Goal: Transaction & Acquisition: Purchase product/service

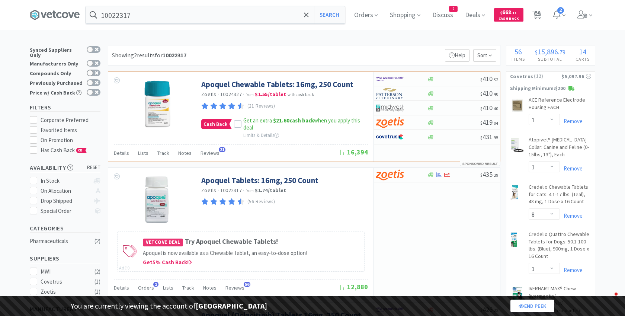
select select "1"
select select "8"
select select "1"
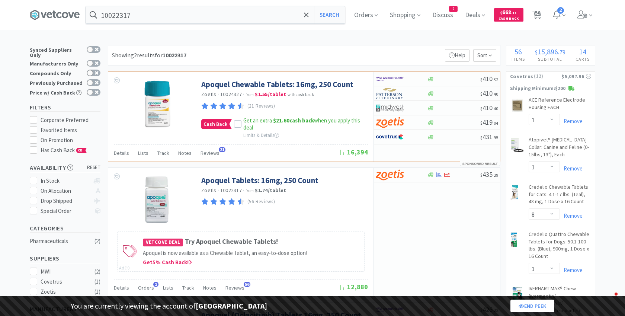
select select "1"
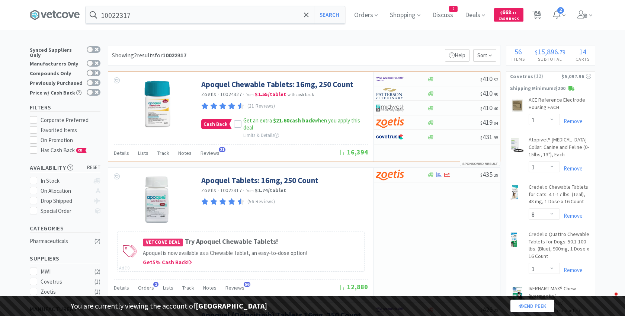
select select "2"
select select "1"
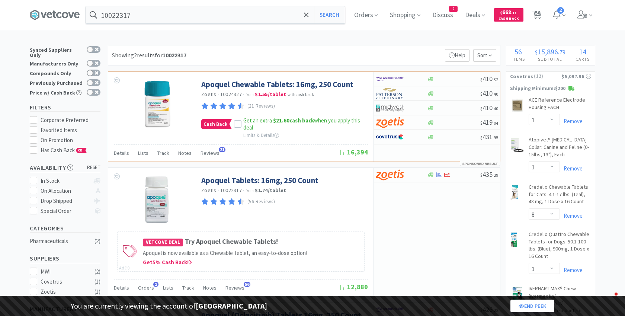
select select "1"
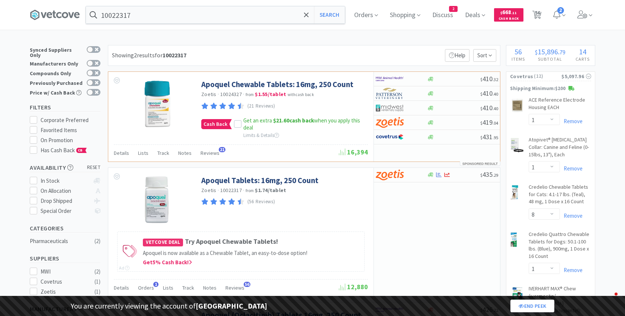
select select "1"
select select "2"
select select "1"
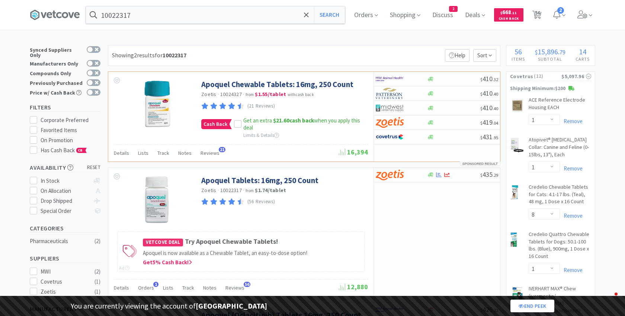
select select "1"
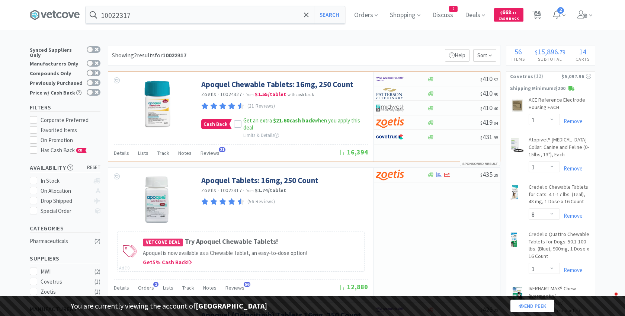
select select "1"
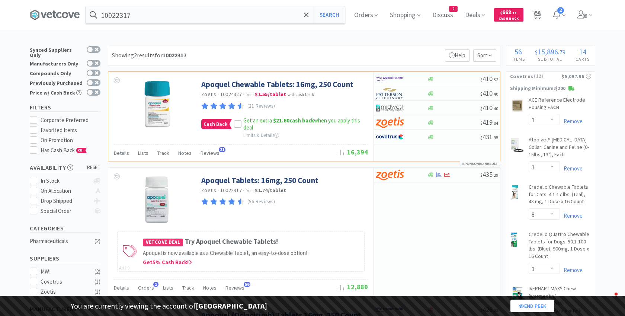
select select "1"
select select "10"
select select "1"
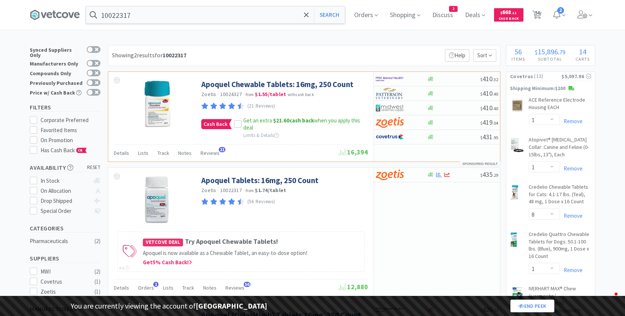
select select "1"
select select "3"
select select "2"
select select "3"
select select "2"
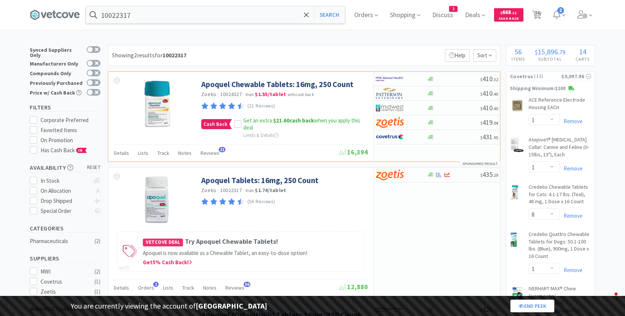
select select "2"
select select "1"
select select "10"
select select "1"
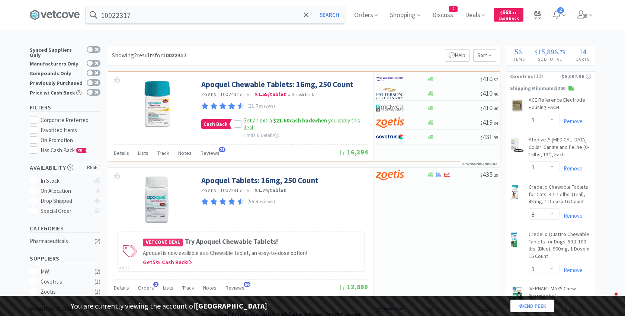
select select "2"
select select "1"
select select "2"
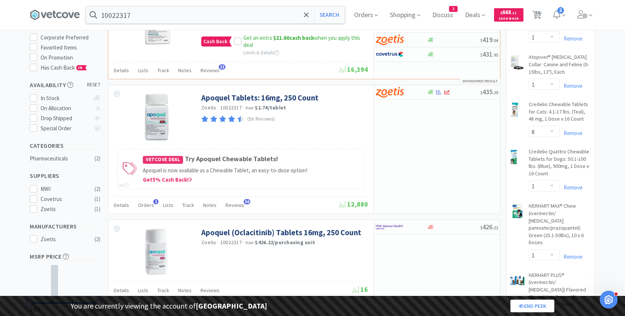
scroll to position [86, 0]
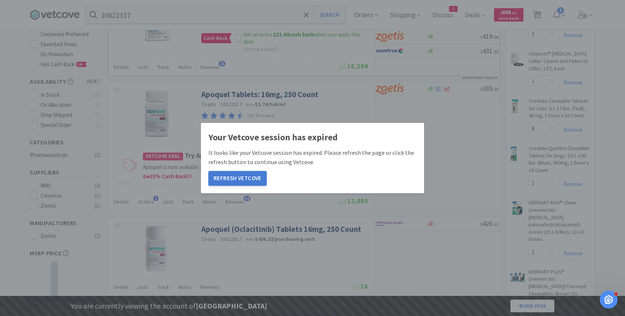
click at [232, 172] on button "Refresh Vetcove" at bounding box center [237, 178] width 58 height 15
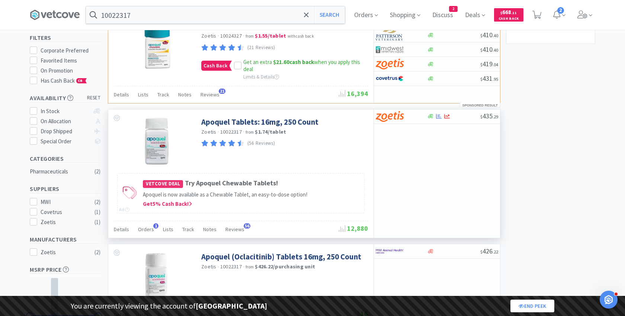
scroll to position [125, 0]
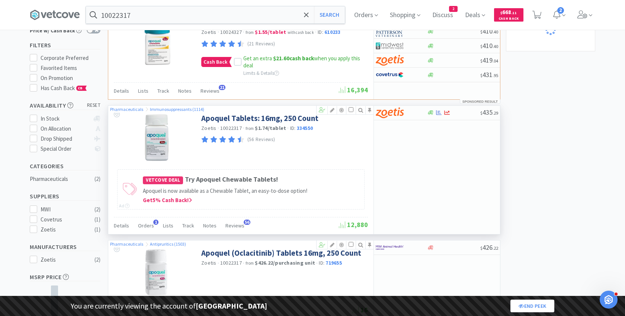
scroll to position [125, 0]
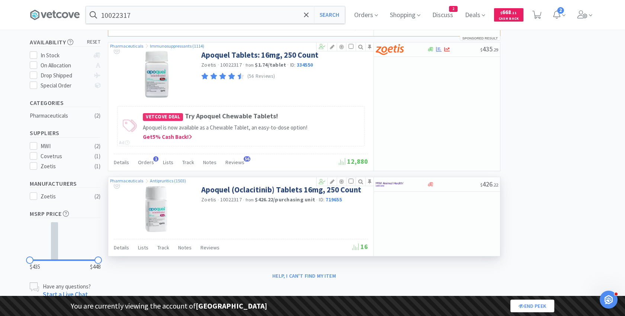
select select "1"
select select "8"
select select "1"
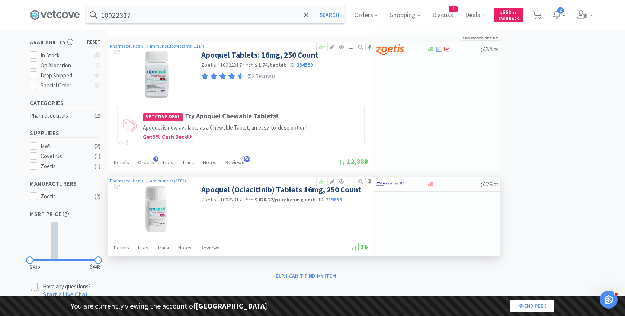
select select "1"
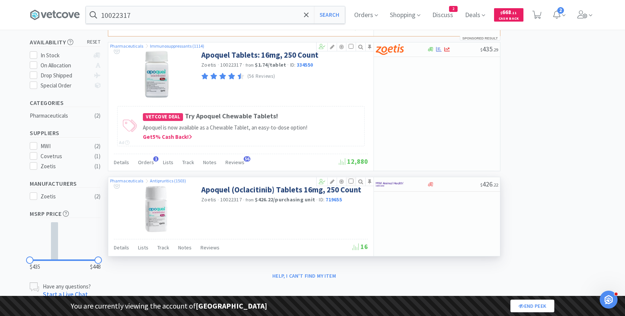
select select "2"
select select "1"
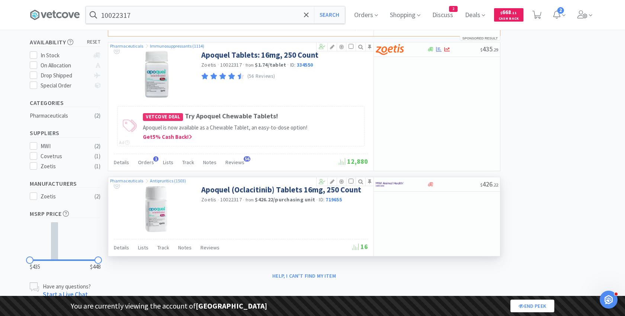
select select "1"
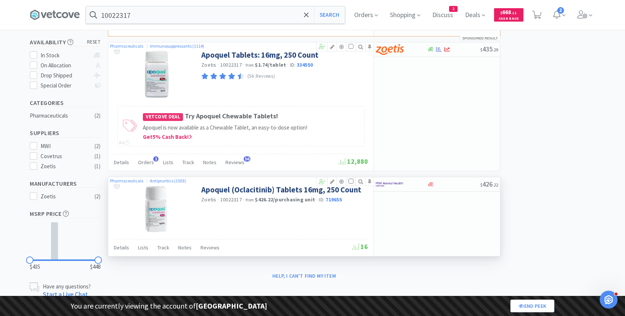
select select "1"
select select "2"
select select "1"
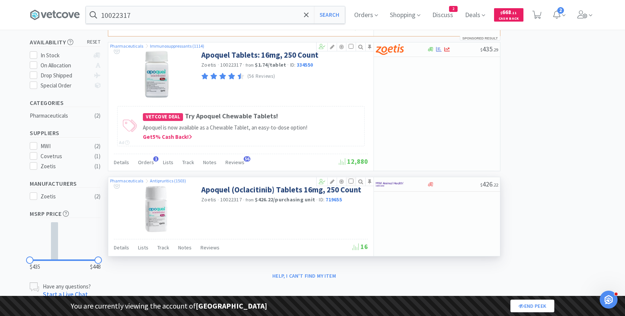
select select "1"
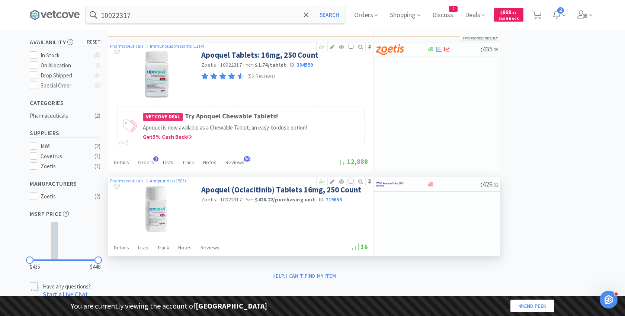
select select "1"
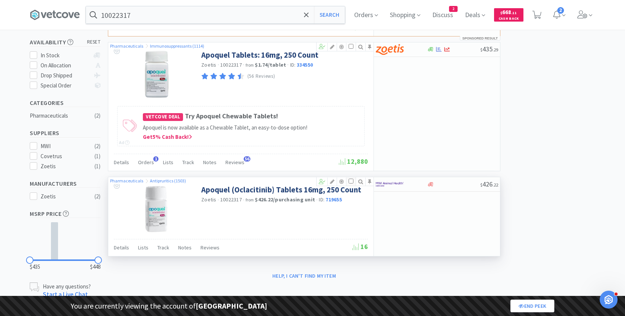
select select "1"
select select "10"
select select "1"
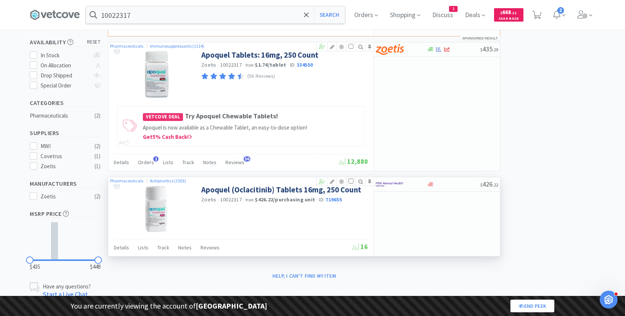
select select "1"
select select "3"
select select "2"
select select "3"
select select "2"
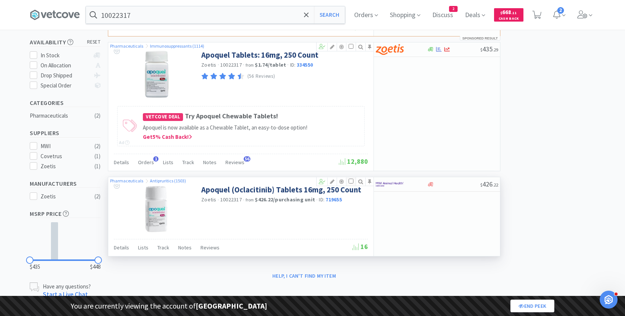
select select "2"
select select "1"
select select "10"
select select "1"
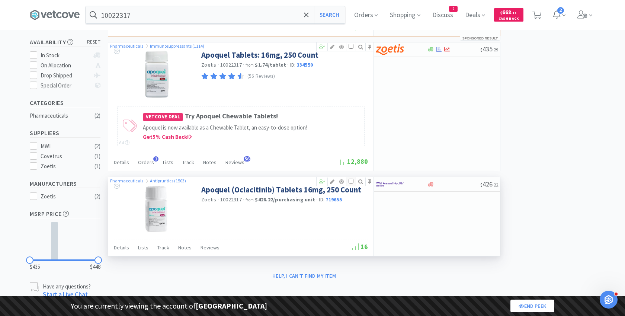
select select "2"
select select "1"
select select "2"
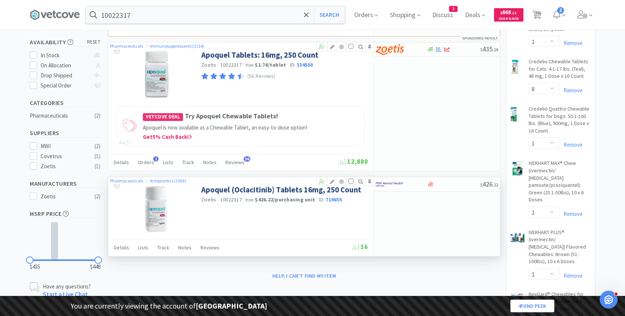
click at [351, 179] on input "checkbox" at bounding box center [351, 181] width 5 height 5
checkbox input "true"
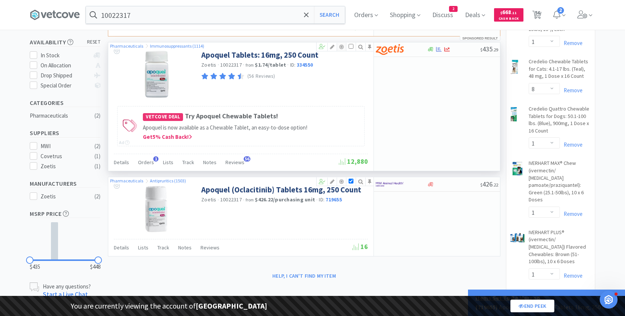
click at [342, 44] on icon at bounding box center [341, 46] width 9 height 5
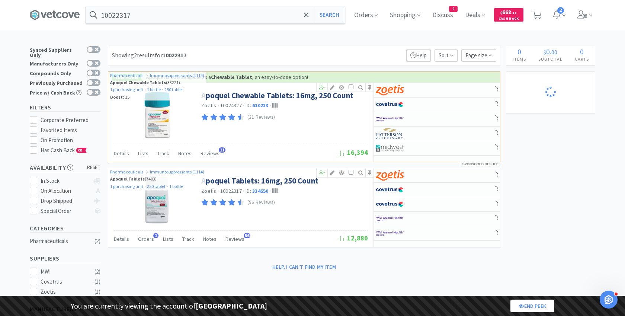
click at [201, 15] on input "10022317" at bounding box center [215, 14] width 259 height 17
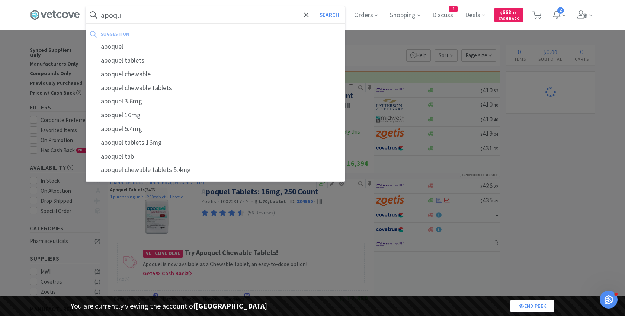
type input "apoque"
select select "2"
type input "apoquel"
select select "1"
select select "10"
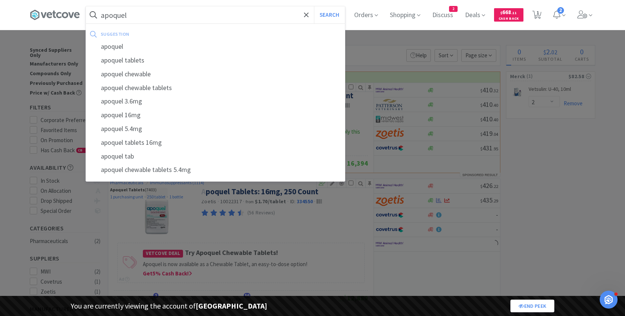
select select "1"
type input "apoquel"
select select "1"
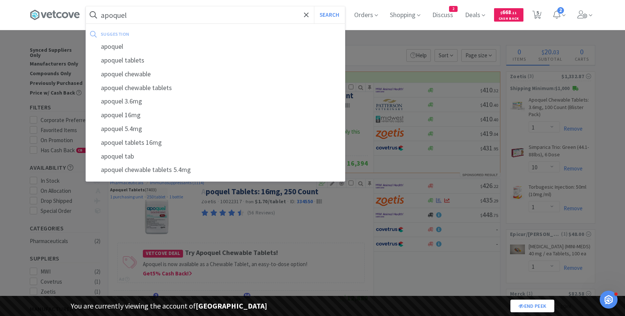
select select "1"
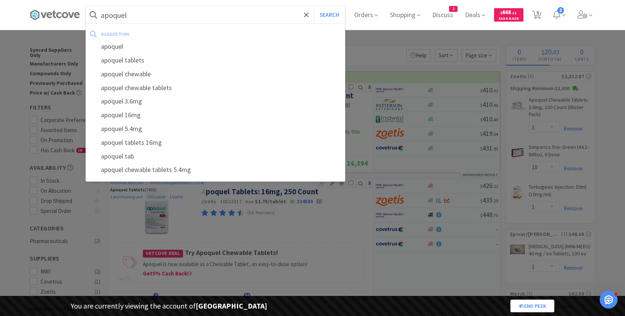
select select "1"
select select "2"
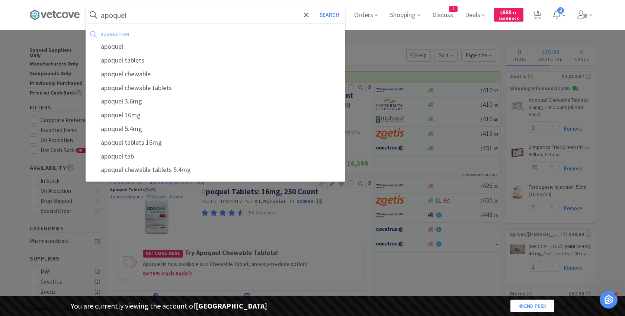
select select "1"
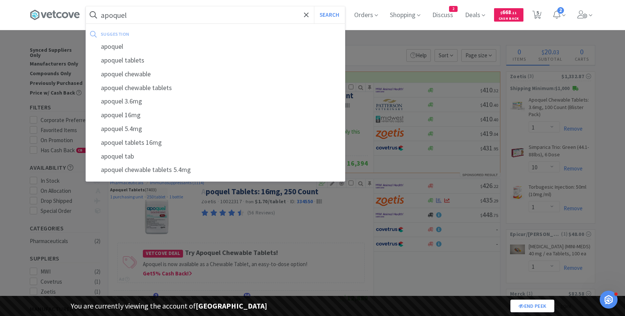
select select "1"
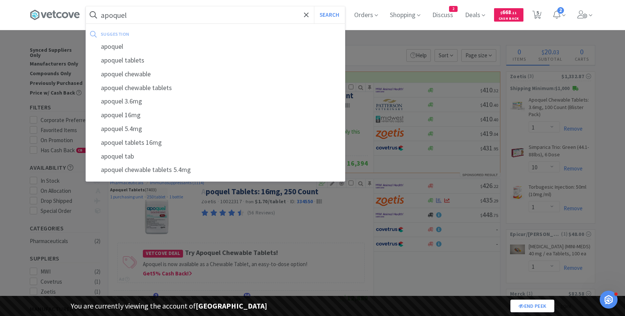
select select "1"
select select "2"
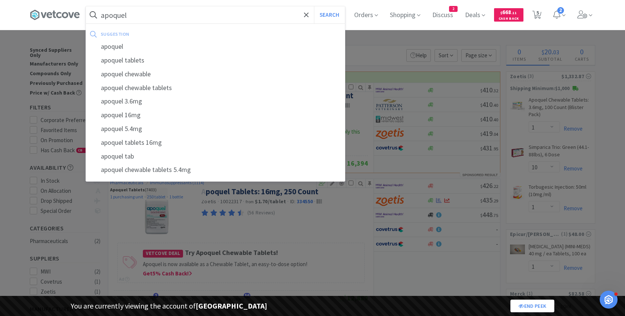
select select "2"
select select "1"
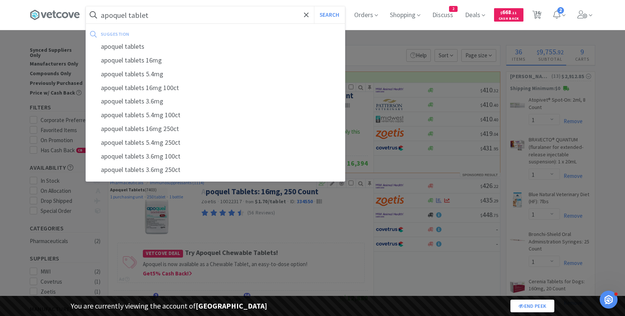
type input "apoquel tablets"
select select "2"
select select "10"
type input "apoquel tablets"
click at [314, 6] on button "Search" at bounding box center [329, 14] width 31 height 17
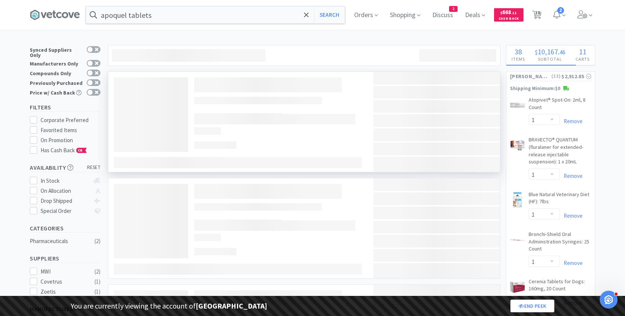
select select "1"
select select "8"
select select "1"
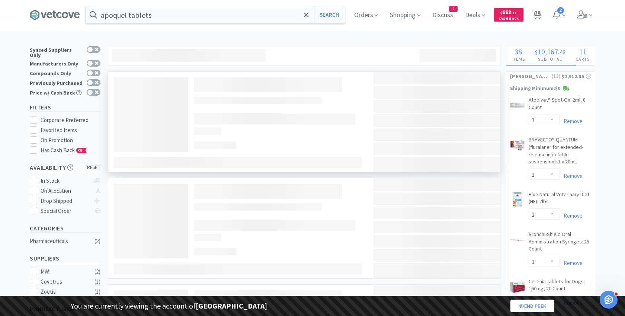
select select "1"
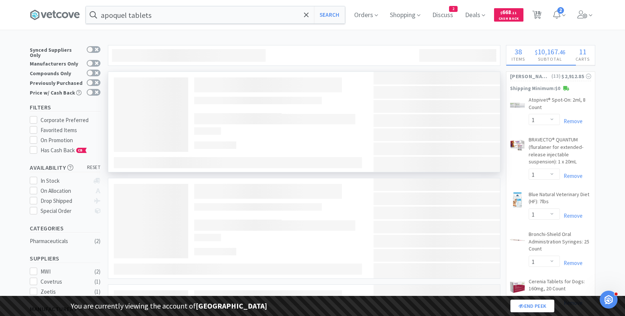
select select "2"
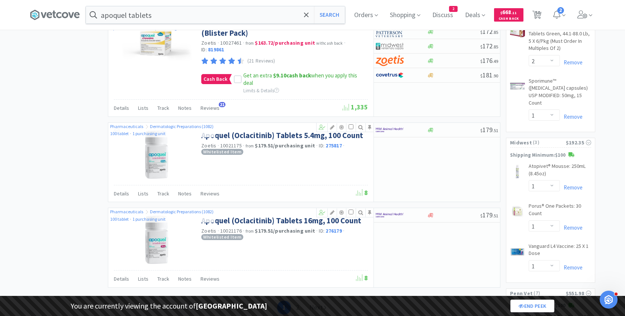
scroll to position [1148, 0]
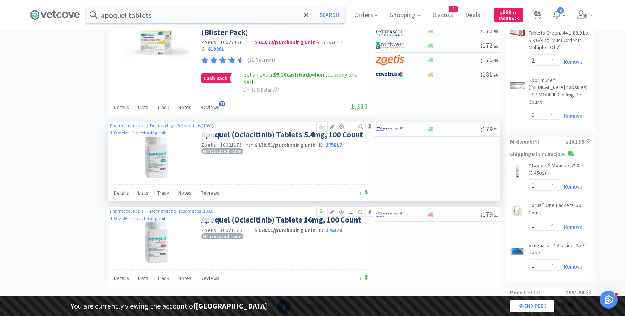
click at [224, 141] on span "10021175" at bounding box center [231, 144] width 22 height 7
copy span "10021175"
click at [187, 11] on input "apoquel tablets" at bounding box center [215, 14] width 259 height 17
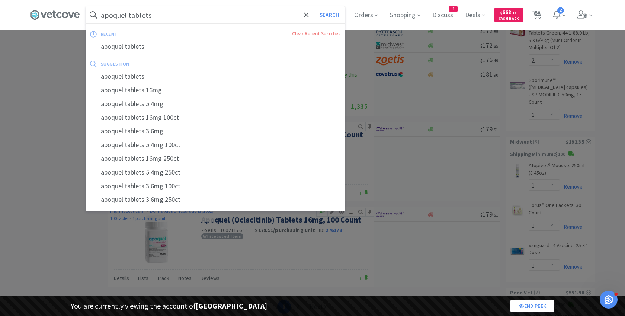
paste input "10021175"
type input "10021175"
select select "1"
select select "3"
select select "2"
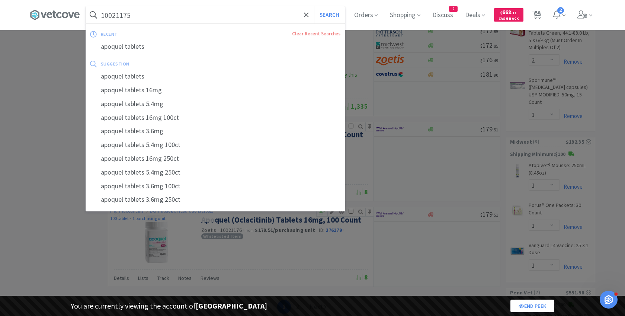
select select "3"
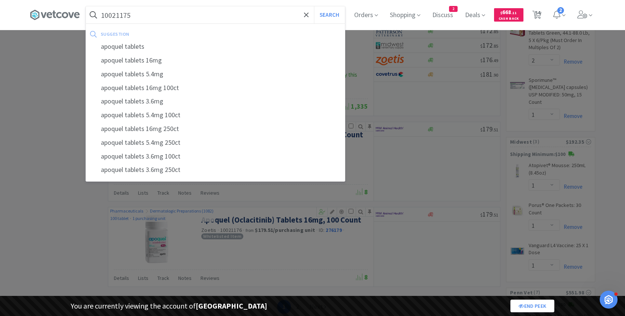
type input "10021175"
click at [314, 6] on button "Search" at bounding box center [329, 14] width 31 height 17
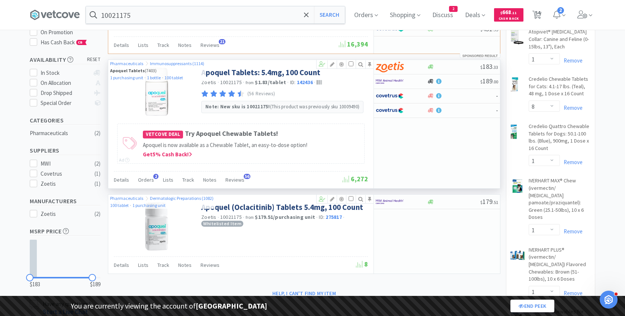
scroll to position [105, 0]
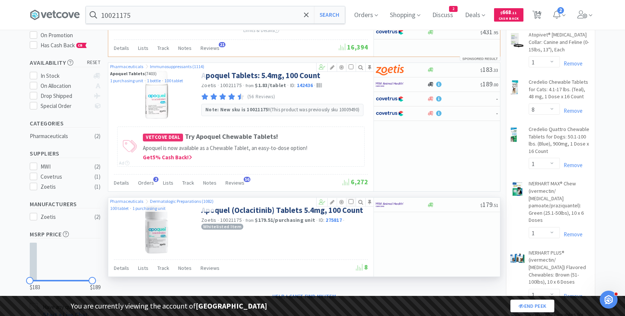
select select "1"
click at [351, 199] on input "checkbox" at bounding box center [351, 201] width 5 height 5
checkbox input "true"
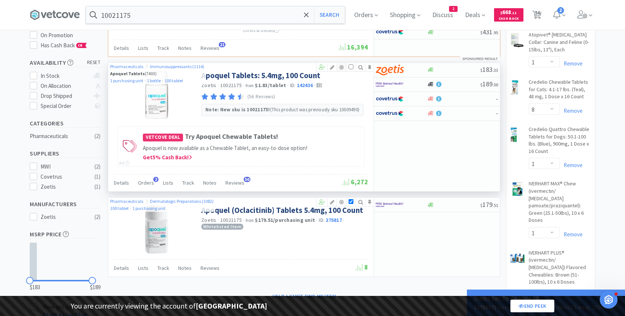
click at [343, 67] on icon at bounding box center [341, 67] width 9 height 5
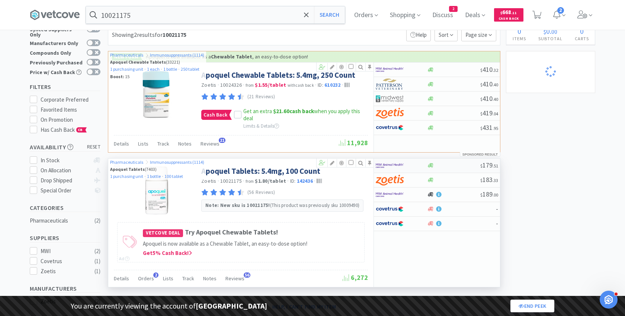
scroll to position [21, 0]
click at [404, 193] on div at bounding box center [396, 194] width 41 height 13
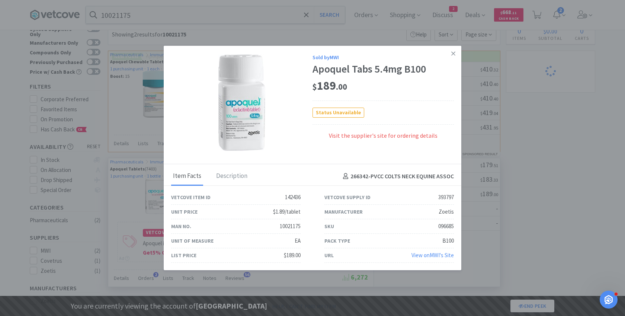
select select "1"
select select "8"
select select "1"
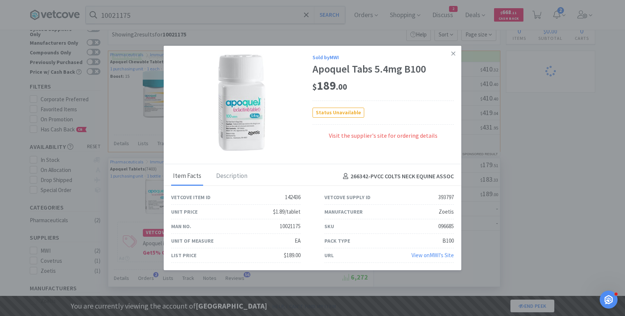
select select "1"
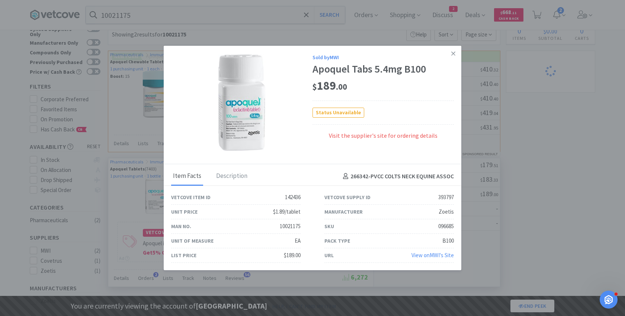
select select "2"
select select "1"
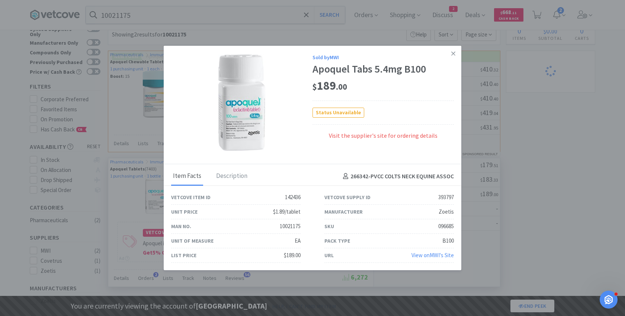
select select "1"
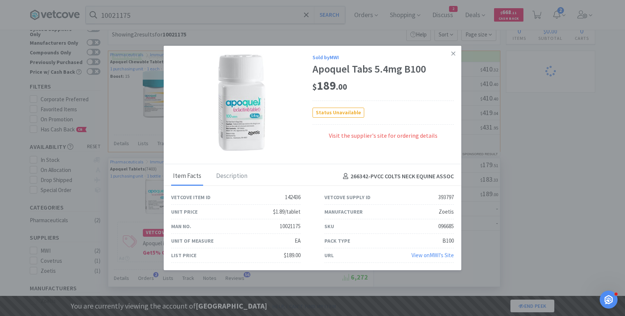
select select "1"
select select "2"
select select "1"
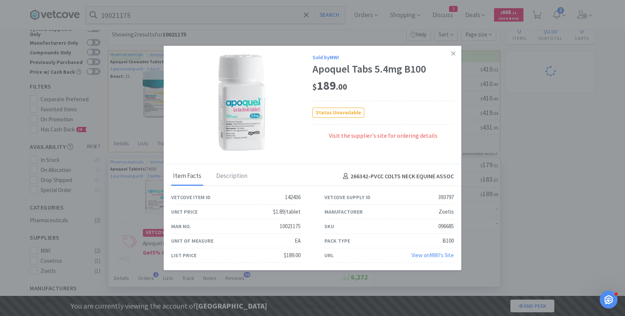
select select "1"
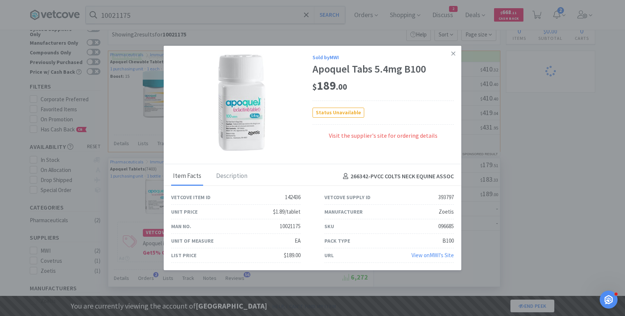
select select "1"
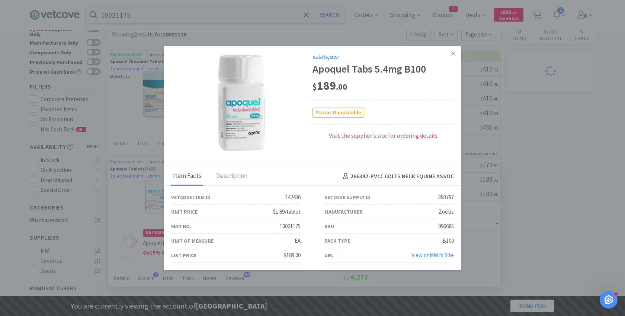
select select "1"
select select "10"
select select "1"
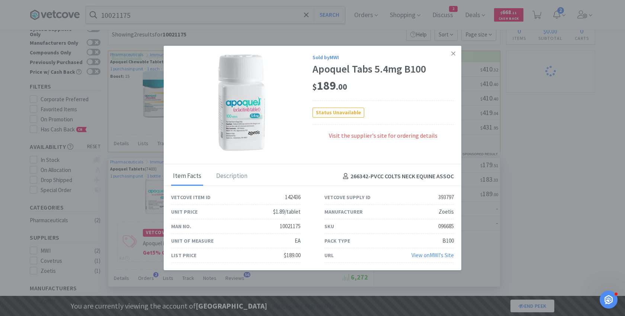
select select "1"
select select "3"
select select "2"
select select "3"
select select "2"
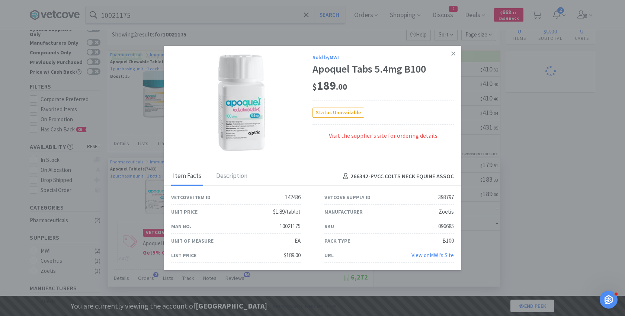
select select "2"
select select "1"
select select "10"
select select "1"
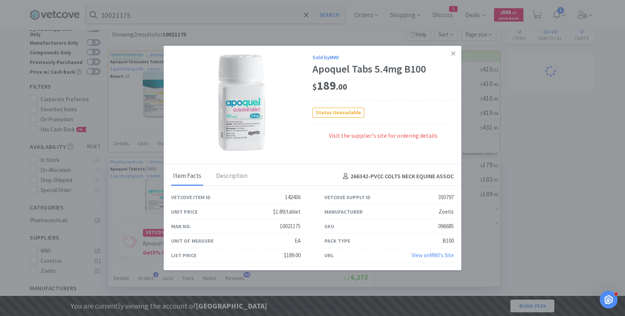
select select "2"
select select "1"
select select "2"
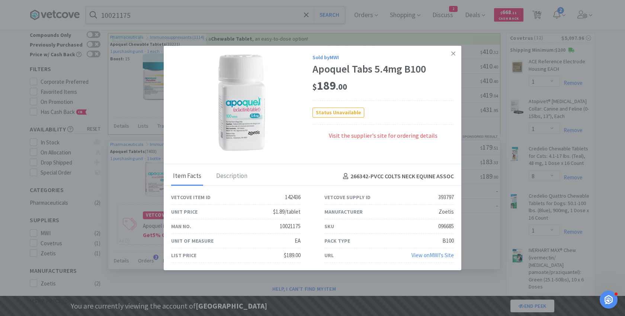
scroll to position [41, 0]
click at [447, 197] on div "393797" at bounding box center [446, 197] width 16 height 9
copy div "393797"
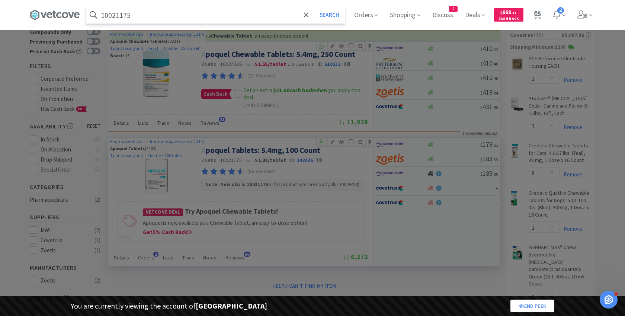
click at [147, 13] on input "10021175" at bounding box center [215, 14] width 259 height 17
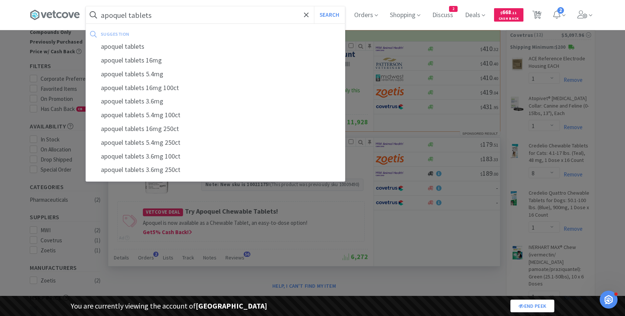
click at [314, 6] on button "Search" at bounding box center [329, 14] width 31 height 17
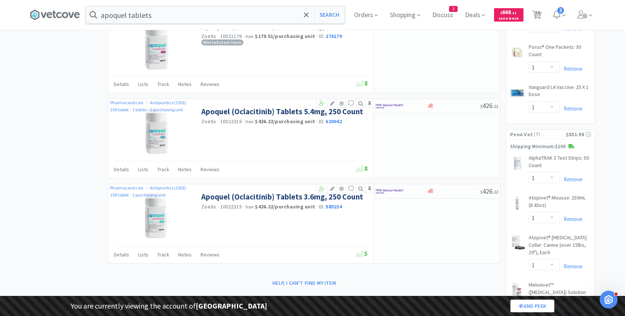
scroll to position [1304, 0]
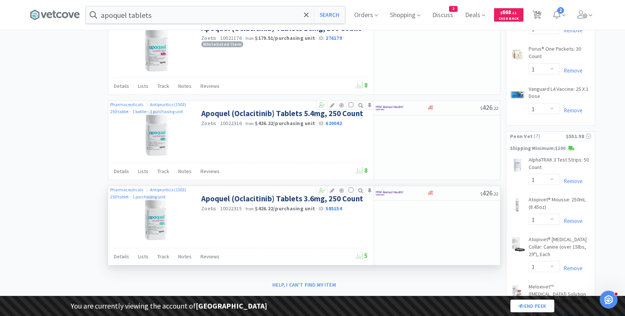
click at [234, 205] on span "10022315" at bounding box center [231, 208] width 22 height 7
copy span "10022315"
click at [180, 12] on input "apoquel tablets" at bounding box center [215, 14] width 259 height 17
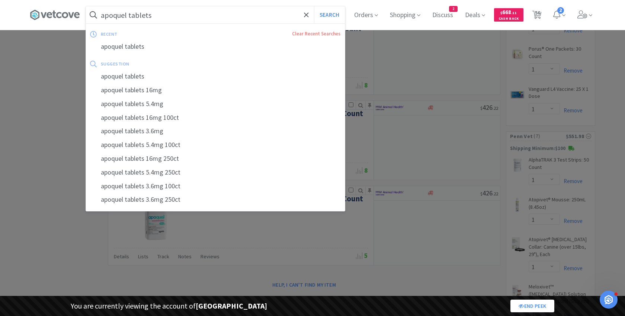
paste input "10022315"
type input "10022315"
click at [314, 6] on button "Search" at bounding box center [329, 14] width 31 height 17
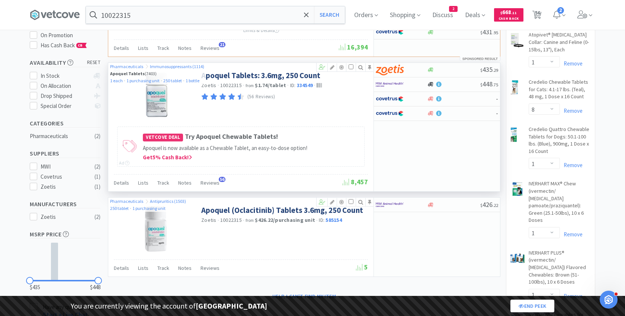
scroll to position [106, 0]
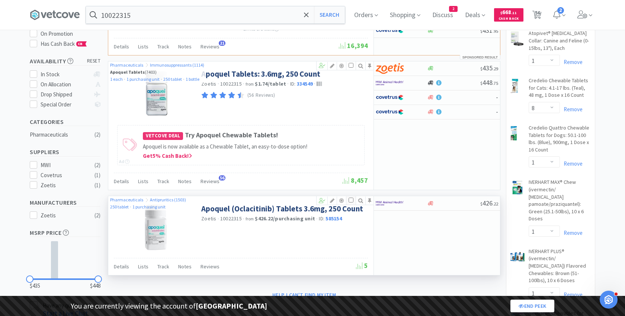
click at [350, 198] on input "checkbox" at bounding box center [351, 200] width 5 height 5
checkbox input "true"
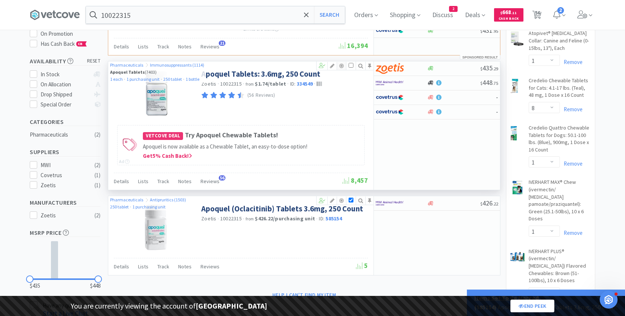
click at [343, 63] on icon at bounding box center [341, 65] width 9 height 5
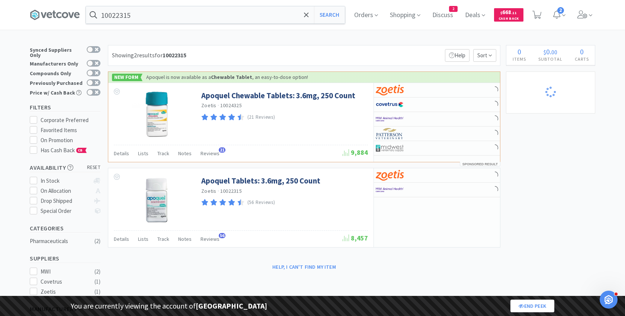
select select "1"
select select "8"
select select "1"
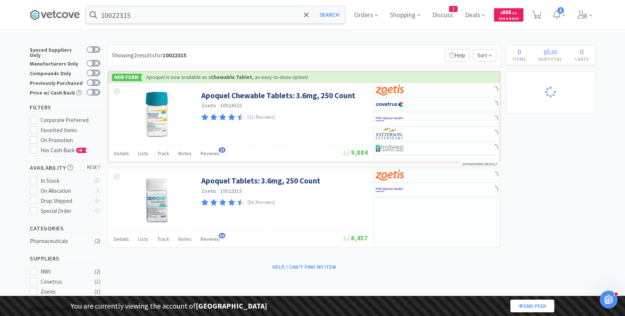
select select "1"
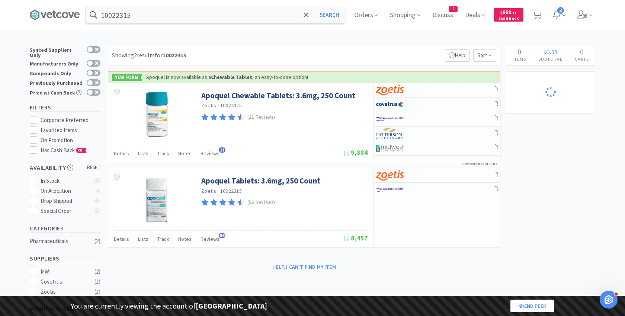
select select "2"
select select "1"
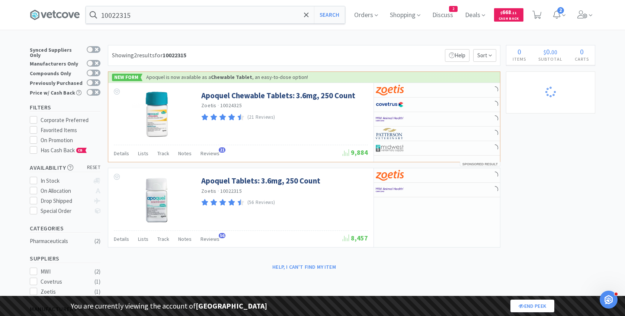
select select "1"
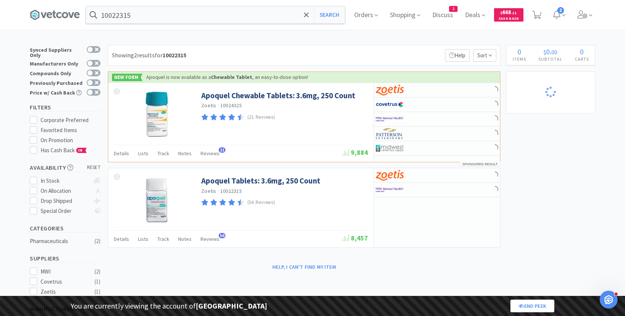
select select "1"
select select "2"
select select "1"
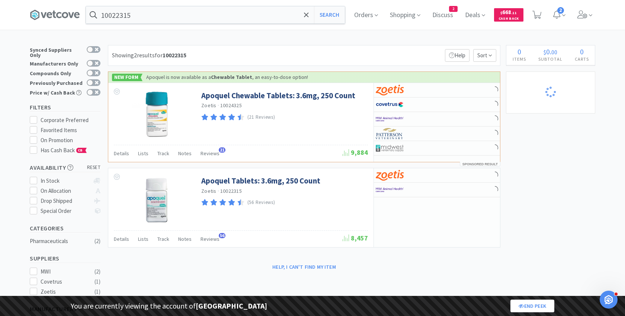
select select "1"
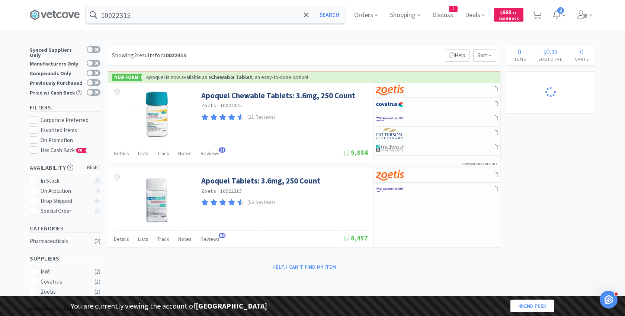
select select "1"
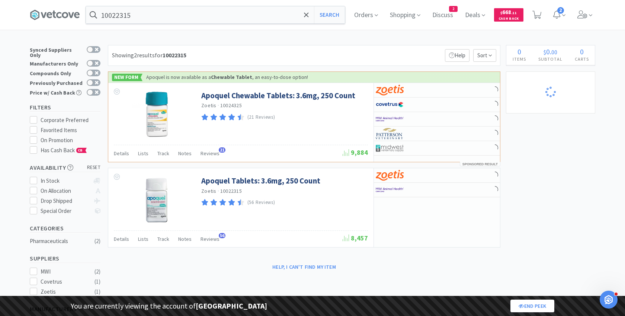
select select "1"
select select "10"
select select "1"
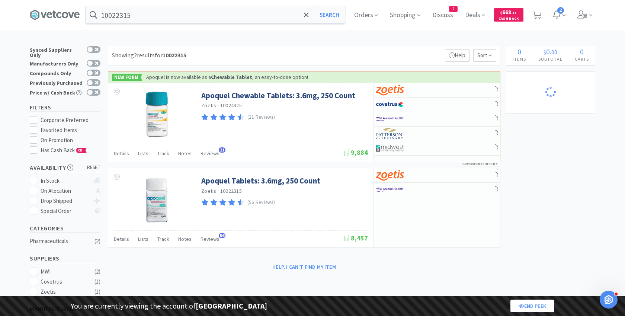
select select "1"
select select "3"
select select "2"
select select "3"
select select "2"
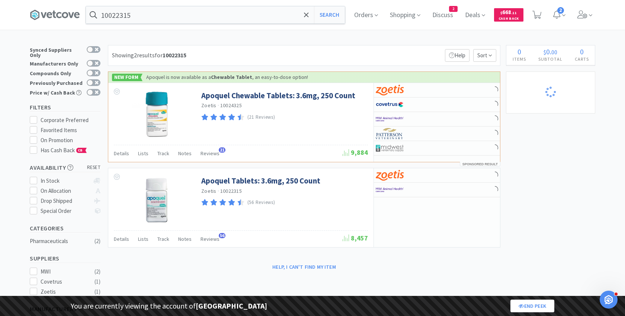
select select "2"
select select "1"
select select "10"
select select "1"
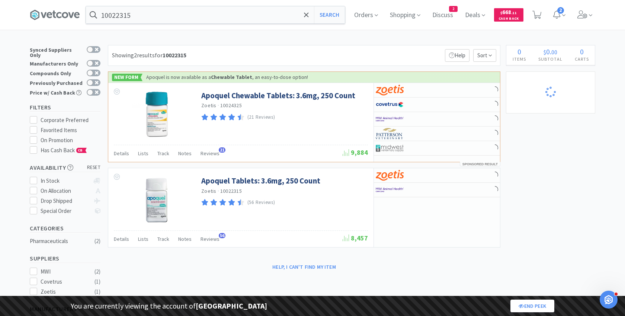
select select "2"
select select "1"
select select "2"
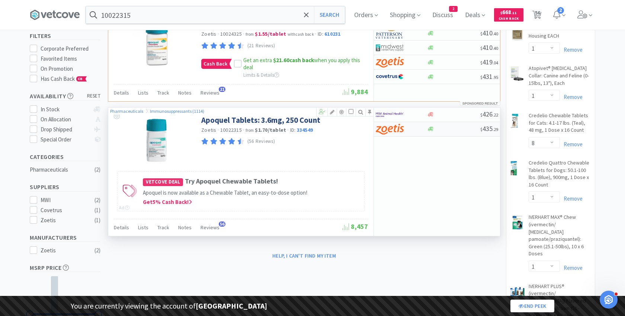
scroll to position [74, 0]
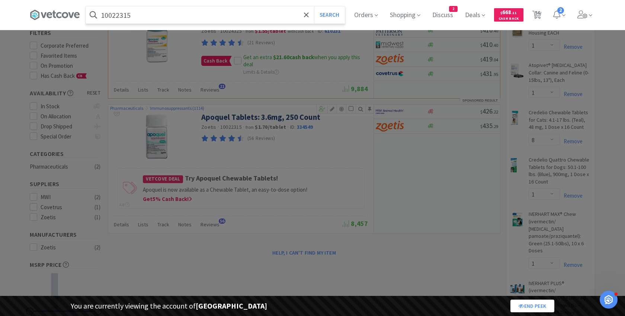
click at [172, 15] on input "10022315" at bounding box center [215, 14] width 259 height 17
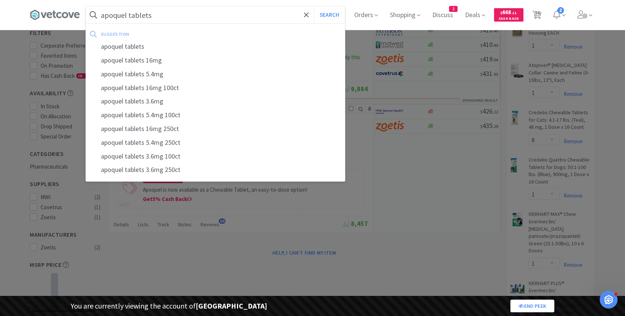
click at [314, 6] on button "Search" at bounding box center [329, 14] width 31 height 17
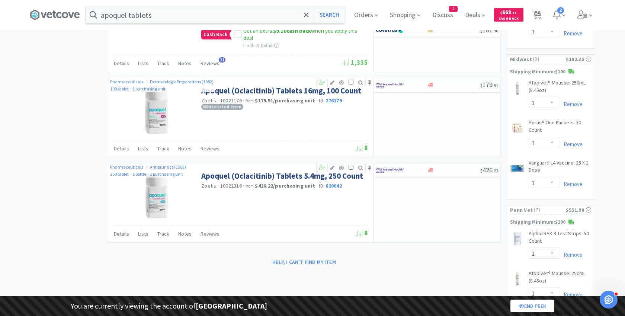
scroll to position [1259, 0]
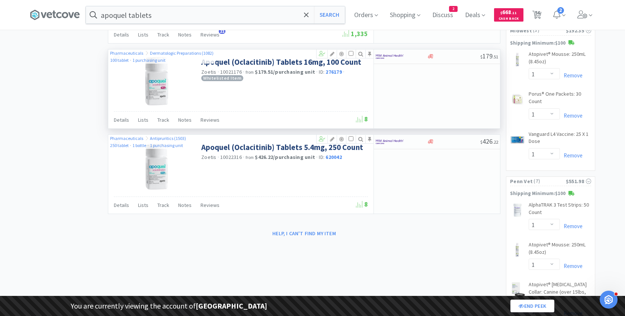
click at [232, 68] on span "10021176" at bounding box center [231, 71] width 22 height 7
copy span "10021176"
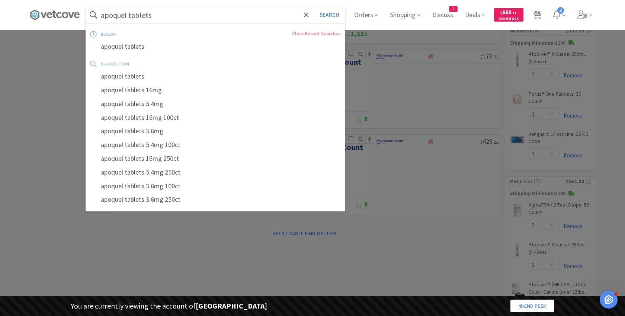
click at [170, 16] on input "apoquel tablets" at bounding box center [215, 14] width 259 height 17
paste input "10021176"
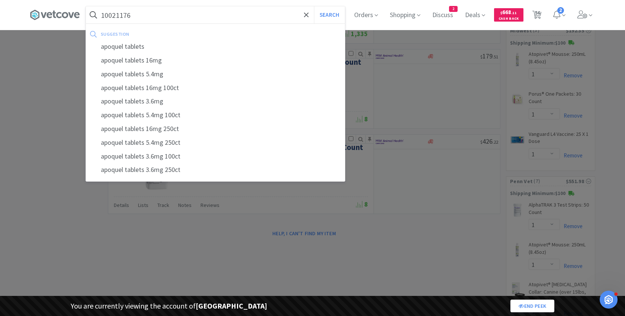
type input "10021176"
click at [314, 6] on button "Search" at bounding box center [329, 14] width 31 height 17
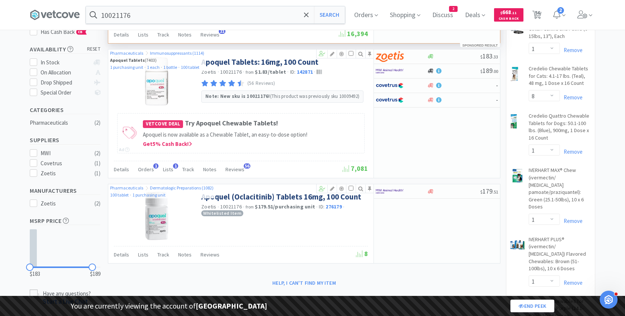
scroll to position [128, 0]
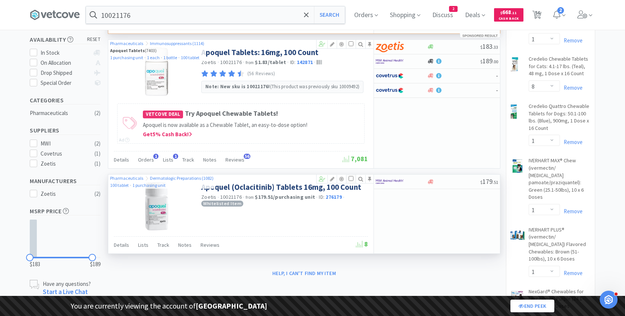
click at [349, 176] on input "checkbox" at bounding box center [351, 178] width 5 height 5
checkbox input "true"
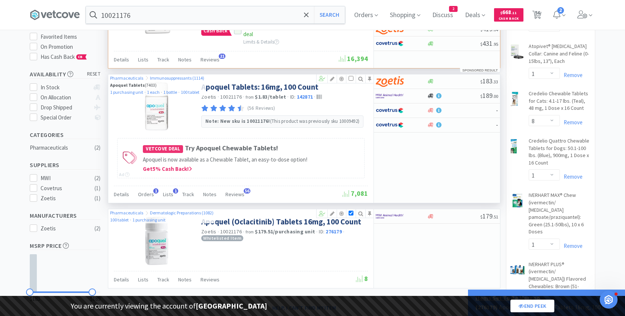
scroll to position [87, 0]
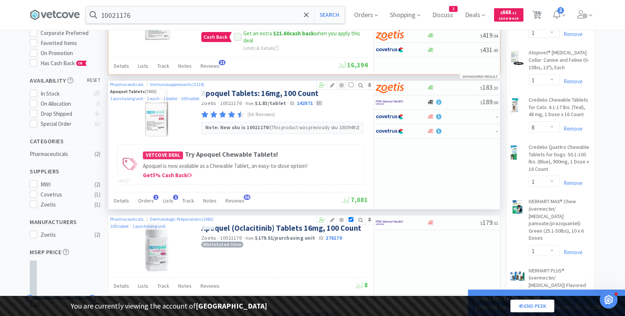
click at [341, 84] on icon at bounding box center [341, 85] width 9 height 5
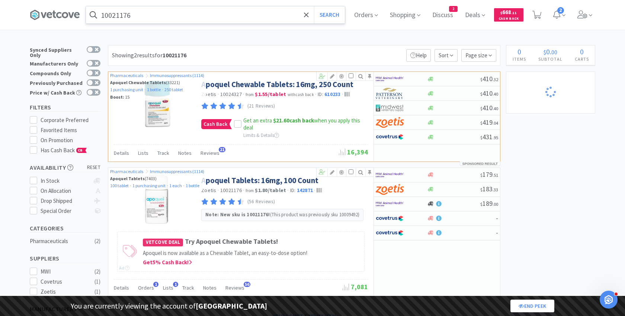
click at [201, 14] on input "10021176" at bounding box center [215, 14] width 259 height 17
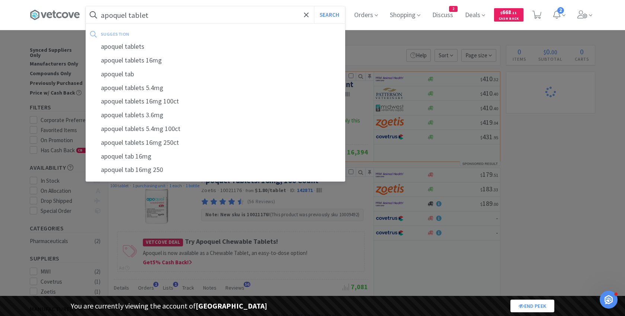
type input "apoquel tablets"
select select "1"
select select "8"
select select "1"
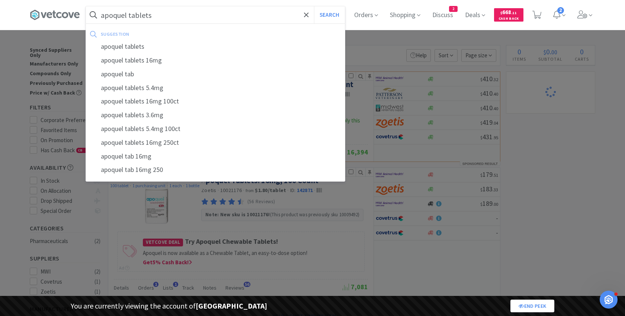
select select "1"
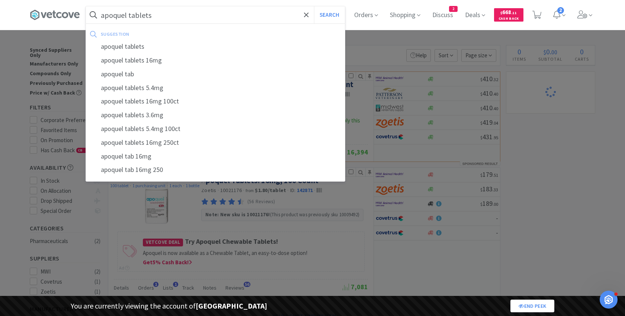
select select "1"
select select "2"
select select "1"
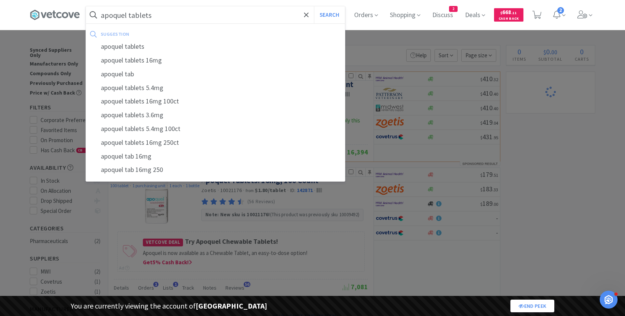
select select "1"
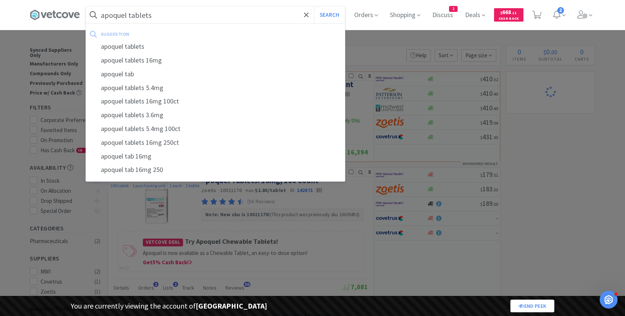
select select "1"
select select "2"
select select "1"
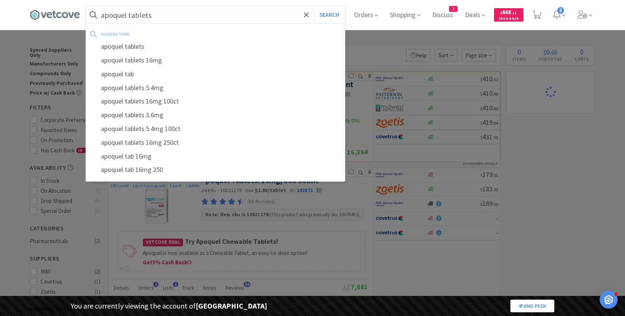
select select "1"
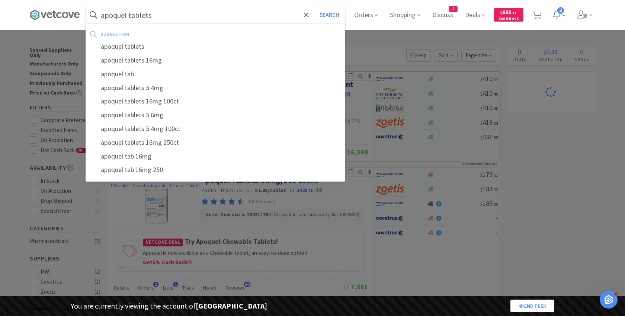
select select "1"
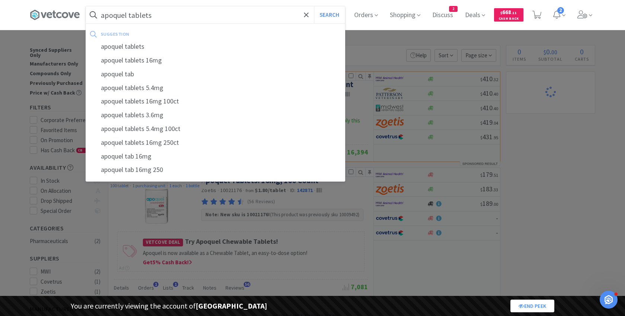
select select "1"
select select "10"
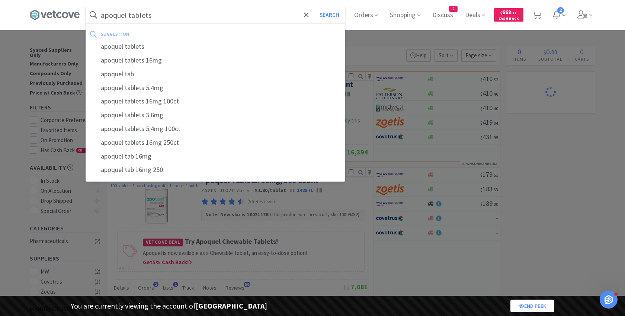
select select "1"
select select "3"
select select "2"
select select "3"
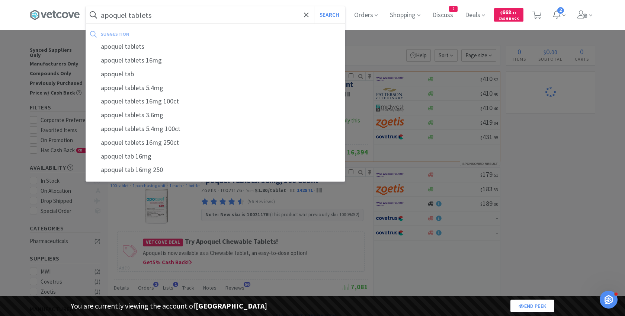
select select "2"
select select "1"
select select "10"
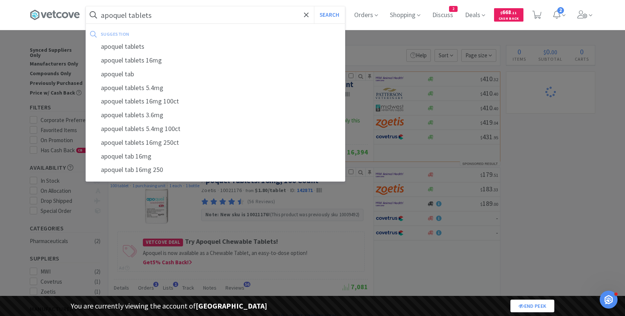
select select "1"
select select "2"
select select "1"
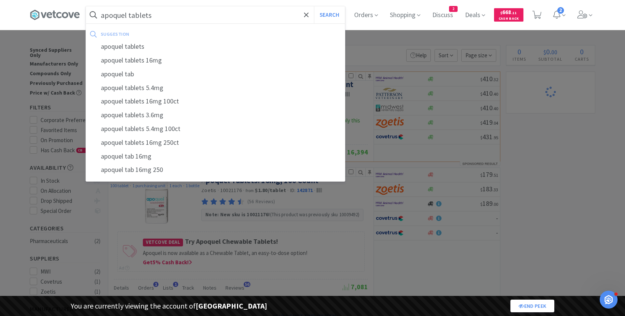
select select "2"
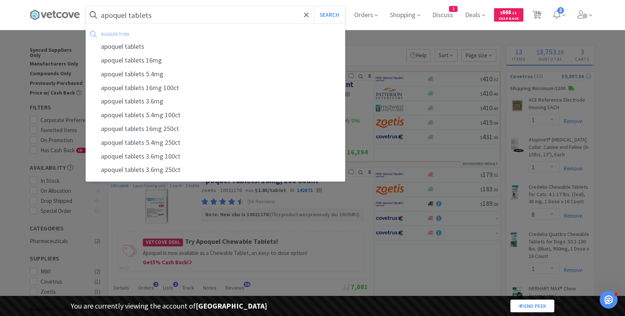
click at [314, 6] on button "Search" at bounding box center [329, 14] width 31 height 17
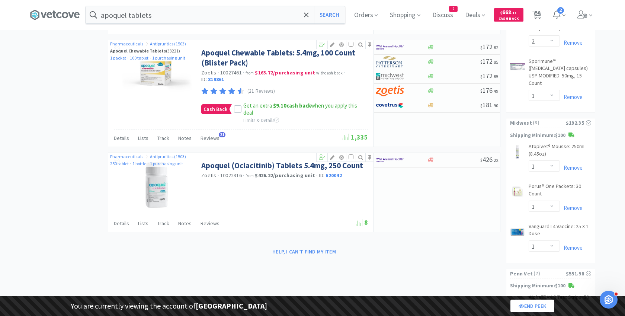
scroll to position [1191, 0]
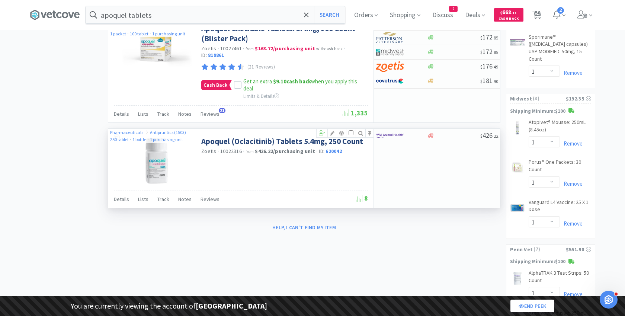
click at [229, 148] on span "10022316" at bounding box center [231, 151] width 22 height 7
copy span "10022316"
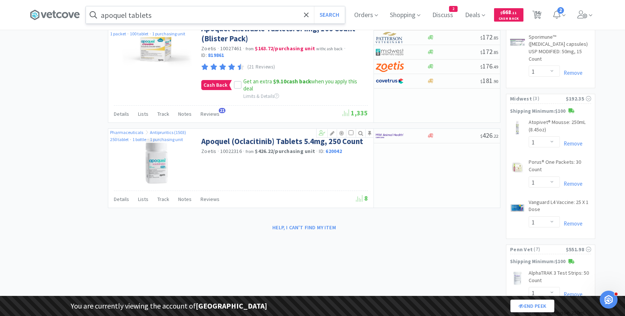
click at [195, 16] on input "apoquel tablets" at bounding box center [215, 14] width 259 height 17
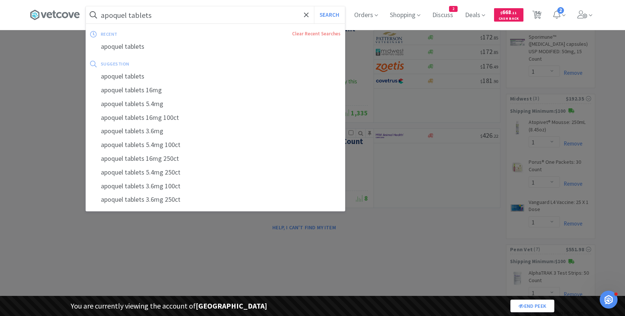
paste input "10022316"
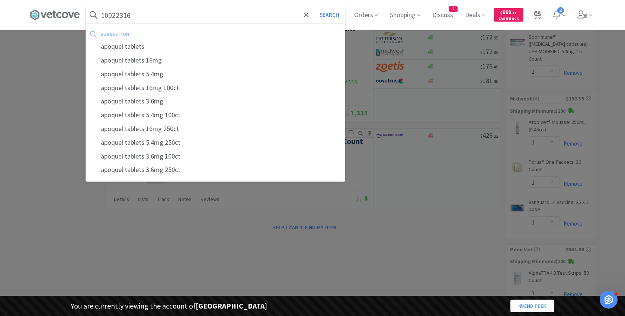
type input "10022316"
click at [314, 6] on button "Search" at bounding box center [329, 14] width 31 height 17
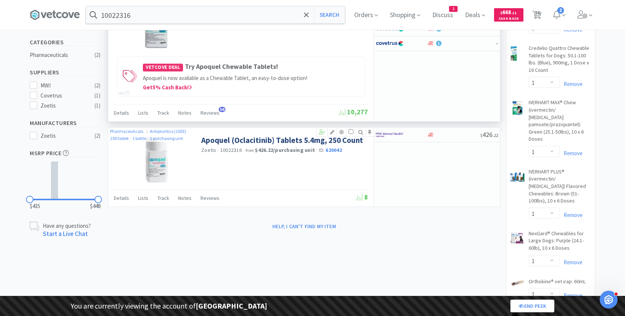
scroll to position [196, 0]
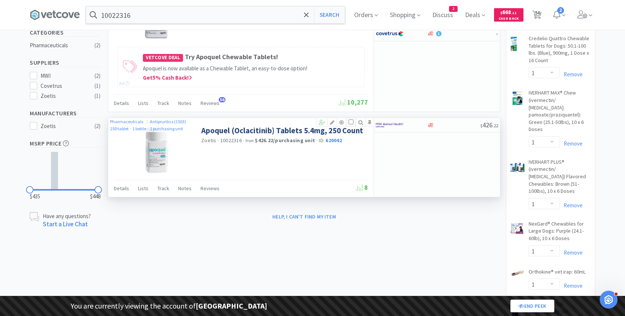
click at [350, 119] on input "checkbox" at bounding box center [351, 121] width 5 height 5
checkbox input "true"
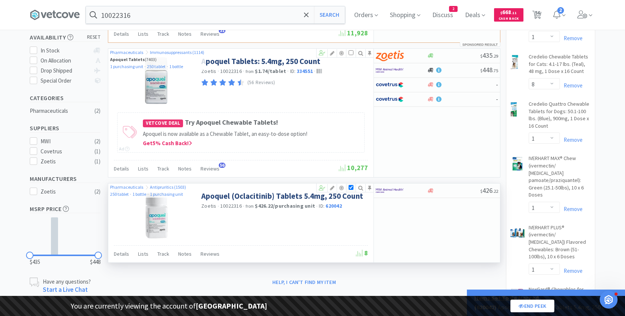
scroll to position [127, 0]
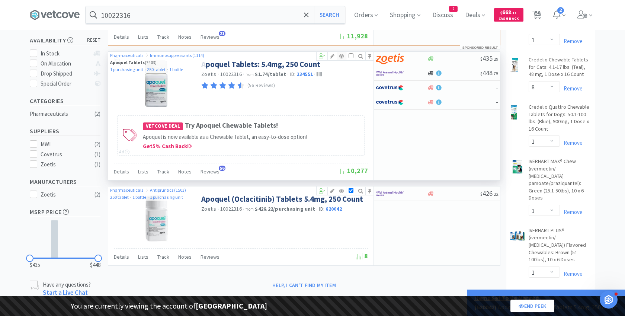
click at [340, 54] on icon at bounding box center [341, 56] width 9 height 5
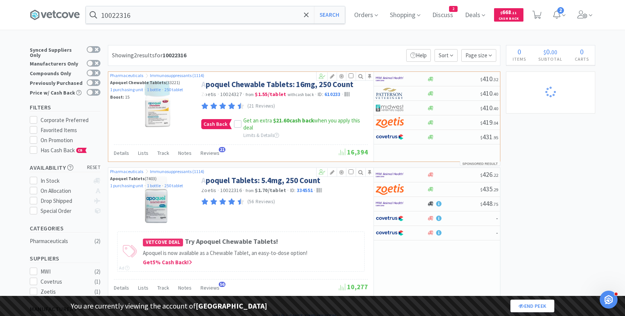
select select "1"
select select "8"
select select "1"
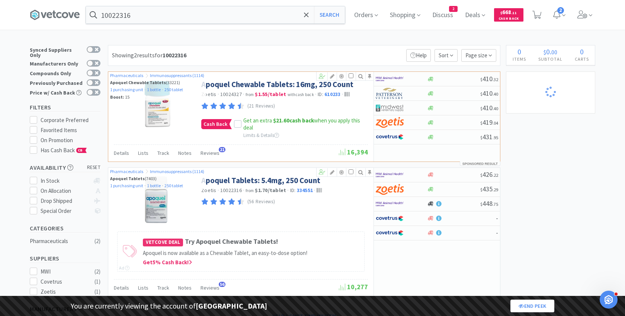
select select "1"
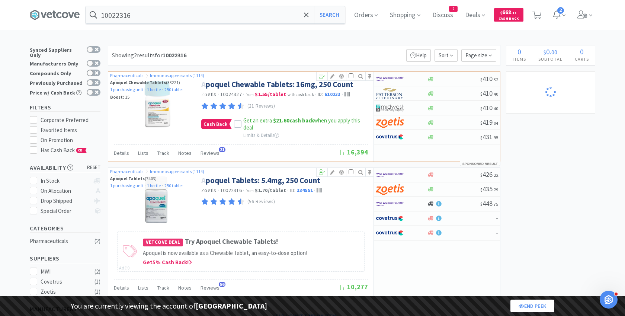
select select "2"
select select "1"
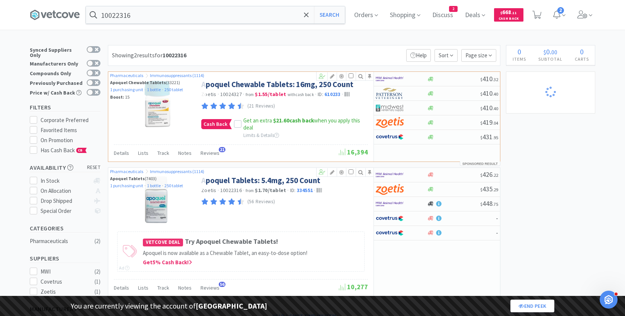
select select "1"
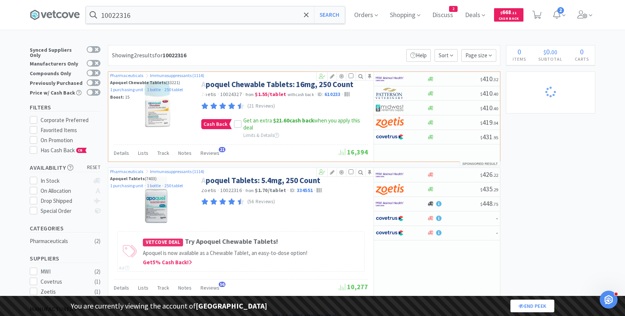
select select "1"
select select "2"
select select "1"
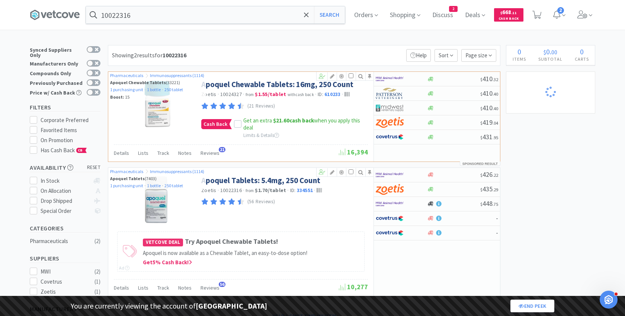
select select "1"
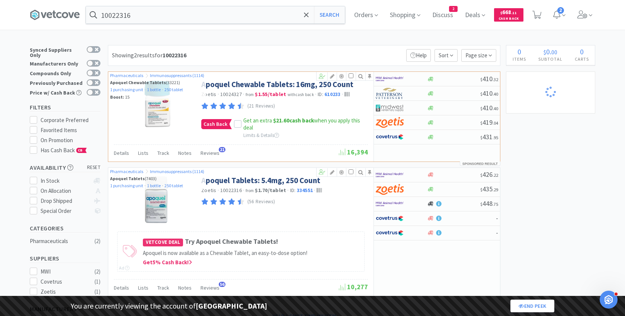
select select "1"
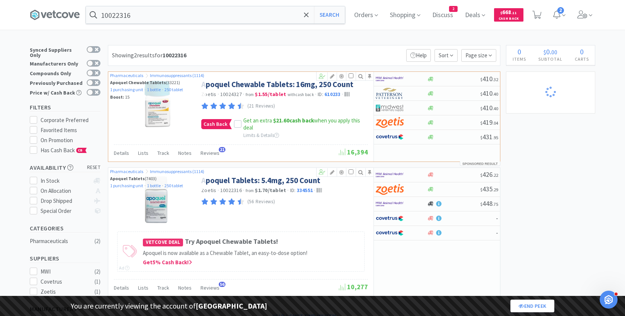
select select "1"
select select "10"
select select "1"
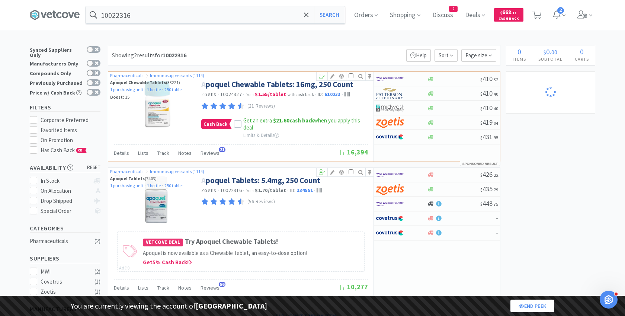
select select "1"
select select "3"
select select "2"
select select "3"
select select "2"
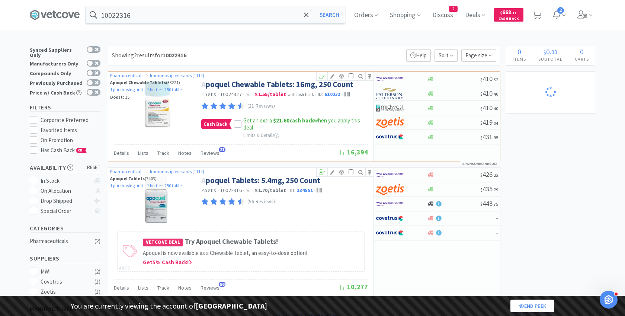
select select "2"
select select "1"
select select "10"
select select "1"
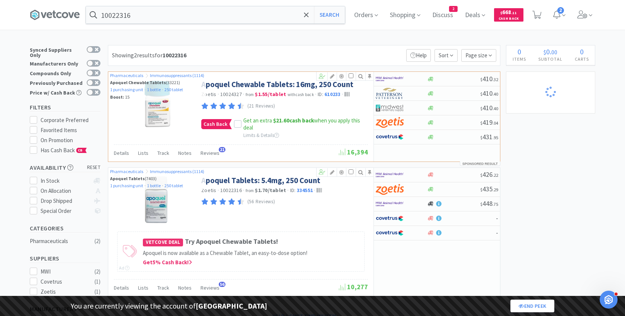
select select "2"
select select "1"
select select "2"
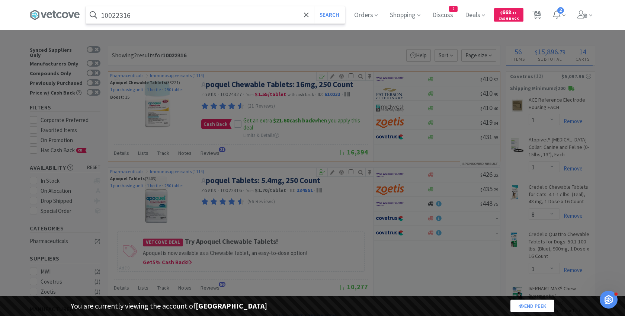
click at [216, 18] on input "10022316" at bounding box center [215, 14] width 259 height 17
paste input "050000"
click at [314, 6] on button "Search" at bounding box center [329, 14] width 31 height 17
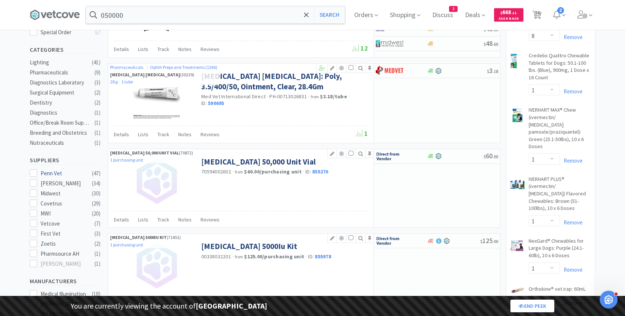
scroll to position [186, 0]
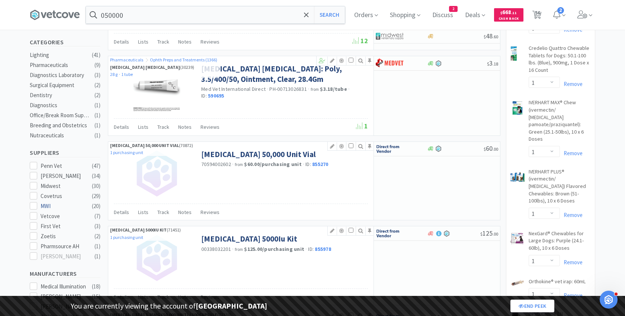
click at [45, 202] on div "MWI" at bounding box center [64, 206] width 46 height 9
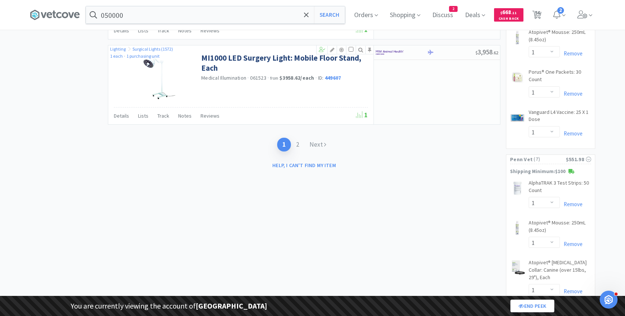
scroll to position [1287, 0]
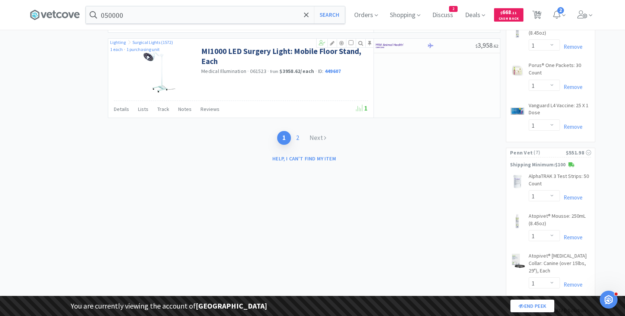
click at [298, 131] on link "2" at bounding box center [297, 138] width 13 height 14
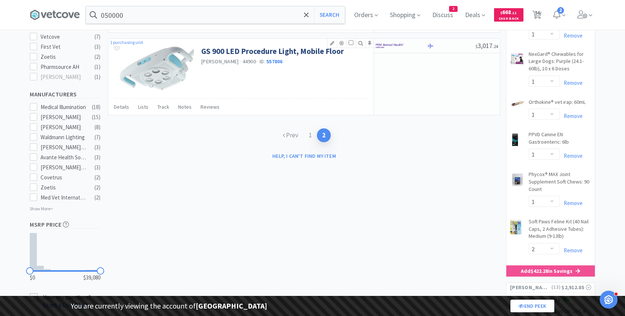
scroll to position [397, 0]
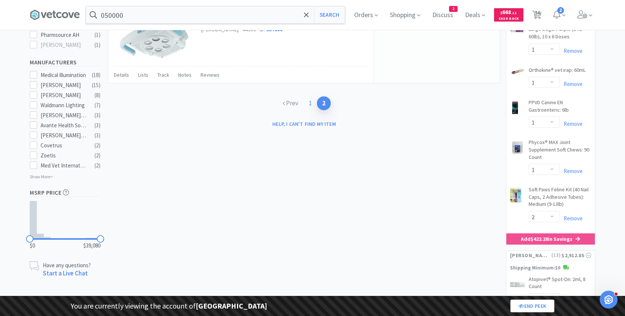
click at [305, 102] on link "1" at bounding box center [310, 103] width 13 height 14
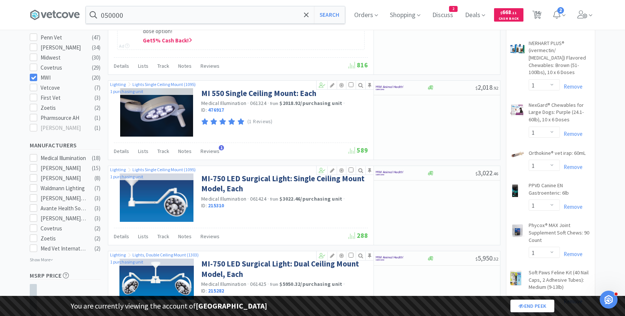
scroll to position [315, 0]
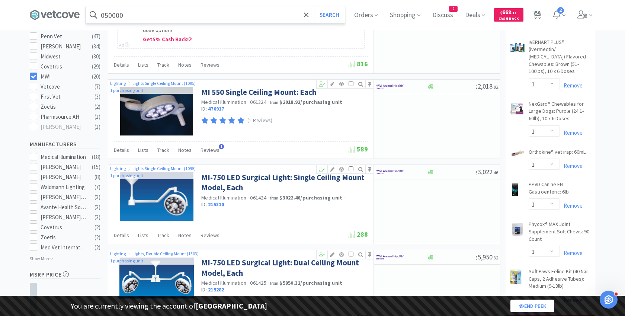
click at [209, 16] on input "050000" at bounding box center [215, 14] width 259 height 17
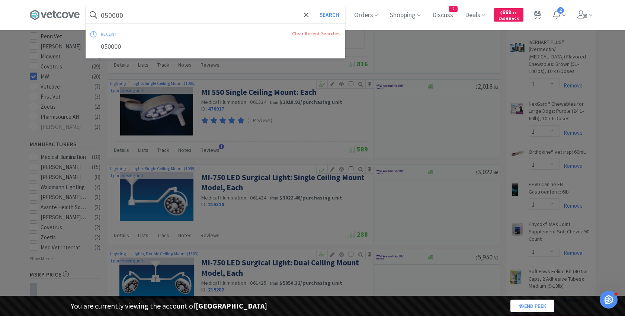
paste input "10021174"
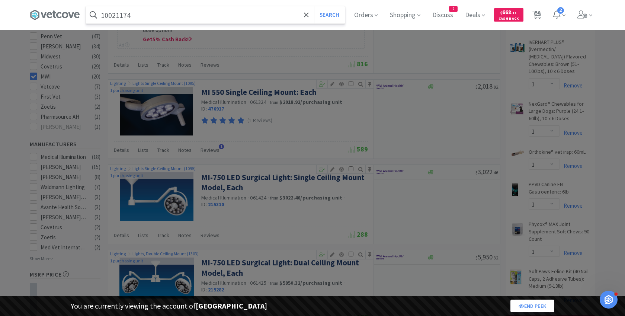
type input "10021174"
click at [314, 6] on button "Search" at bounding box center [329, 14] width 31 height 17
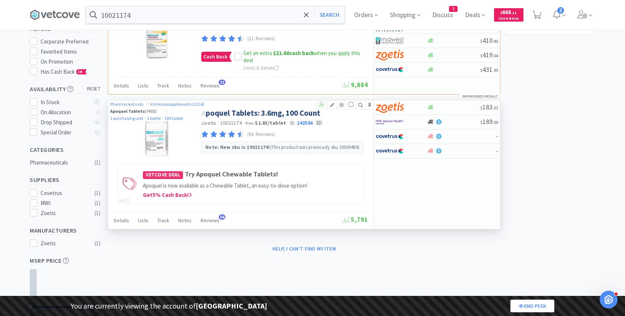
scroll to position [80, 0]
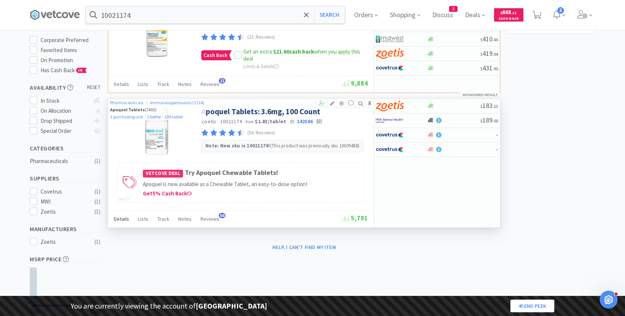
click at [119, 218] on span "Details" at bounding box center [121, 218] width 15 height 7
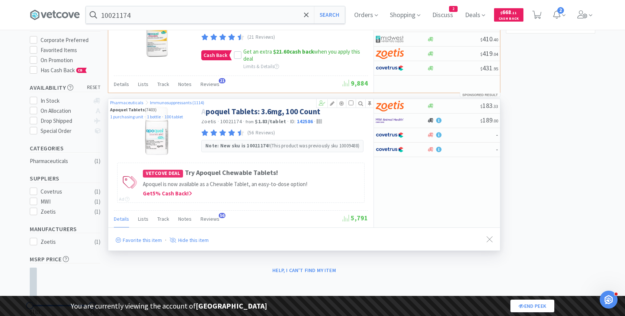
select select "1"
select select "8"
select select "1"
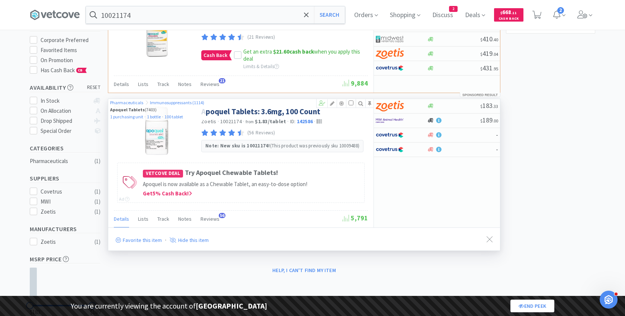
select select "1"
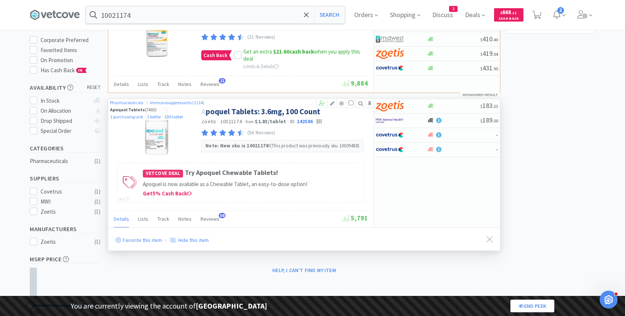
select select "2"
select select "1"
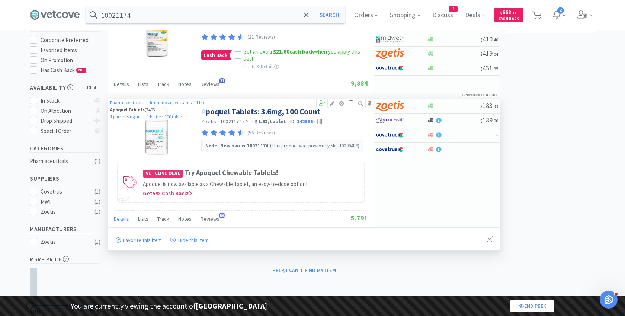
select select "1"
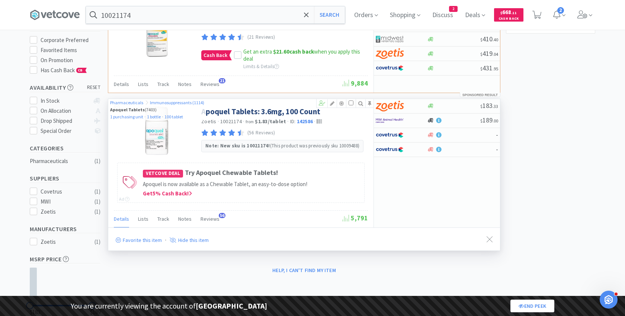
select select "1"
select select "2"
select select "1"
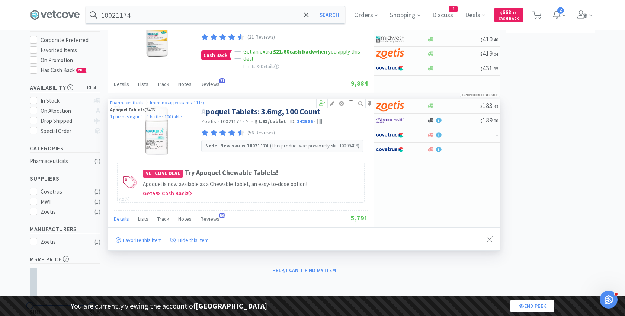
select select "1"
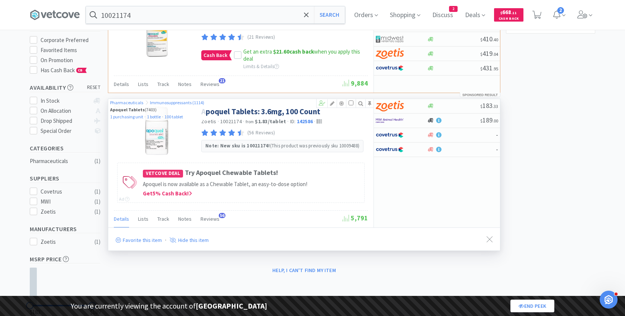
select select "1"
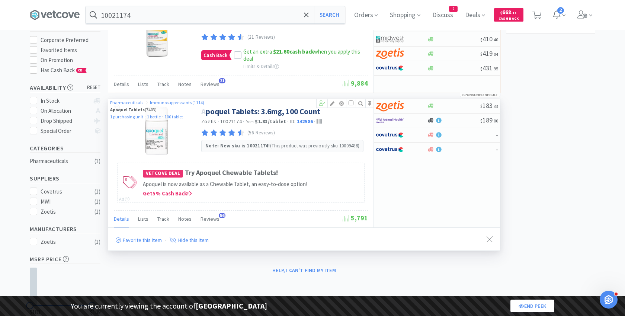
select select "1"
select select "10"
select select "1"
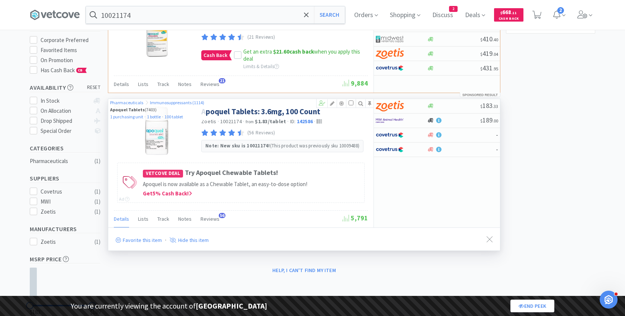
select select "1"
select select "3"
select select "2"
select select "3"
select select "2"
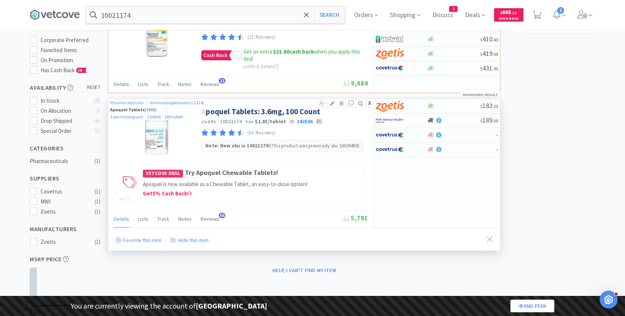
select select "2"
select select "1"
select select "10"
select select "1"
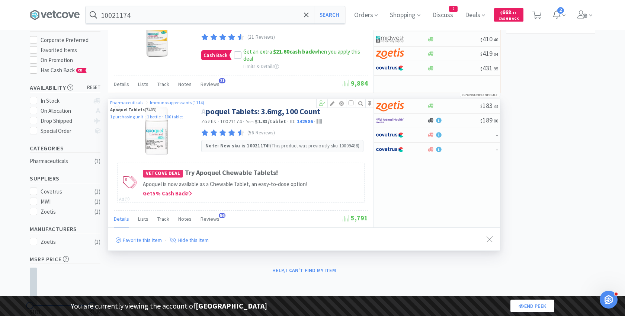
select select "2"
select select "1"
select select "2"
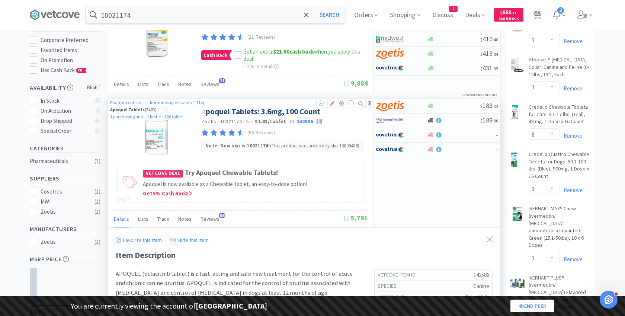
click at [477, 271] on h5 "142586" at bounding box center [455, 275] width 68 height 8
copy h5 "142586"
click at [64, 18] on icon at bounding box center [55, 14] width 50 height 11
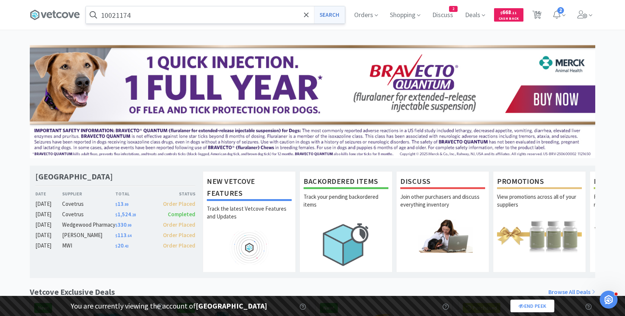
click at [332, 20] on button "Search" at bounding box center [329, 14] width 31 height 17
select select "1"
select select "8"
select select "1"
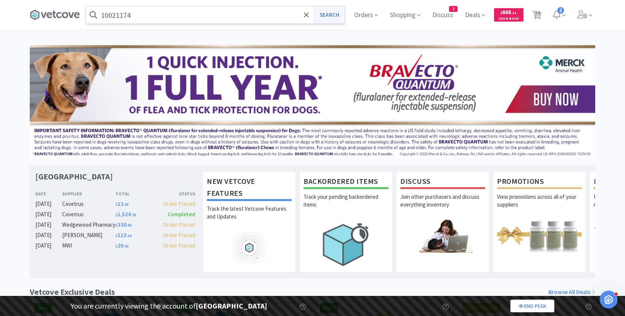
select select "1"
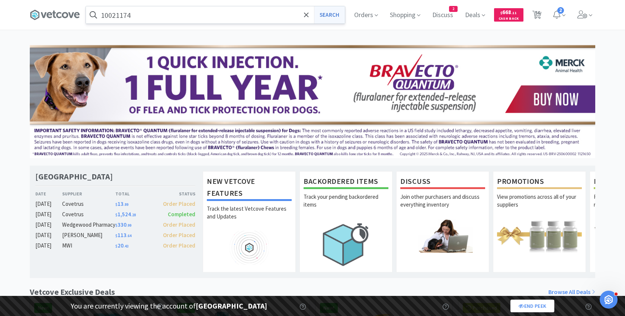
select select "1"
select select "2"
select select "1"
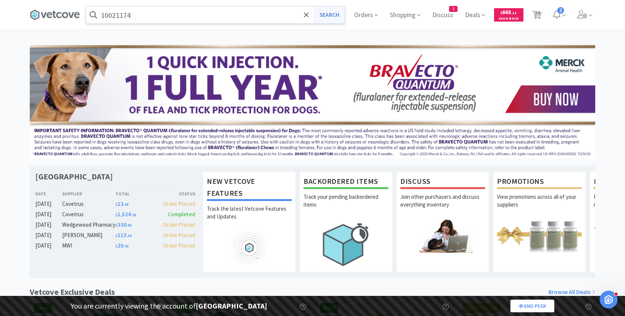
select select "1"
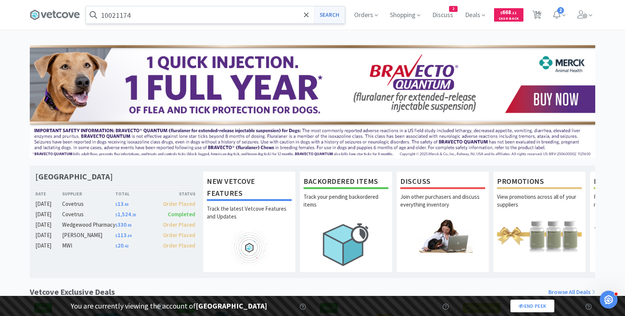
select select "1"
select select "2"
select select "1"
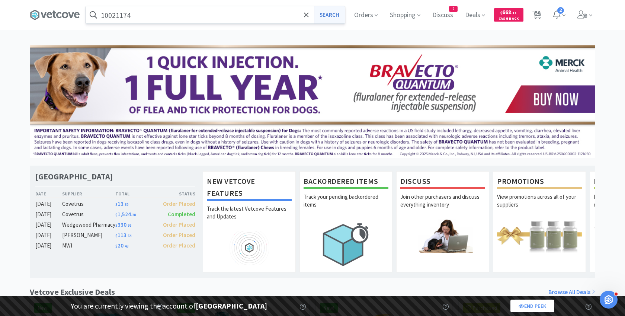
select select "1"
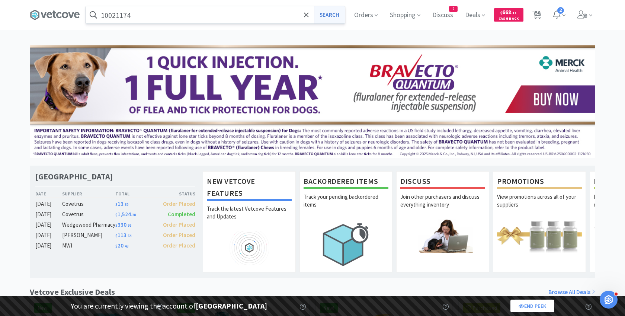
select select "1"
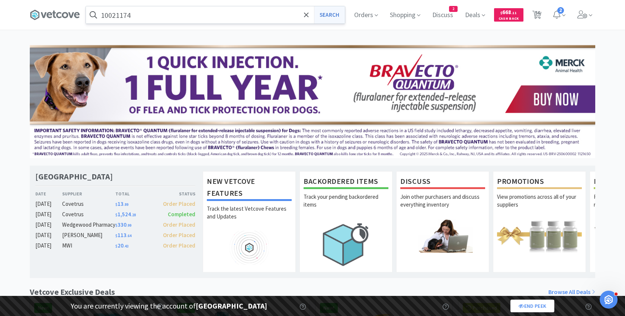
select select "1"
select select "10"
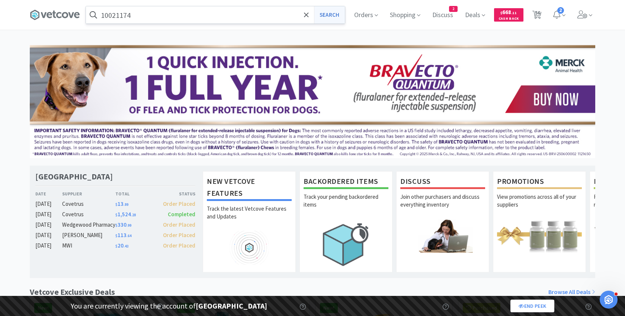
select select "1"
select select "3"
select select "2"
select select "3"
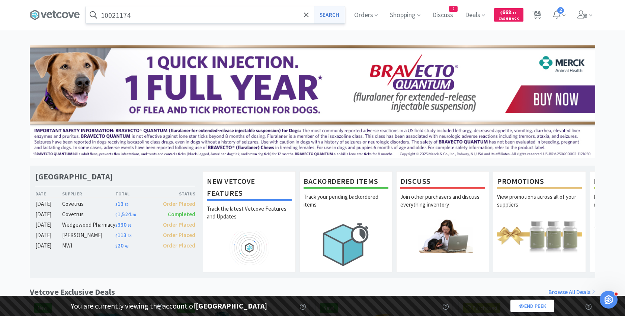
select select "2"
select select "1"
select select "10"
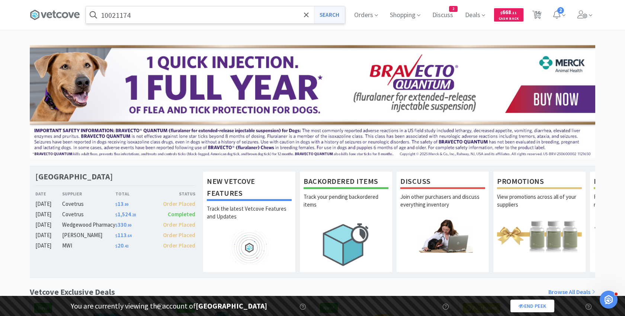
select select "1"
select select "2"
select select "1"
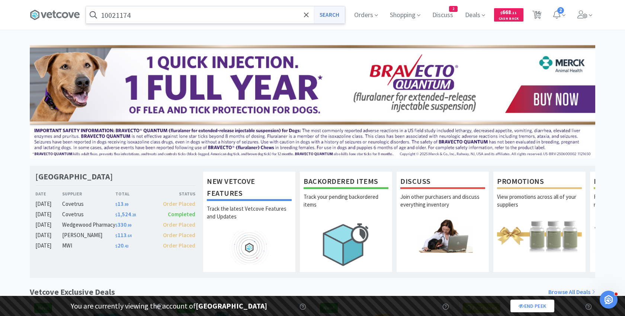
select select "2"
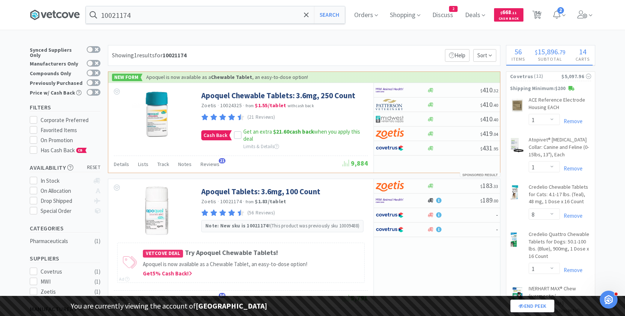
click at [70, 15] on icon at bounding box center [71, 15] width 6 height 6
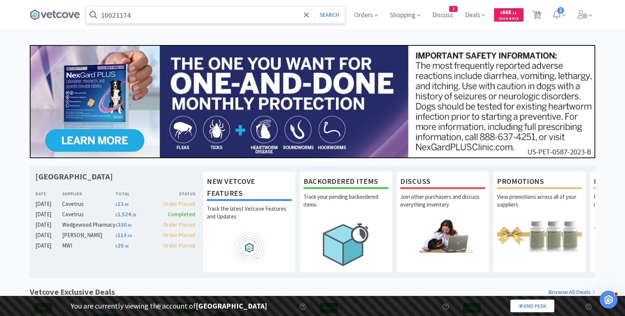
click at [150, 18] on input "10021174" at bounding box center [215, 14] width 259 height 17
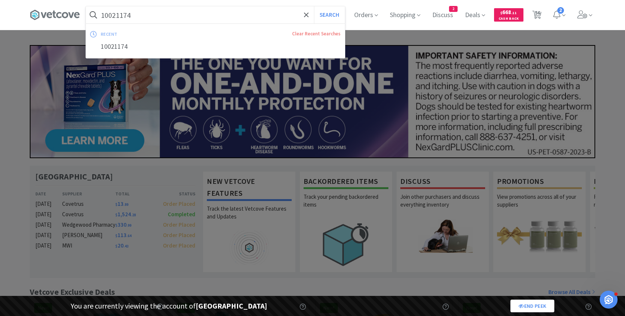
paste input "5"
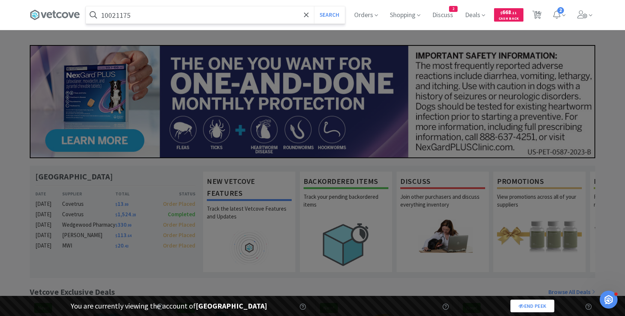
type input "10021175"
click at [314, 6] on button "Search" at bounding box center [329, 14] width 31 height 17
select select "1"
select select "8"
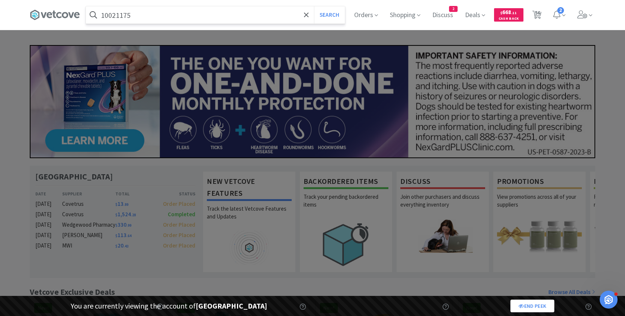
select select "1"
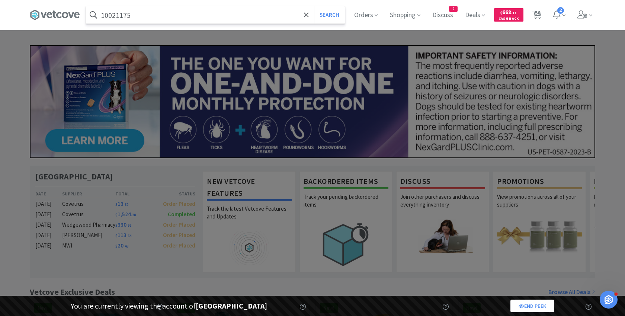
select select "1"
select select "2"
select select "1"
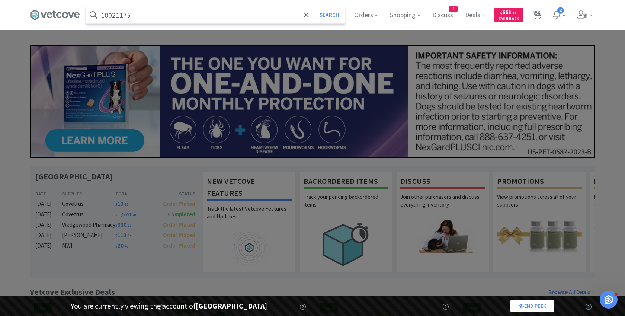
select select "1"
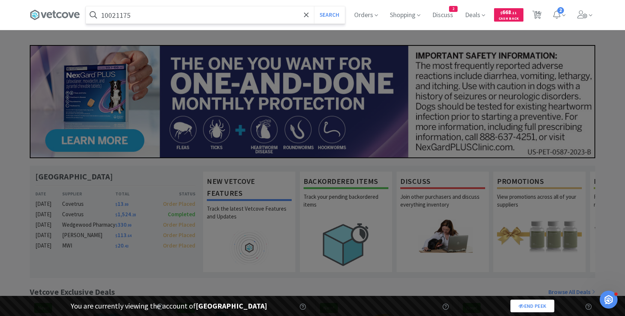
select select "1"
select select "2"
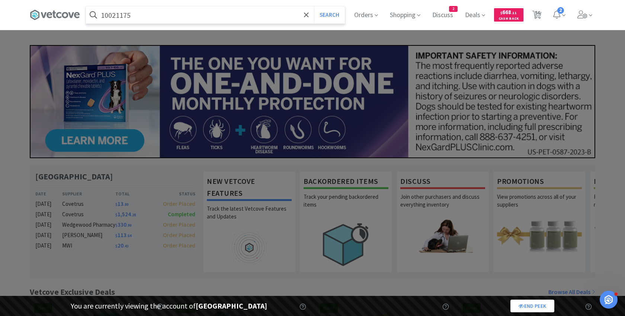
select select "1"
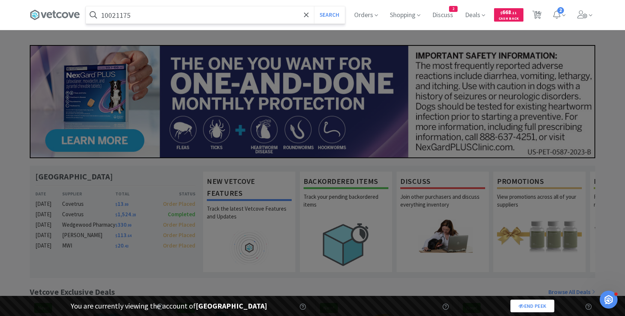
select select "1"
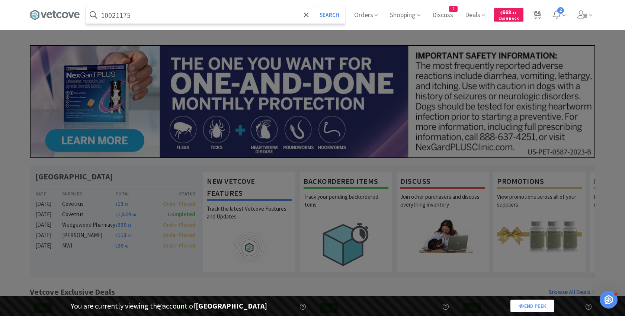
select select "1"
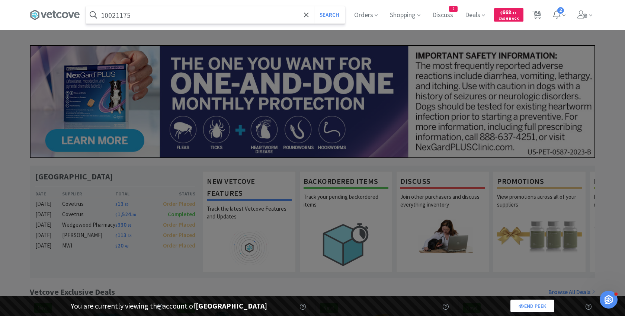
select select "10"
select select "1"
select select "3"
select select "2"
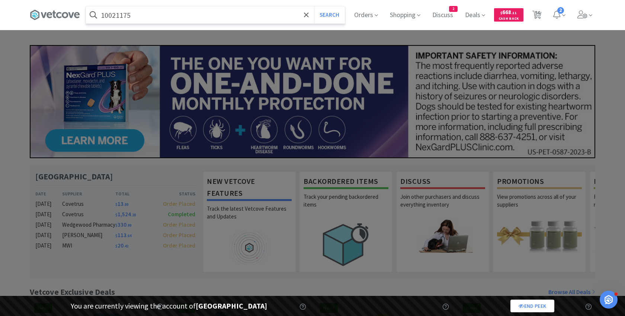
select select "3"
select select "2"
select select "1"
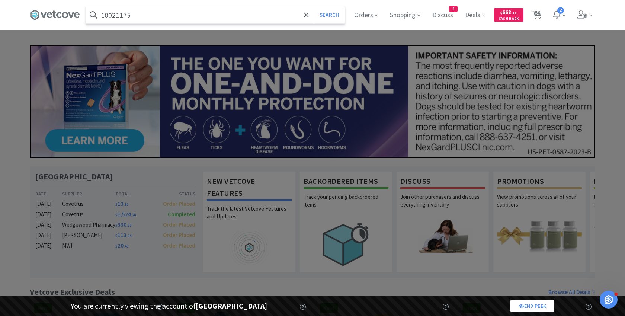
select select "10"
select select "1"
select select "2"
select select "1"
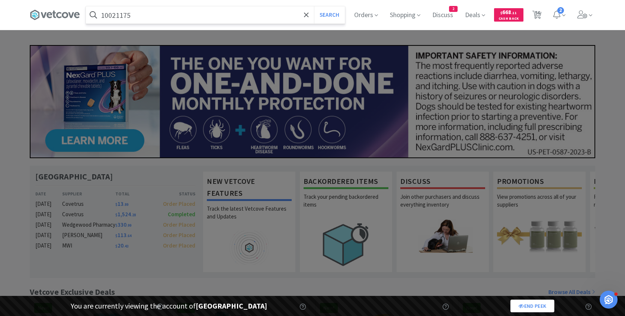
select select "1"
select select "2"
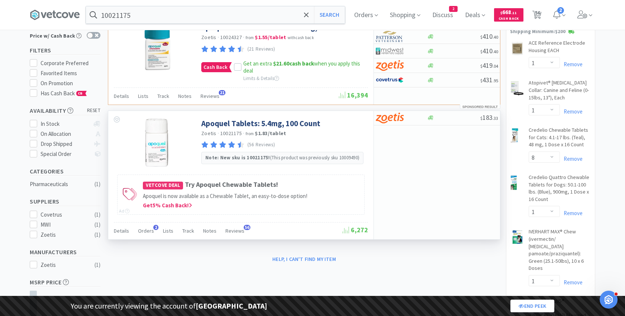
scroll to position [67, 0]
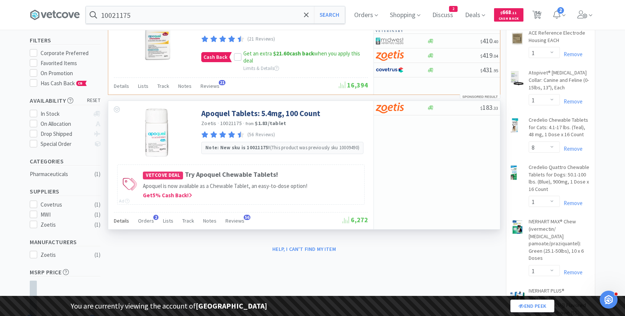
click at [122, 218] on span "Details" at bounding box center [121, 220] width 15 height 7
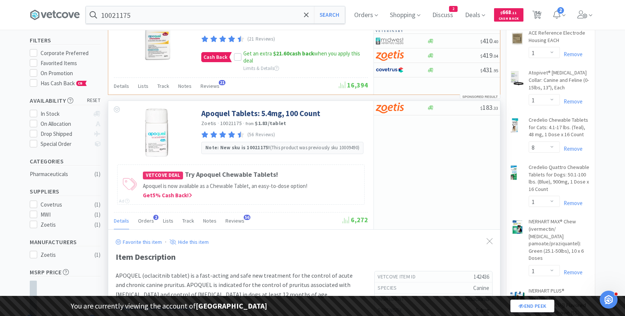
click at [477, 276] on h5 "142436" at bounding box center [455, 277] width 68 height 8
copy h5 "142436"
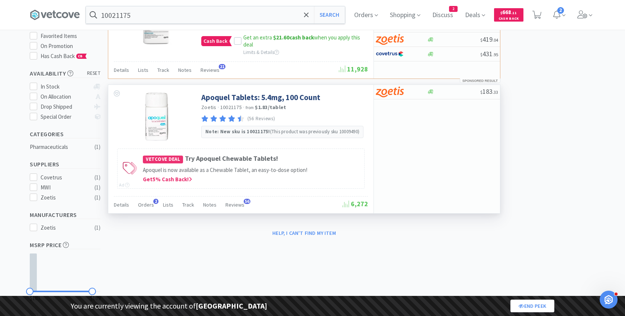
scroll to position [94, 0]
select select "1"
select select "8"
select select "1"
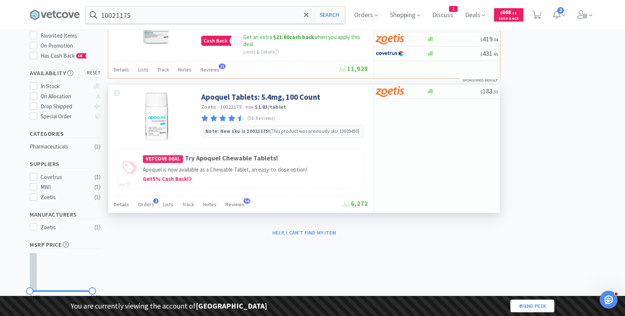
select select "1"
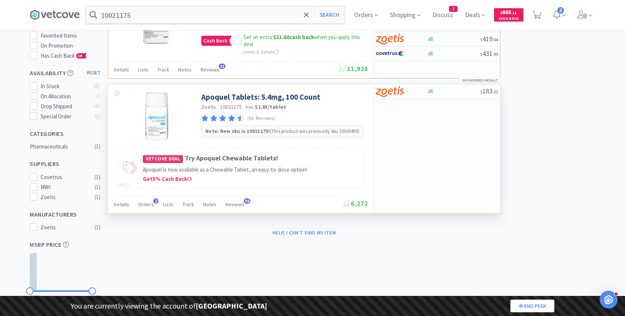
select select "1"
select select "2"
select select "1"
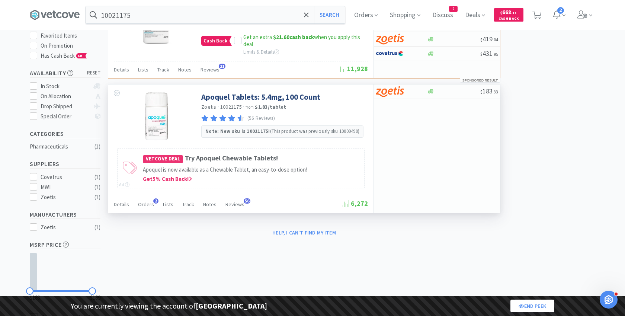
select select "1"
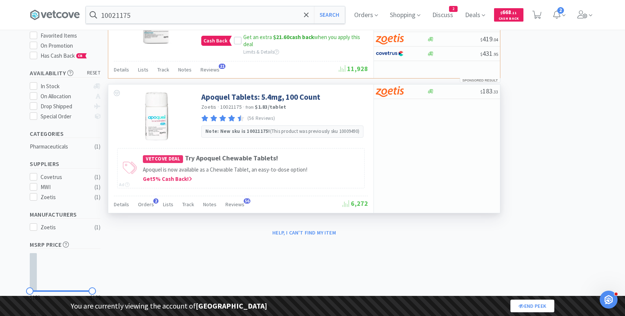
select select "1"
select select "2"
select select "1"
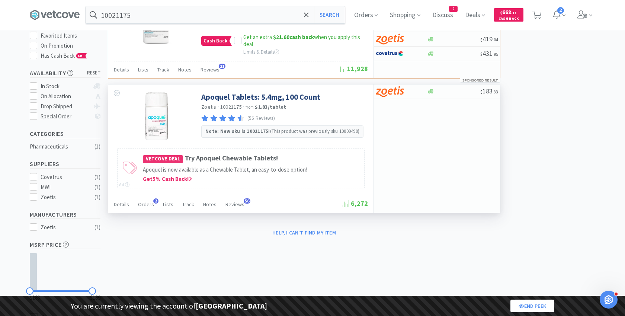
select select "1"
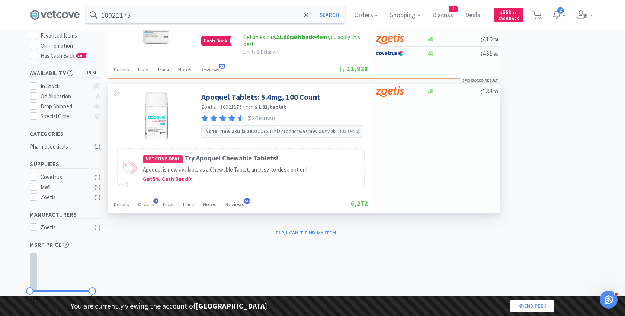
select select "1"
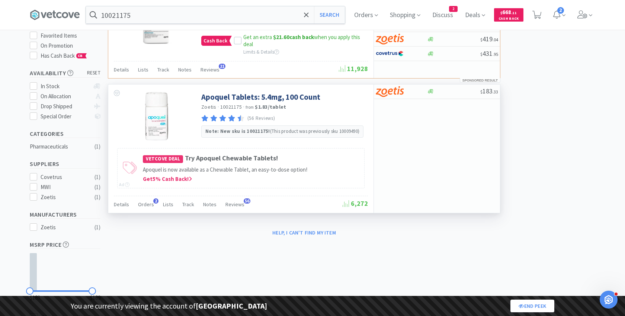
select select "1"
select select "10"
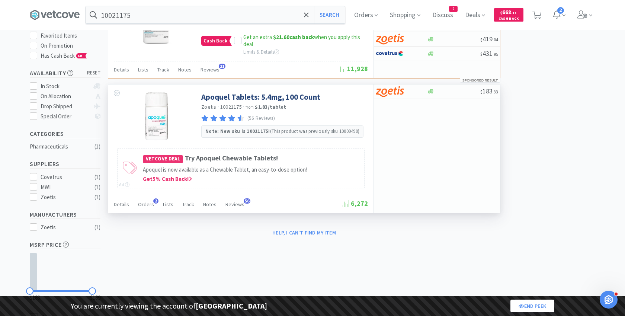
select select "1"
select select "3"
select select "2"
select select "3"
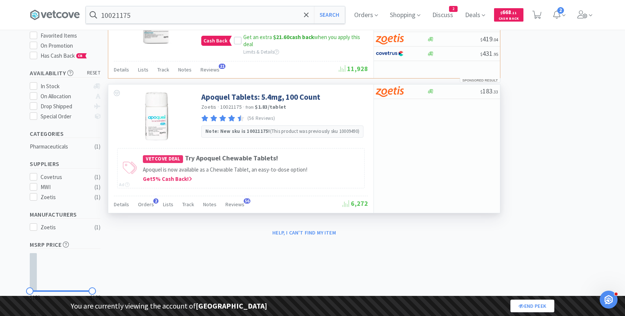
select select "2"
select select "1"
select select "10"
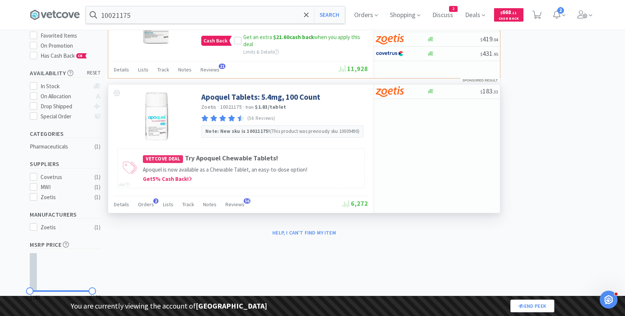
select select "1"
select select "2"
select select "1"
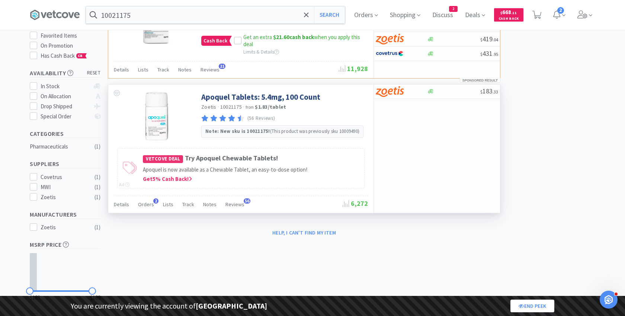
select select "2"
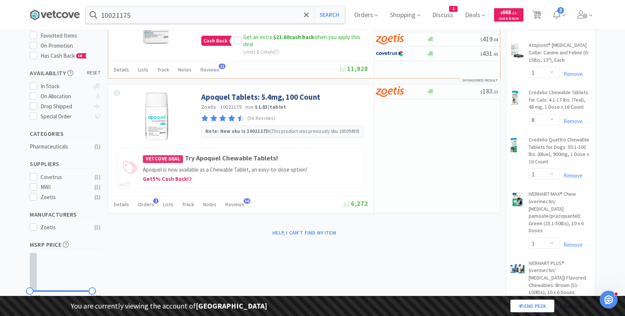
click at [64, 12] on icon at bounding box center [55, 14] width 50 height 11
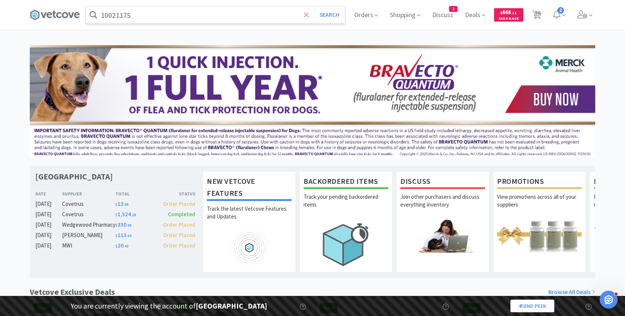
click at [305, 17] on icon at bounding box center [306, 14] width 5 height 7
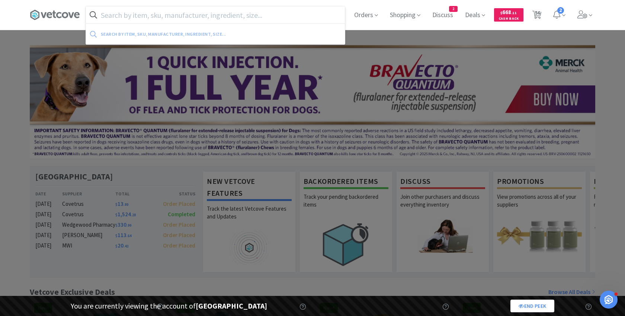
click at [387, 32] on div at bounding box center [312, 158] width 625 height 316
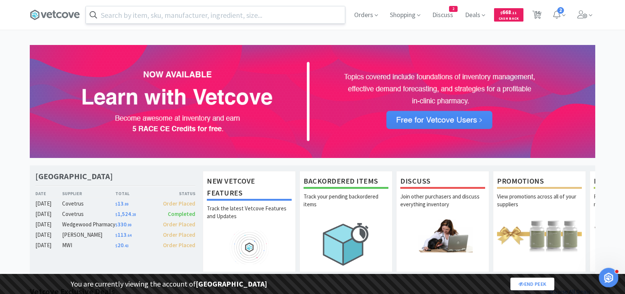
click at [606, 280] on icon "Open Intercom Messenger" at bounding box center [608, 277] width 12 height 12
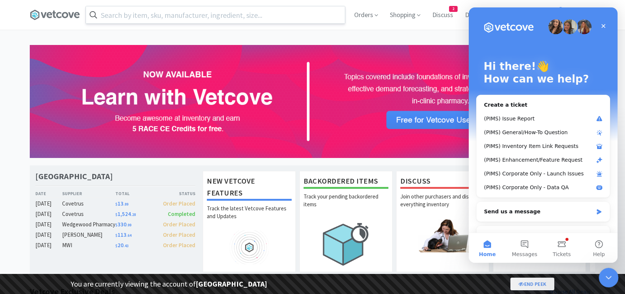
click at [607, 279] on icon "Close Intercom Messenger" at bounding box center [607, 276] width 9 height 9
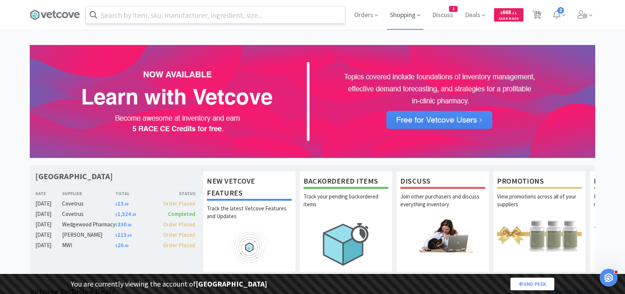
click at [404, 15] on span "Shopping" at bounding box center [405, 15] width 36 height 30
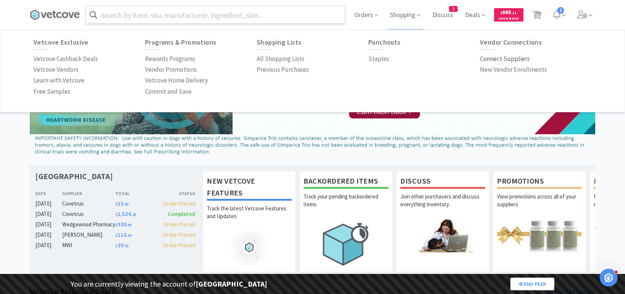
click at [506, 58] on p "Connect Suppliers" at bounding box center [505, 59] width 50 height 10
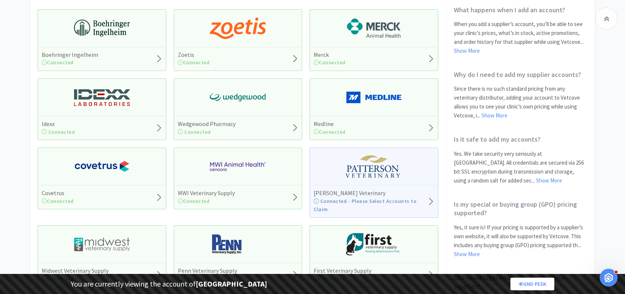
scroll to position [106, 0]
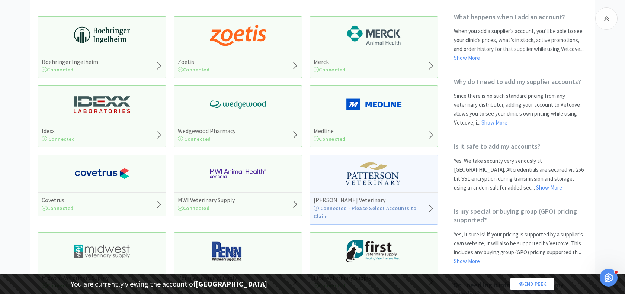
click at [237, 183] on img at bounding box center [238, 174] width 56 height 22
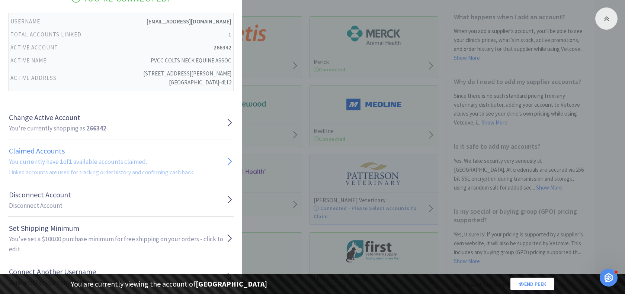
scroll to position [64, 0]
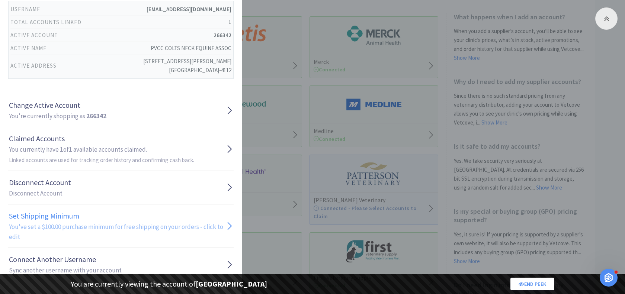
click at [77, 224] on h2 "You've set a $100.00 purchase minimum for free shipping on your orders - click …" at bounding box center [117, 232] width 217 height 20
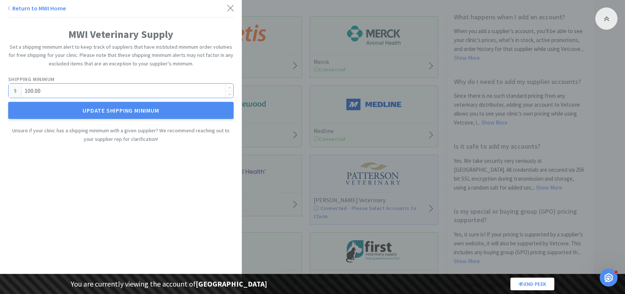
drag, startPoint x: 50, startPoint y: 92, endPoint x: 8, endPoint y: 90, distance: 42.1
click at [8, 90] on div "100.00" at bounding box center [120, 90] width 225 height 15
click at [231, 11] on icon at bounding box center [231, 8] width 8 height 10
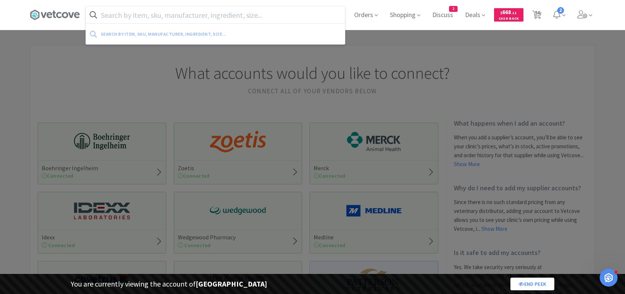
click at [194, 16] on input "text" at bounding box center [215, 14] width 259 height 17
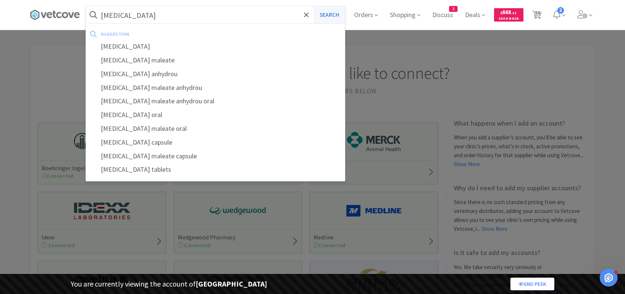
type input "acepromazine"
click at [337, 13] on button "Search" at bounding box center [329, 14] width 31 height 17
select select "1"
select select "8"
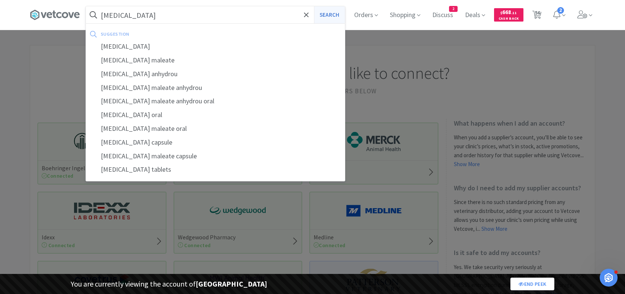
select select "1"
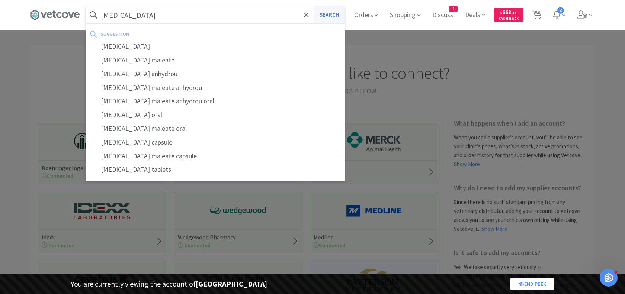
select select "1"
select select "2"
select select "1"
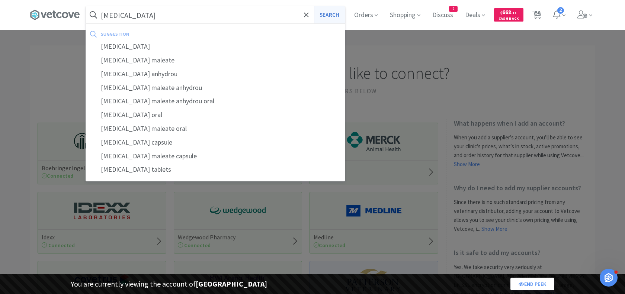
select select "1"
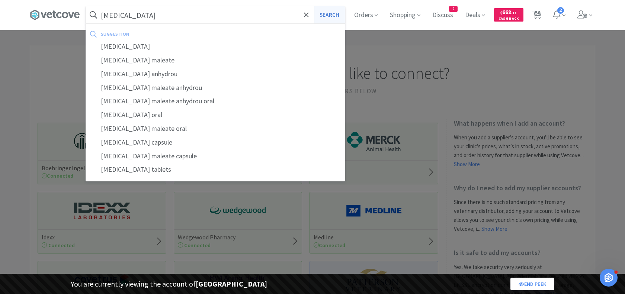
select select "1"
select select "2"
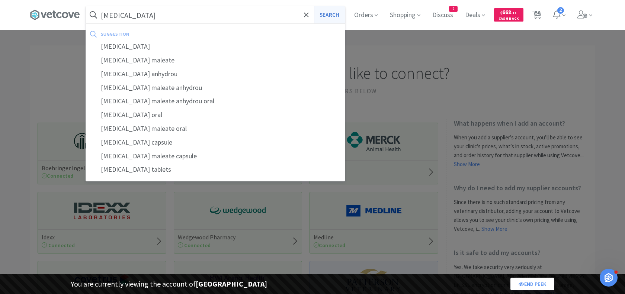
select select "1"
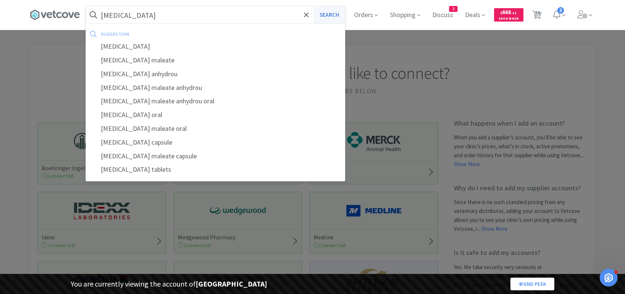
select select "1"
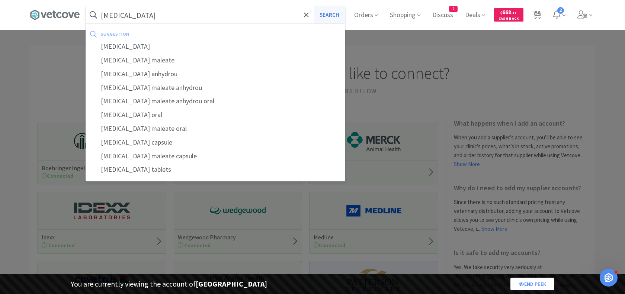
select select "1"
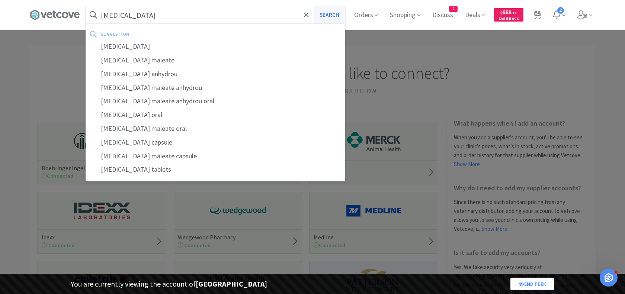
select select "10"
select select "1"
select select "3"
select select "2"
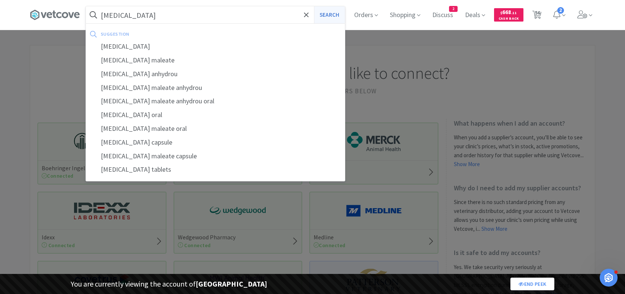
select select "3"
select select "2"
select select "1"
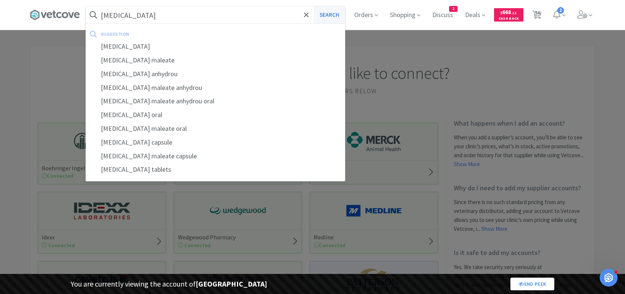
select select "10"
select select "1"
select select "2"
select select "1"
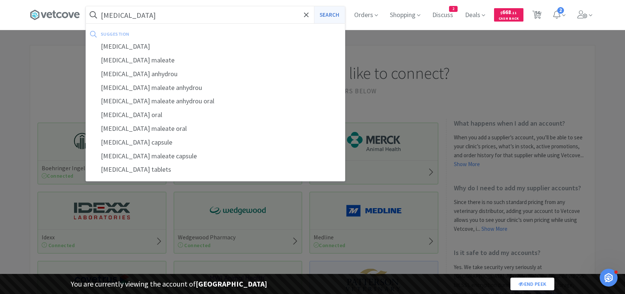
select select "1"
select select "2"
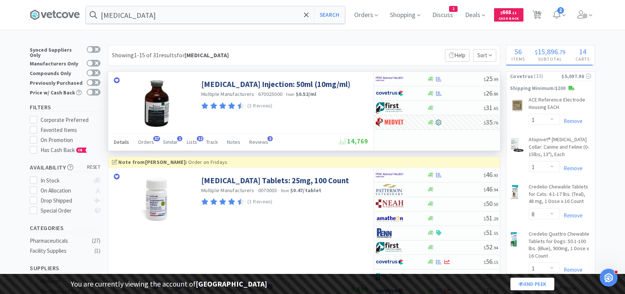
click at [120, 140] on span "Details" at bounding box center [121, 142] width 15 height 7
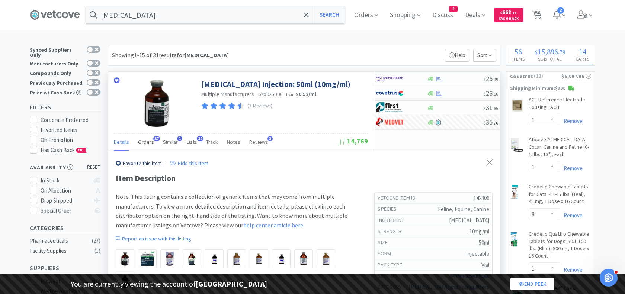
click at [146, 141] on span "Orders" at bounding box center [146, 142] width 16 height 7
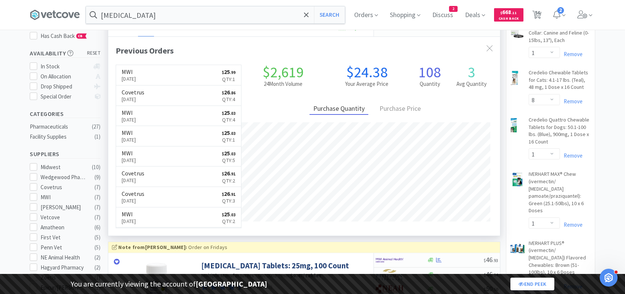
scroll to position [115, 0]
click at [394, 106] on div "Purchase Price" at bounding box center [400, 109] width 49 height 12
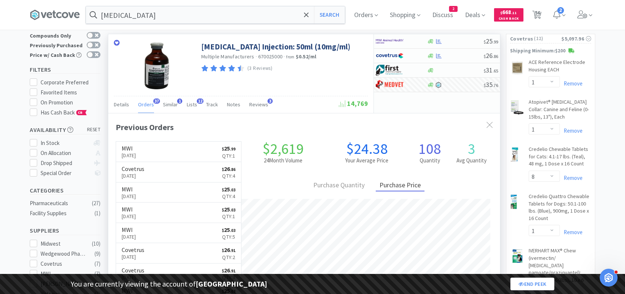
scroll to position [34, 0]
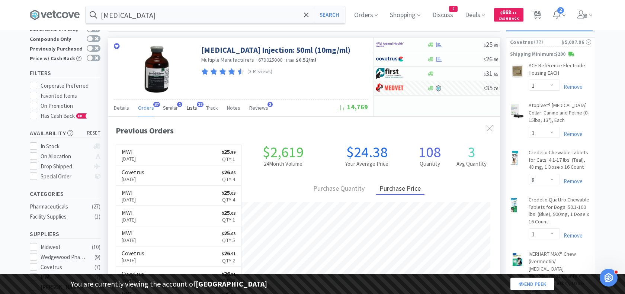
click at [191, 107] on span "Lists" at bounding box center [192, 108] width 10 height 7
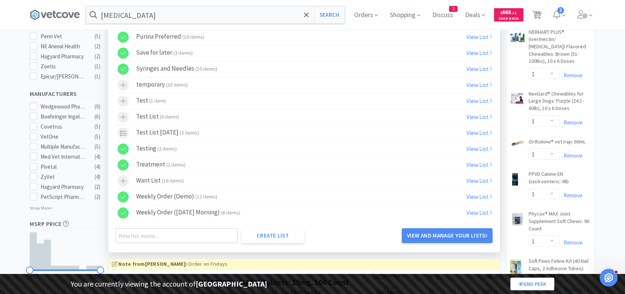
scroll to position [333, 0]
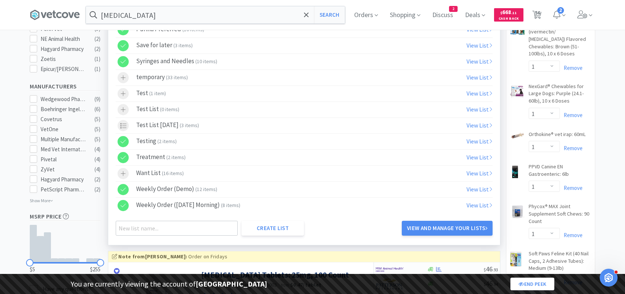
click at [123, 107] on icon at bounding box center [123, 109] width 5 height 5
click at [121, 108] on icon at bounding box center [124, 110] width 6 height 4
click at [474, 186] on link "View List" at bounding box center [479, 189] width 26 height 7
select select "1"
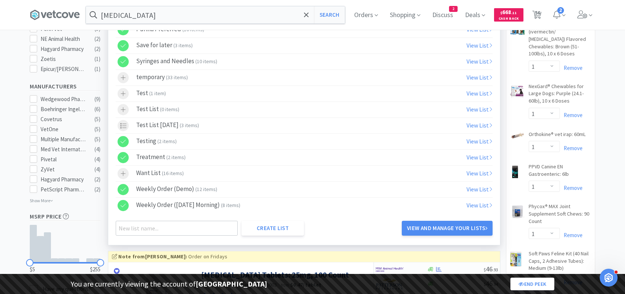
select select "8"
select select "1"
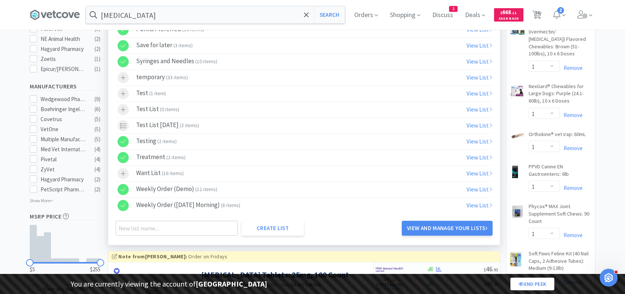
select select "1"
select select "2"
select select "1"
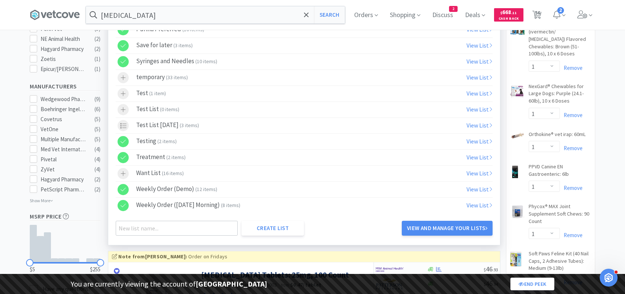
select select "1"
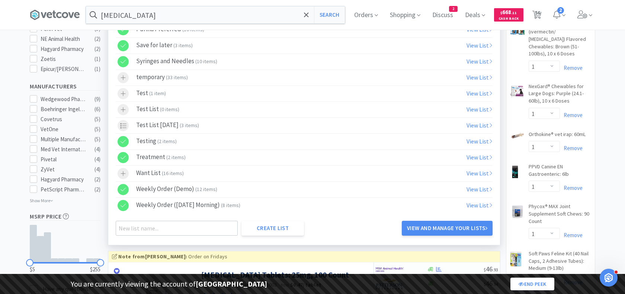
select select "1"
select select "2"
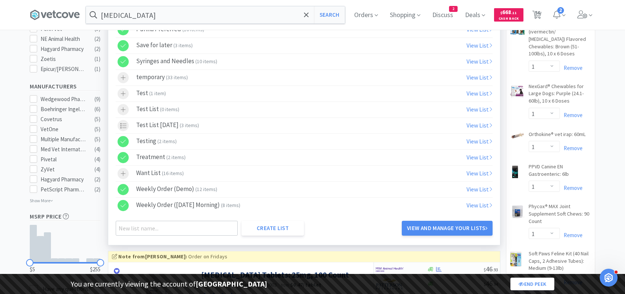
select select "2"
select select "1"
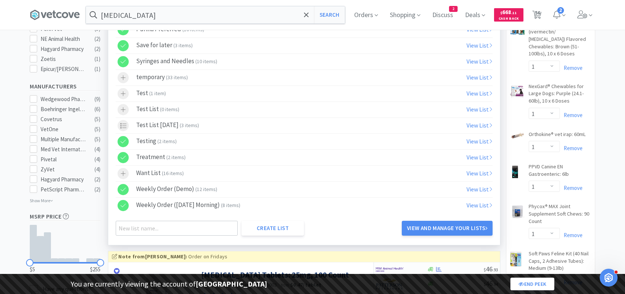
select select "1"
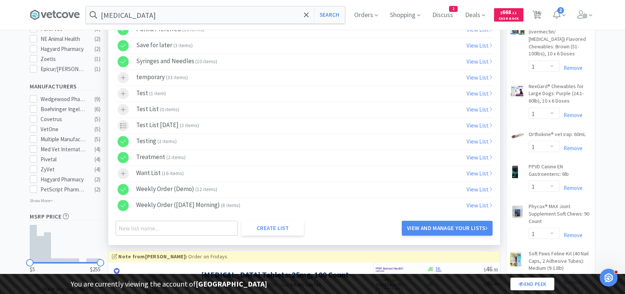
select select "1"
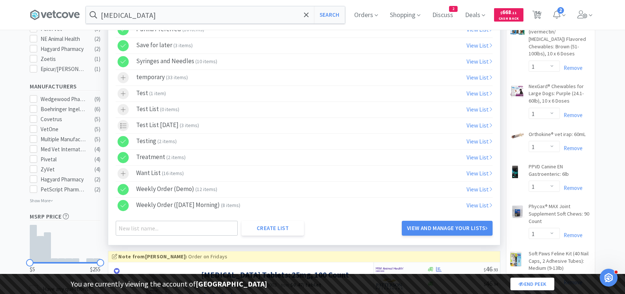
select select "1"
select select "10"
select select "1"
select select "3"
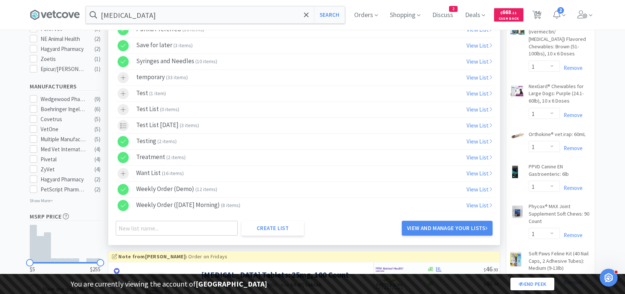
select select "2"
select select "3"
select select "2"
select select "1"
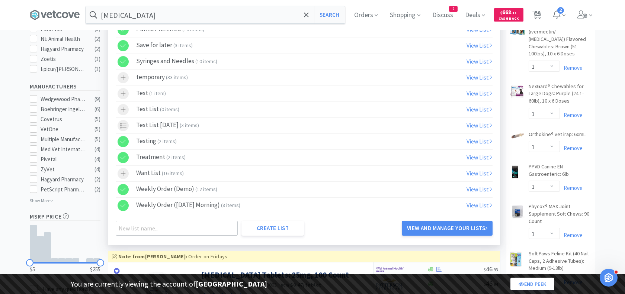
select select "1"
select select "10"
select select "1"
select select "2"
select select "1"
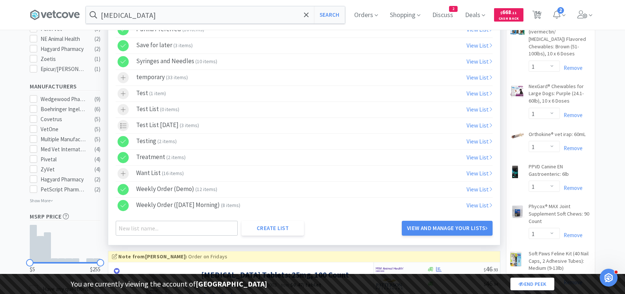
select select "1"
select select "2"
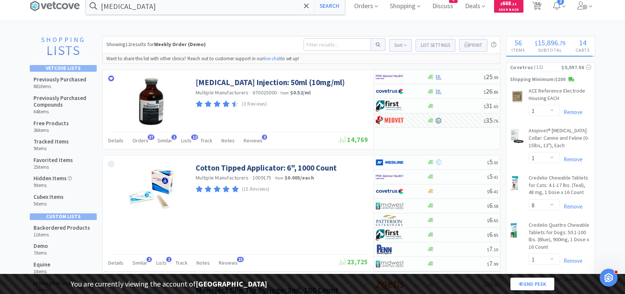
scroll to position [6, 0]
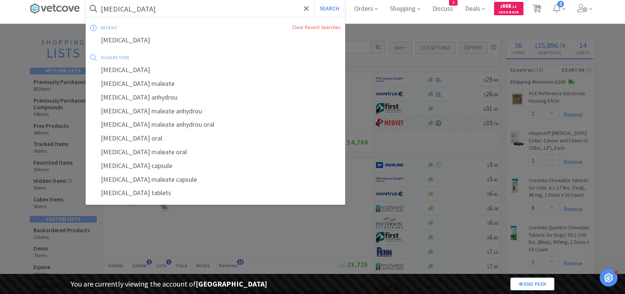
click at [164, 10] on input "acepromazine" at bounding box center [215, 8] width 259 height 17
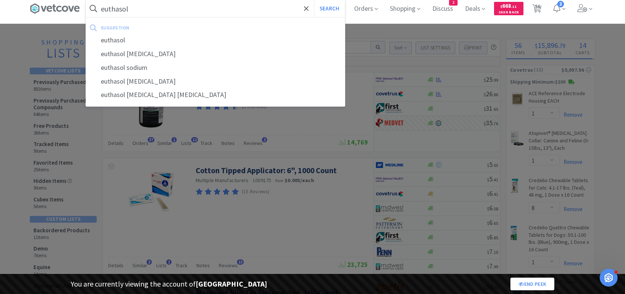
type input "euthasol"
click at [314, 0] on button "Search" at bounding box center [329, 8] width 31 height 17
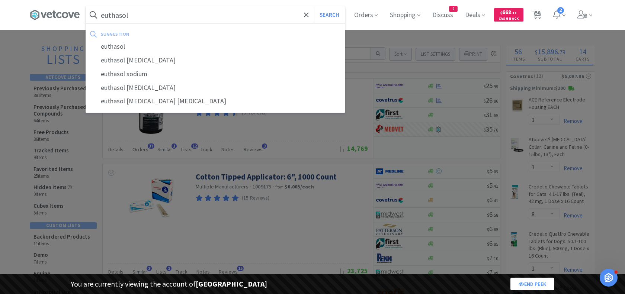
select select "1"
select select "8"
select select "1"
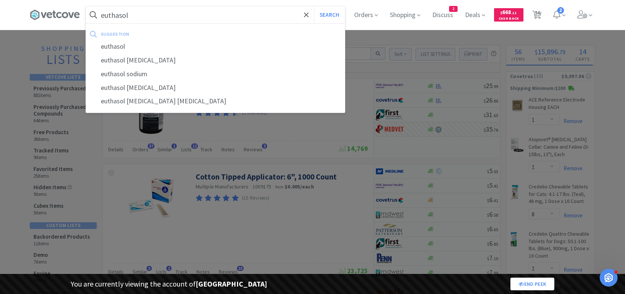
select select "1"
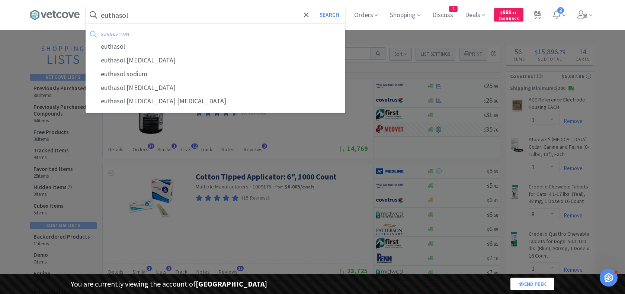
select select "2"
select select "1"
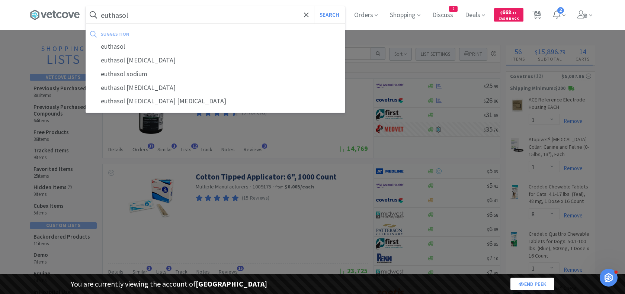
select select "1"
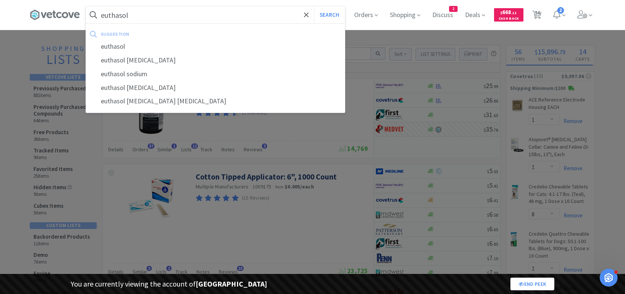
select select "1"
select select "2"
select select "1"
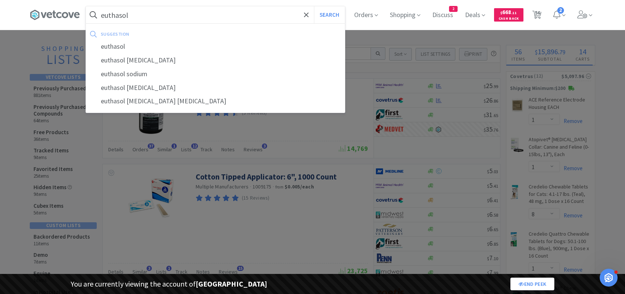
select select "1"
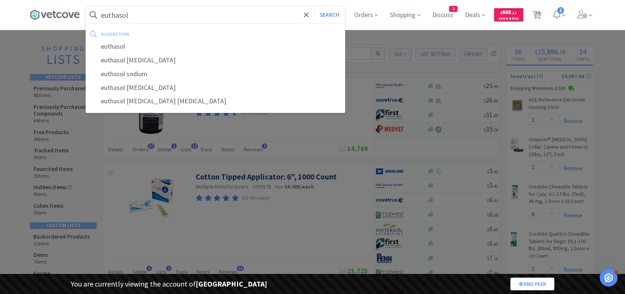
select select "1"
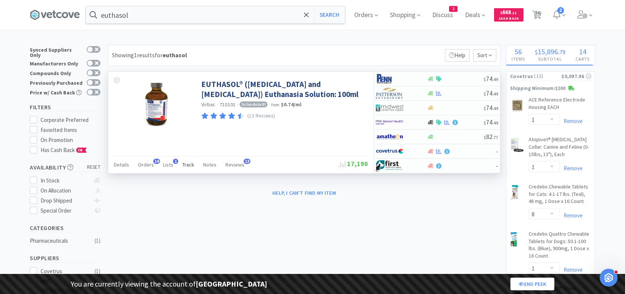
click at [185, 166] on span "Track" at bounding box center [188, 164] width 12 height 7
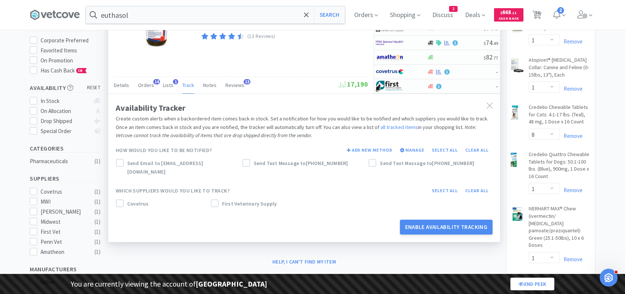
scroll to position [80, 0]
click at [122, 201] on icon at bounding box center [119, 203] width 5 height 5
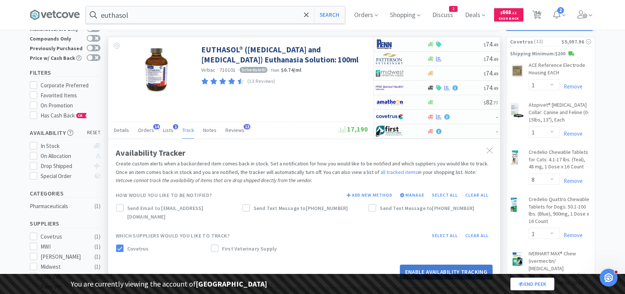
scroll to position [34, 0]
click at [494, 151] on div at bounding box center [489, 151] width 13 height 17
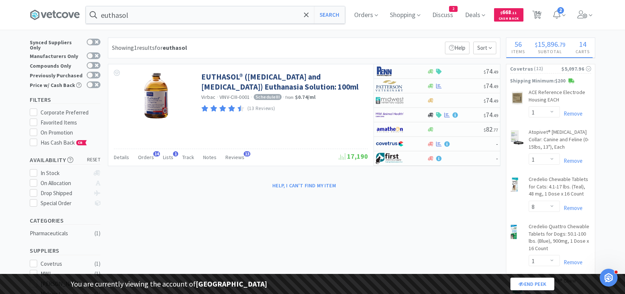
scroll to position [0, 0]
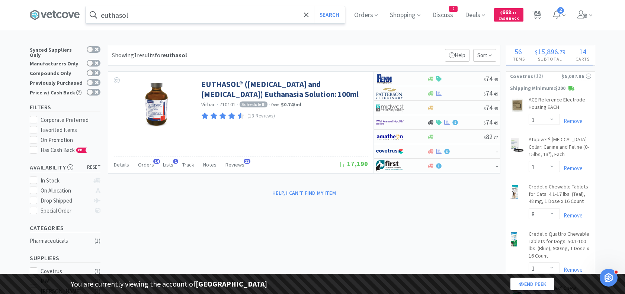
click at [283, 14] on input "euthasol" at bounding box center [215, 14] width 259 height 17
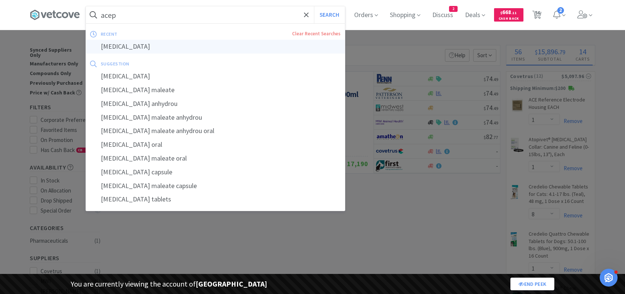
click at [240, 45] on div "acepromazine" at bounding box center [215, 47] width 259 height 14
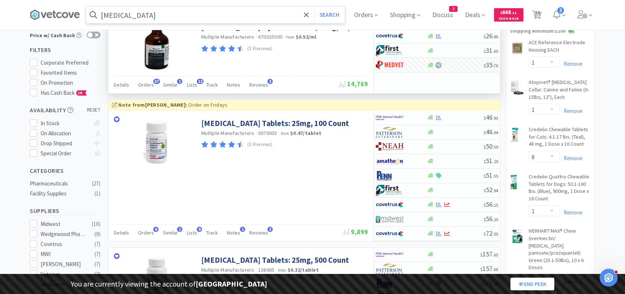
scroll to position [73, 0]
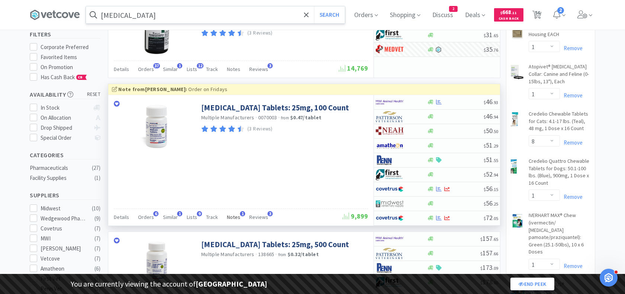
click at [229, 214] on span "Notes" at bounding box center [233, 217] width 13 height 7
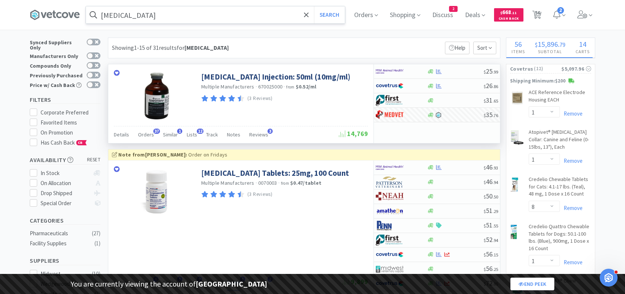
scroll to position [0, 0]
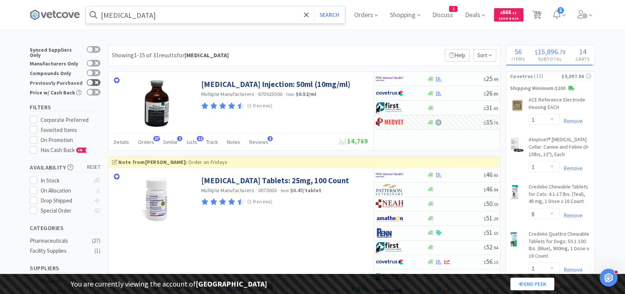
click at [95, 79] on div at bounding box center [94, 82] width 14 height 7
click at [93, 81] on icon at bounding box center [90, 83] width 5 height 4
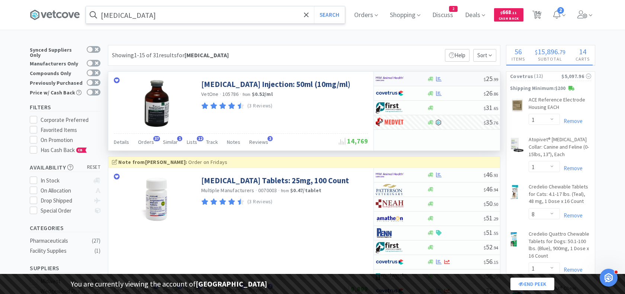
click at [419, 76] on div at bounding box center [401, 79] width 51 height 13
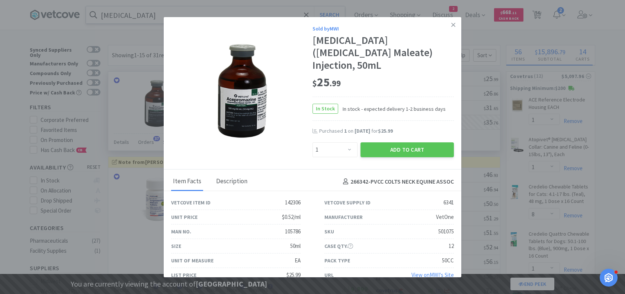
click at [229, 173] on div "Description" at bounding box center [231, 182] width 35 height 19
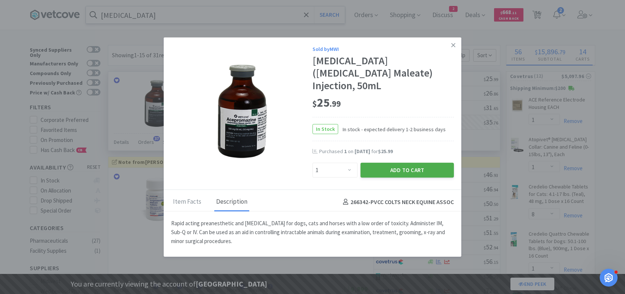
click at [395, 165] on button "Add to Cart" at bounding box center [406, 170] width 93 height 15
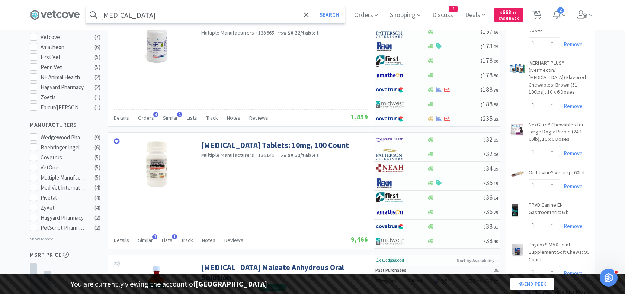
scroll to position [289, 0]
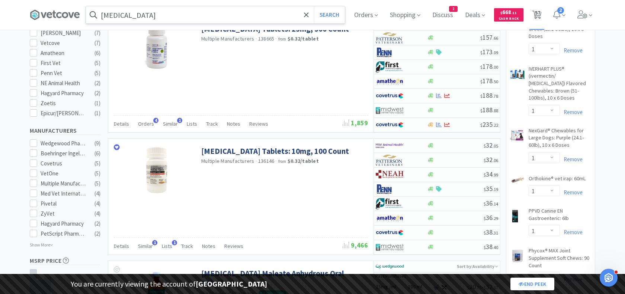
click at [537, 16] on span "57" at bounding box center [537, 13] width 5 height 30
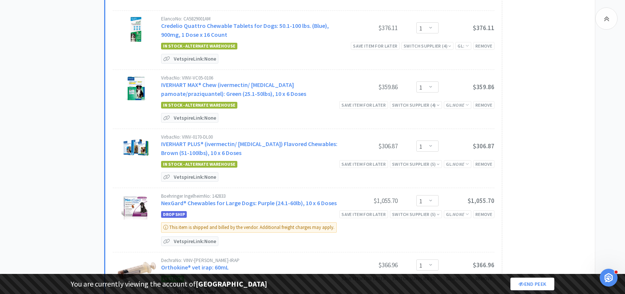
scroll to position [804, 0]
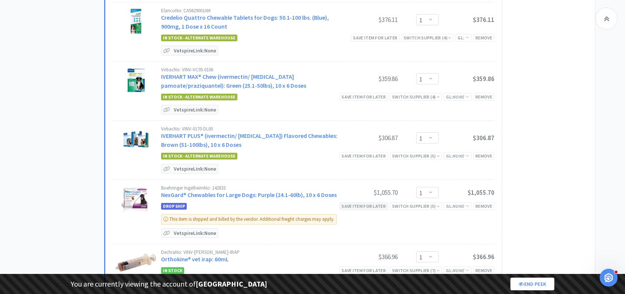
click at [360, 202] on div "Save item for later" at bounding box center [363, 206] width 49 height 8
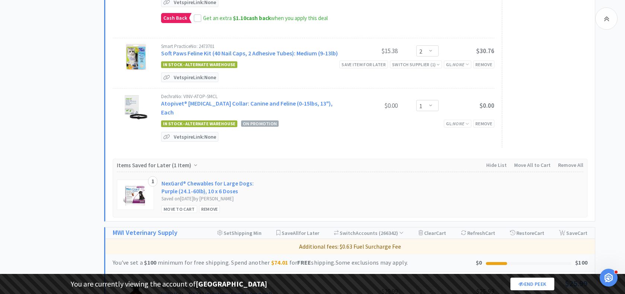
scroll to position [1167, 0]
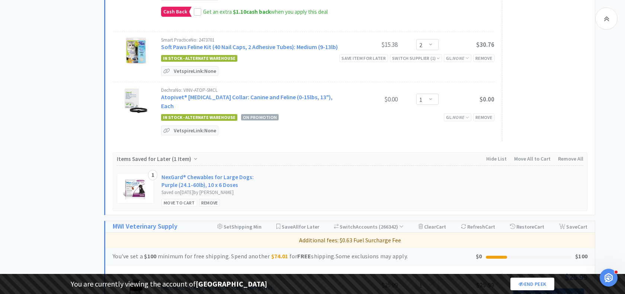
click at [208, 199] on div "Remove" at bounding box center [209, 203] width 21 height 8
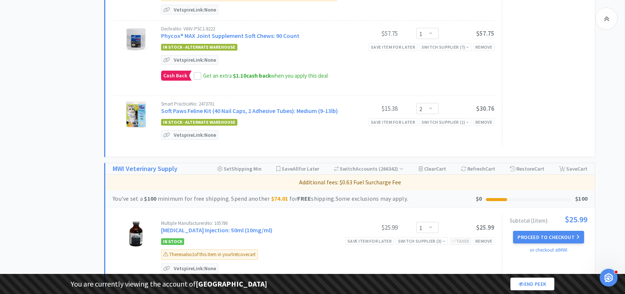
scroll to position [1190, 0]
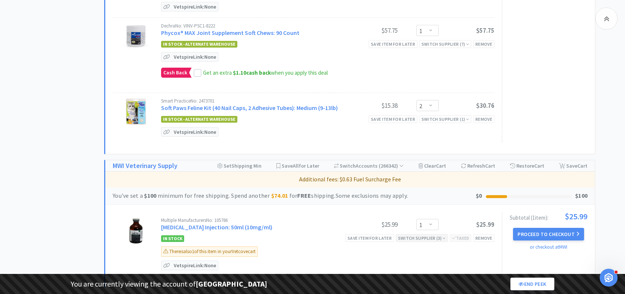
click at [429, 235] on div "Switch Supplier ( 3 )" at bounding box center [422, 238] width 48 height 7
click at [539, 238] on div "Subtotal ( 1 item ): $25.99 Proceed to Checkout or checkout at MWI" at bounding box center [545, 244] width 86 height 64
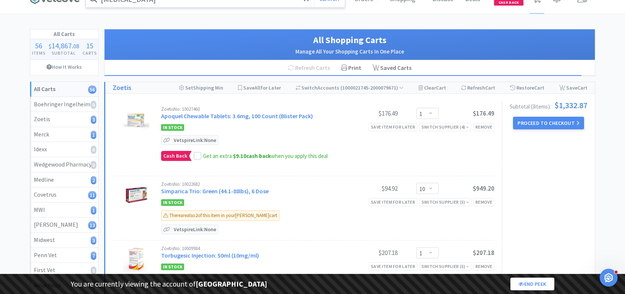
scroll to position [0, 0]
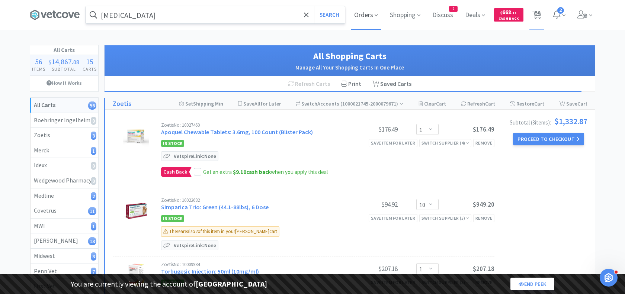
click at [368, 10] on span "Orders" at bounding box center [366, 15] width 30 height 30
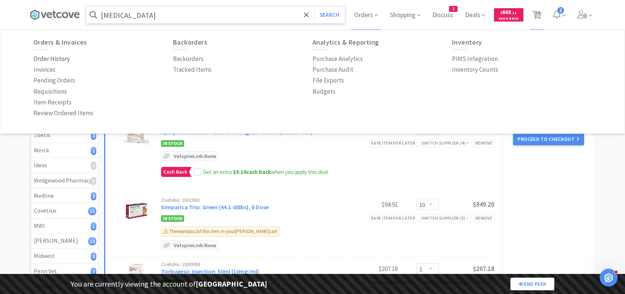
click at [48, 60] on p "Order History" at bounding box center [51, 59] width 36 height 10
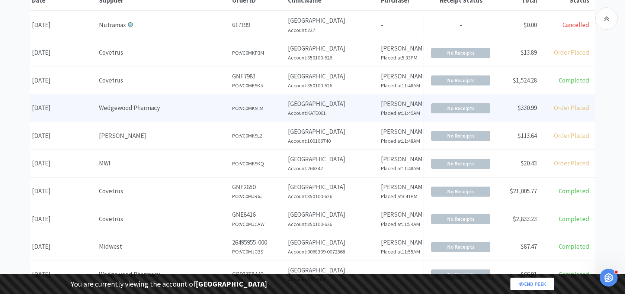
scroll to position [139, 0]
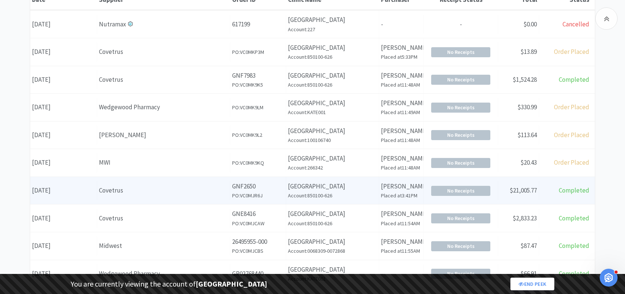
click at [327, 193] on h6 "Account: 850100-626" at bounding box center [332, 196] width 89 height 8
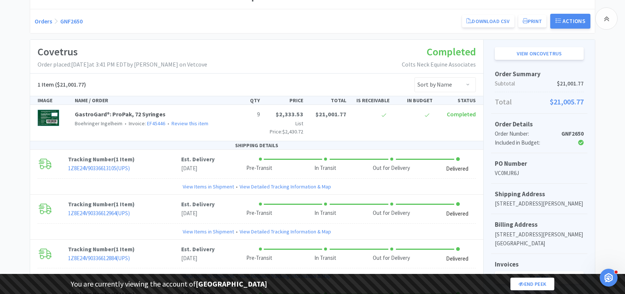
scroll to position [90, 0]
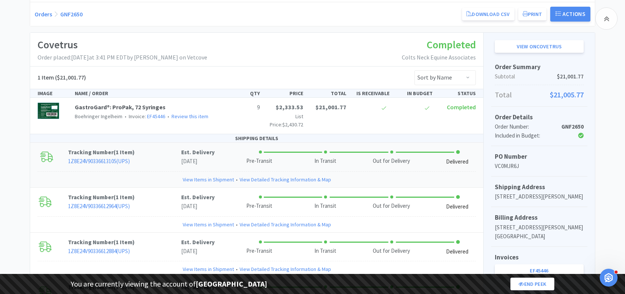
click at [244, 153] on div "Pre-Transit" at bounding box center [266, 158] width 66 height 15
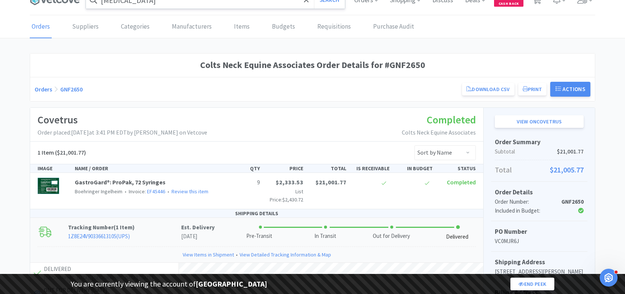
scroll to position [0, 0]
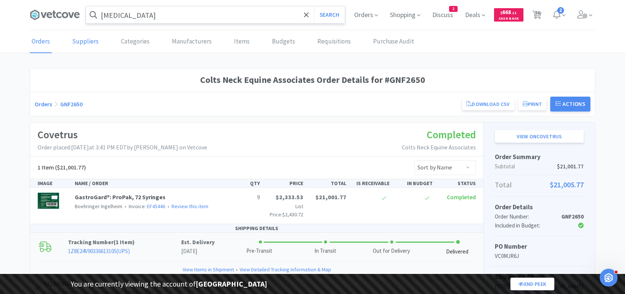
click at [86, 41] on link "Suppliers" at bounding box center [85, 42] width 30 height 23
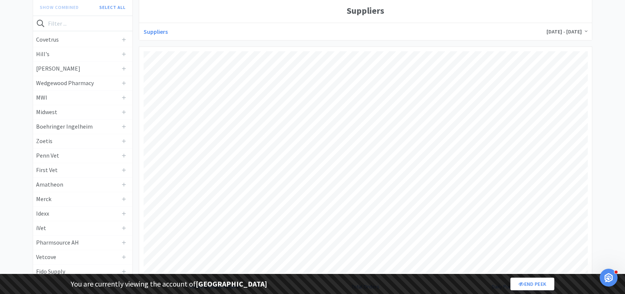
scroll to position [76, 0]
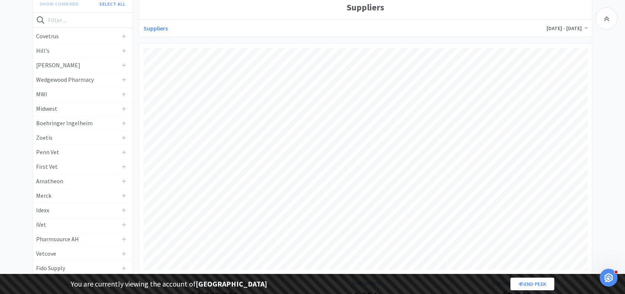
click at [564, 29] on span "Oct 1, 2024 - Oct 2, 2025" at bounding box center [566, 28] width 41 height 7
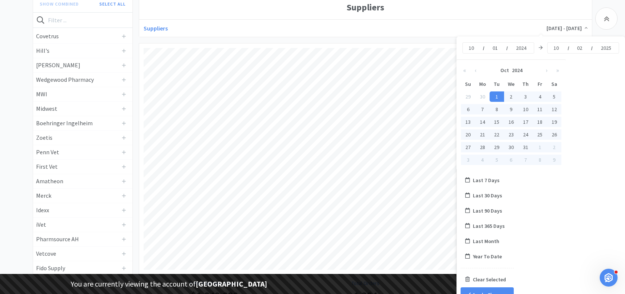
click at [564, 29] on span "Oct 1, 2024 - Oct 2, 2025" at bounding box center [566, 28] width 41 height 7
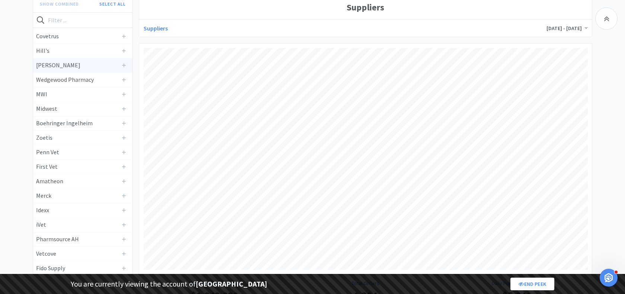
click at [65, 64] on h4 "[PERSON_NAME]" at bounding box center [77, 66] width 82 height 10
click at [64, 79] on h4 "Wedgewood Pharmacy" at bounding box center [77, 80] width 82 height 10
click at [62, 94] on h4 "MWI" at bounding box center [77, 95] width 82 height 10
click at [61, 105] on h4 "Midwest" at bounding box center [77, 109] width 82 height 10
click at [63, 121] on h4 "Boehringer Ingelheim" at bounding box center [77, 124] width 82 height 10
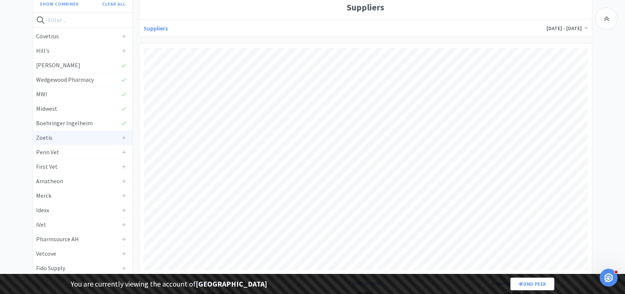
click at [63, 136] on h4 "Zoetis" at bounding box center [77, 138] width 82 height 10
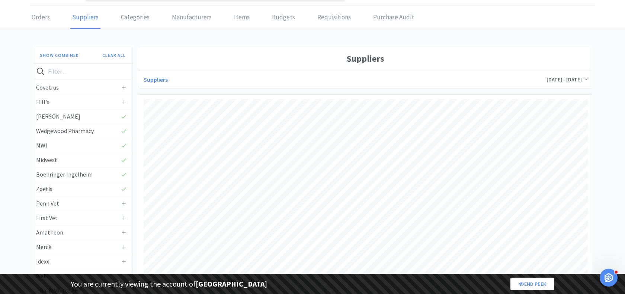
scroll to position [0, 0]
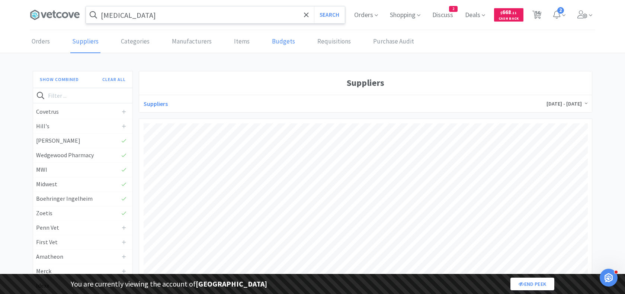
click at [277, 43] on link "Budgets" at bounding box center [283, 42] width 27 height 23
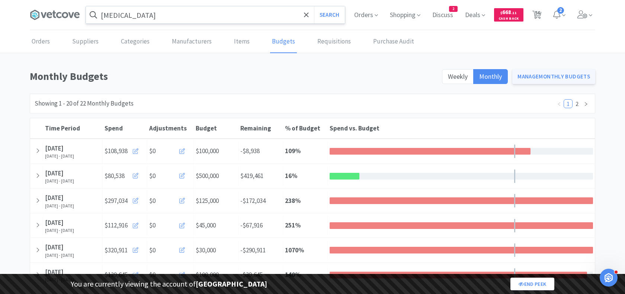
click at [549, 79] on link "Manage Monthly Budgets" at bounding box center [553, 76] width 83 height 15
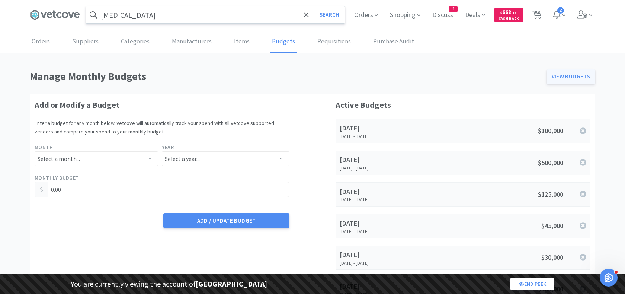
click at [569, 80] on link "View Budgets" at bounding box center [570, 76] width 49 height 15
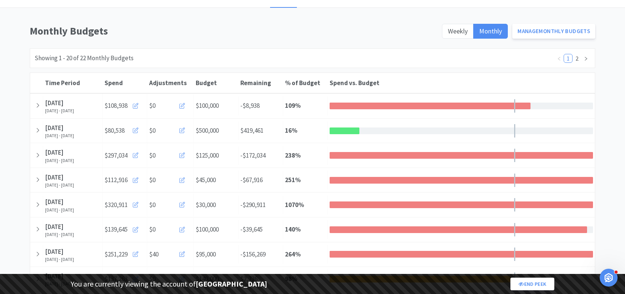
scroll to position [54, 0]
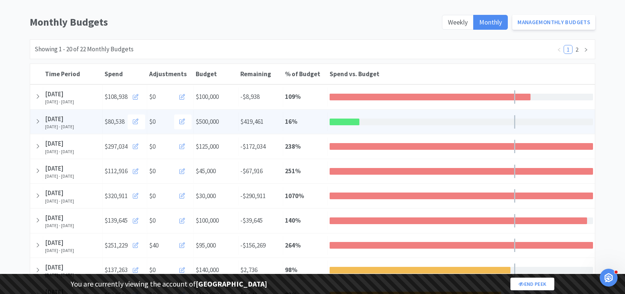
click at [286, 121] on div "% of Budget 16 %" at bounding box center [305, 121] width 45 height 19
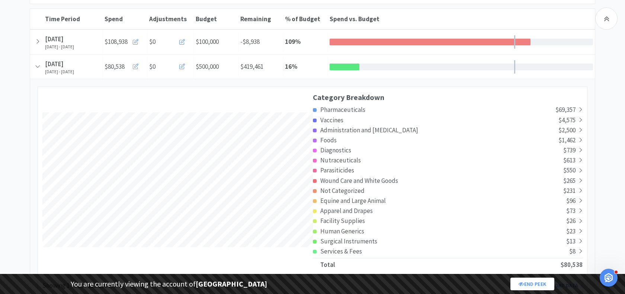
scroll to position [112, 0]
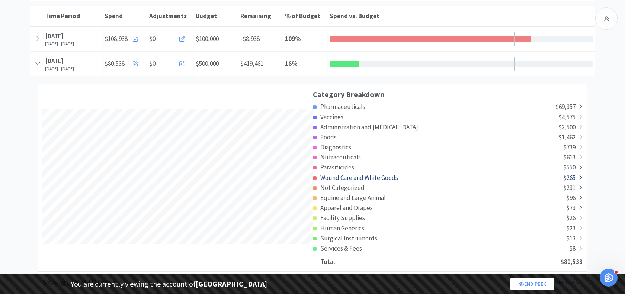
click at [336, 182] on span "Wound Care and White Goods" at bounding box center [359, 178] width 78 height 8
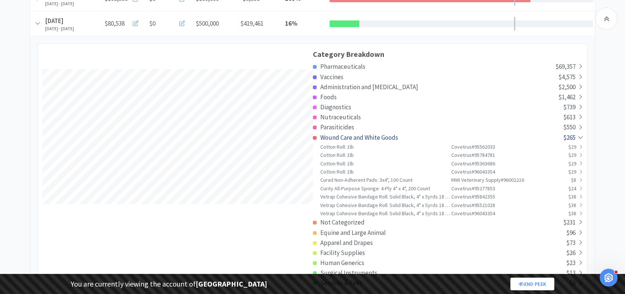
scroll to position [154, 0]
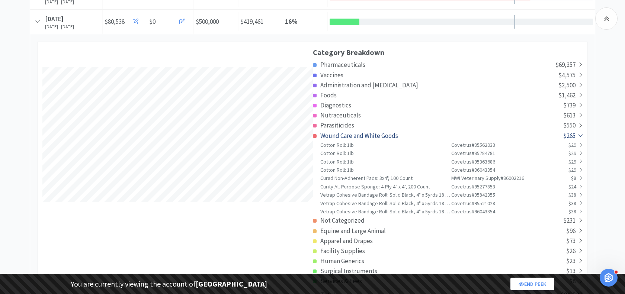
click at [369, 140] on span "Wound Care and White Goods" at bounding box center [359, 136] width 78 height 8
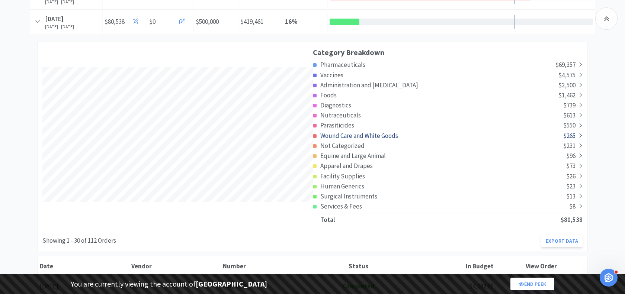
scroll to position [161, 0]
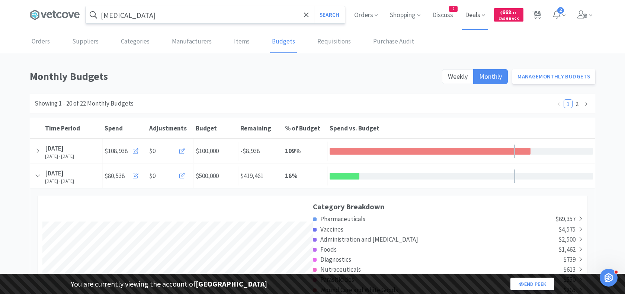
click at [478, 15] on span "Deals" at bounding box center [475, 15] width 26 height 30
click at [333, 49] on p "View cashback deals" at bounding box center [352, 52] width 86 height 9
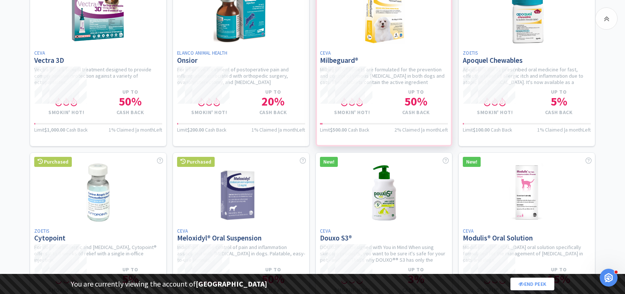
click at [388, 64] on div at bounding box center [383, 60] width 137 height 172
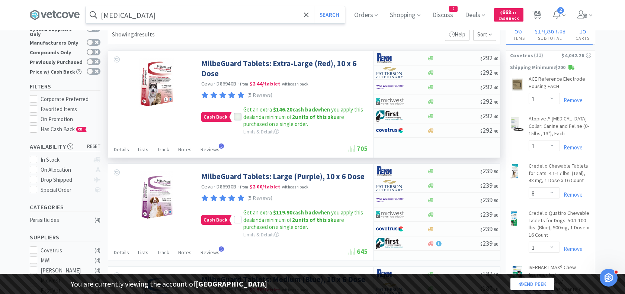
click at [235, 118] on icon at bounding box center [237, 117] width 5 height 5
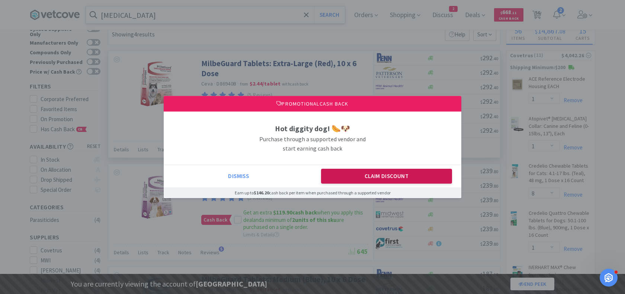
click at [364, 177] on button "Claim Discount" at bounding box center [386, 176] width 131 height 15
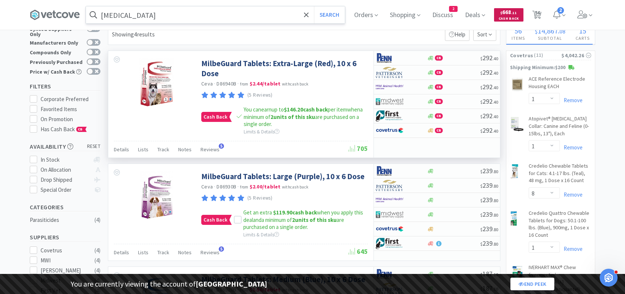
click at [511, 11] on span "$ 668 . 11" at bounding box center [508, 12] width 16 height 7
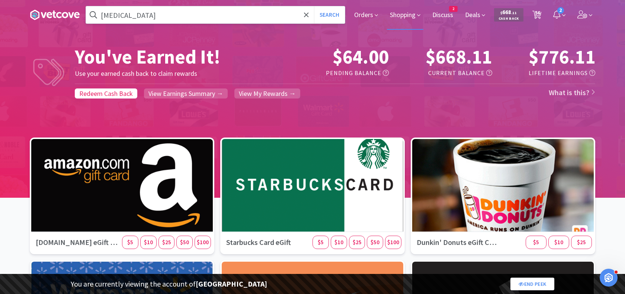
click at [402, 11] on span "Shopping" at bounding box center [405, 15] width 36 height 30
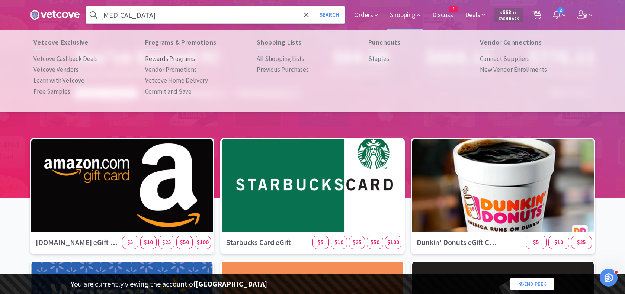
click at [171, 58] on p "Rewards Programs" at bounding box center [170, 59] width 50 height 10
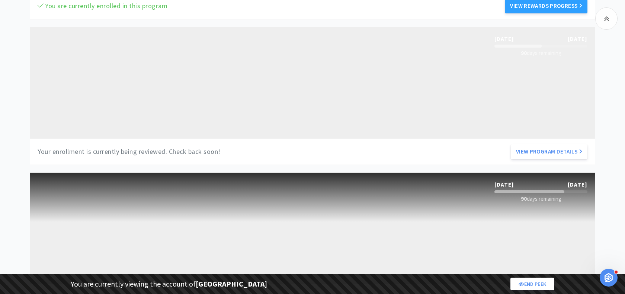
scroll to position [218, 0]
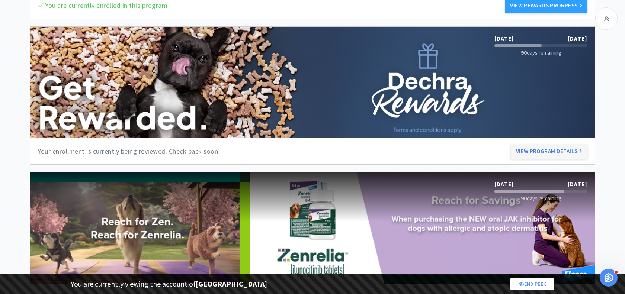
click at [532, 149] on button "View Program Details" at bounding box center [549, 151] width 77 height 15
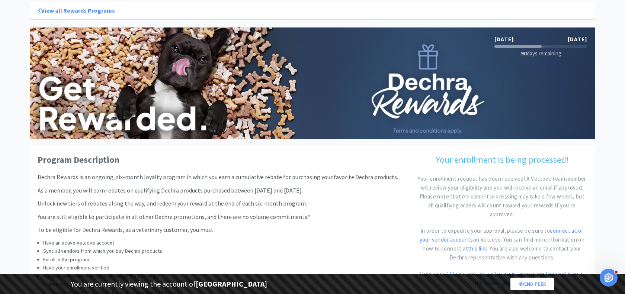
scroll to position [43, 0]
click at [76, 12] on link "View all Rewards Programs" at bounding box center [76, 10] width 77 height 7
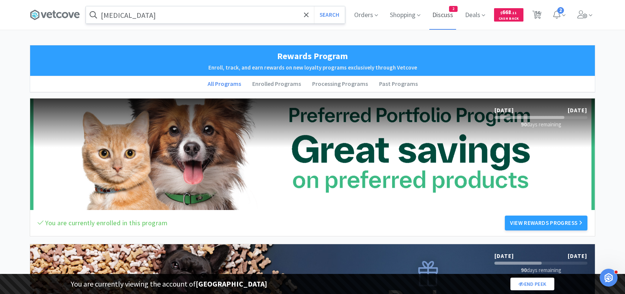
click at [442, 10] on span "Discuss" at bounding box center [442, 15] width 27 height 30
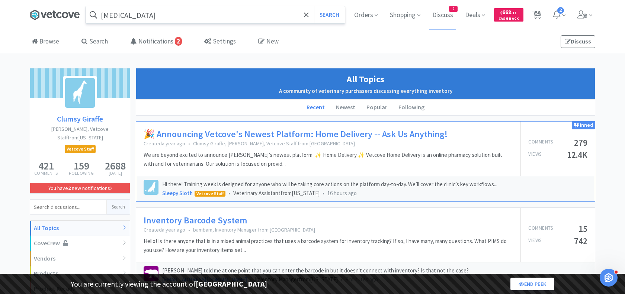
click at [58, 17] on icon at bounding box center [58, 15] width 5 height 6
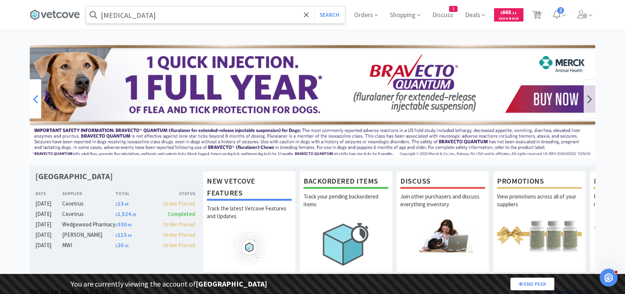
click at [33, 101] on icon at bounding box center [35, 99] width 5 height 15
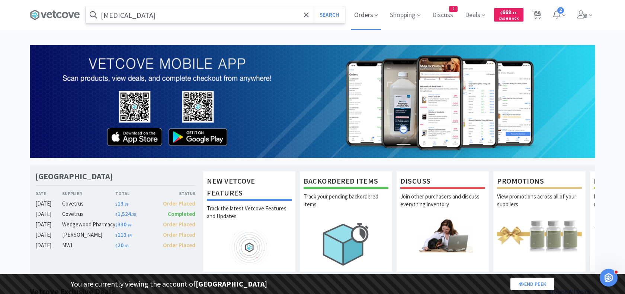
click at [367, 12] on span "Orders" at bounding box center [366, 15] width 30 height 30
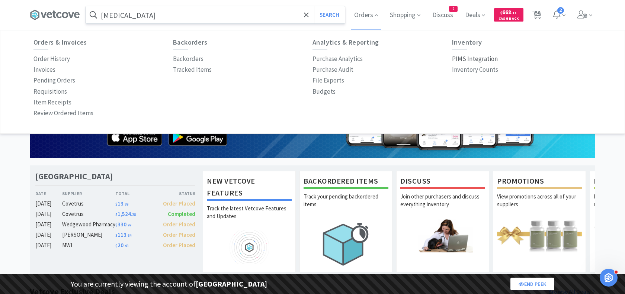
click at [475, 59] on p "PIMS Integration" at bounding box center [475, 59] width 46 height 10
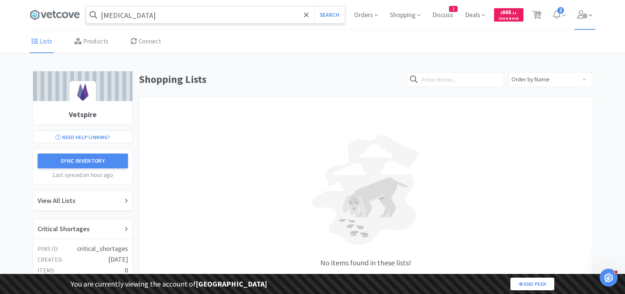
click at [588, 22] on span at bounding box center [584, 15] width 21 height 30
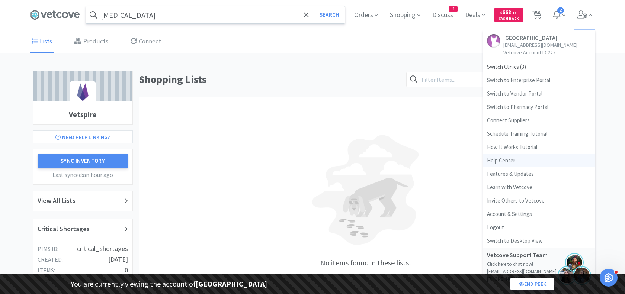
click at [506, 160] on link "Help Center" at bounding box center [539, 160] width 112 height 13
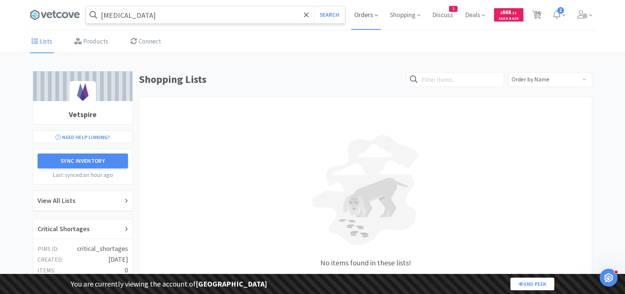
click at [358, 12] on span "Orders" at bounding box center [366, 15] width 30 height 30
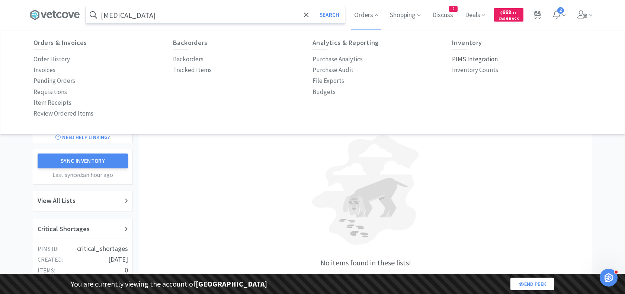
click at [480, 57] on p "PIMS Integration" at bounding box center [475, 59] width 46 height 10
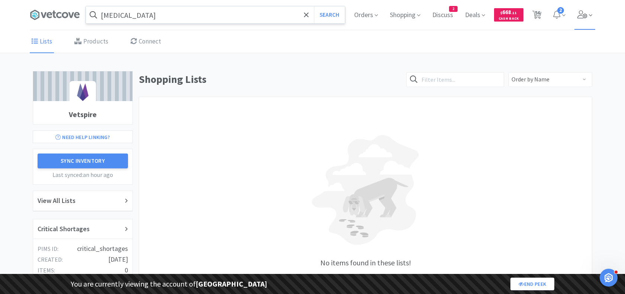
click at [581, 14] on icon at bounding box center [582, 14] width 10 height 8
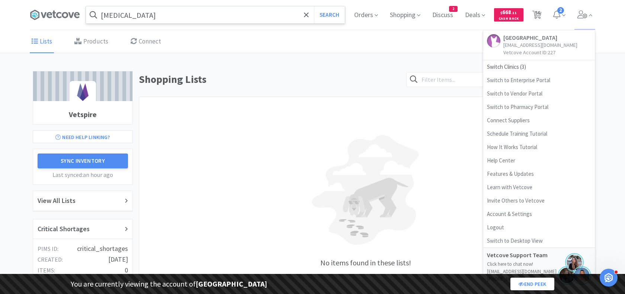
click at [391, 74] on h1 "Shopping Lists" at bounding box center [270, 79] width 263 height 17
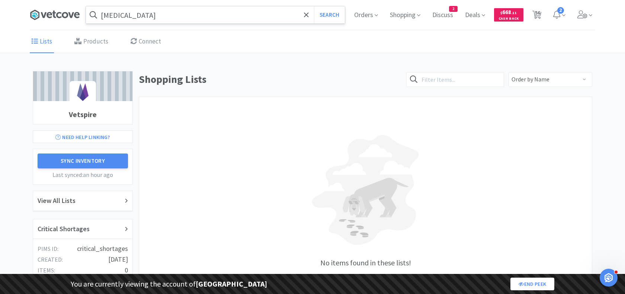
click at [62, 15] on icon at bounding box center [65, 15] width 6 height 6
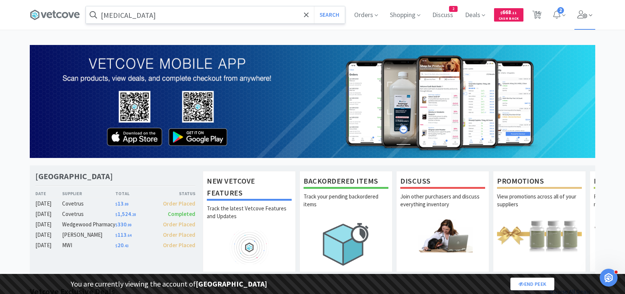
click at [587, 13] on icon at bounding box center [582, 14] width 10 height 8
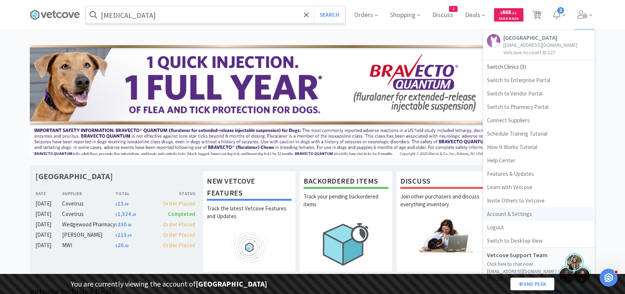
click at [515, 213] on link "Account & Settings" at bounding box center [539, 214] width 112 height 13
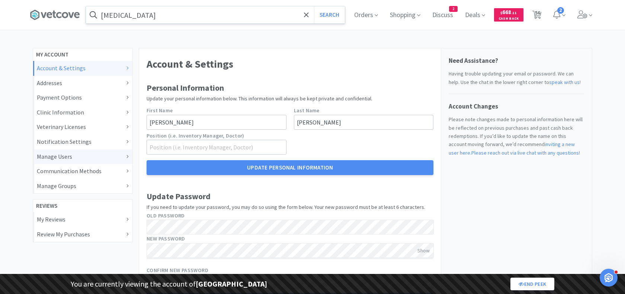
click at [98, 157] on div "Manage Users" at bounding box center [83, 157] width 92 height 10
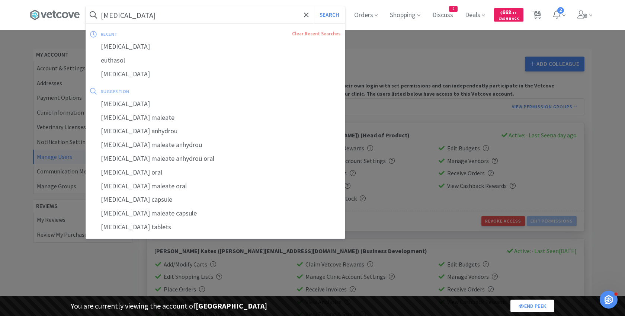
click at [187, 14] on input "acepromazine" at bounding box center [215, 14] width 259 height 17
paste input "099340"
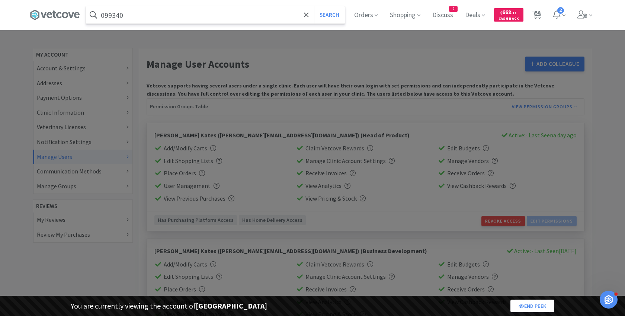
click at [314, 6] on button "Search" at bounding box center [329, 14] width 31 height 17
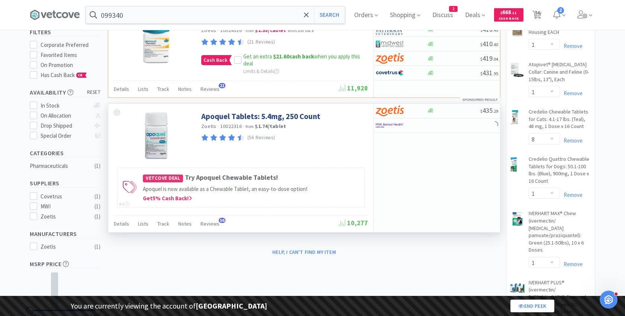
scroll to position [83, 0]
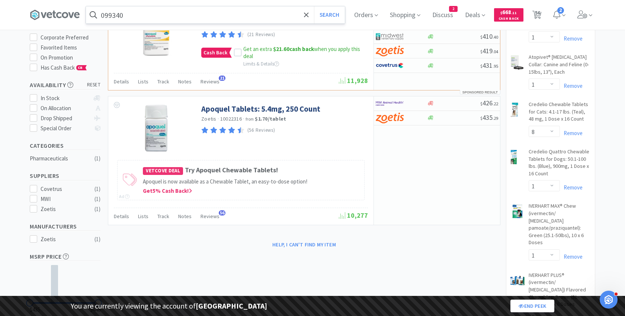
click at [145, 13] on input "099340" at bounding box center [215, 14] width 259 height 17
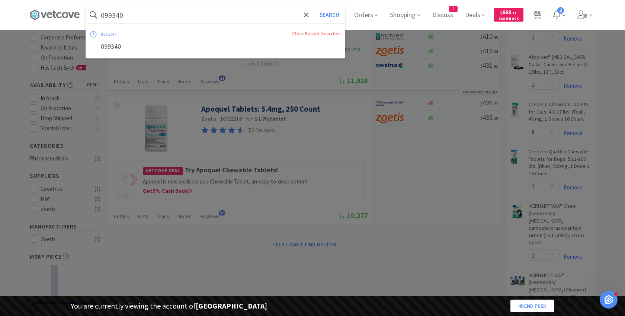
click at [155, 15] on input "099340" at bounding box center [215, 14] width 259 height 17
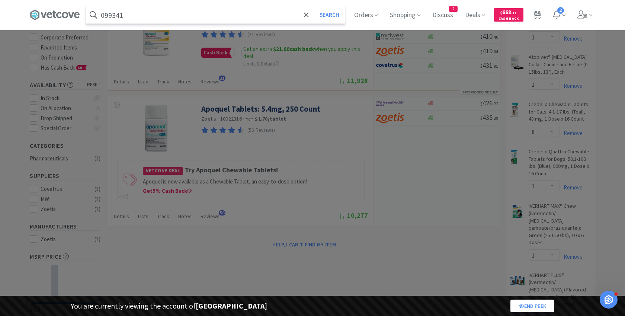
click at [314, 6] on button "Search" at bounding box center [329, 14] width 31 height 17
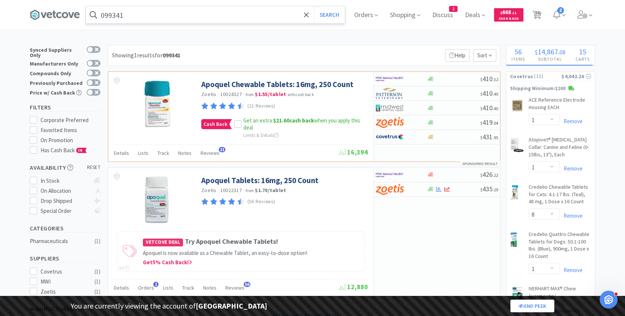
click at [148, 7] on input "099341" at bounding box center [215, 14] width 259 height 17
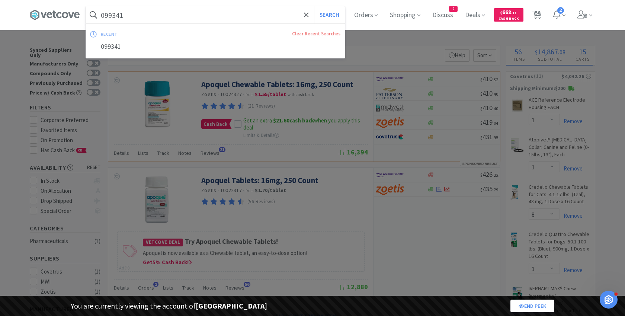
click at [142, 17] on input "099341" at bounding box center [215, 14] width 259 height 17
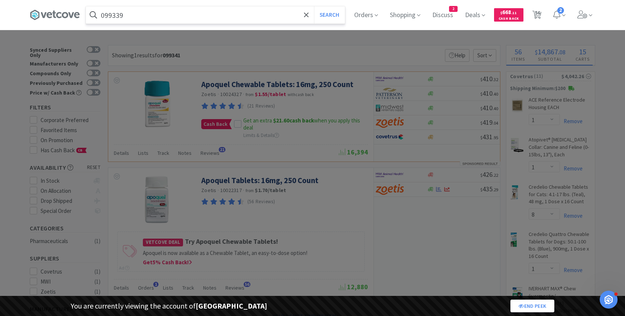
click at [314, 6] on button "Search" at bounding box center [329, 14] width 31 height 17
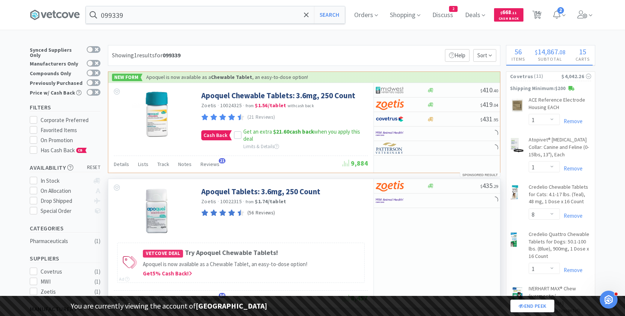
scroll to position [28, 0]
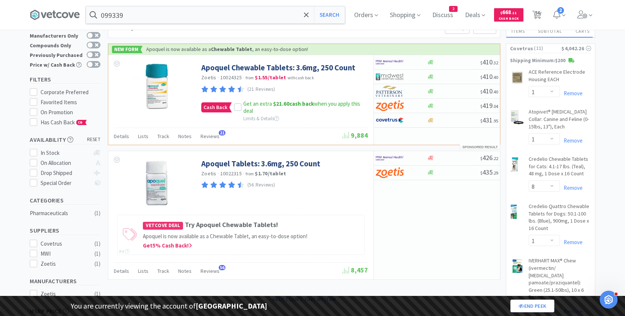
click at [136, 24] on div "099339 Search Orders Shopping Discuss Discuss 2 Deals $ 668 . 11 Cash Back 56 5…" at bounding box center [312, 15] width 565 height 30
click at [128, 17] on input "099339" at bounding box center [215, 14] width 259 height 17
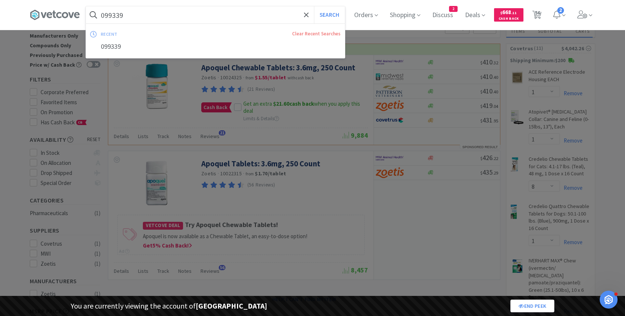
paste input "50000"
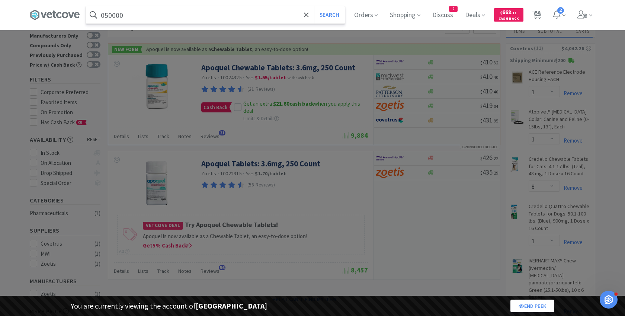
click at [314, 6] on button "Search" at bounding box center [329, 14] width 31 height 17
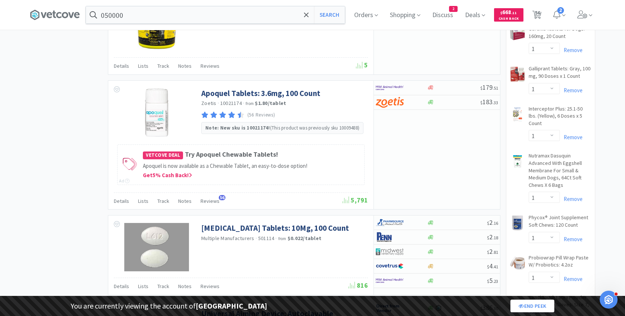
scroll to position [843, 0]
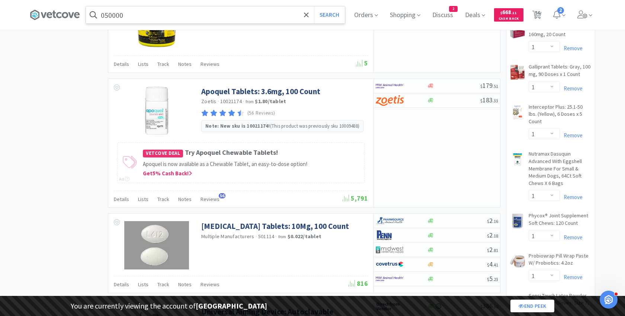
click at [124, 7] on input "050000" at bounding box center [215, 14] width 259 height 17
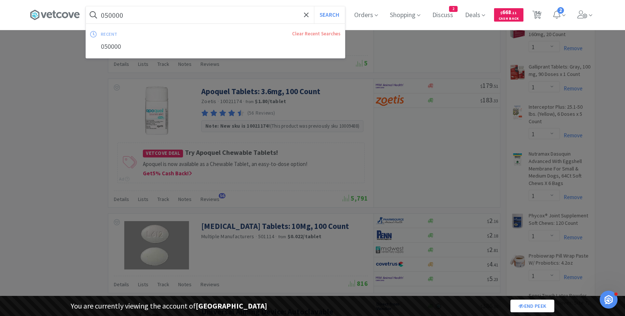
click at [129, 13] on input "050000" at bounding box center [215, 14] width 259 height 17
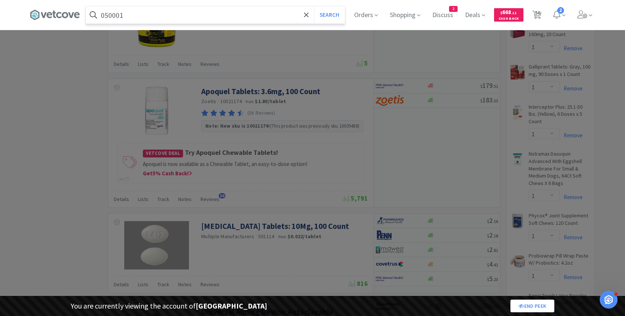
click at [314, 6] on button "Search" at bounding box center [329, 14] width 31 height 17
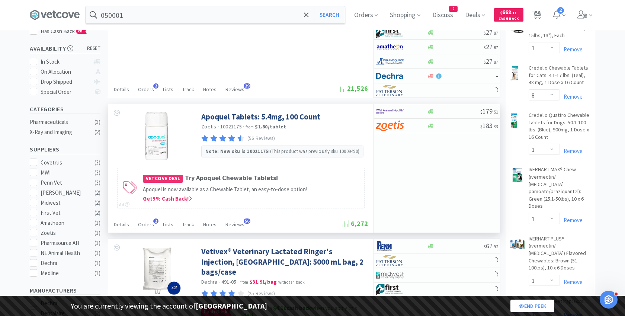
scroll to position [120, 0]
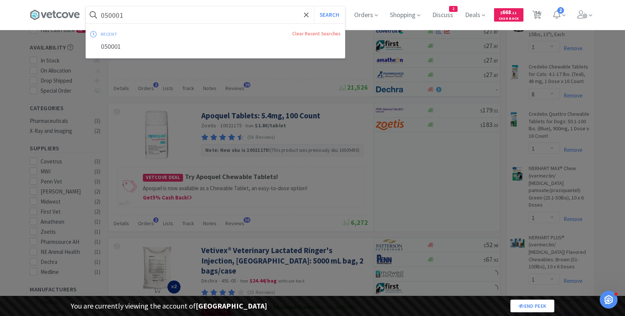
click at [132, 18] on input "050001" at bounding box center [215, 14] width 259 height 17
click at [149, 17] on input "050001" at bounding box center [215, 14] width 259 height 17
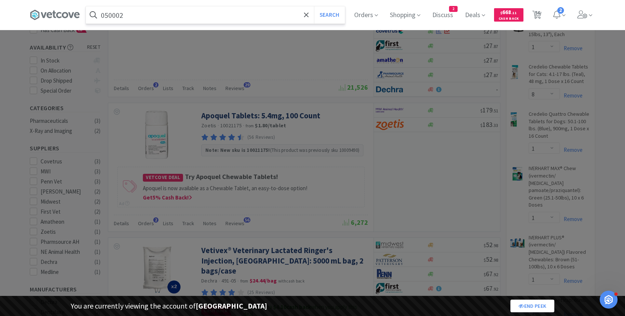
click at [314, 6] on button "Search" at bounding box center [329, 14] width 31 height 17
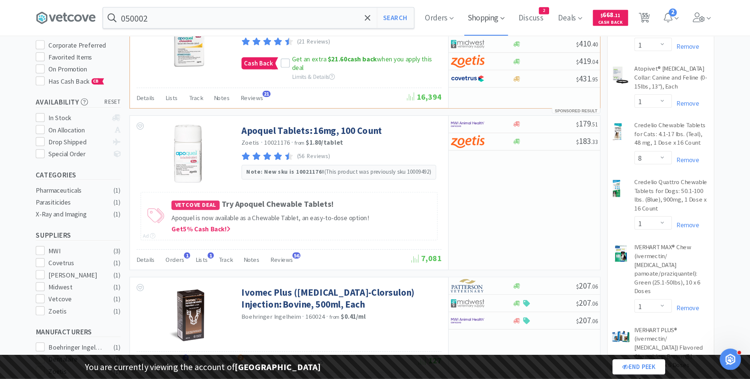
scroll to position [83, 0]
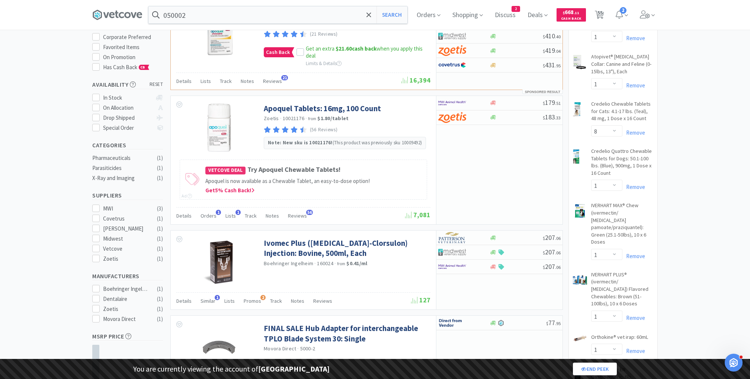
click at [211, 25] on div "050002 Search Orders Shopping Discuss Discuss 2 Deals $ 668 . 11 Cash Back 55 5…" at bounding box center [374, 15] width 565 height 30
click at [190, 18] on input "050002" at bounding box center [277, 14] width 259 height 17
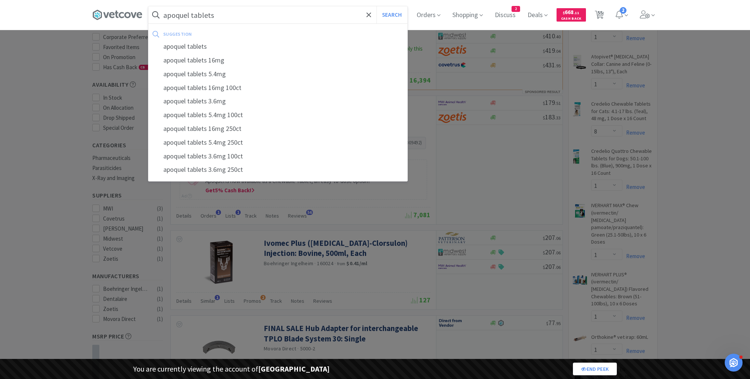
click at [376, 6] on button "Search" at bounding box center [391, 14] width 31 height 17
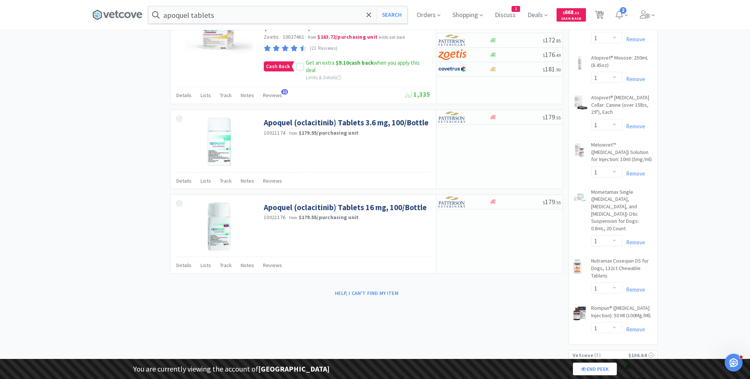
scroll to position [1385, 0]
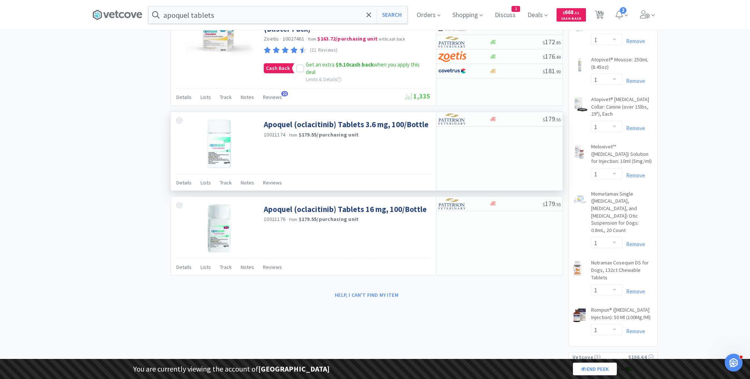
click at [271, 131] on span "10021174" at bounding box center [275, 134] width 22 height 7
copy span "10021174"
click at [270, 13] on input "apoquel tablets" at bounding box center [277, 14] width 259 height 17
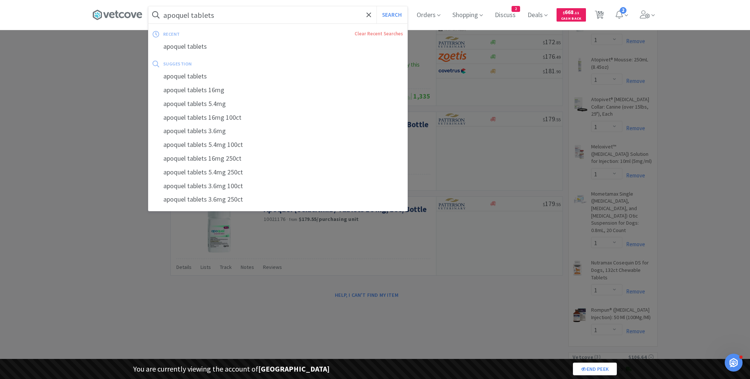
paste input "10021174"
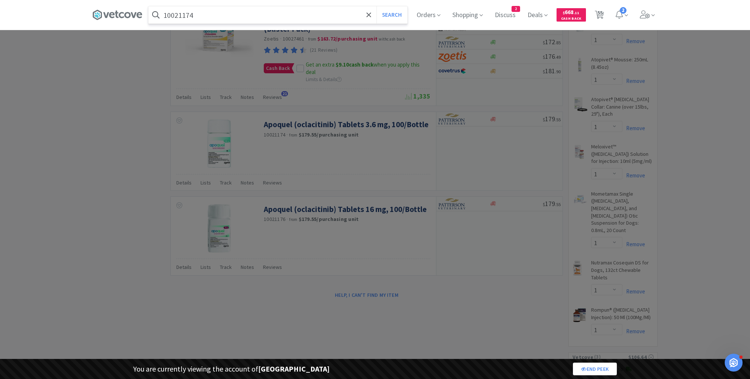
click at [376, 6] on button "Search" at bounding box center [391, 14] width 31 height 17
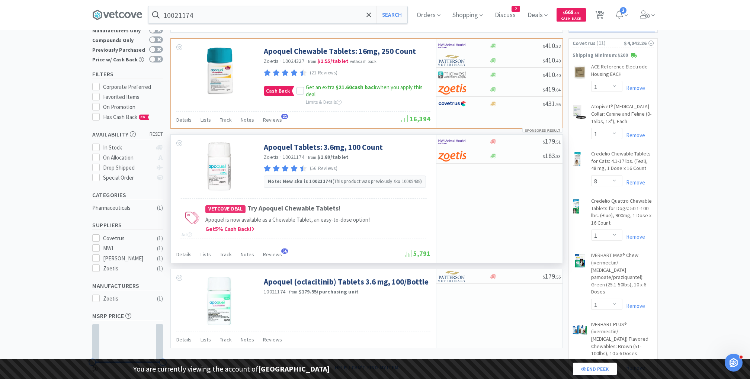
scroll to position [35, 0]
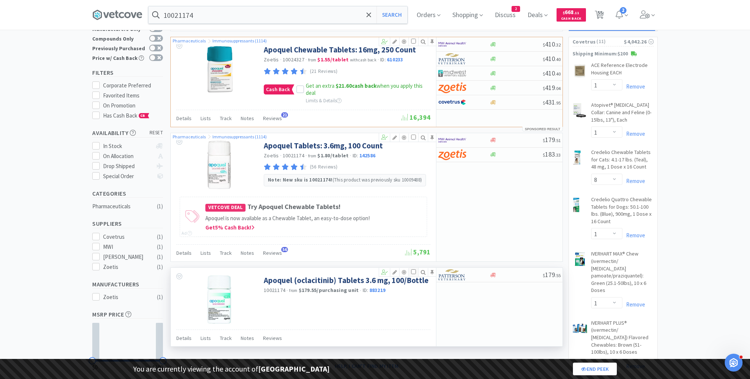
click at [413, 272] on input "checkbox" at bounding box center [413, 271] width 5 height 5
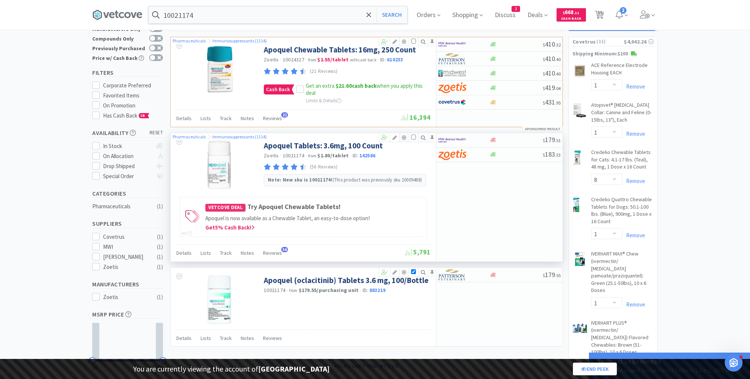
click at [405, 137] on icon at bounding box center [404, 137] width 9 height 5
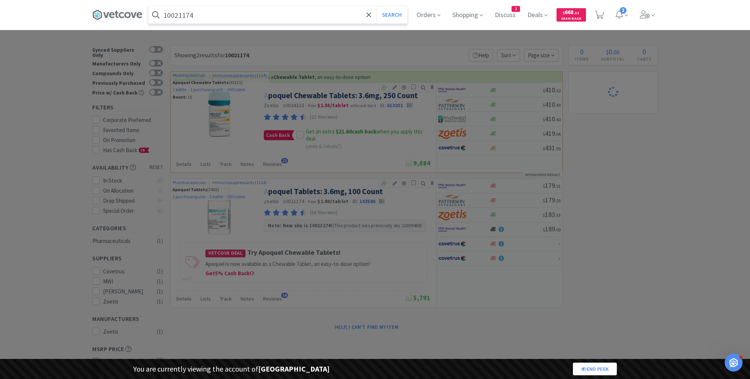
click at [240, 15] on input "10021174" at bounding box center [277, 14] width 259 height 17
type input "10021176"
click at [376, 6] on button "Search" at bounding box center [391, 14] width 31 height 17
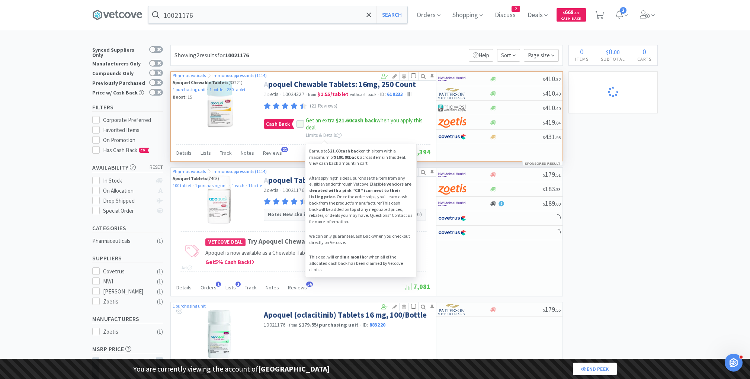
select select "1"
select select "8"
select select "1"
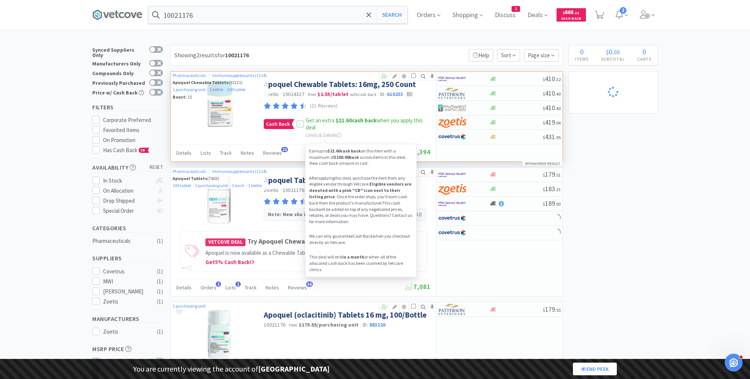
select select "1"
select select "2"
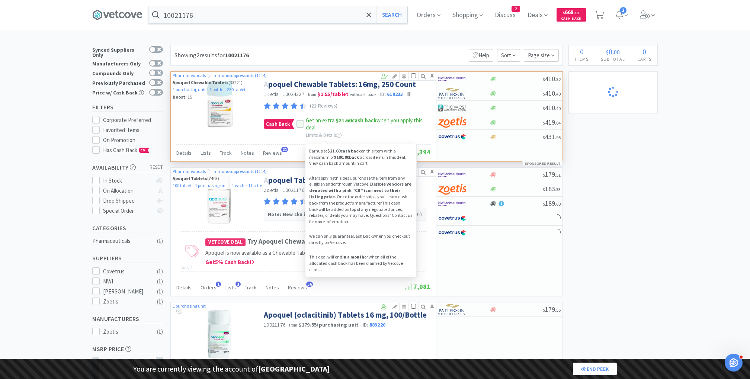
select select "1"
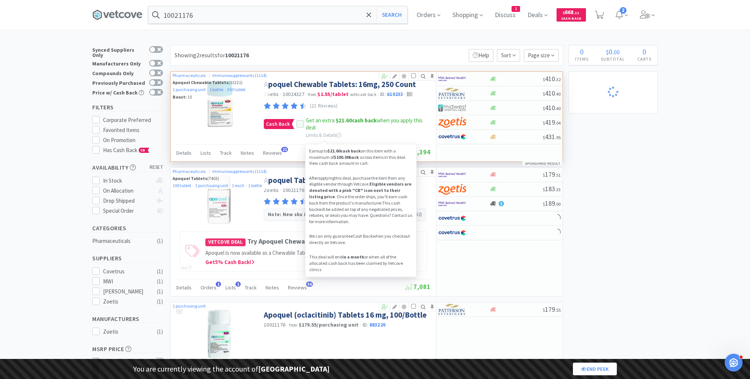
select select "1"
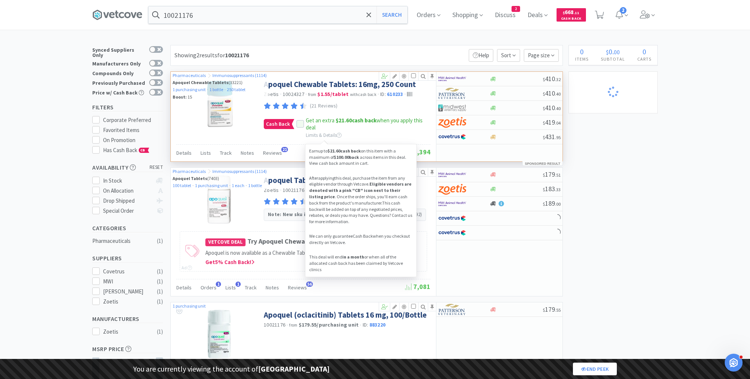
select select "2"
select select "1"
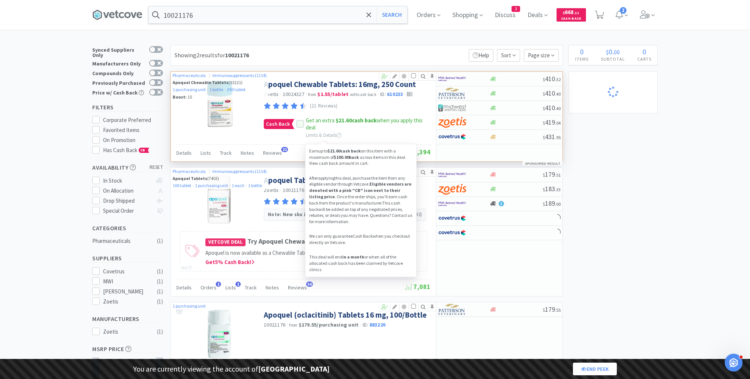
select select "1"
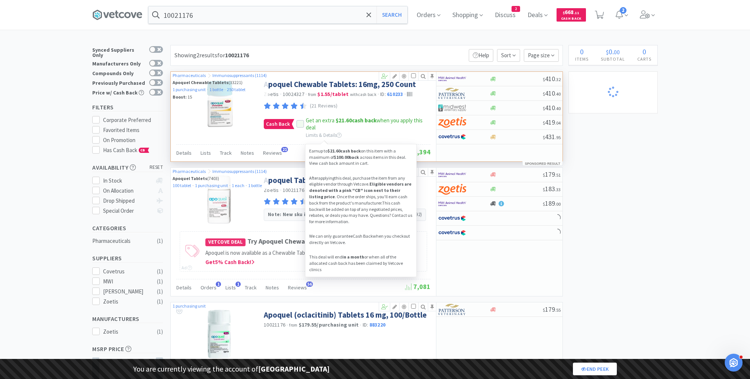
select select "1"
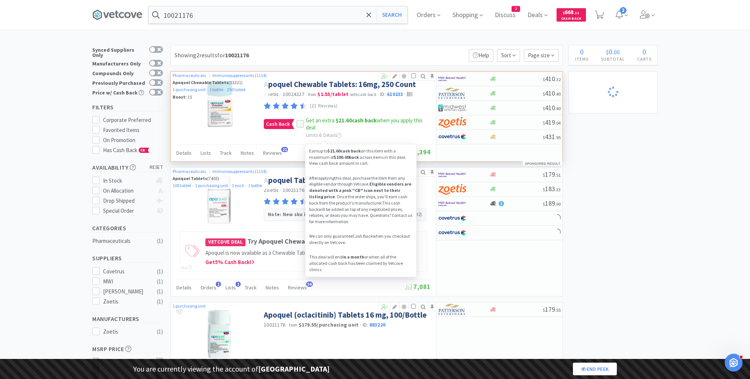
select select "1"
select select "10"
select select "1"
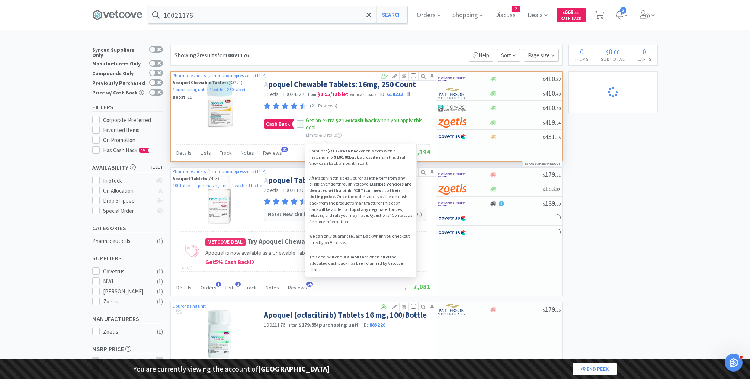
select select "3"
select select "2"
select select "3"
select select "2"
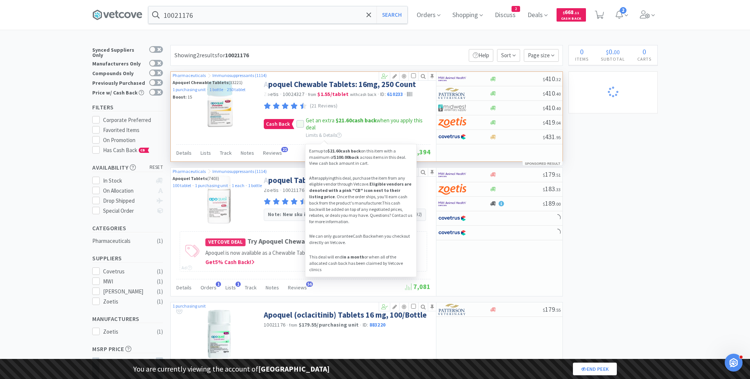
select select "1"
select select "10"
select select "1"
select select "2"
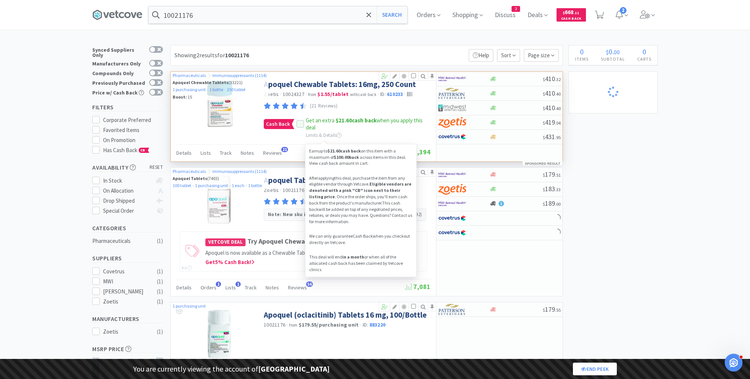
select select "1"
select select "2"
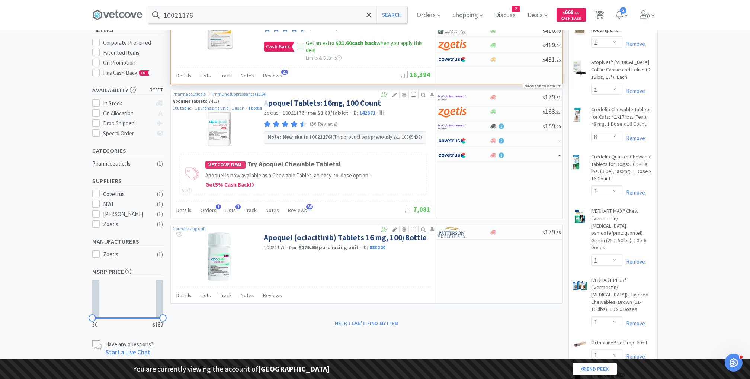
scroll to position [81, 0]
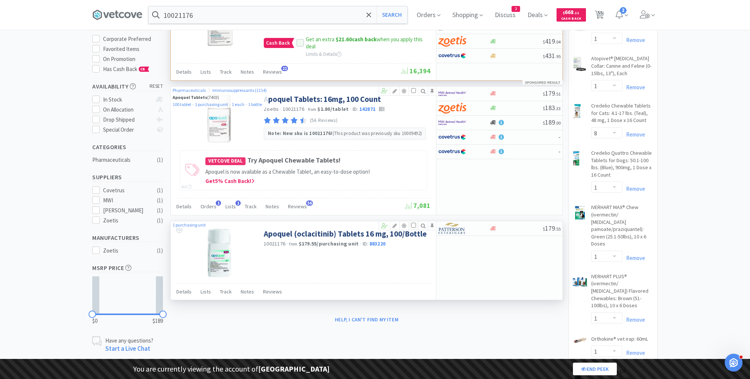
click at [414, 223] on input "checkbox" at bounding box center [413, 225] width 5 height 5
checkbox input "true"
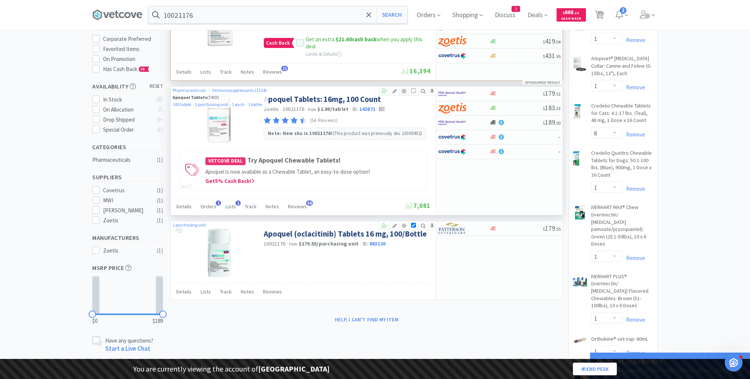
click at [404, 89] on icon at bounding box center [404, 91] width 9 height 5
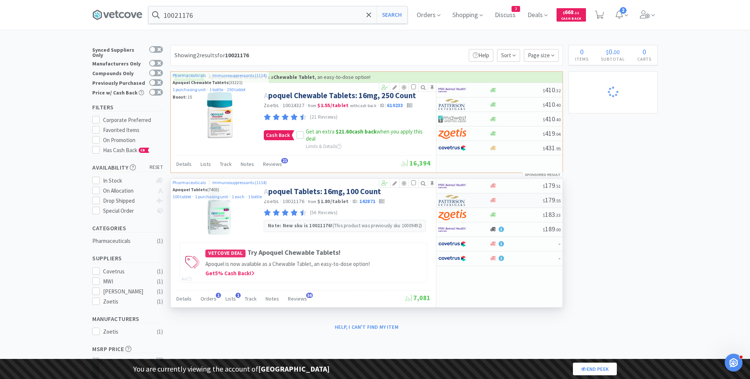
click at [451, 200] on img at bounding box center [452, 200] width 28 height 11
select select "1"
select select "8"
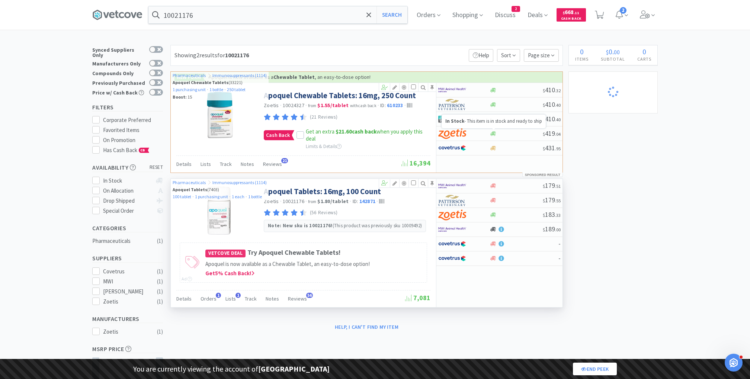
select select "1"
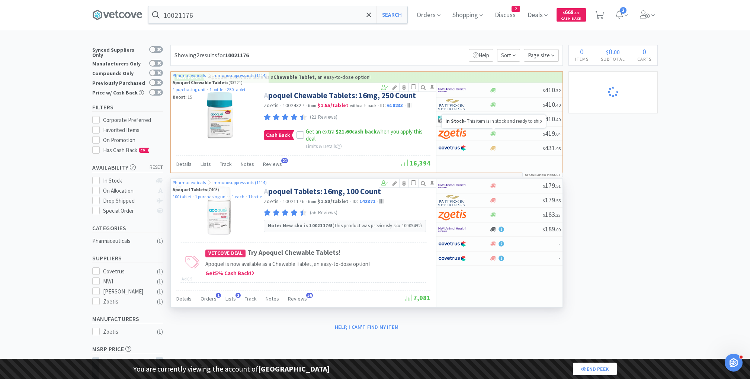
select select "1"
select select "2"
select select "1"
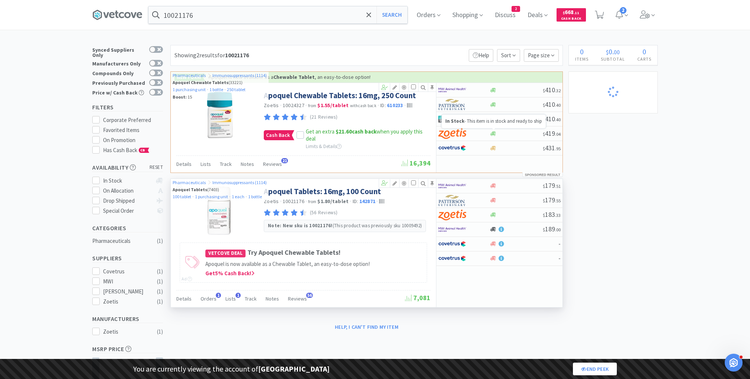
select select "1"
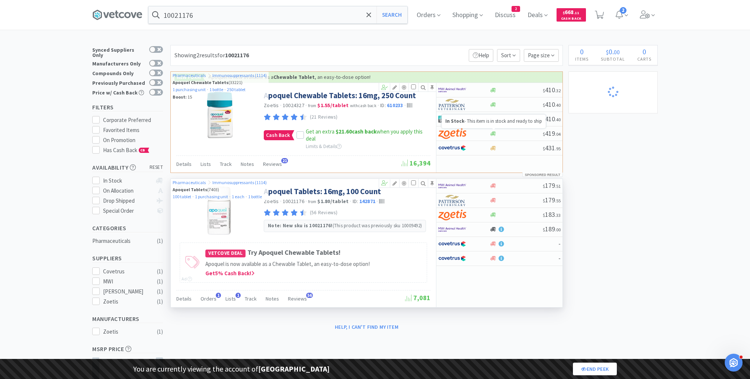
select select "1"
select select "2"
select select "1"
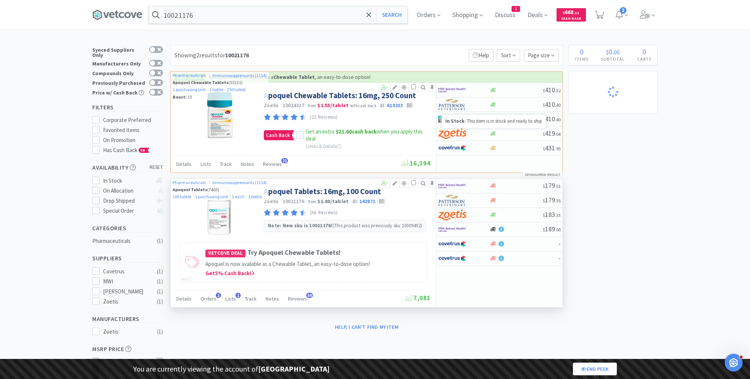
select select "1"
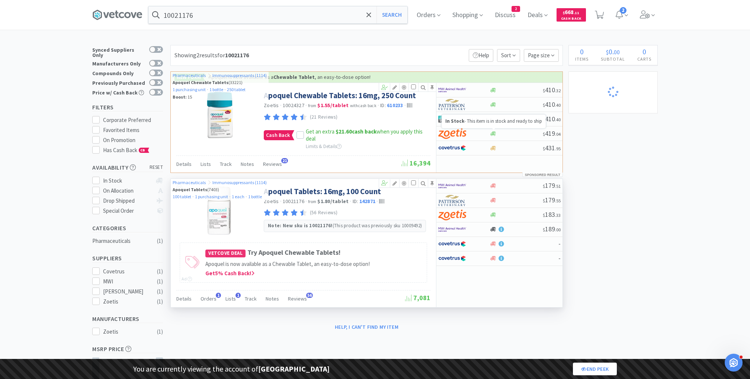
select select "1"
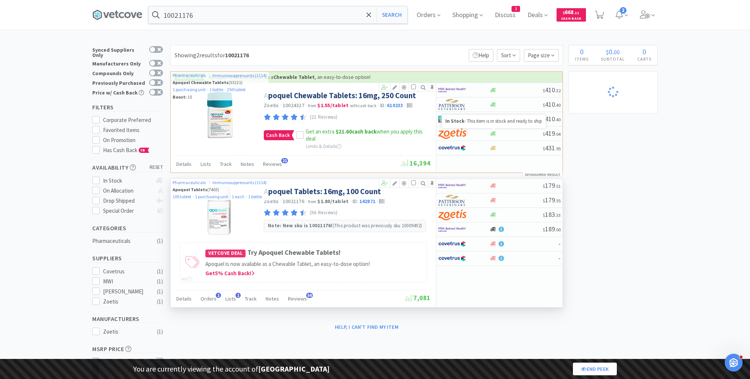
select select "1"
select select "10"
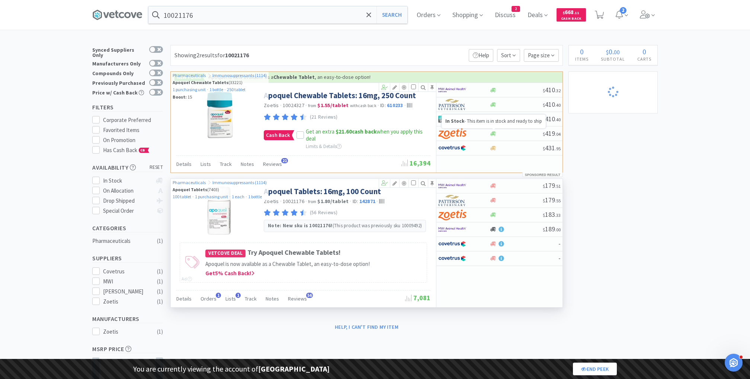
select select "1"
select select "3"
select select "2"
select select "3"
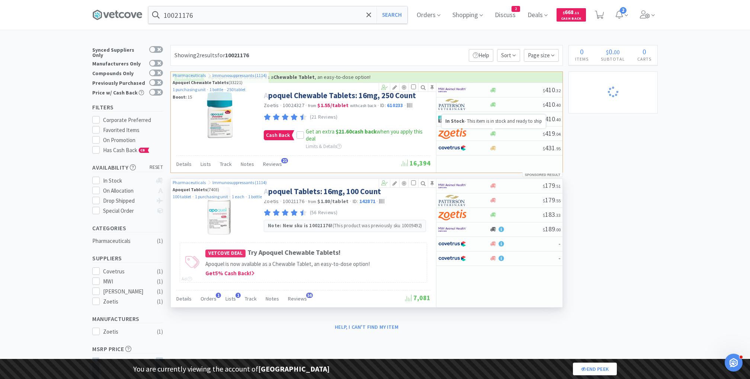
select select "2"
select select "1"
select select "10"
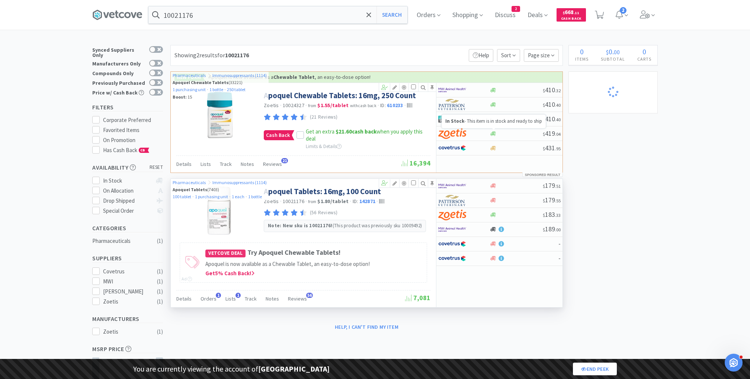
select select "1"
select select "2"
select select "1"
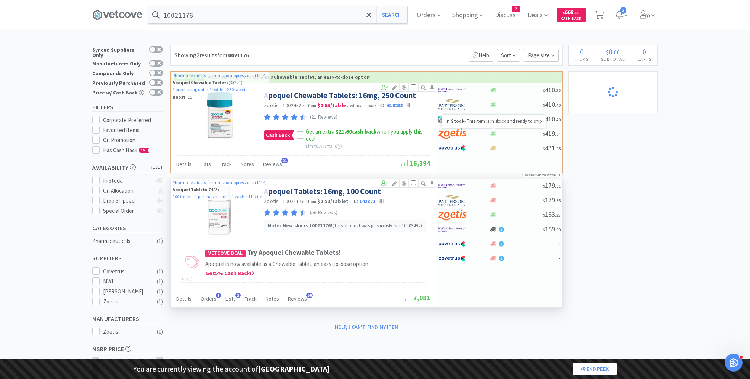
select select "2"
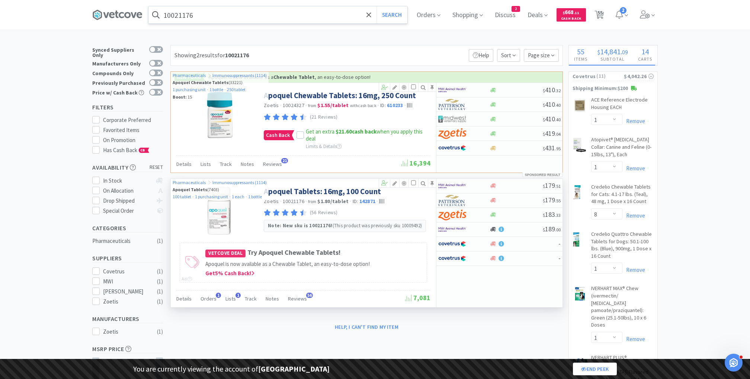
click at [248, 20] on input "10021176" at bounding box center [277, 14] width 259 height 17
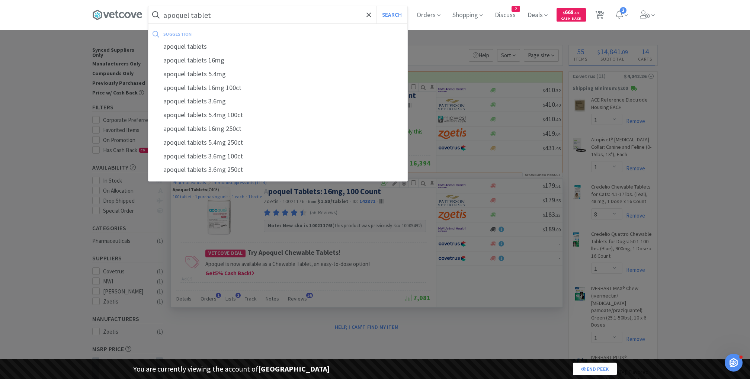
click at [376, 6] on button "Search" at bounding box center [391, 14] width 31 height 17
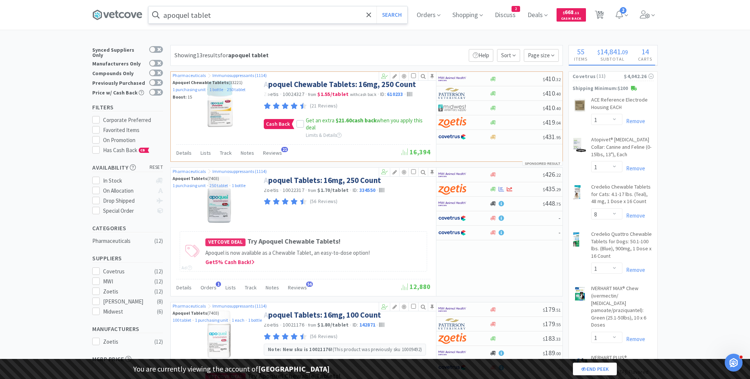
click at [216, 19] on input "apoquel tablet" at bounding box center [277, 14] width 259 height 17
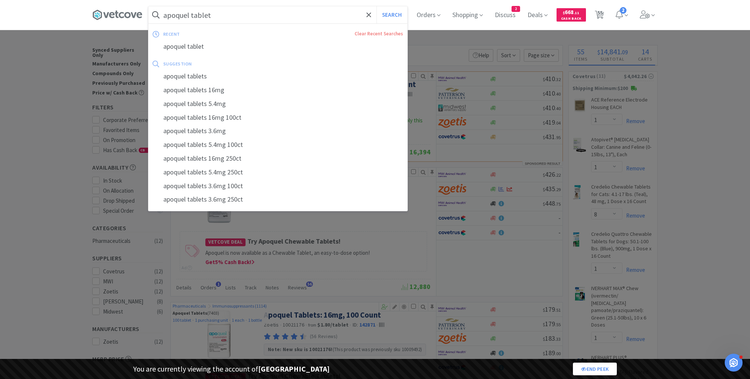
click at [239, 19] on input "apoquel tablet" at bounding box center [277, 14] width 259 height 17
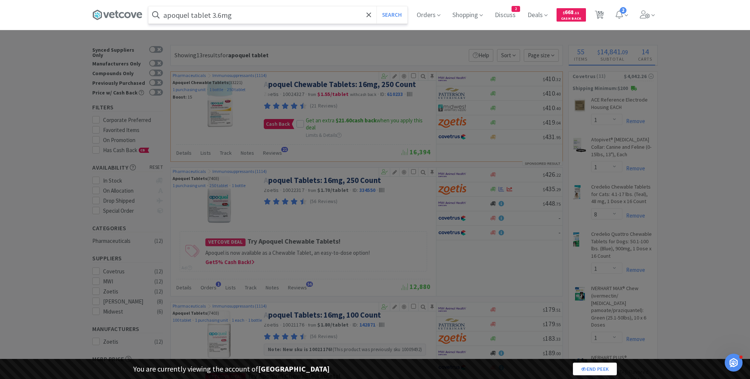
type input "apoquel tablet 3.6mg"
click at [376, 6] on button "Search" at bounding box center [391, 14] width 31 height 17
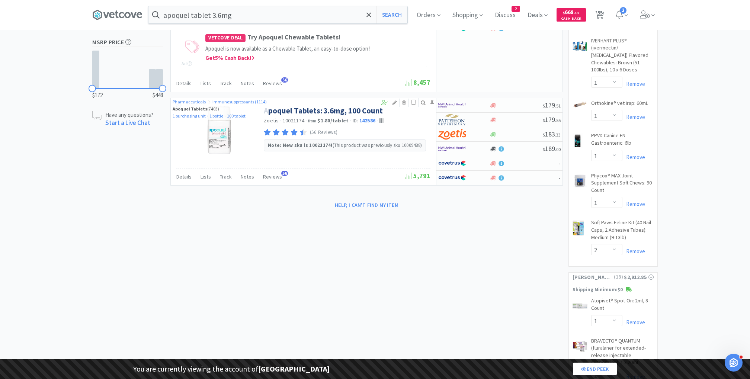
scroll to position [304, 0]
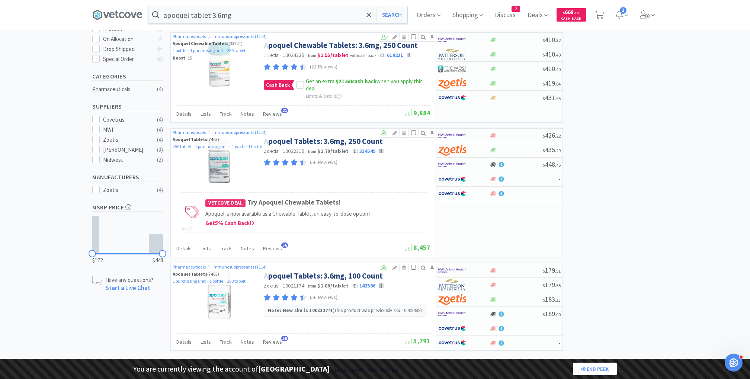
scroll to position [169, 0]
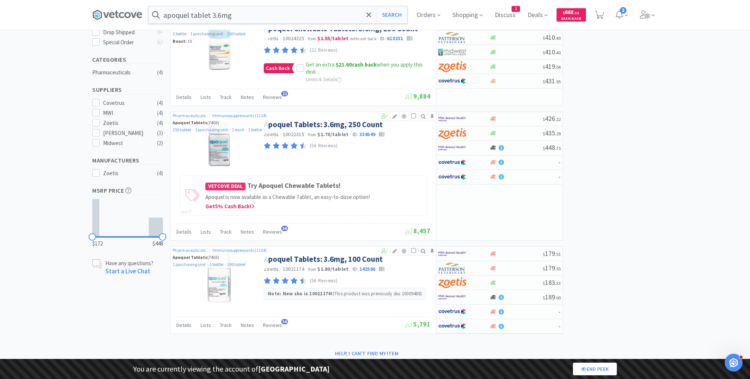
select select "1"
select select "8"
select select "1"
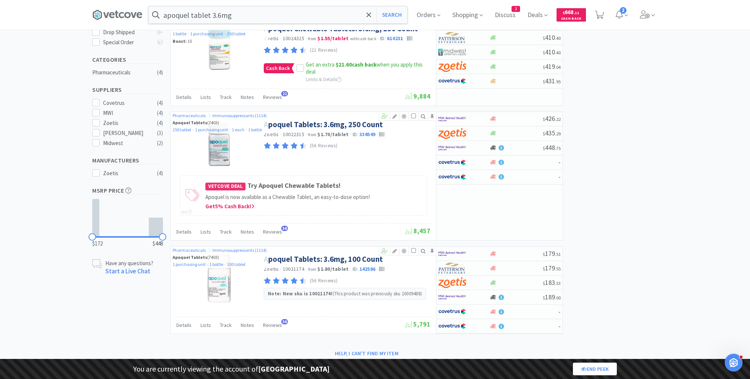
select select "1"
select select "2"
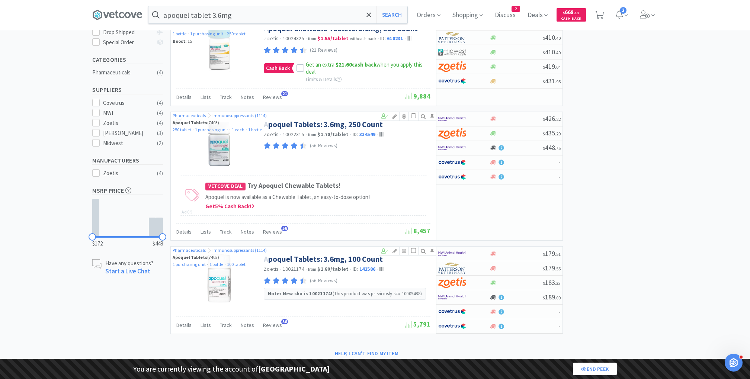
select select "1"
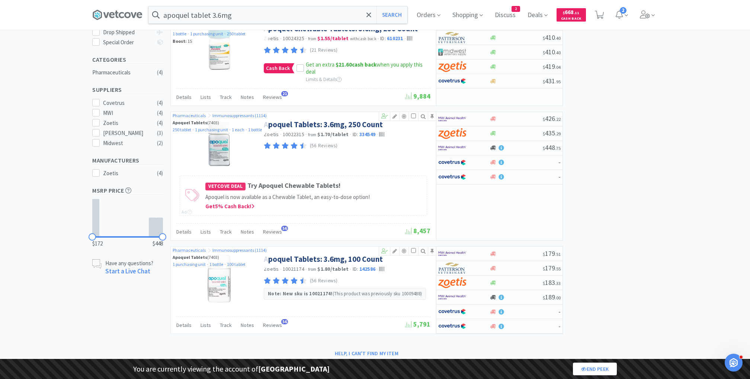
select select "1"
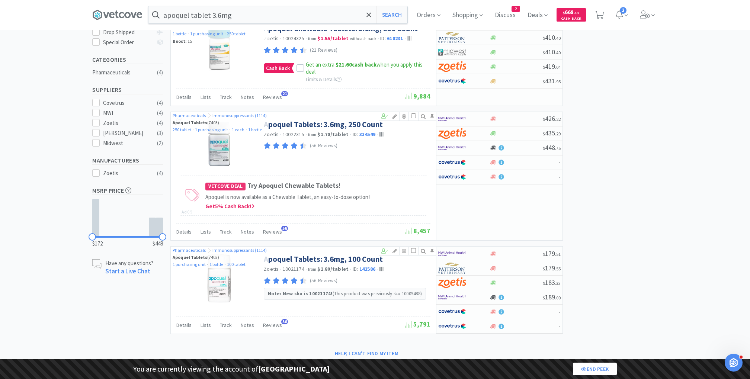
select select "2"
select select "1"
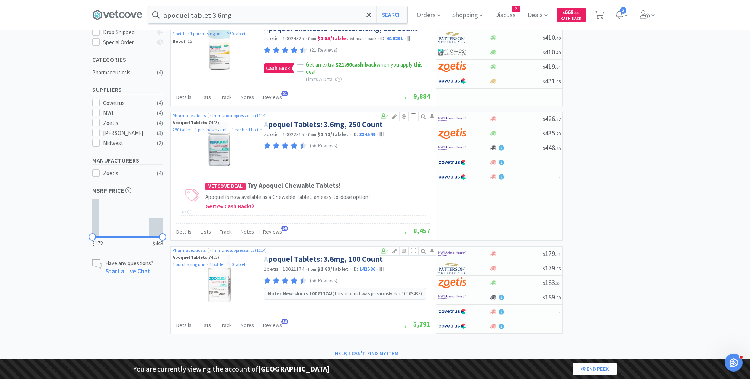
select select "1"
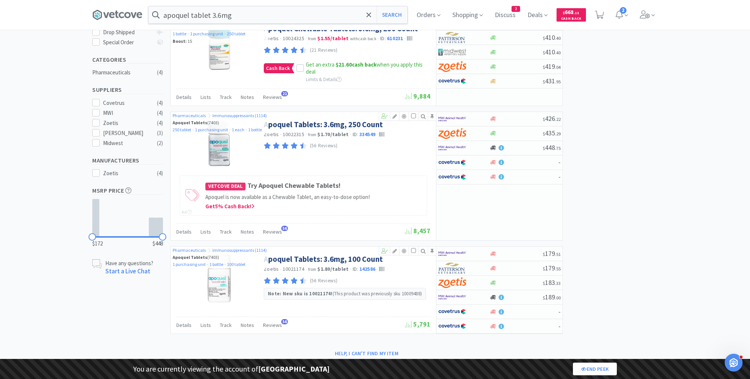
select select "1"
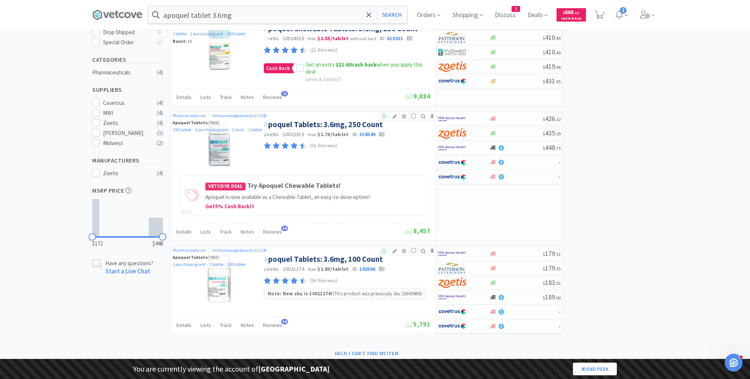
select select "1"
select select "10"
select select "1"
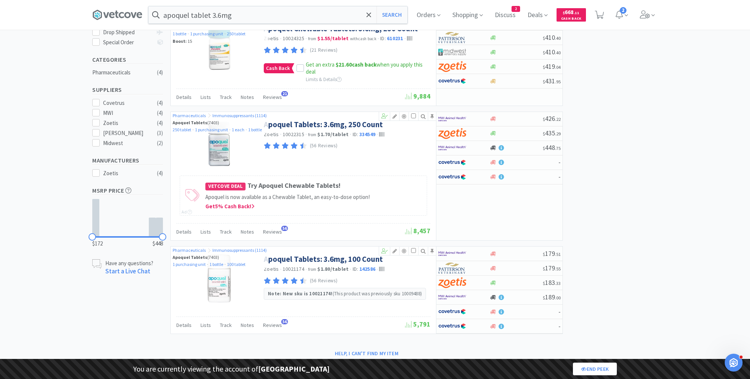
select select "3"
select select "2"
select select "3"
select select "2"
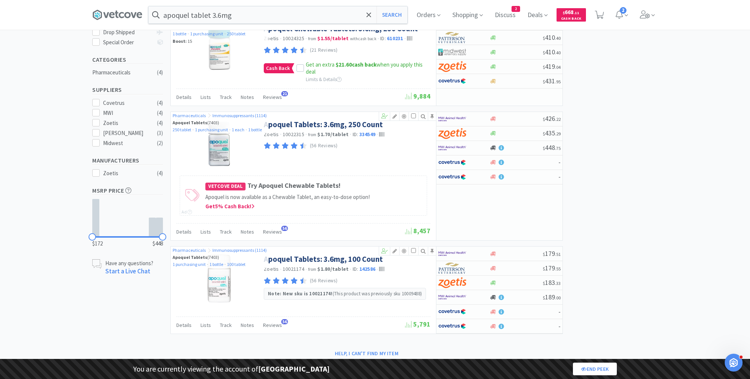
select select "1"
select select "10"
select select "1"
select select "2"
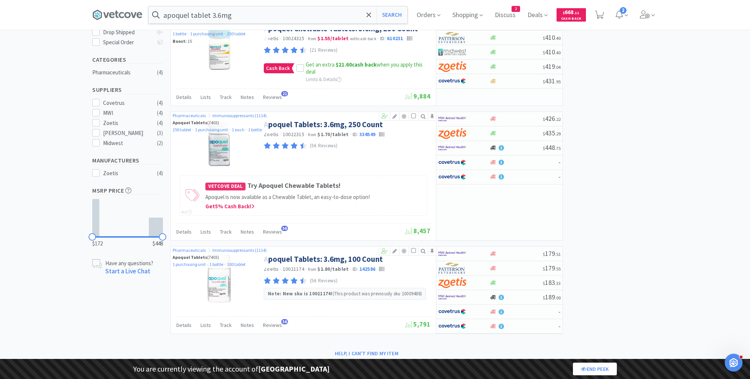
select select "1"
select select "2"
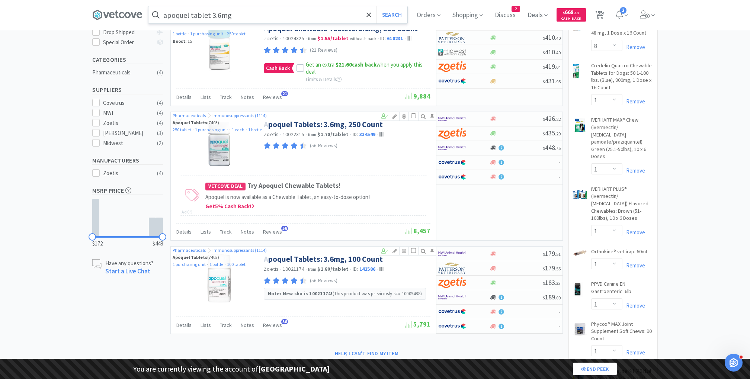
click at [205, 19] on input "apoquel tablet 3.6mg" at bounding box center [277, 14] width 259 height 17
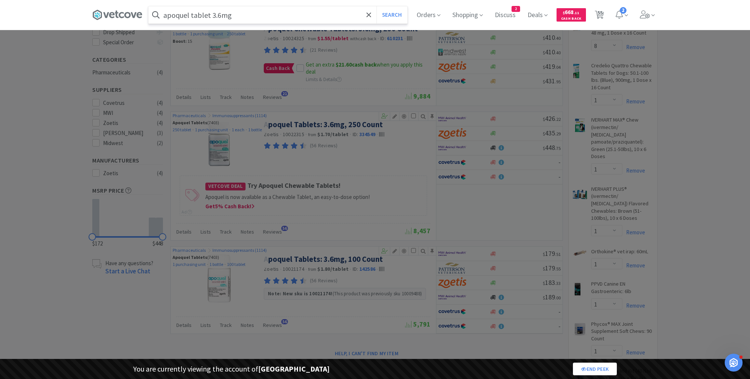
paste input "10022316"
type input "10022316"
click at [376, 6] on button "Search" at bounding box center [391, 14] width 31 height 17
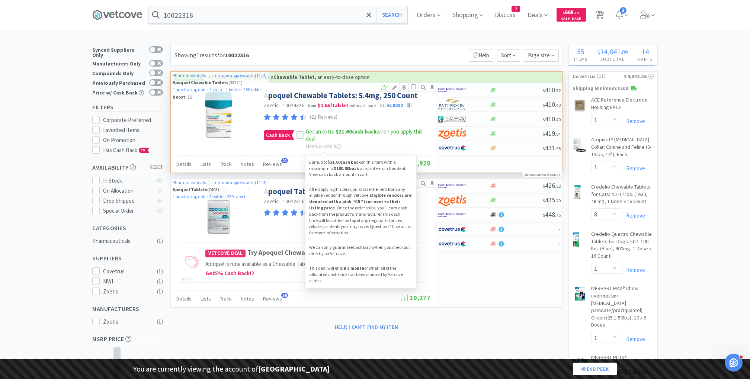
scroll to position [49, 0]
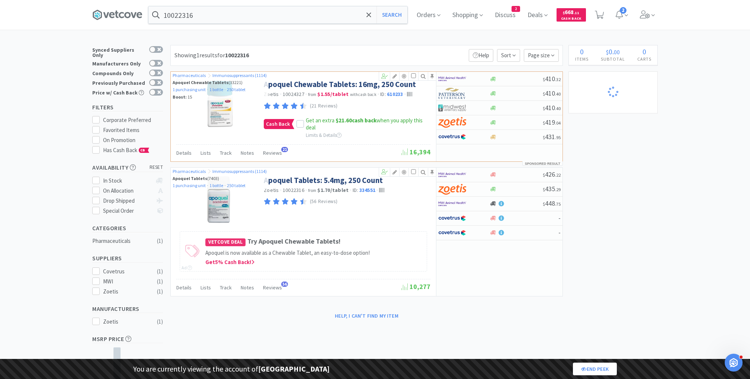
select select "1"
select select "8"
select select "1"
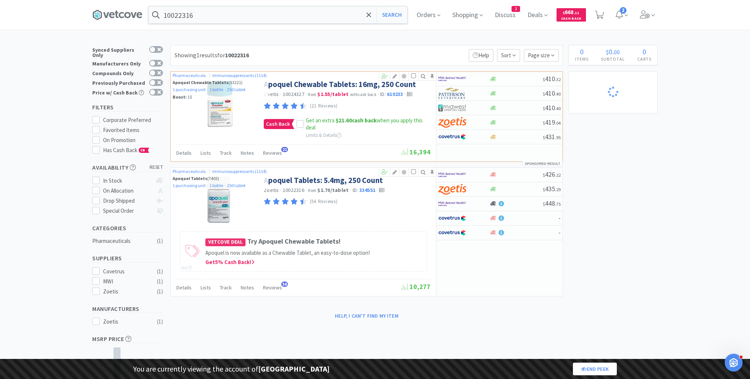
select select "1"
select select "2"
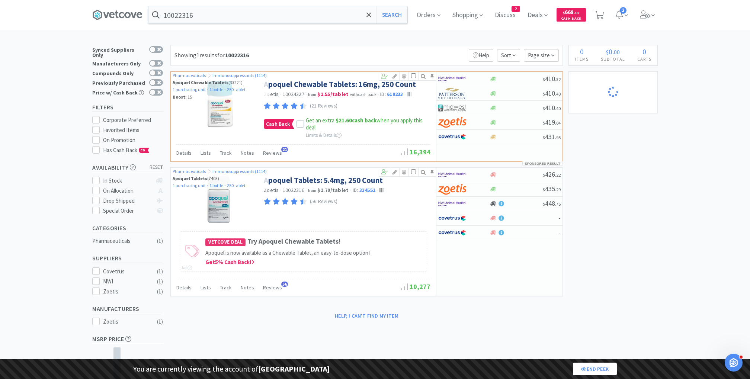
select select "1"
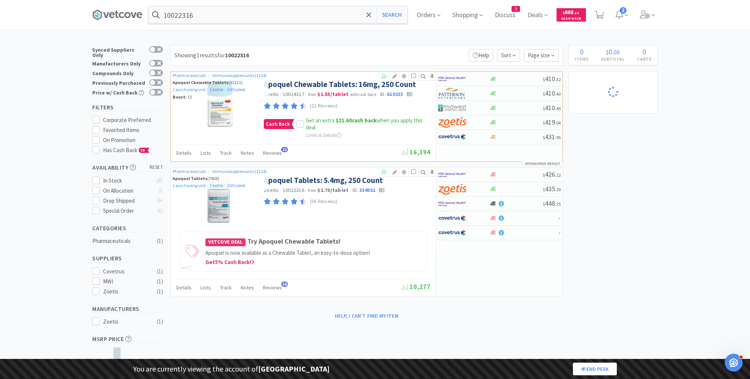
select select "1"
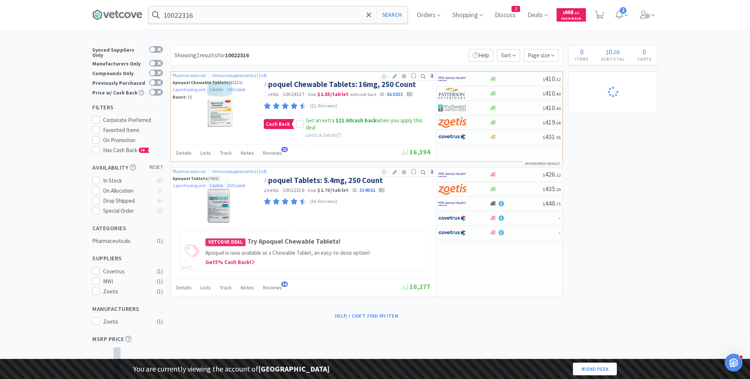
select select "2"
select select "1"
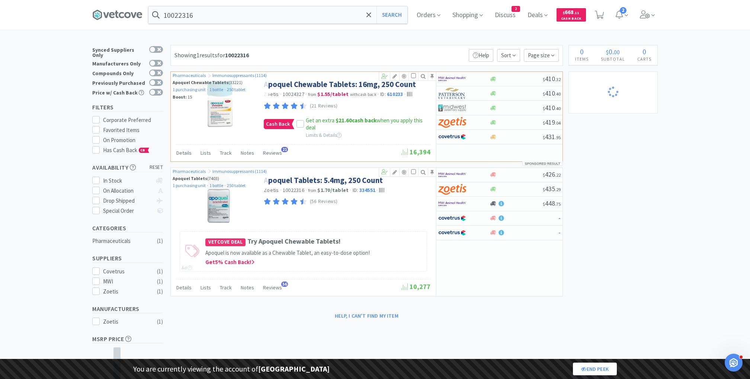
select select "1"
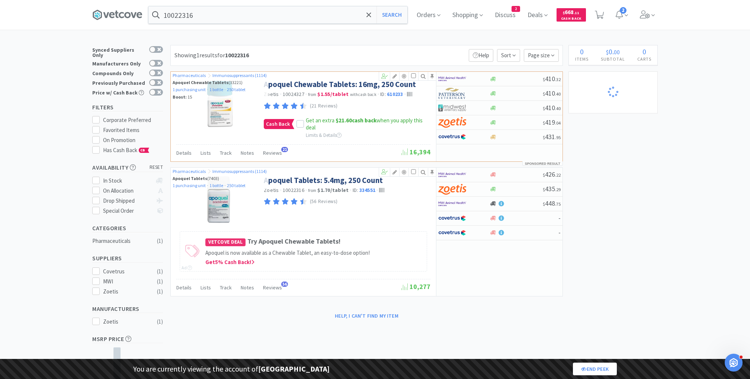
select select "1"
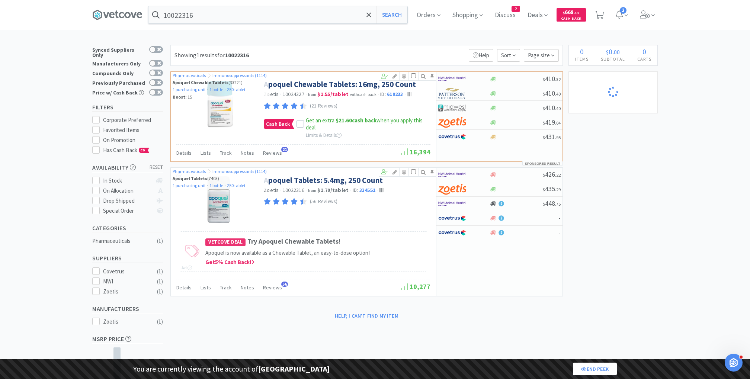
select select "1"
select select "10"
select select "1"
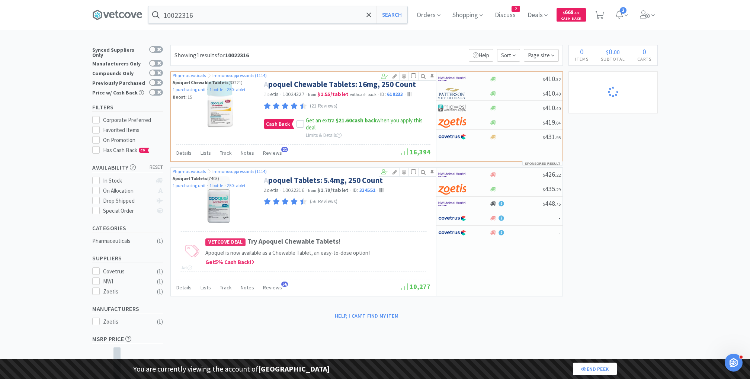
select select "3"
select select "2"
select select "3"
select select "2"
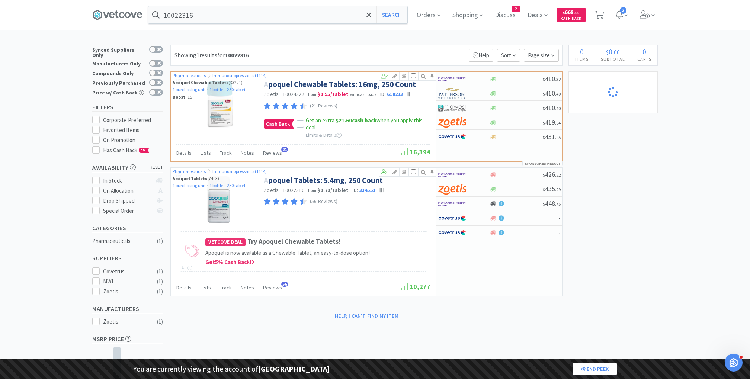
select select "1"
select select "10"
select select "1"
select select "2"
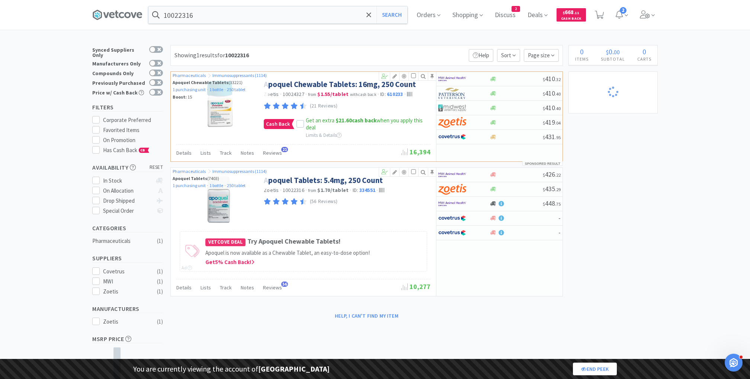
select select "1"
select select "2"
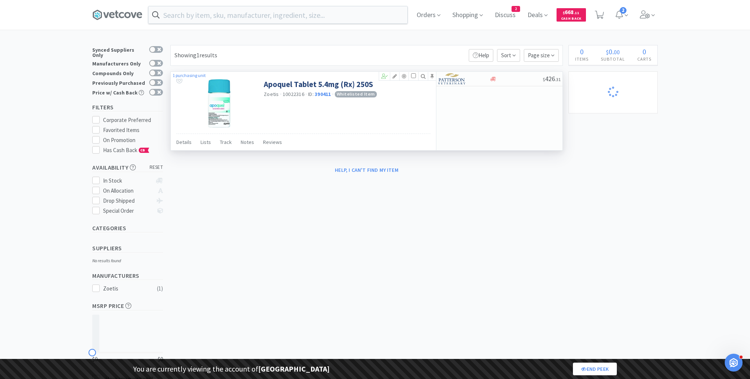
select select "1"
select select "8"
select select "1"
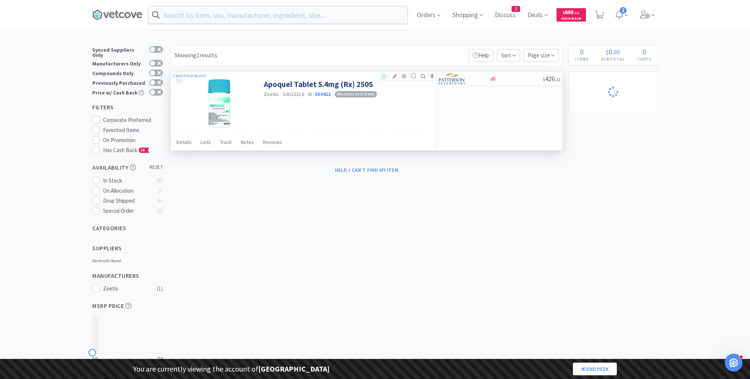
select select "1"
select select "2"
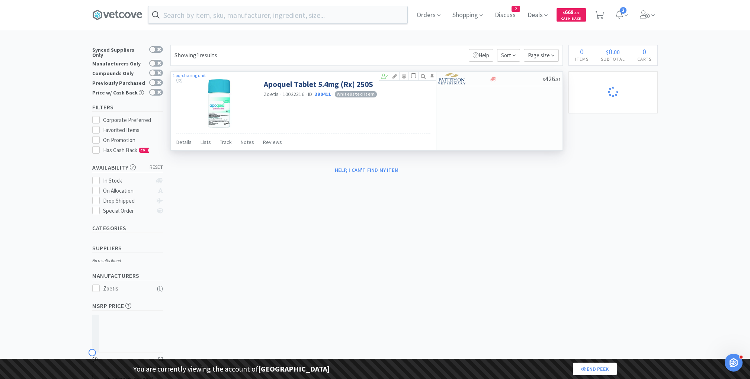
select select "1"
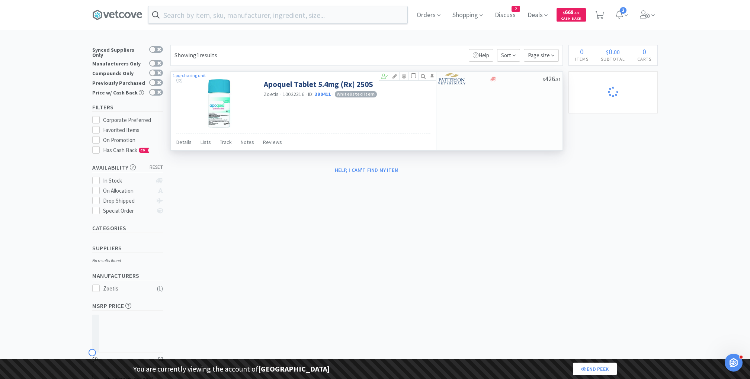
select select "1"
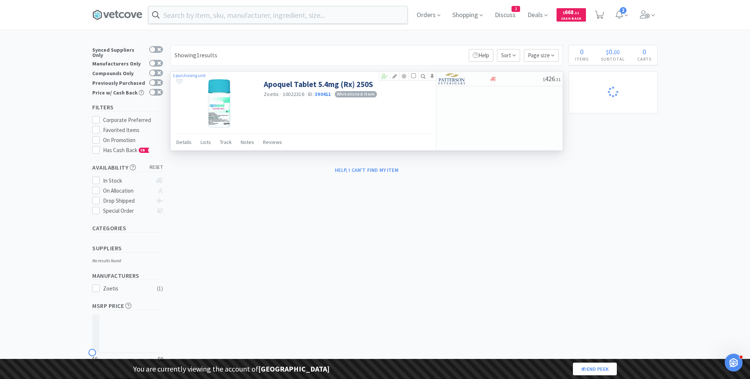
select select "2"
select select "1"
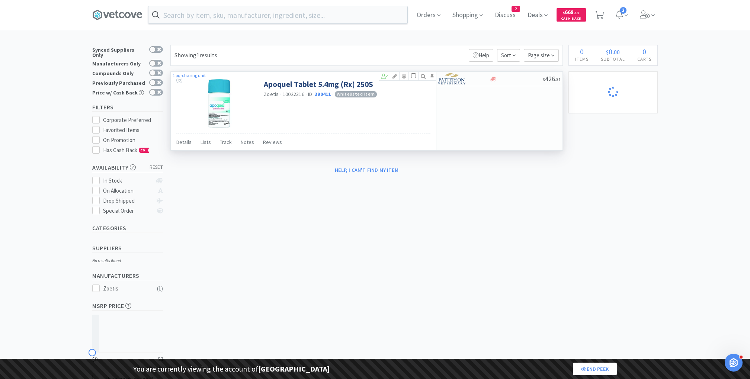
select select "1"
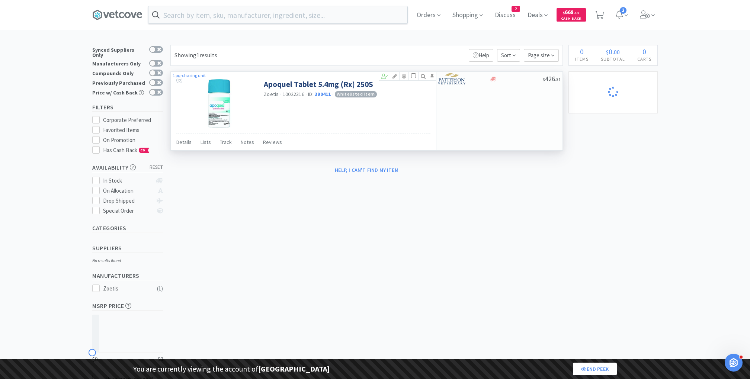
select select "1"
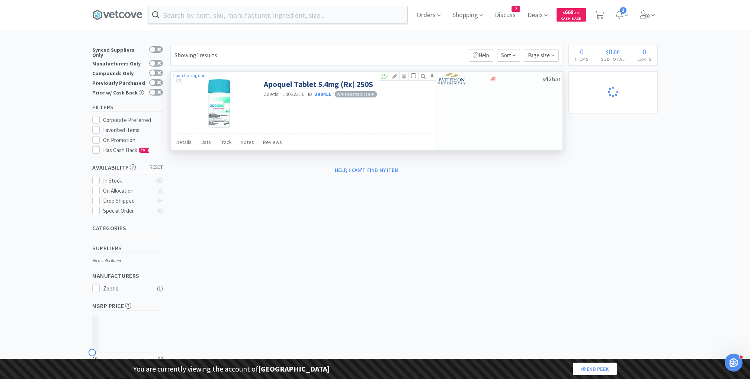
select select "1"
select select "10"
select select "1"
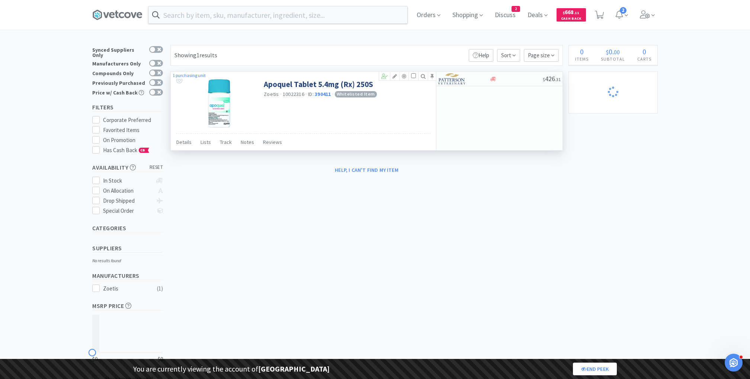
select select "3"
select select "2"
select select "3"
select select "2"
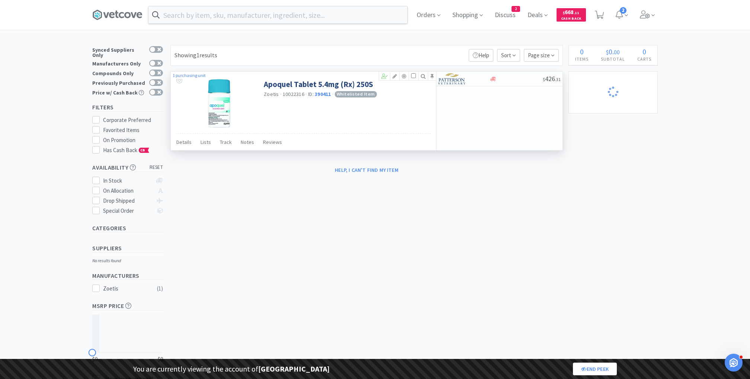
select select "1"
select select "10"
select select "1"
select select "2"
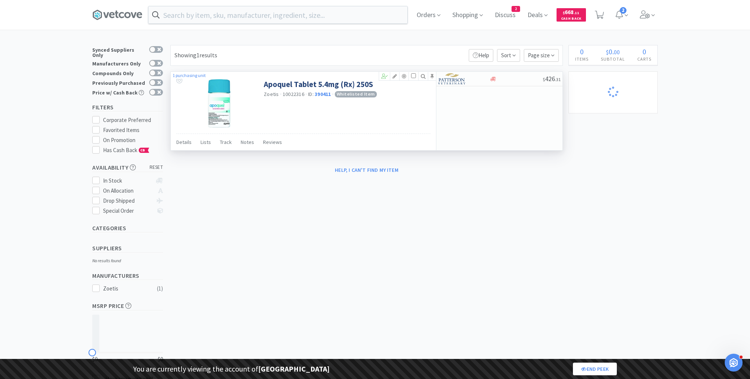
select select "1"
select select "2"
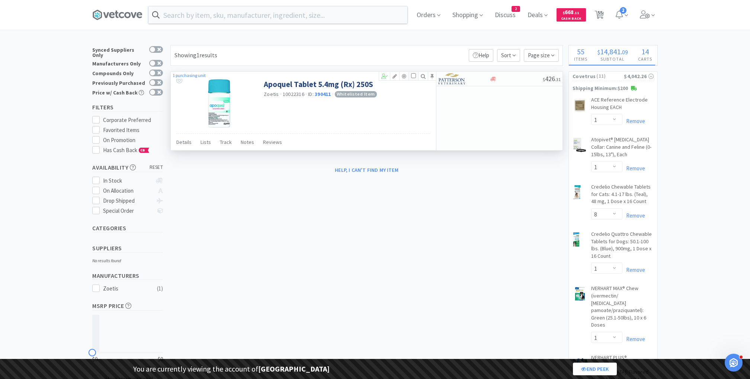
click at [414, 74] on input "checkbox" at bounding box center [413, 75] width 5 height 5
checkbox input "true"
click at [450, 77] on img at bounding box center [452, 78] width 28 height 11
select select "1"
click at [270, 19] on input "text" at bounding box center [277, 14] width 259 height 17
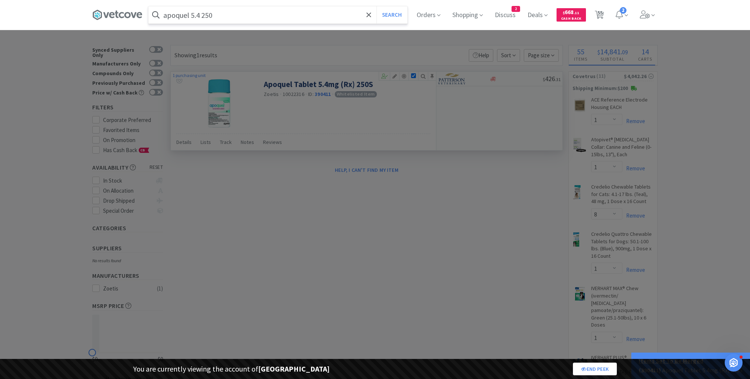
type input "apoquel 5.4 250"
click at [376, 6] on button "Search" at bounding box center [391, 14] width 31 height 17
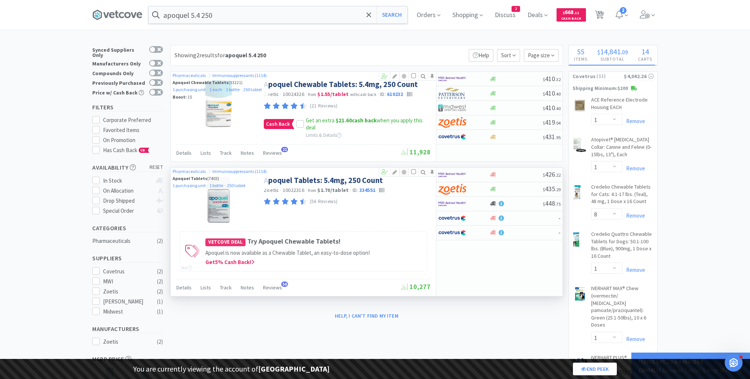
click at [407, 170] on icon at bounding box center [404, 172] width 9 height 5
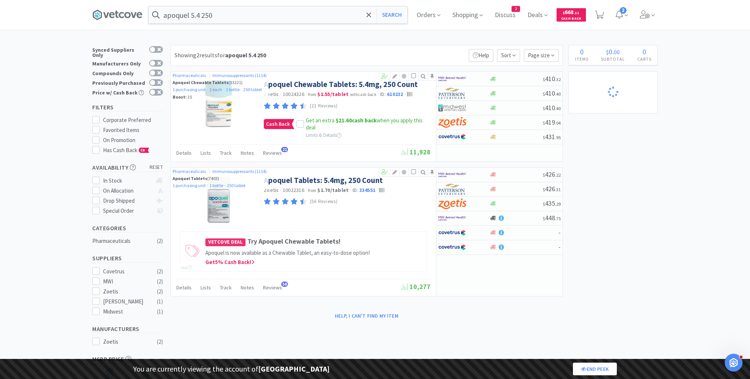
select select "1"
select select "8"
select select "1"
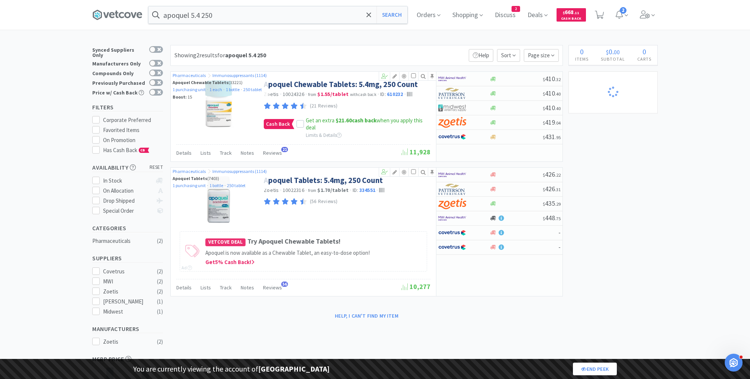
select select "1"
select select "2"
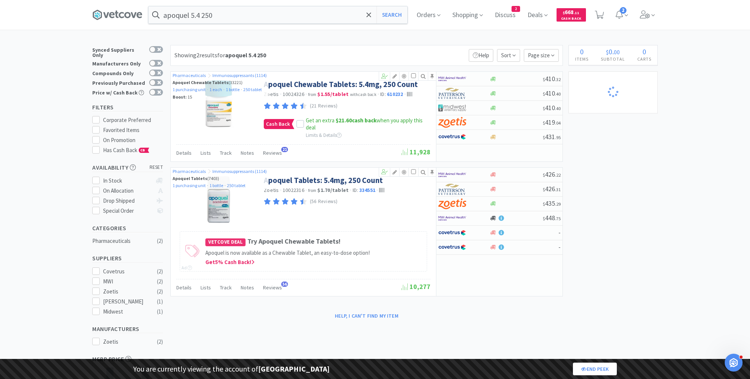
select select "1"
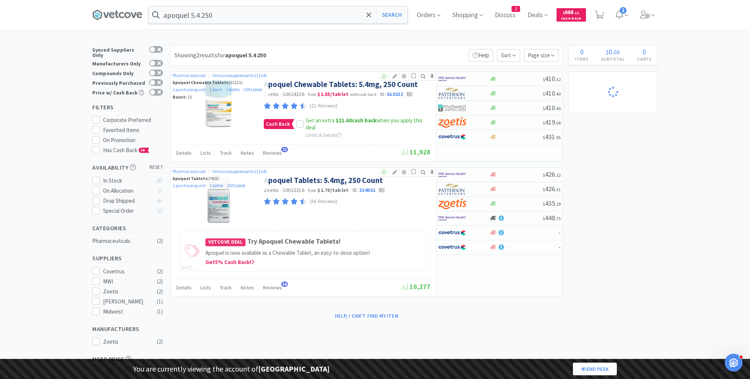
select select "1"
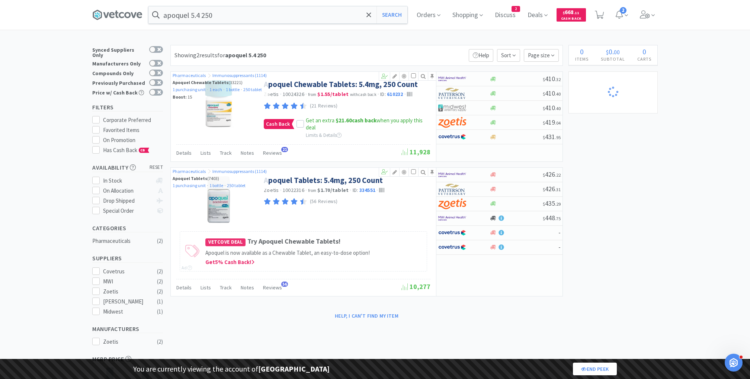
select select "2"
select select "1"
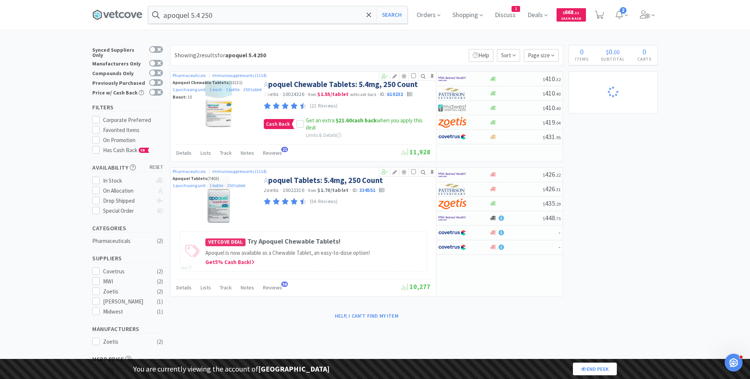
select select "1"
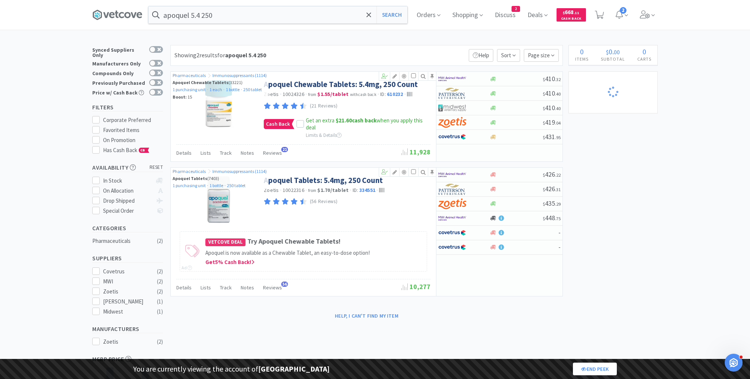
select select "1"
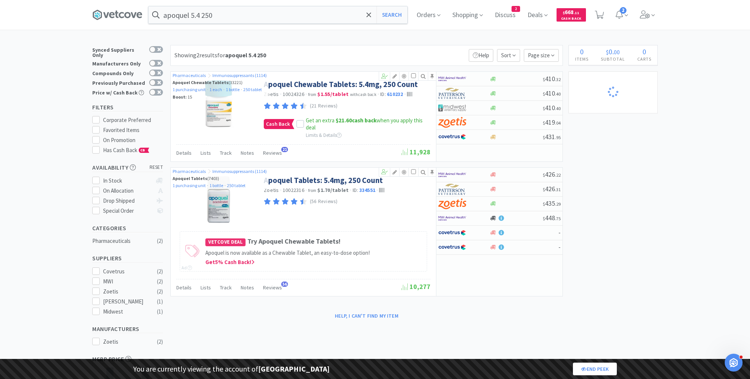
select select "1"
select select "10"
select select "1"
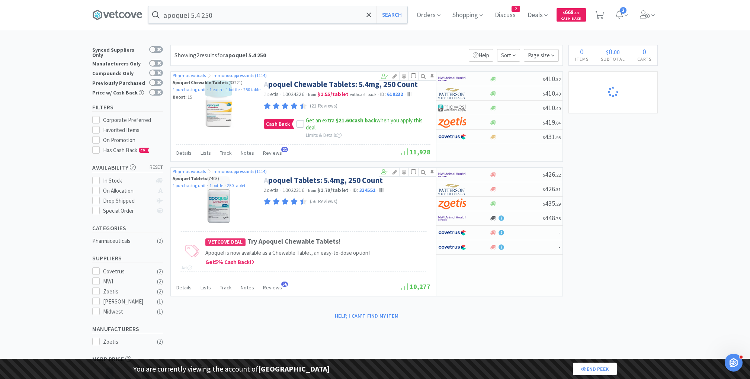
select select "3"
select select "2"
select select "3"
select select "2"
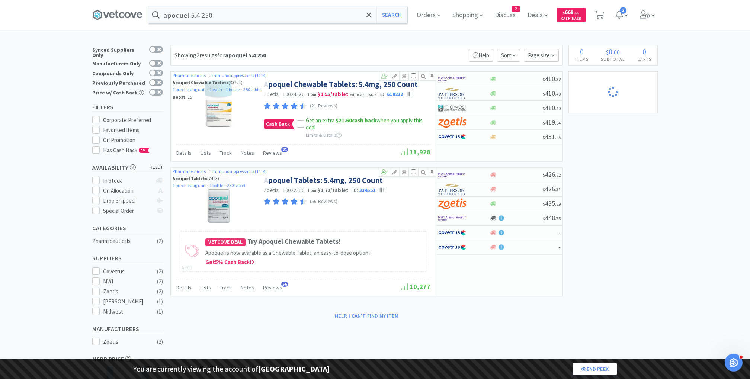
select select "1"
select select "10"
select select "1"
select select "2"
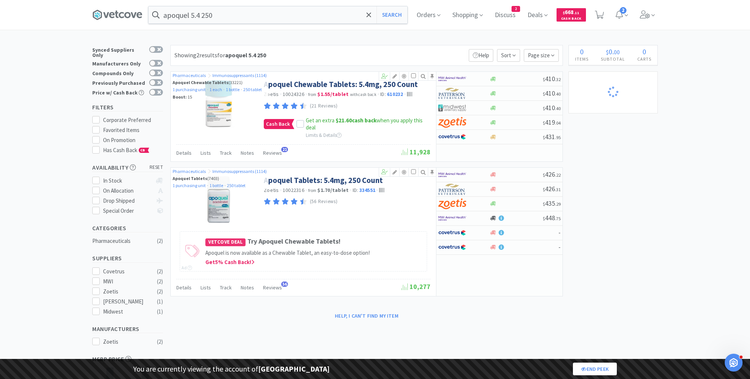
select select "1"
select select "2"
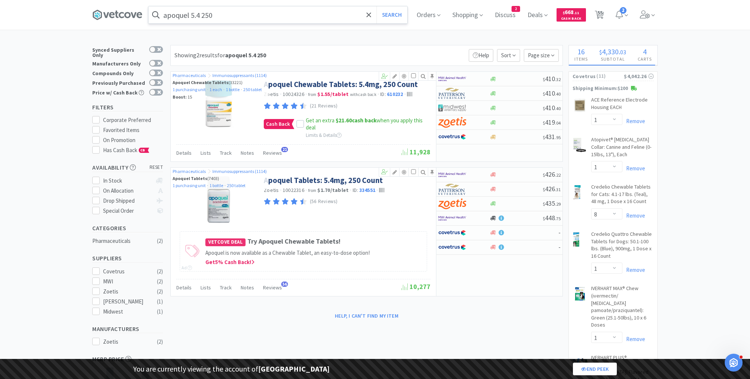
click at [243, 18] on input "apoquel 5.4 250" at bounding box center [277, 14] width 259 height 17
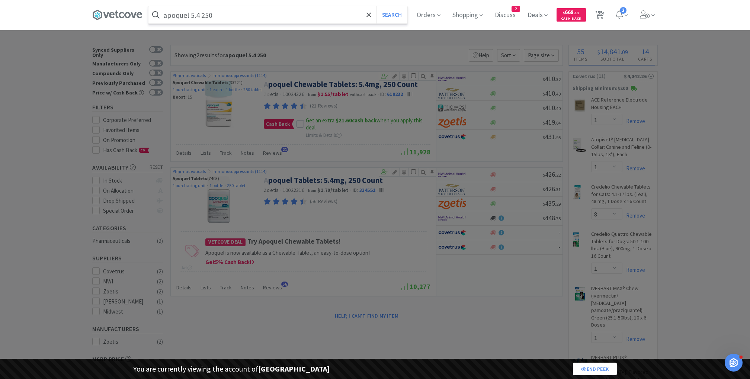
paste input "10022317"
type input "10022317"
click at [376, 6] on button "Search" at bounding box center [391, 14] width 31 height 17
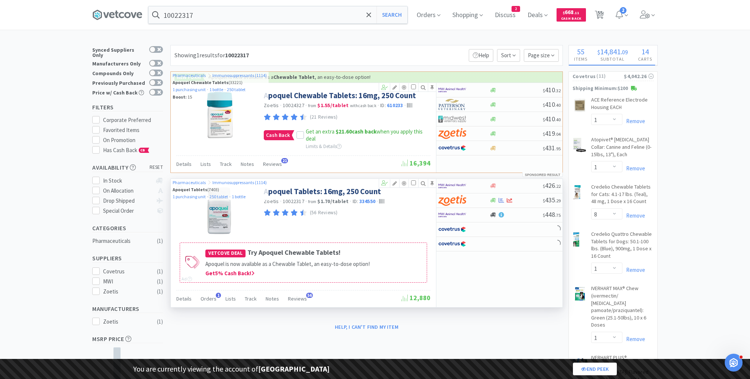
scroll to position [23, 0]
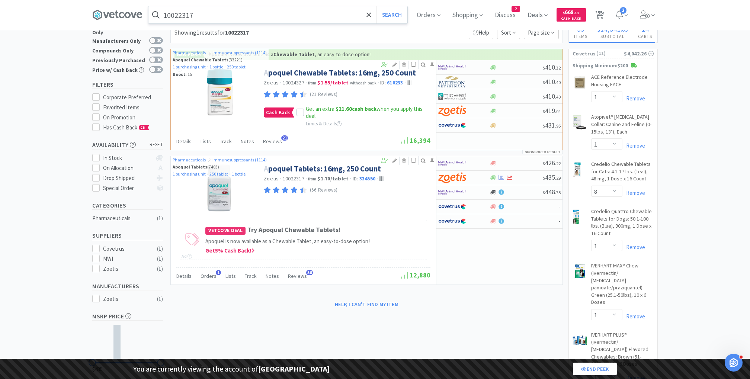
click at [218, 18] on input "10022317" at bounding box center [277, 14] width 259 height 17
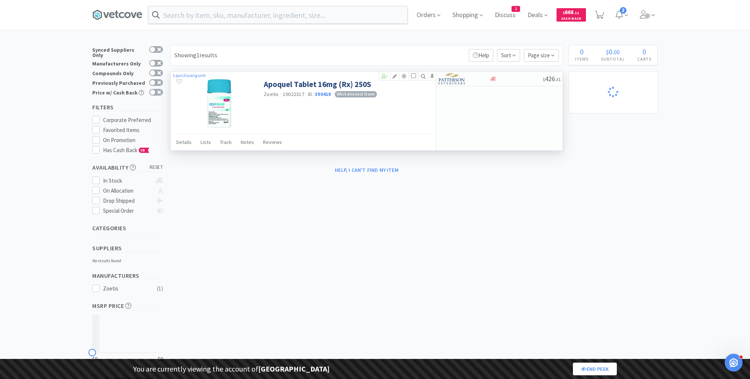
click at [415, 76] on input "checkbox" at bounding box center [413, 75] width 5 height 5
checkbox input "true"
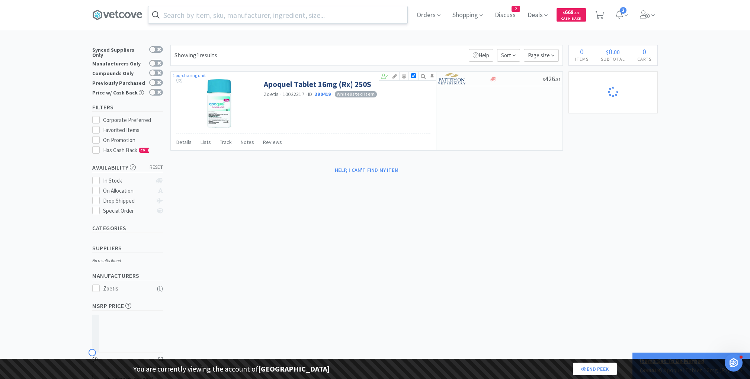
click at [296, 9] on input "text" at bounding box center [277, 14] width 259 height 17
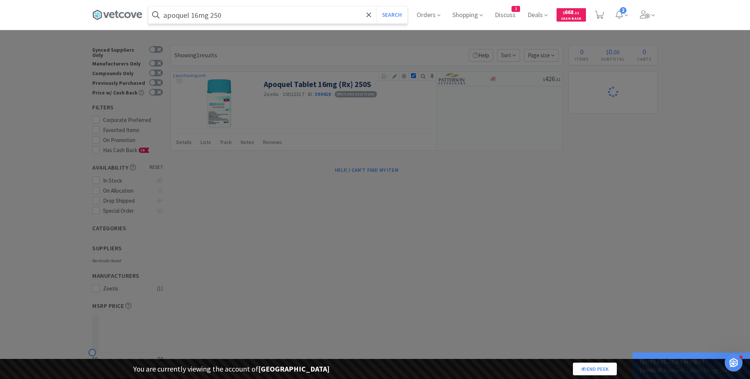
type input "apoquel 16mg 250"
click at [376, 6] on button "Search" at bounding box center [391, 14] width 31 height 17
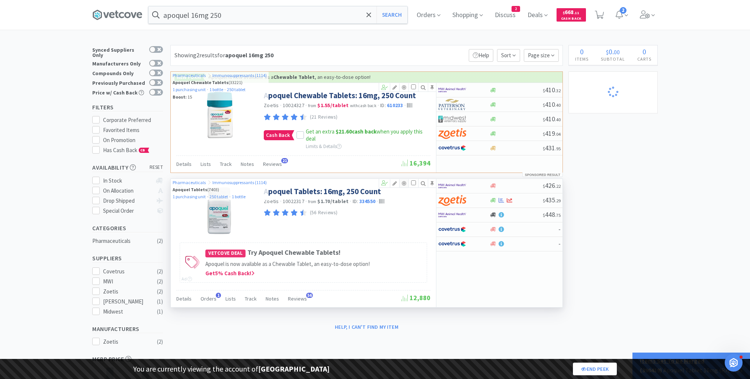
click at [404, 183] on icon at bounding box center [404, 183] width 9 height 5
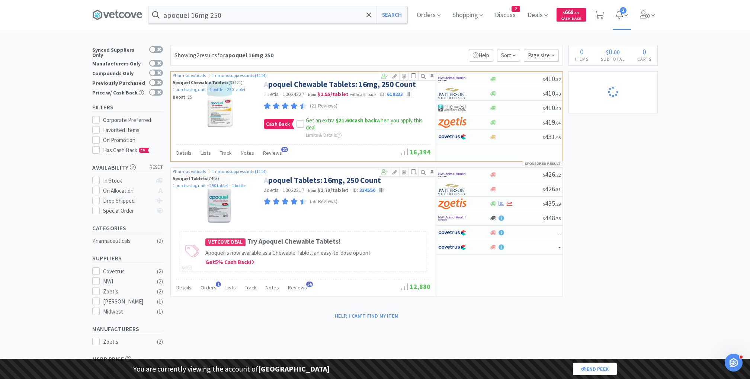
select select "1"
select select "8"
select select "1"
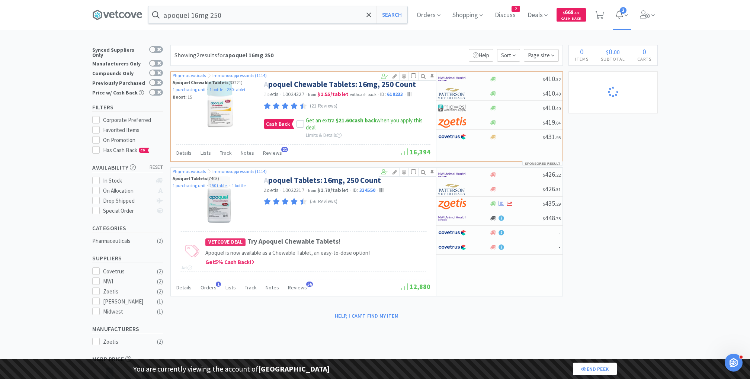
select select "1"
select select "2"
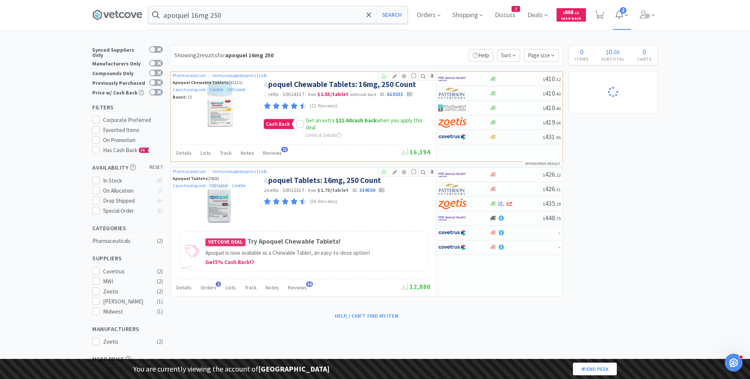
select select "1"
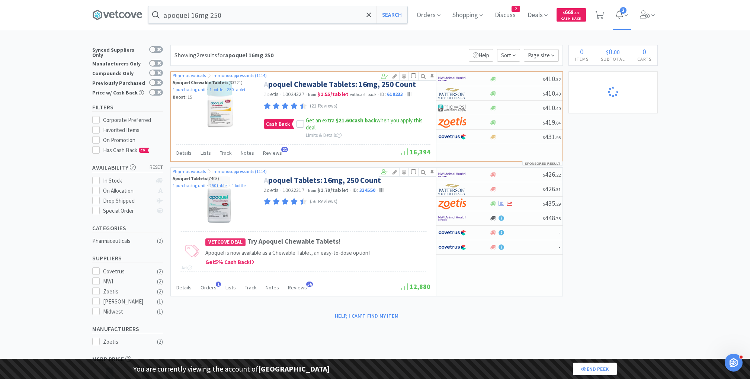
select select "1"
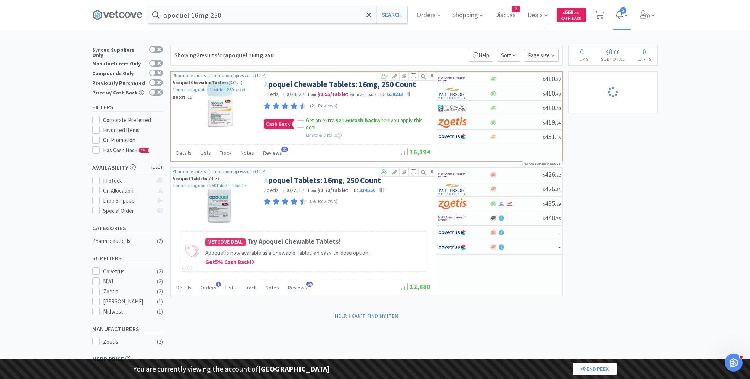
select select "2"
select select "1"
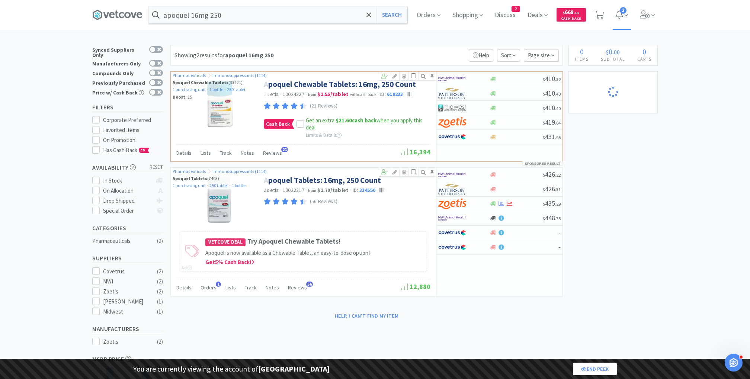
select select "1"
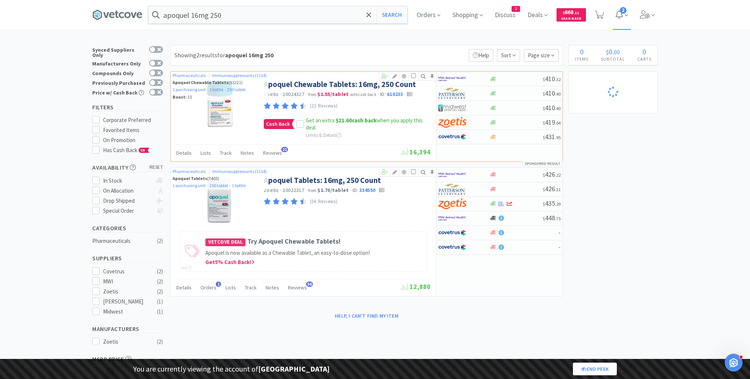
select select "1"
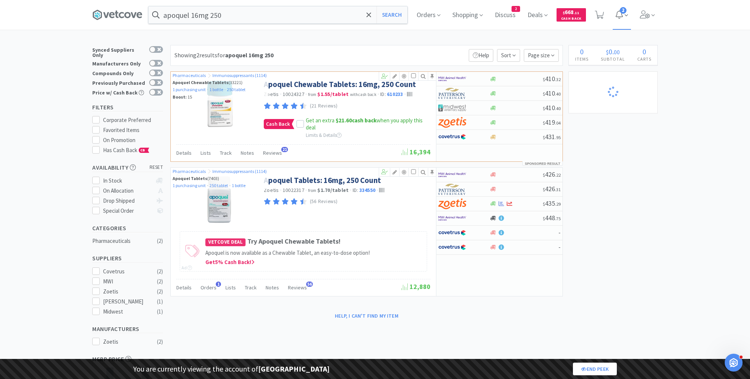
select select "1"
select select "10"
select select "1"
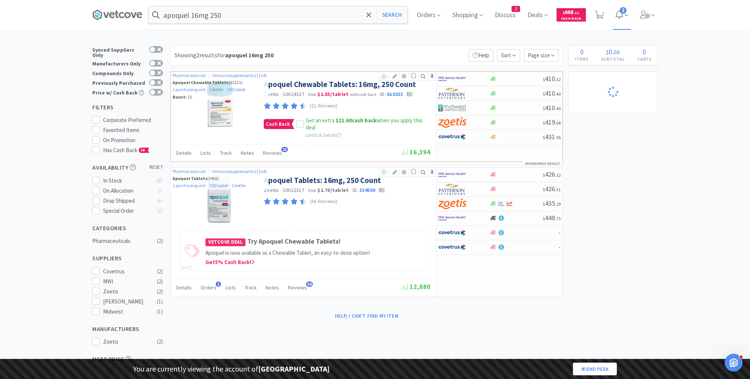
select select "3"
select select "2"
select select "3"
select select "2"
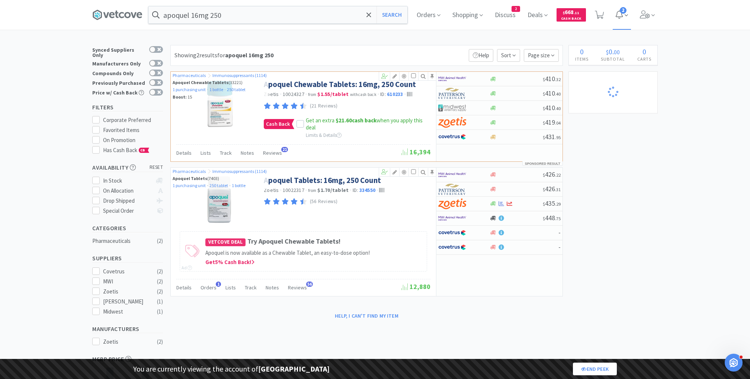
select select "1"
select select "10"
select select "1"
select select "2"
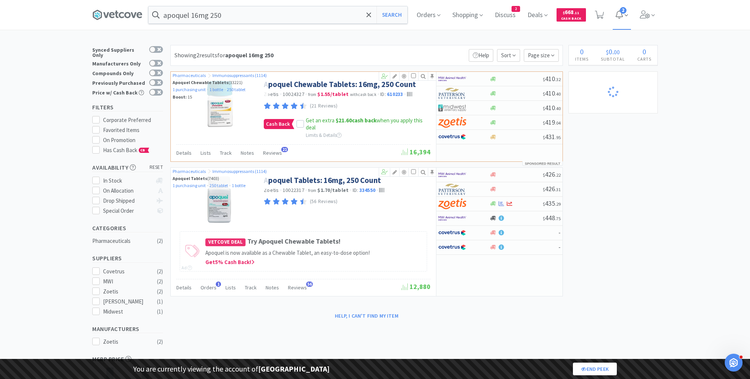
select select "1"
select select "2"
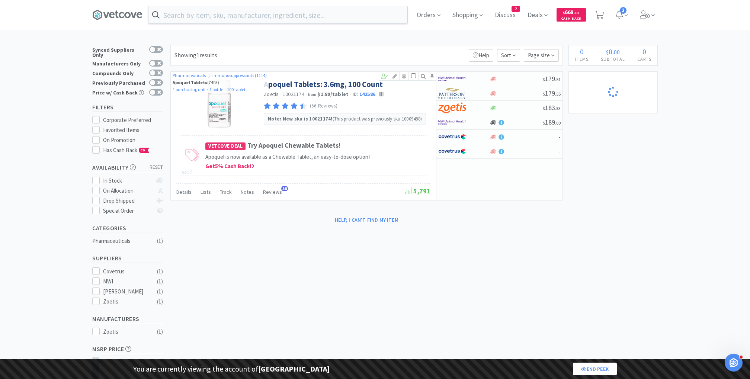
select select "1"
select select "8"
select select "1"
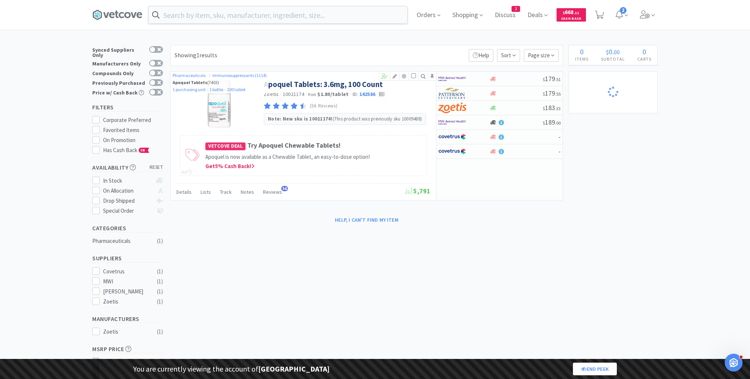
select select "1"
select select "2"
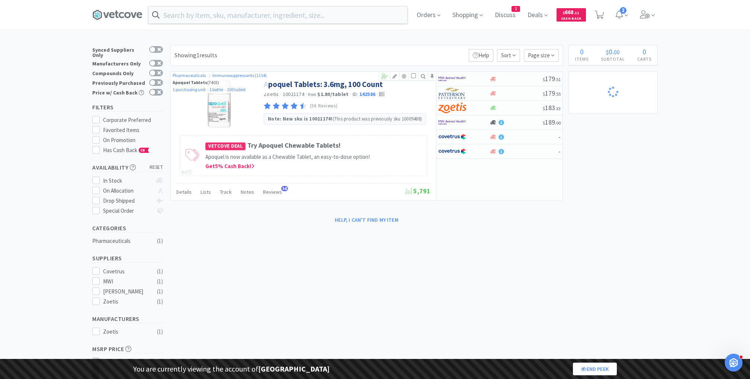
select select "1"
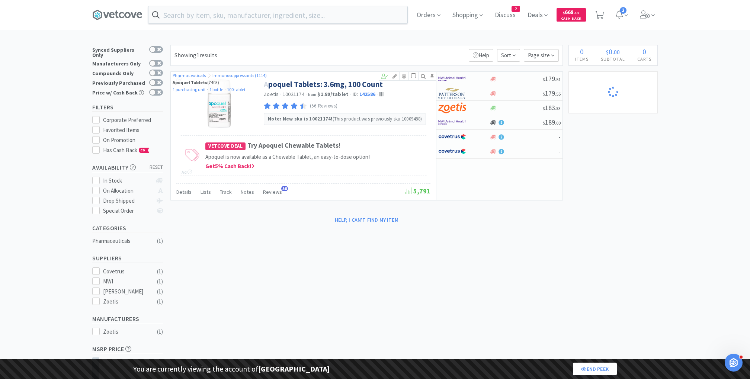
select select "1"
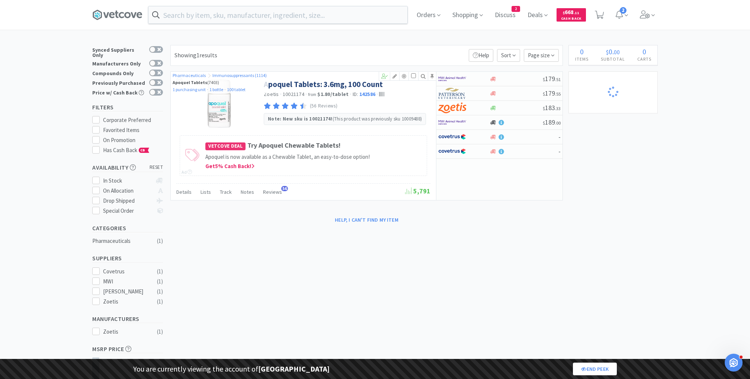
select select "2"
select select "1"
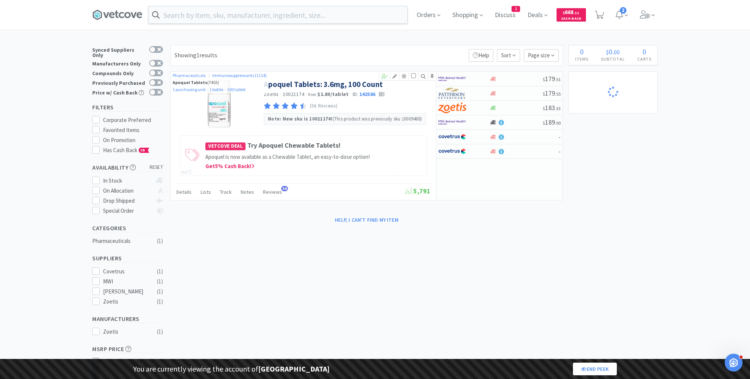
select select "1"
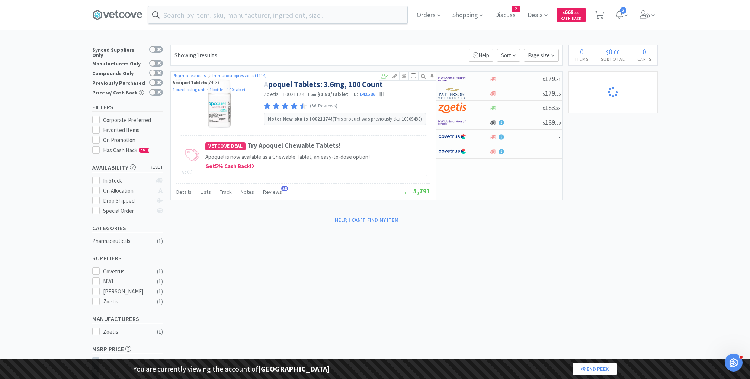
select select "1"
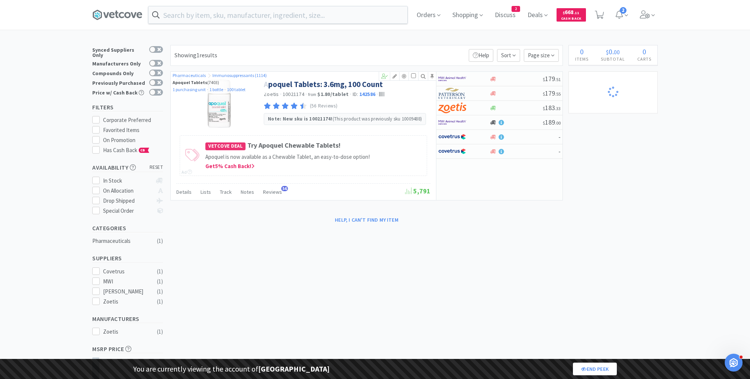
select select "1"
select select "10"
select select "1"
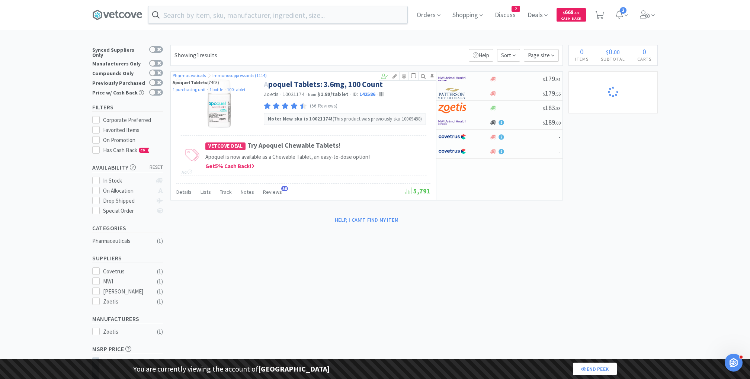
select select "3"
select select "2"
select select "3"
select select "2"
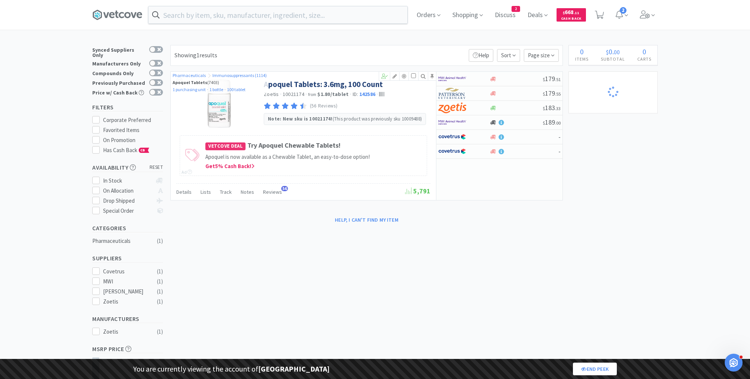
select select "1"
select select "10"
select select "1"
select select "2"
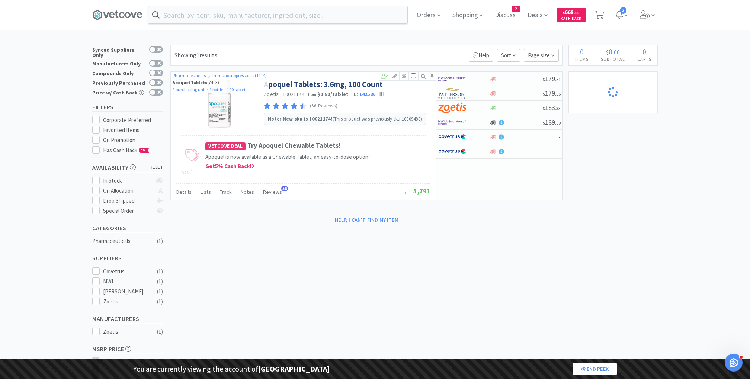
select select "1"
select select "2"
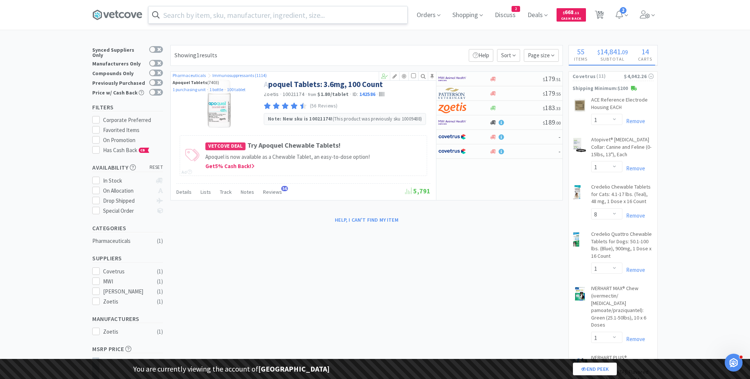
click at [182, 12] on input "text" at bounding box center [277, 14] width 259 height 17
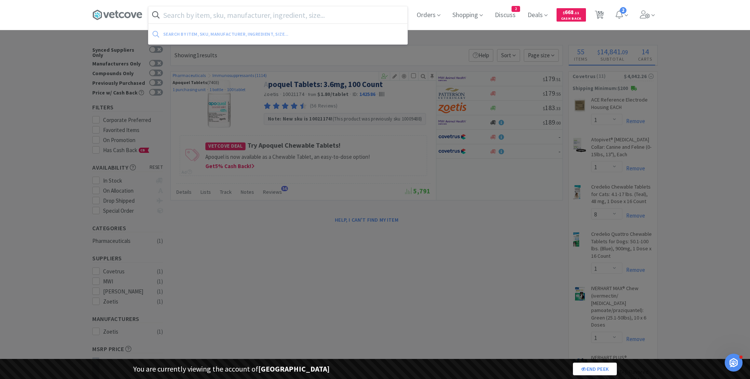
paste input "10021176"
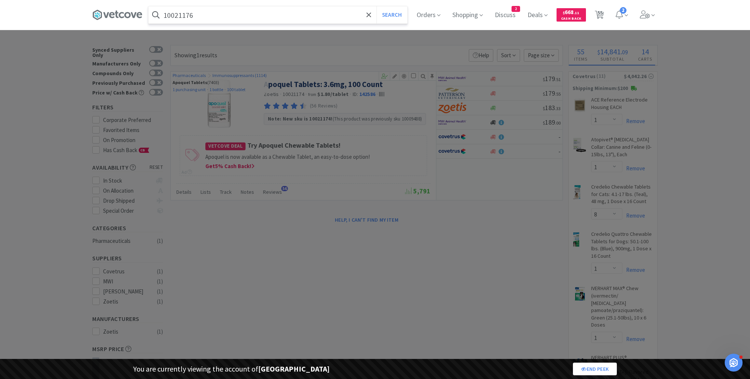
click at [376, 6] on button "Search" at bounding box center [391, 14] width 31 height 17
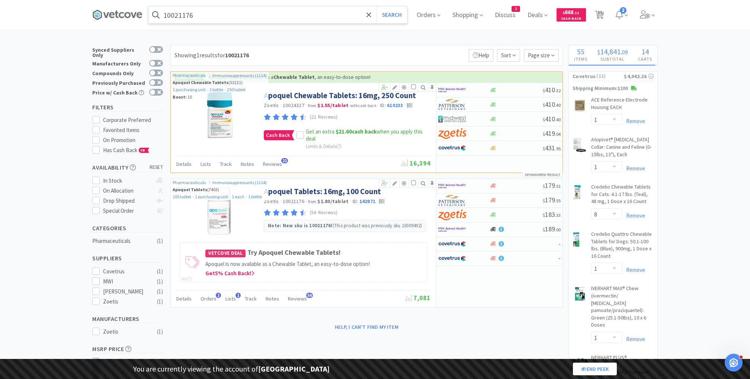
click at [203, 13] on input "10021176" at bounding box center [277, 14] width 259 height 17
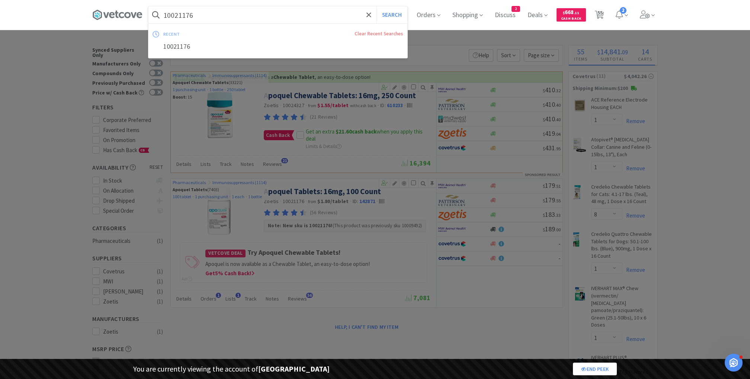
paste input "5"
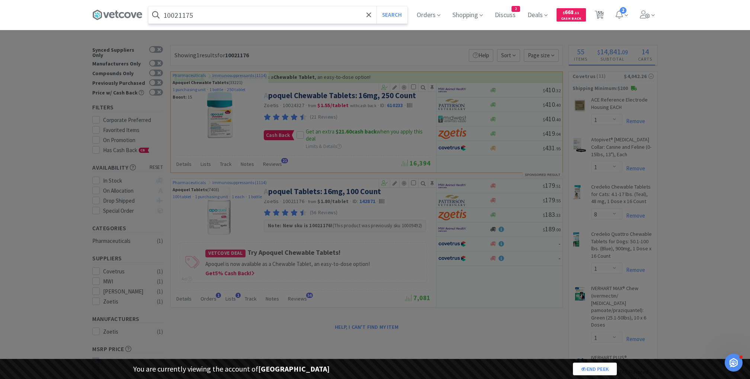
type input "10021175"
click at [376, 6] on button "Search" at bounding box center [391, 14] width 31 height 17
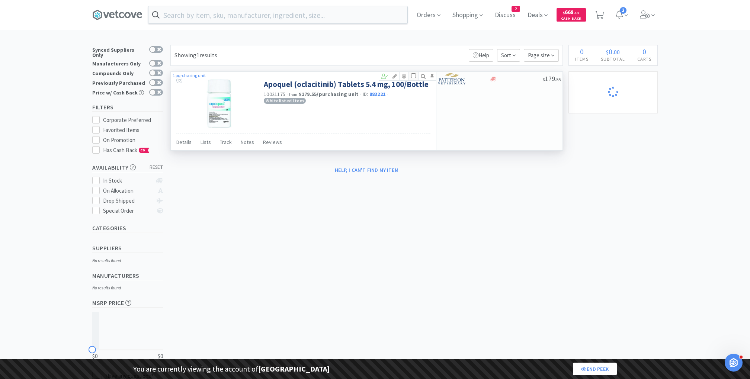
click at [413, 75] on input "checkbox" at bounding box center [413, 75] width 5 height 5
checkbox input "true"
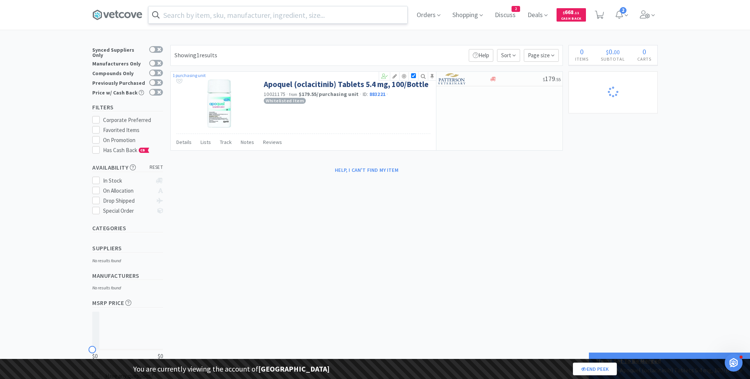
select select "1"
select select "8"
select select "1"
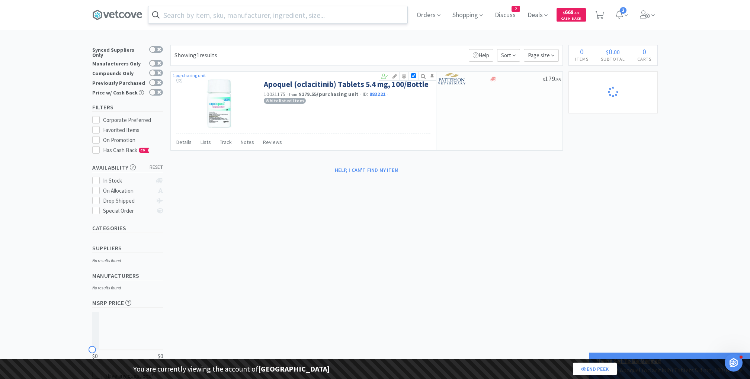
select select "1"
select select "2"
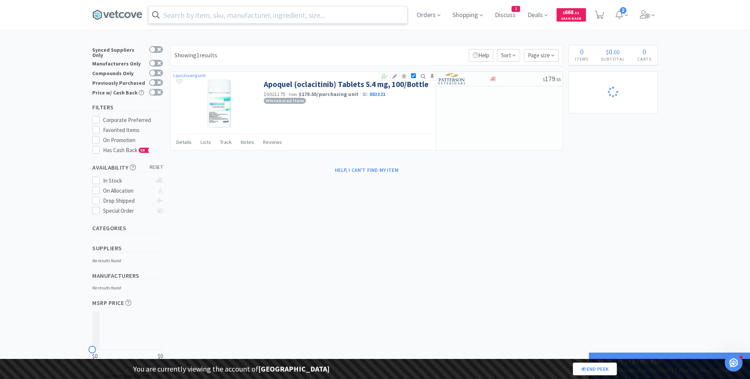
select select "1"
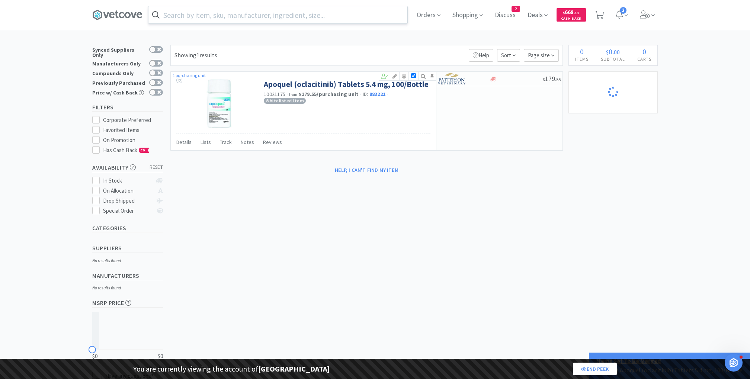
select select "1"
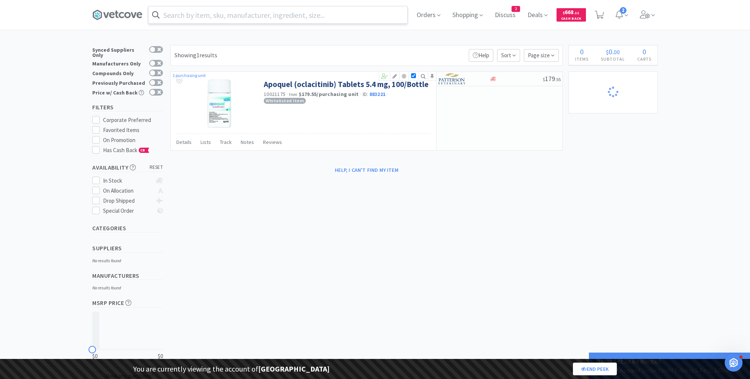
select select "2"
select select "1"
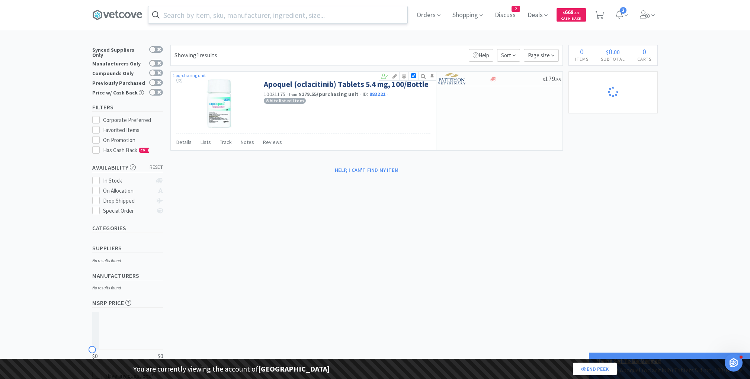
select select "1"
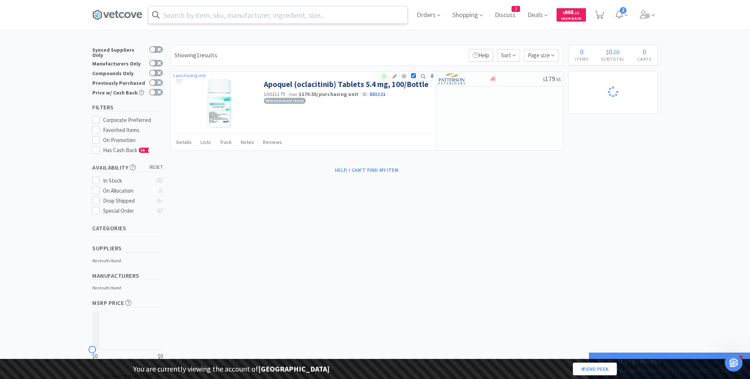
select select "1"
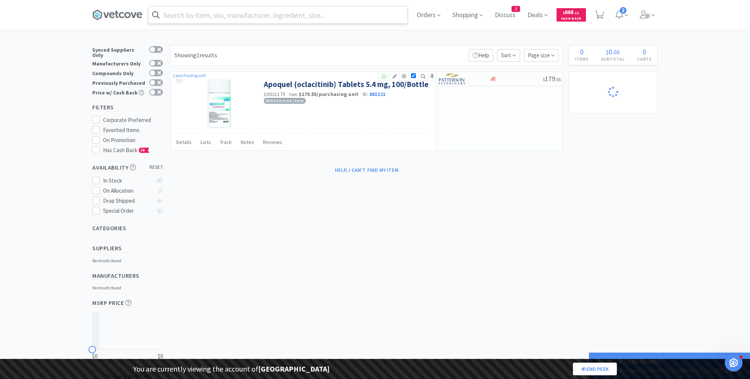
select select "1"
select select "10"
select select "1"
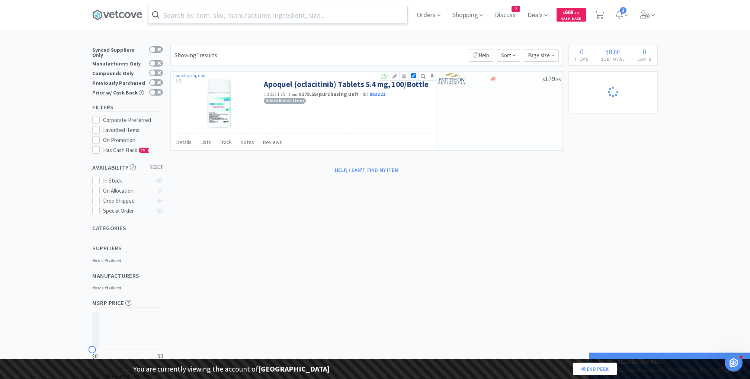
select select "3"
select select "2"
select select "3"
select select "2"
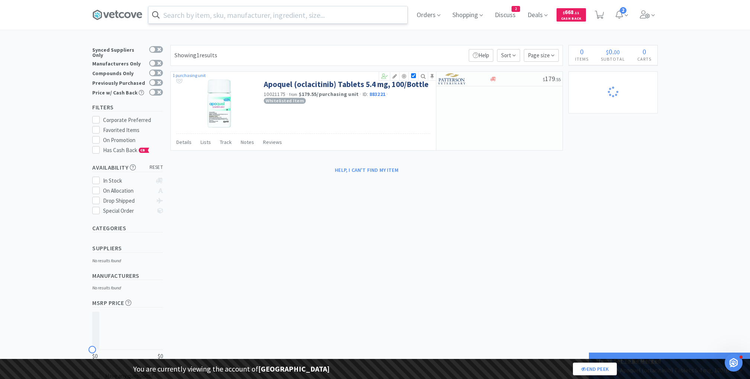
select select "1"
select select "10"
select select "1"
select select "2"
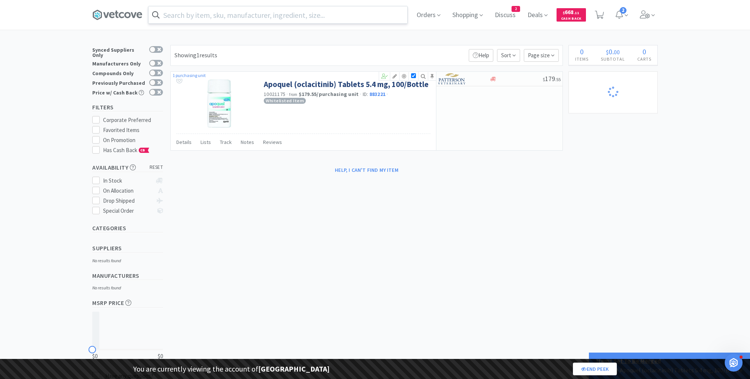
select select "1"
select select "2"
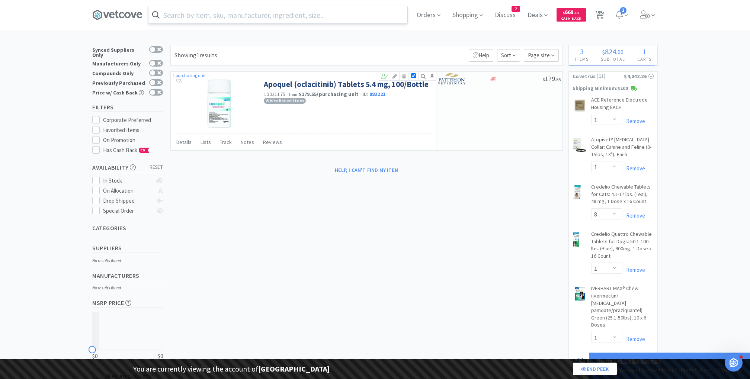
click at [251, 6] on input "text" at bounding box center [277, 14] width 259 height 17
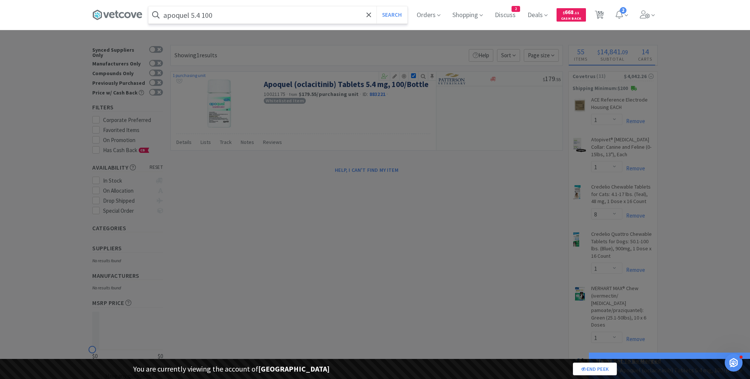
type input "apoquel 5.4 100"
click at [376, 6] on button "Search" at bounding box center [391, 14] width 31 height 17
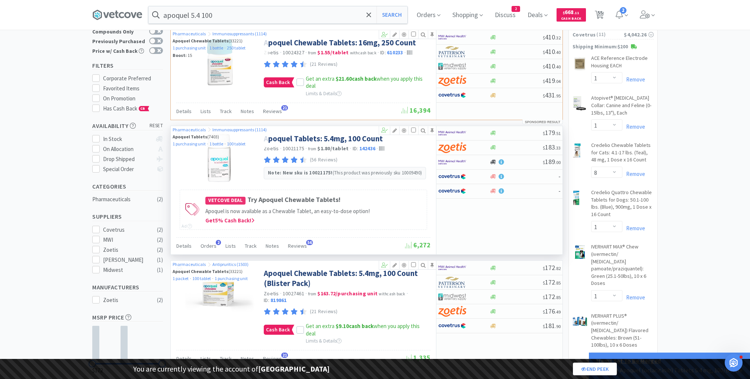
scroll to position [46, 0]
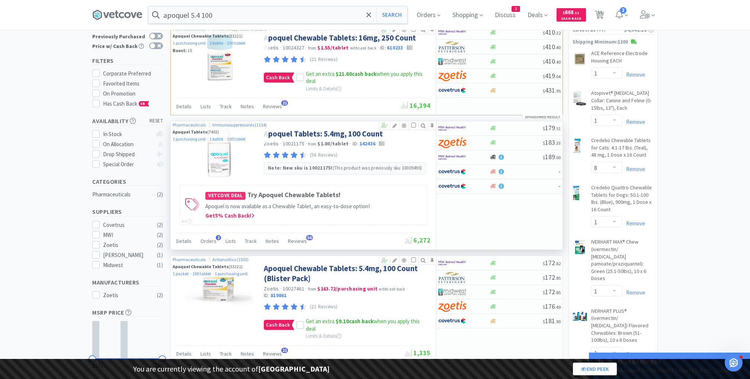
click at [402, 124] on icon at bounding box center [404, 125] width 9 height 5
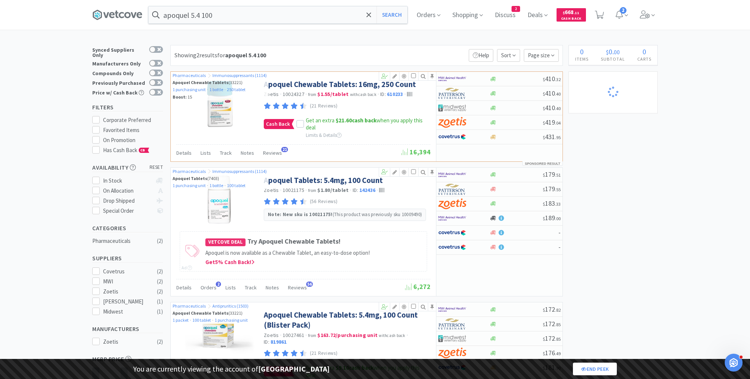
scroll to position [23, 0]
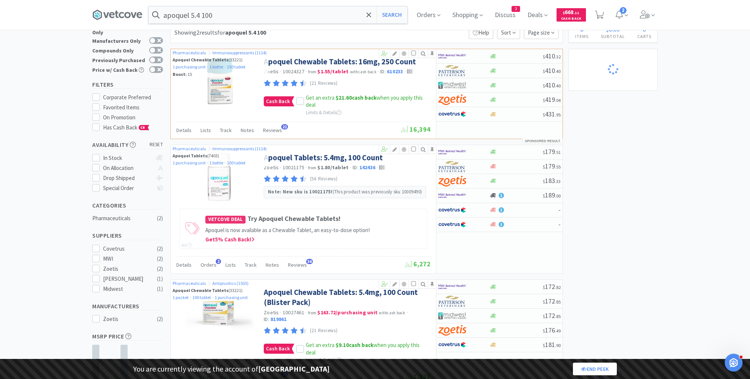
select select "1"
select select "8"
select select "1"
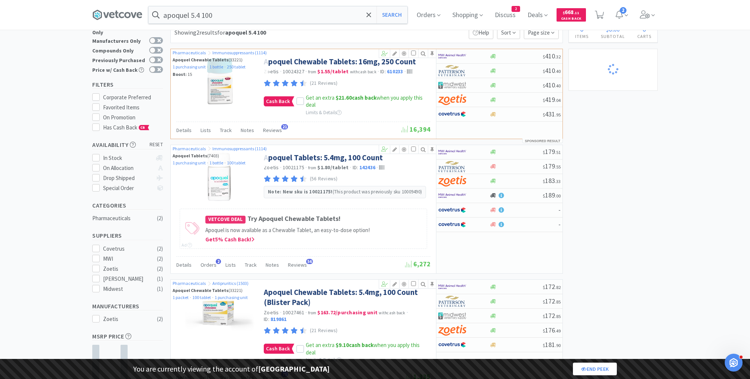
select select "1"
select select "2"
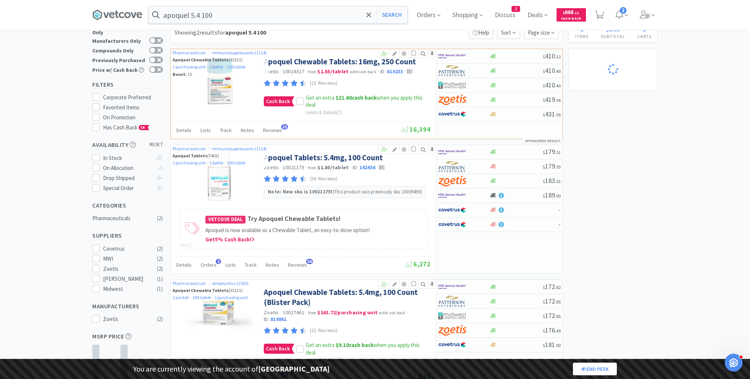
select select "1"
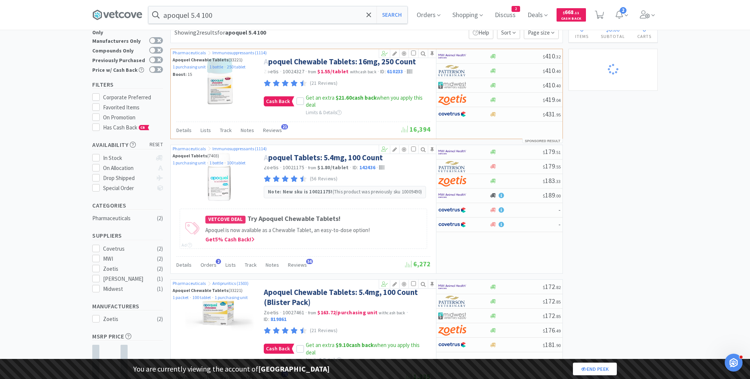
select select "1"
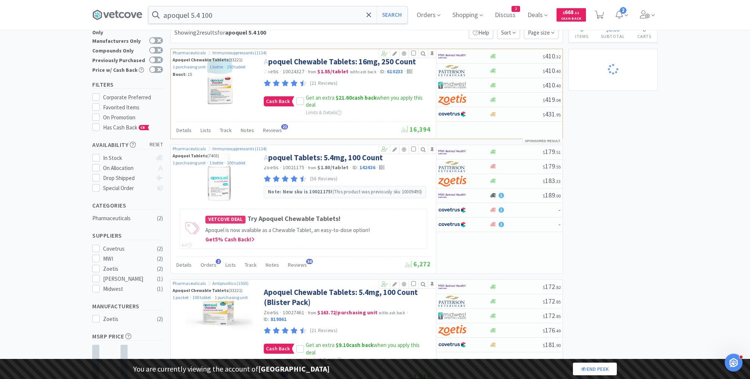
select select "2"
select select "1"
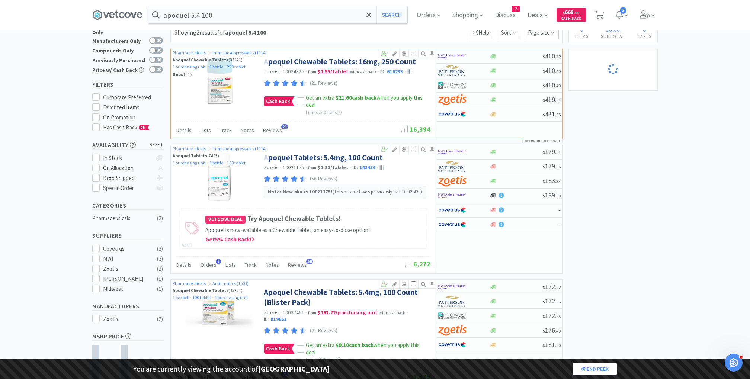
select select "1"
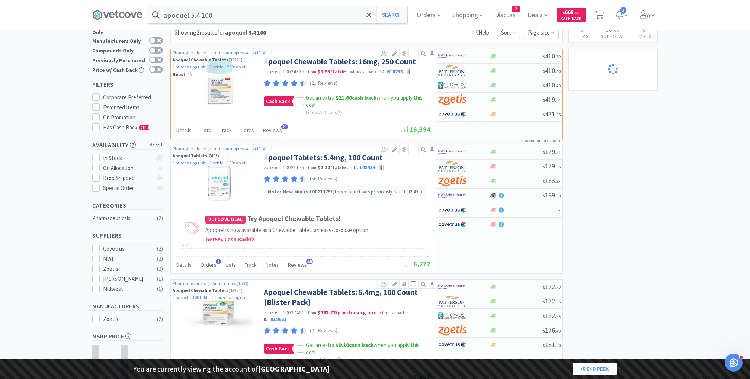
select select "1"
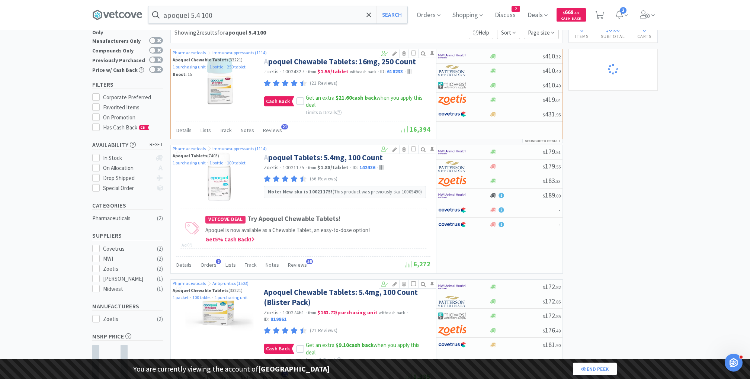
select select "1"
select select "10"
select select "1"
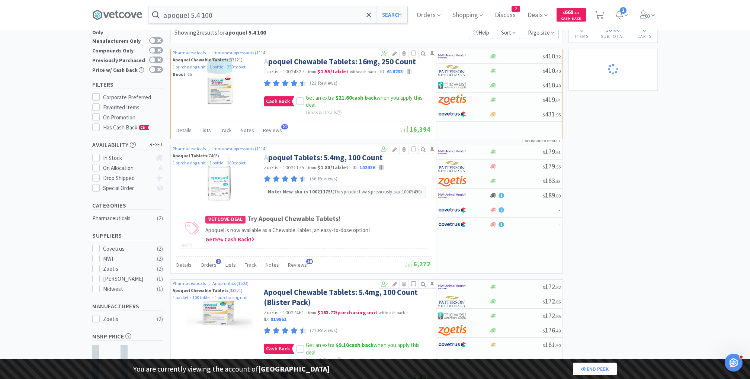
select select "3"
select select "2"
select select "3"
select select "2"
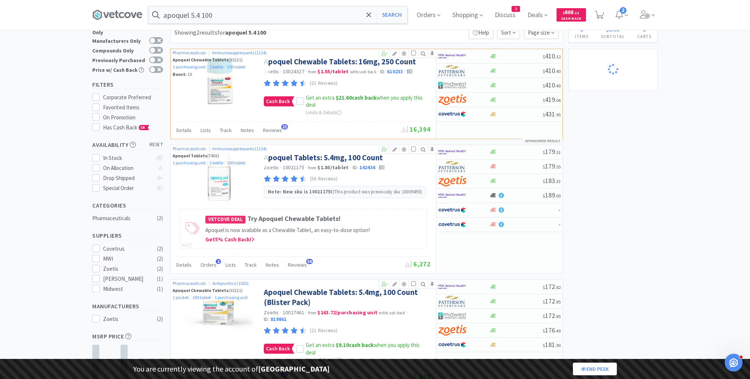
select select "1"
select select "10"
select select "1"
select select "2"
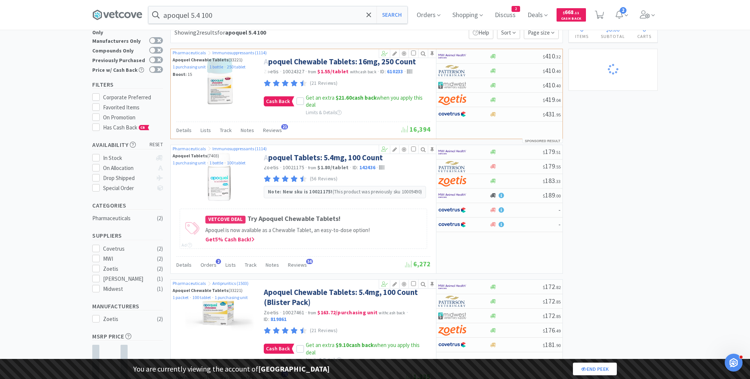
select select "1"
select select "2"
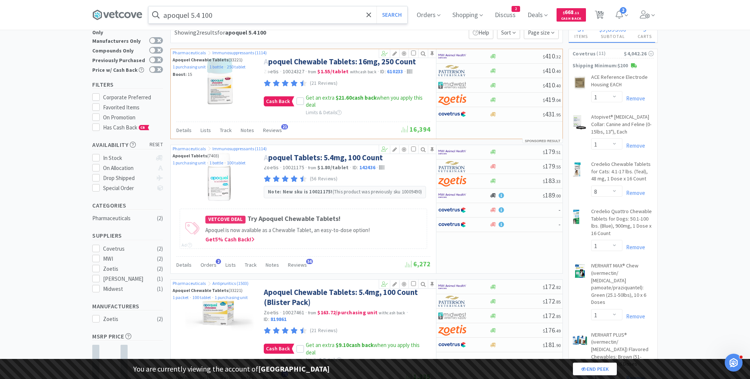
click at [198, 12] on input "apoquel 5.4 100" at bounding box center [277, 14] width 259 height 17
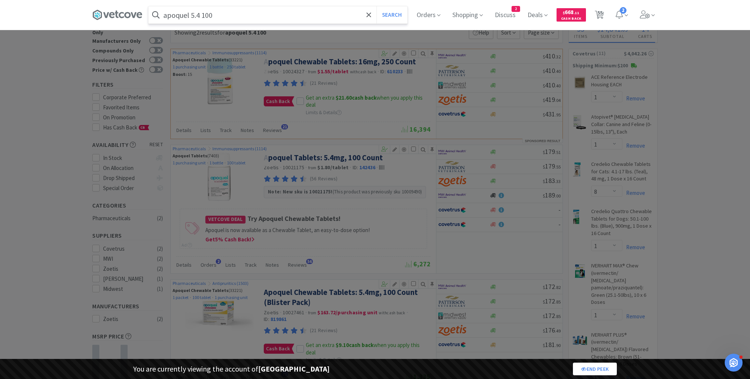
click at [198, 12] on input "apoquel 5.4 100" at bounding box center [277, 14] width 259 height 17
paste input "10022315"
type input "10022315"
click at [376, 6] on button "Search" at bounding box center [391, 14] width 31 height 17
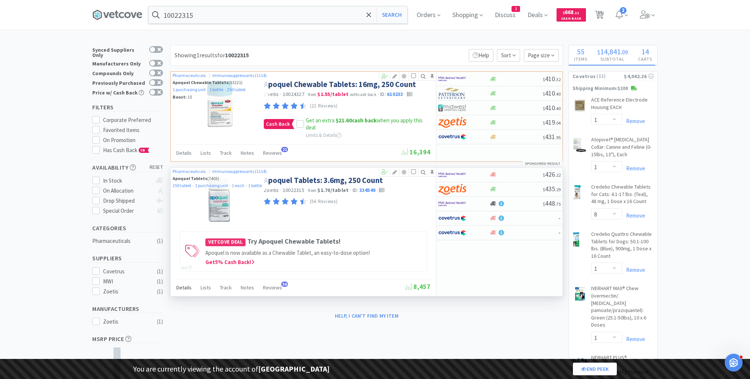
click at [183, 286] on span "Details" at bounding box center [183, 287] width 15 height 7
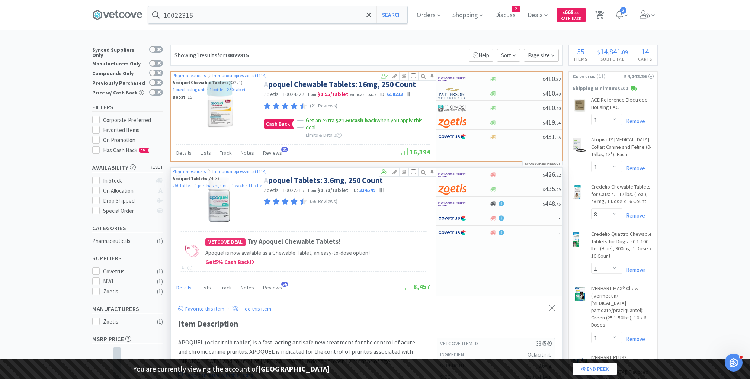
click at [544, 340] on h5 "334549" at bounding box center [518, 344] width 68 height 8
copy h5 "334549"
click at [542, 341] on h5 "334549" at bounding box center [518, 344] width 68 height 8
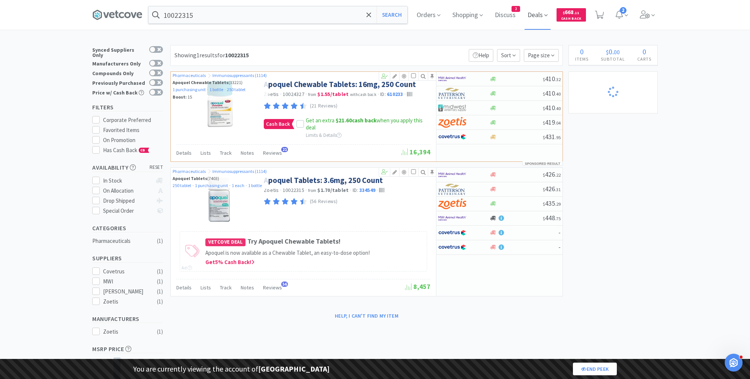
select select "1"
select select "8"
select select "1"
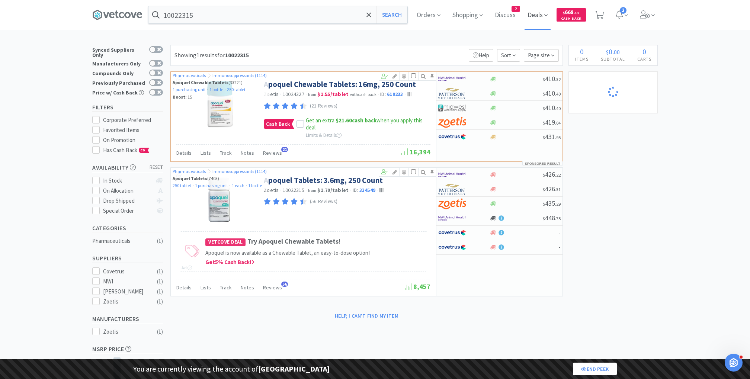
select select "1"
select select "2"
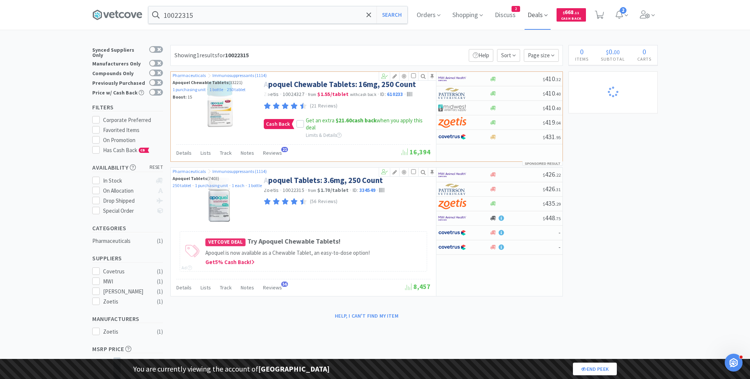
select select "1"
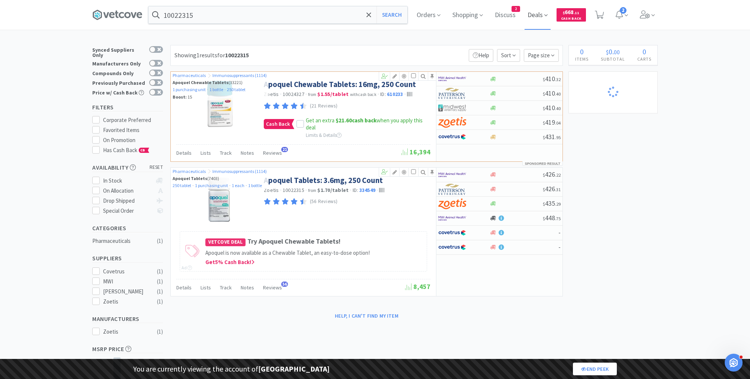
select select "1"
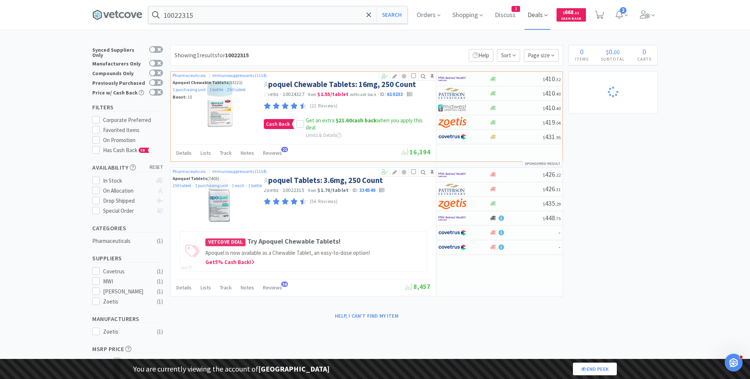
select select "2"
select select "1"
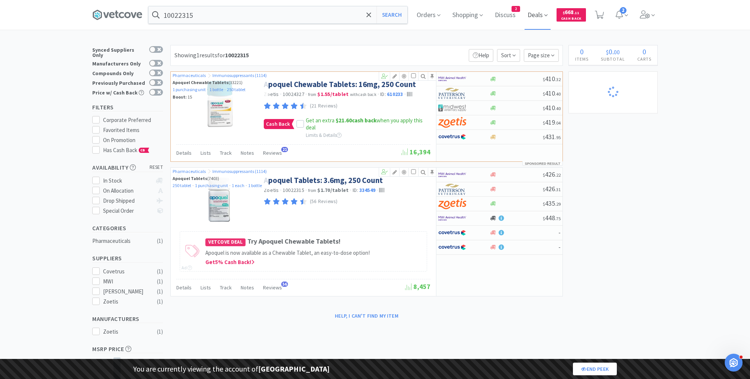
select select "1"
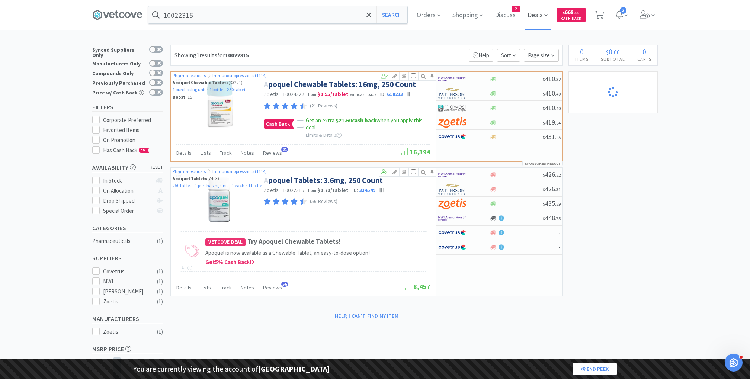
select select "1"
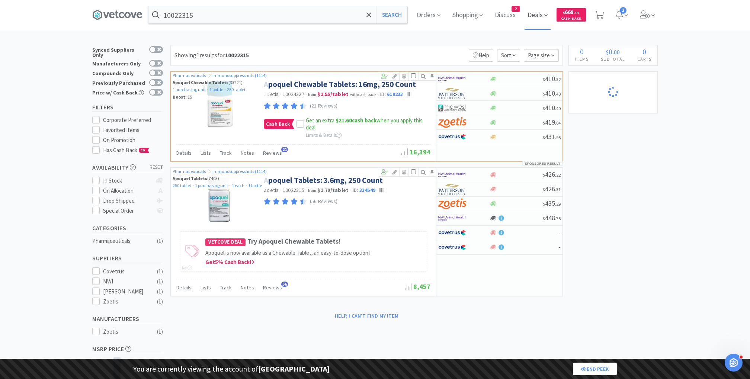
select select "1"
select select "10"
select select "1"
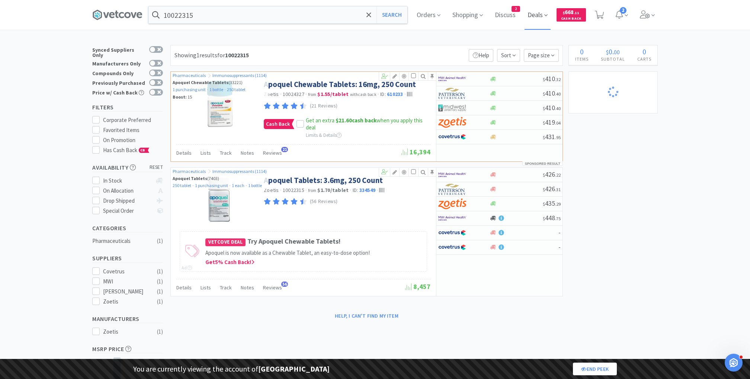
select select "3"
select select "2"
select select "3"
select select "2"
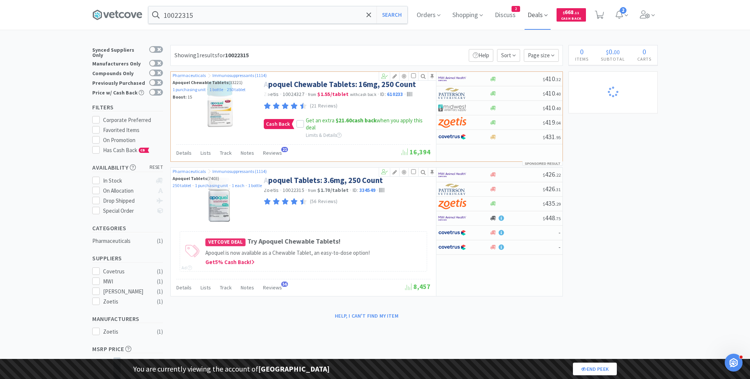
select select "1"
select select "10"
select select "1"
select select "2"
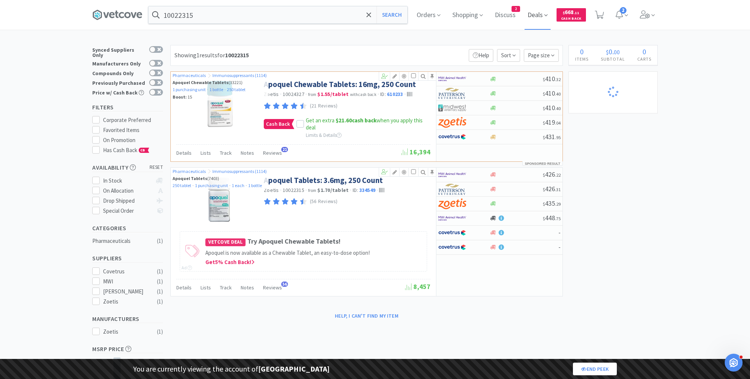
select select "1"
select select "2"
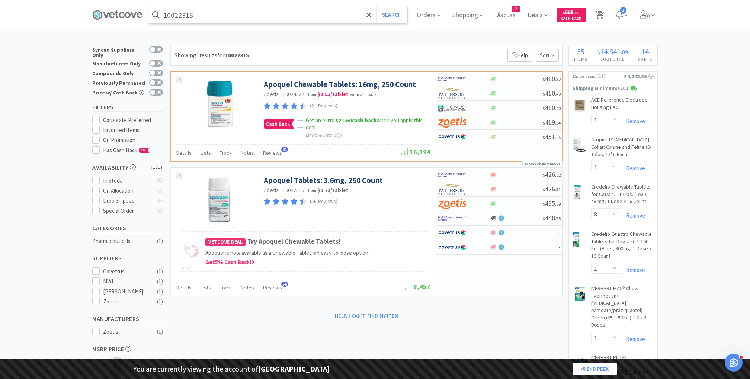
click at [224, 15] on input "10022315" at bounding box center [277, 14] width 259 height 17
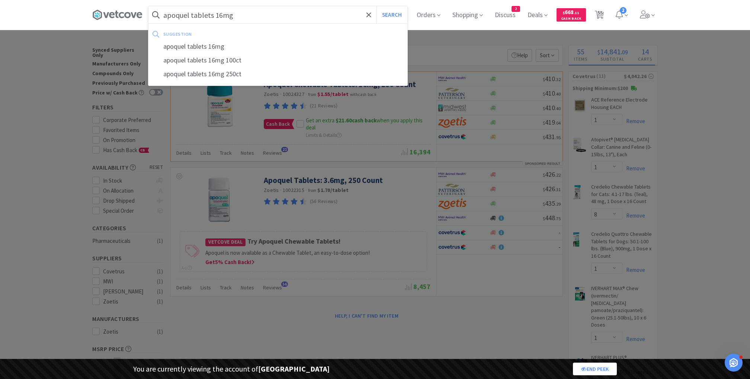
click at [292, 22] on input "apoquel tablets 16mg" at bounding box center [277, 14] width 259 height 17
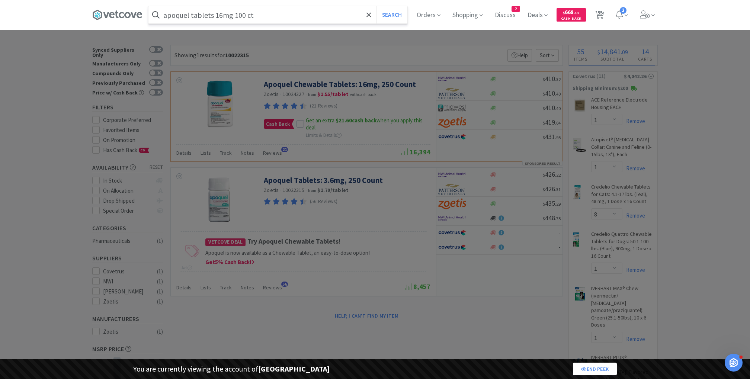
type input "apoquel tablets 16mg 100 ct"
click at [376, 6] on button "Search" at bounding box center [391, 14] width 31 height 17
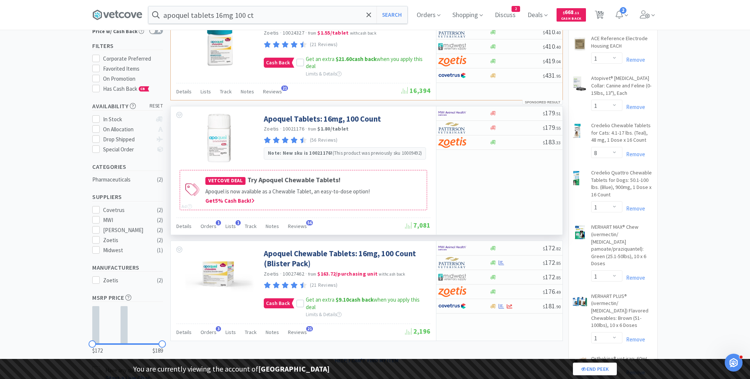
scroll to position [65, 0]
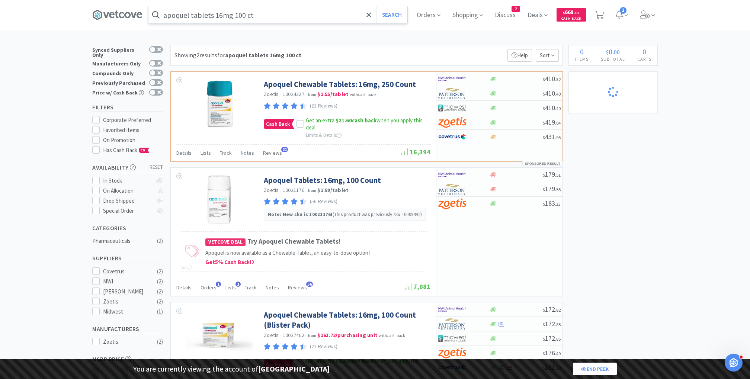
click at [213, 17] on input "apoquel tablets 16mg 100 ct" at bounding box center [277, 14] width 259 height 17
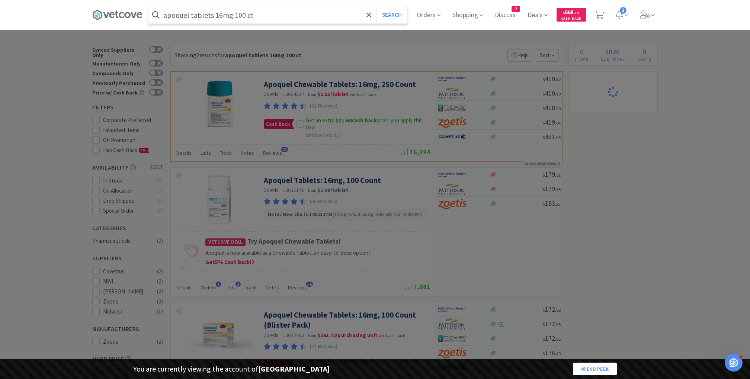
click at [216, 18] on input "apoquel tablets 16mg 100 ct" at bounding box center [277, 14] width 259 height 17
drag, startPoint x: 211, startPoint y: 15, endPoint x: 316, endPoint y: 18, distance: 104.9
click at [316, 18] on input "apoquel tablets 16mg 100 ct" at bounding box center [277, 14] width 259 height 17
type input "apoquel tablets"
select select "1"
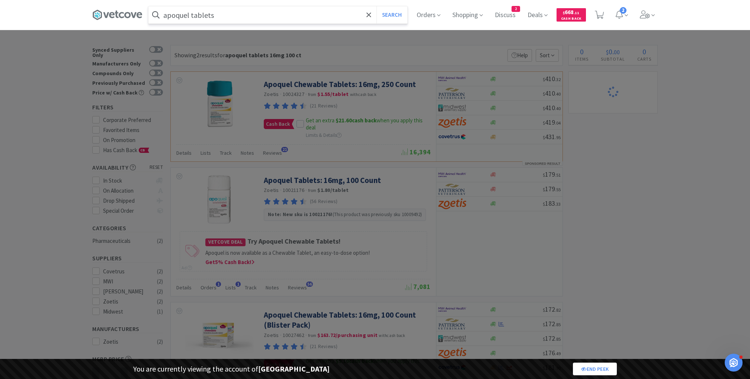
select select "1"
select select "8"
select select "1"
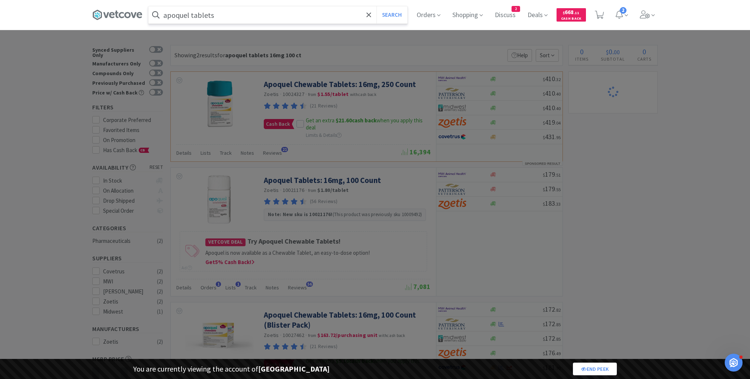
select select "1"
select select "2"
select select "1"
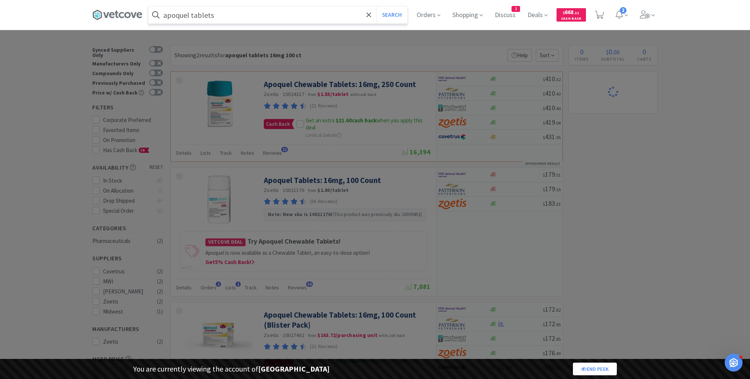
select select "1"
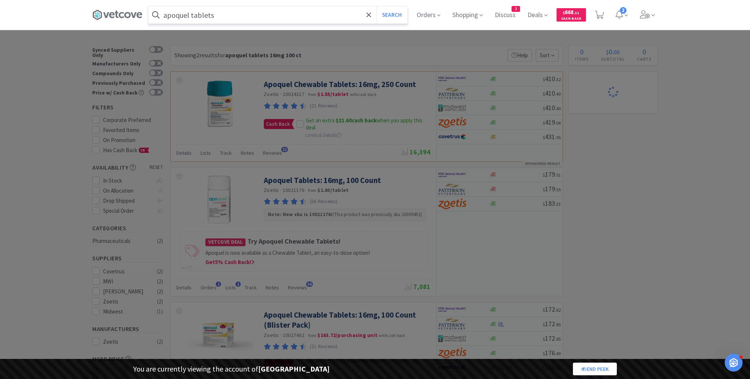
select select "1"
select select "2"
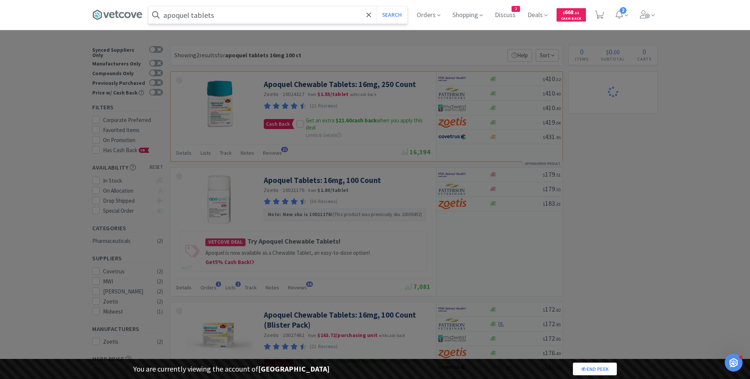
select select "2"
select select "1"
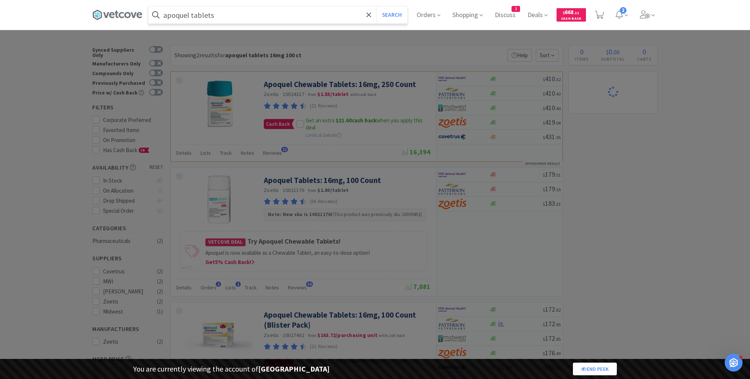
select select "1"
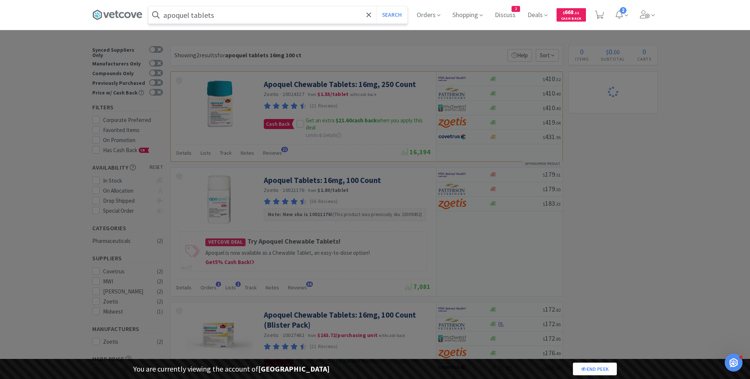
select select "1"
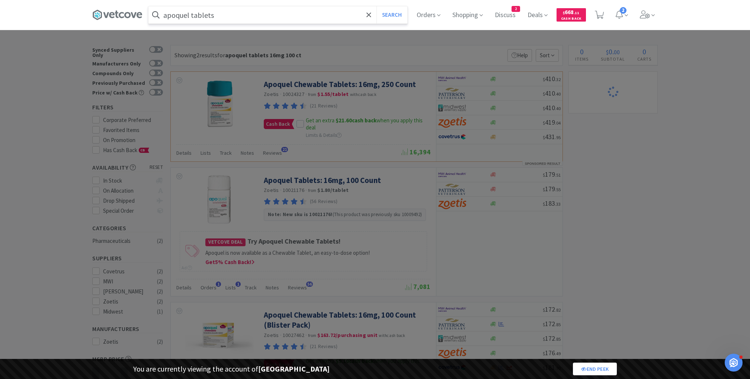
select select "1"
select select "10"
select select "1"
select select "3"
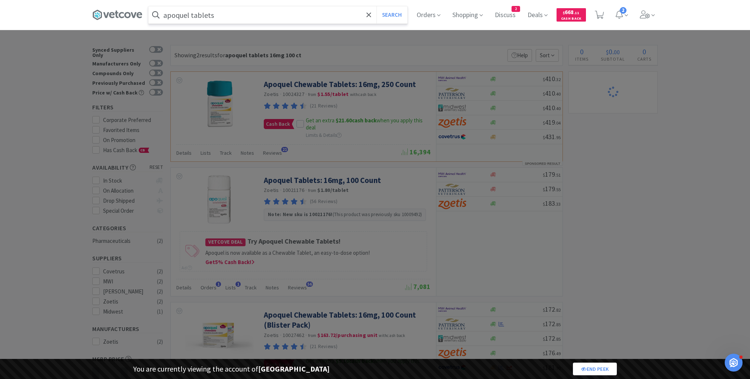
select select "2"
select select "3"
select select "2"
select select "1"
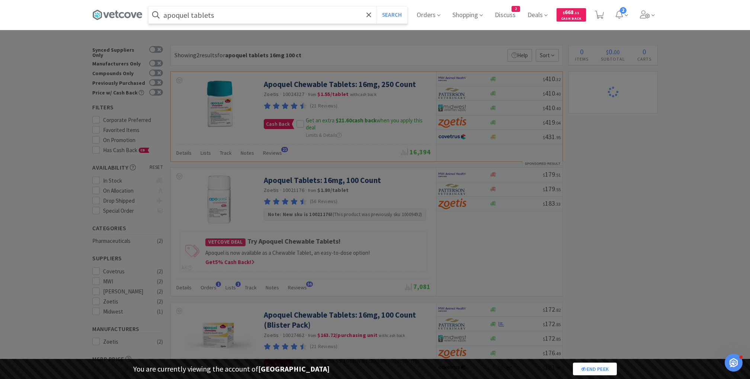
select select "1"
select select "10"
select select "1"
select select "2"
select select "1"
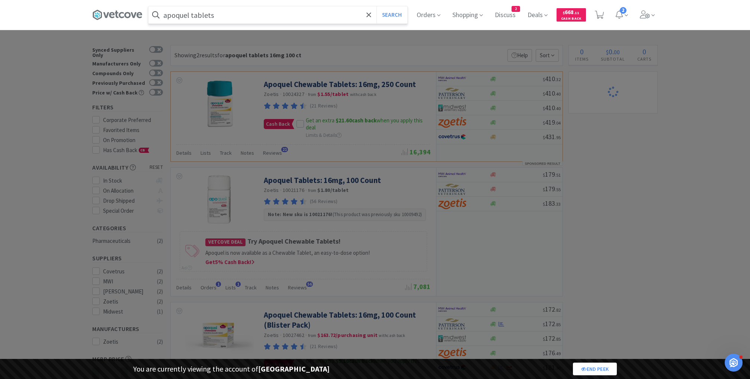
select select "1"
select select "2"
click at [376, 6] on button "Search" at bounding box center [391, 14] width 31 height 17
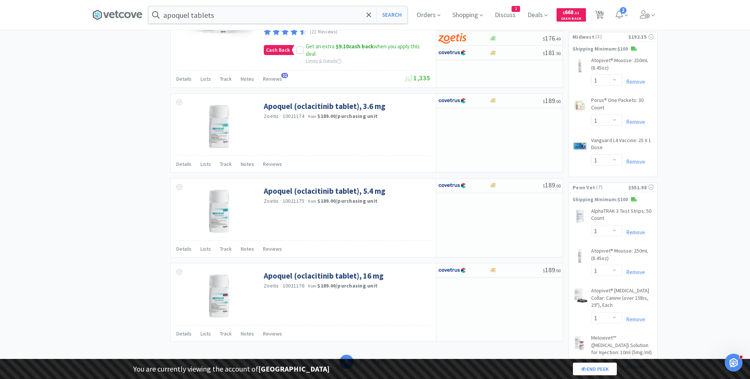
scroll to position [1188, 0]
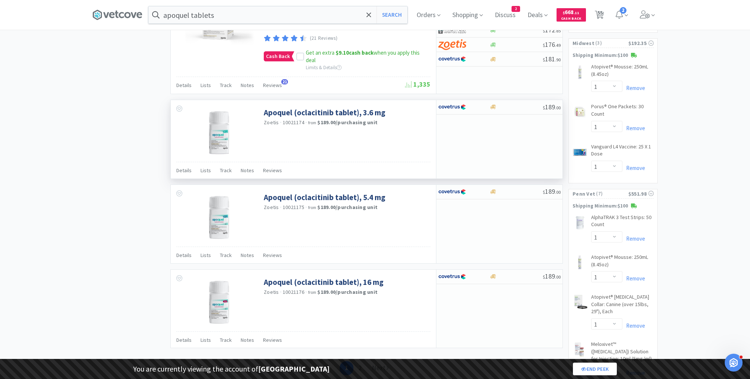
click at [293, 119] on span "10021174" at bounding box center [294, 122] width 22 height 7
copy span "10021174"
click at [236, 13] on input "apoquel tablets" at bounding box center [277, 14] width 259 height 17
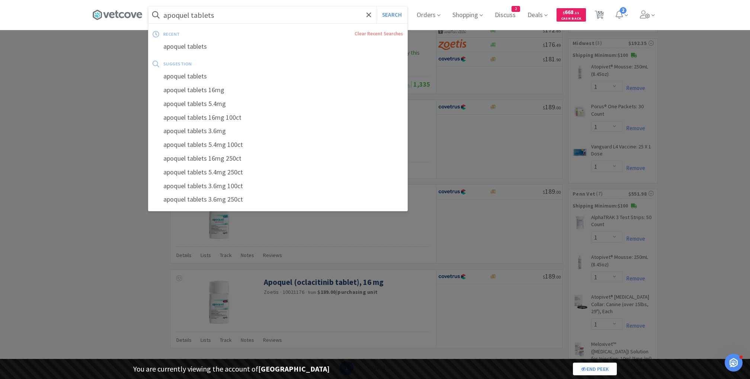
paste input "10021174"
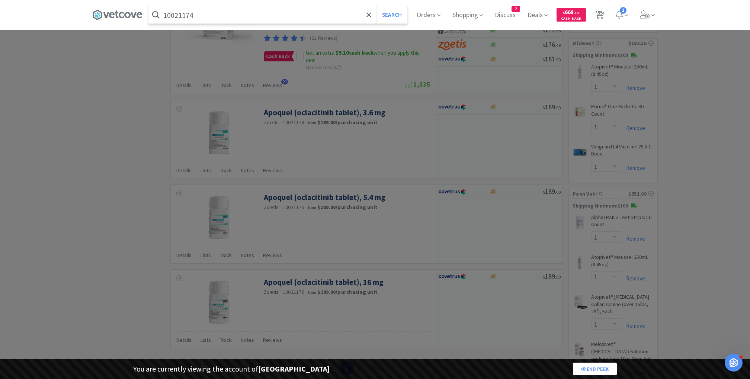
type input "10021174"
click at [376, 6] on button "Search" at bounding box center [391, 14] width 31 height 17
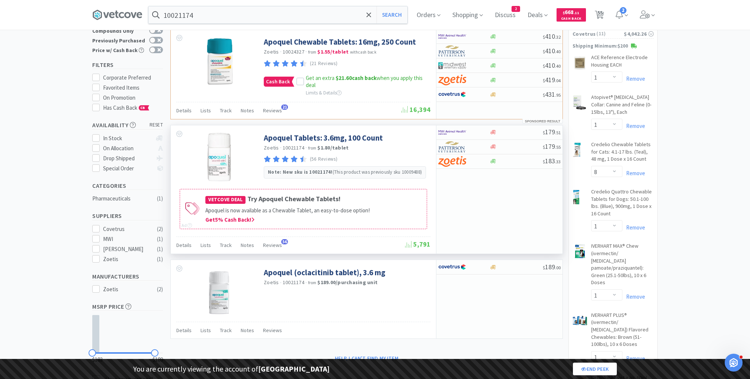
scroll to position [44, 0]
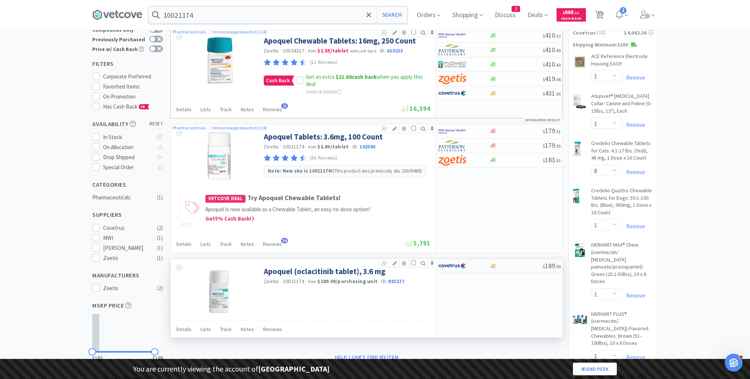
click at [454, 262] on img at bounding box center [452, 265] width 28 height 11
select select "1"
click at [415, 260] on input "checkbox" at bounding box center [413, 262] width 5 height 5
checkbox input "true"
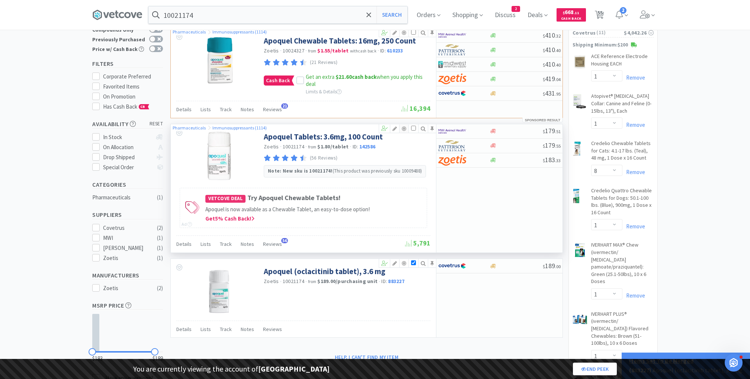
click at [405, 128] on icon at bounding box center [404, 128] width 9 height 5
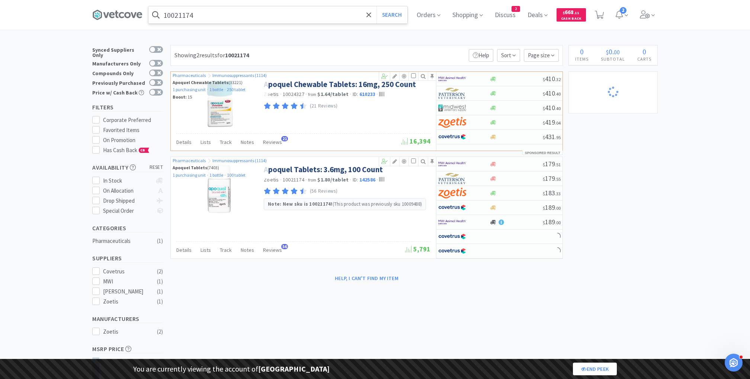
click at [250, 19] on input "10021174" at bounding box center [277, 14] width 259 height 17
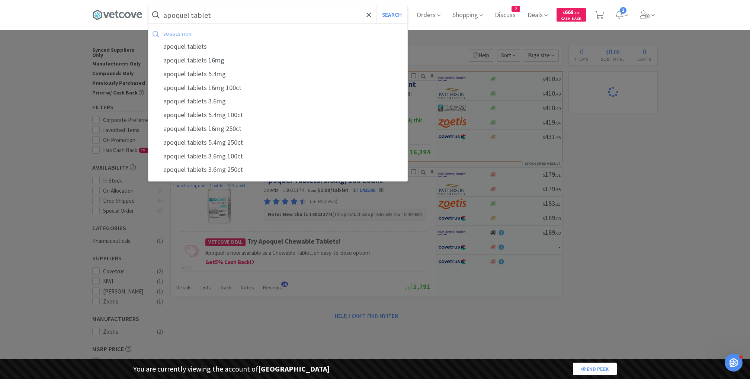
type input "apoquel tablets"
select select "1"
select select "8"
select select "1"
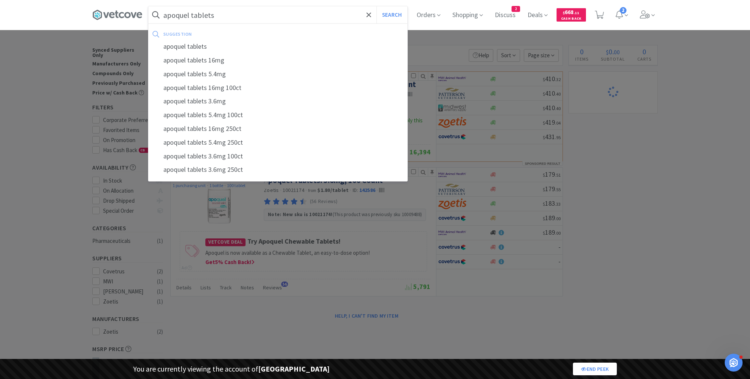
select select "1"
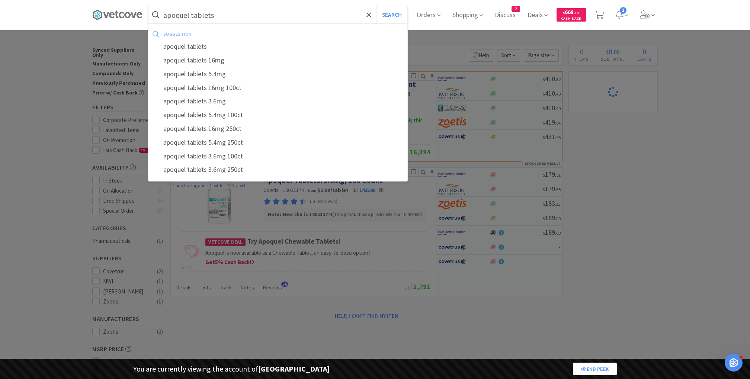
select select "2"
select select "1"
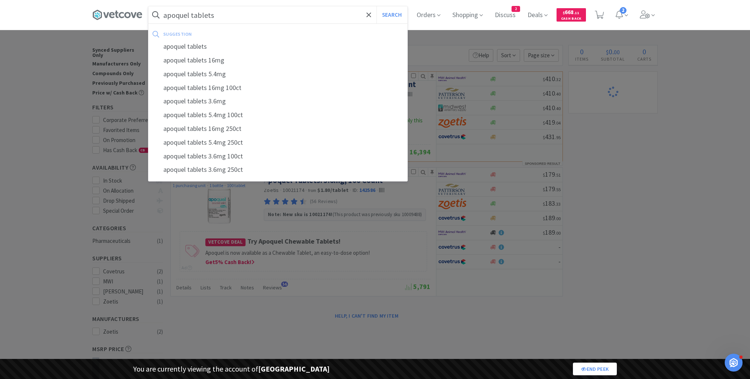
select select "1"
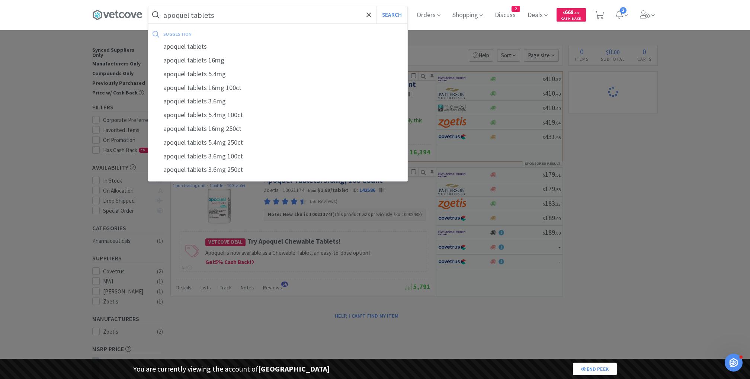
select select "1"
select select "2"
select select "1"
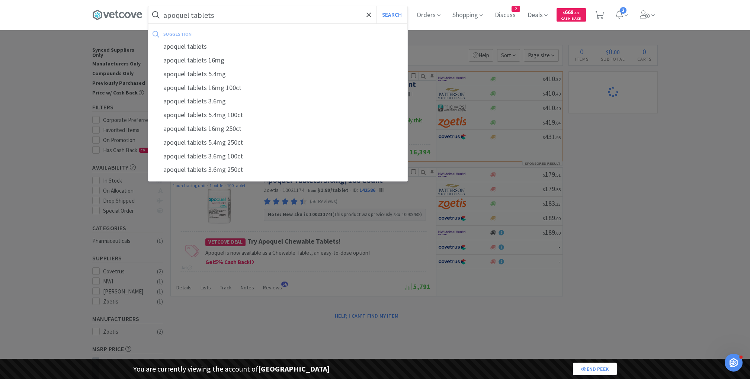
select select "1"
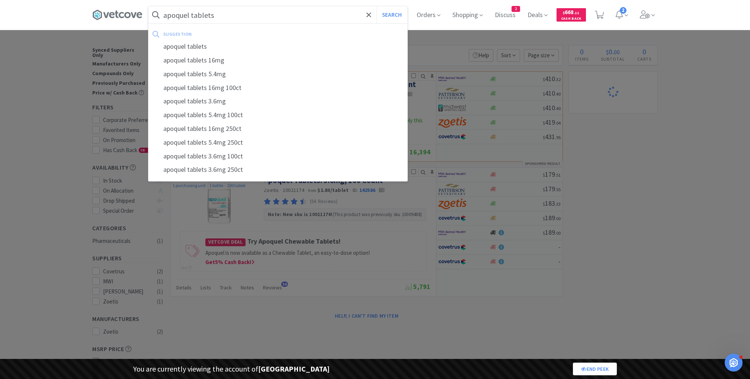
select select "1"
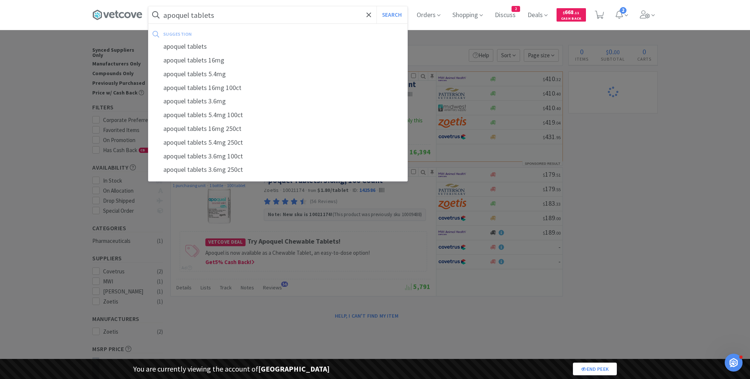
select select "1"
select select "10"
select select "1"
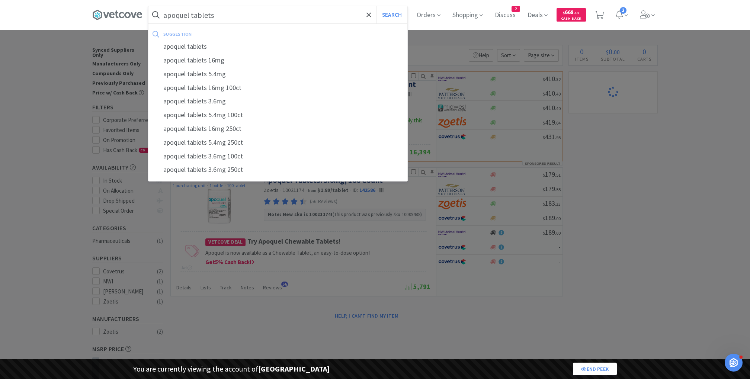
select select "1"
select select "3"
select select "2"
select select "3"
select select "2"
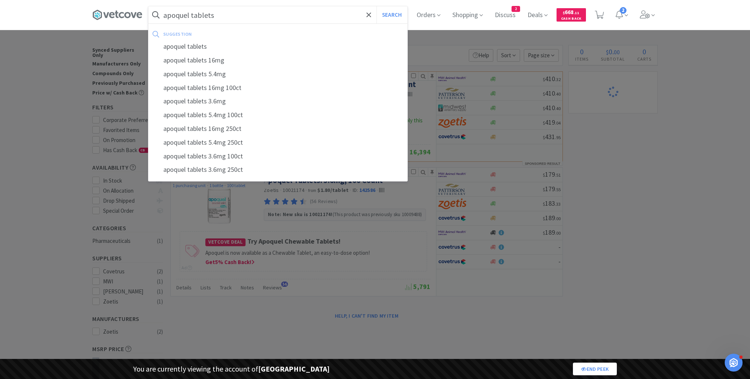
select select "2"
select select "1"
select select "10"
select select "1"
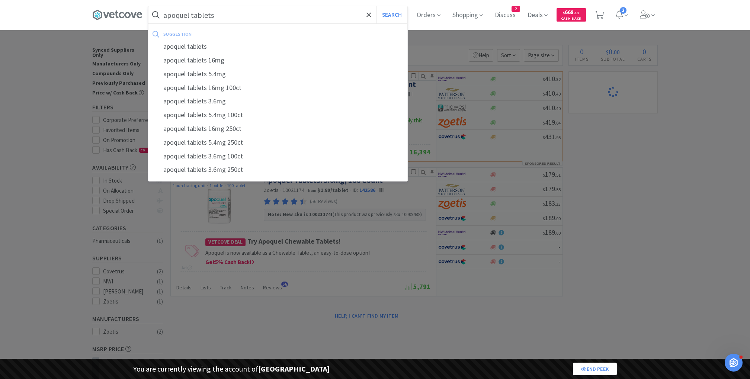
select select "2"
select select "1"
select select "2"
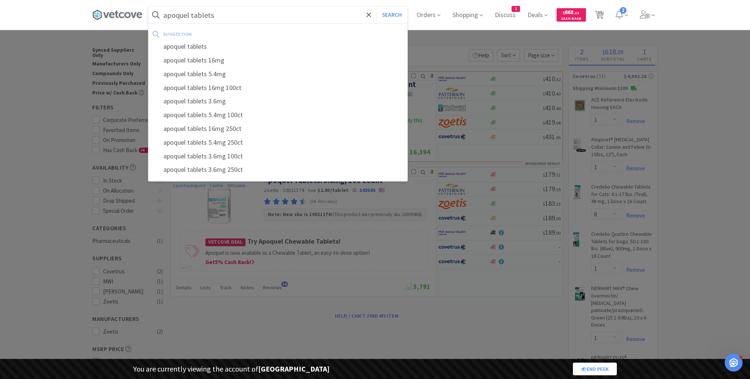
click at [376, 6] on button "Search" at bounding box center [391, 14] width 31 height 17
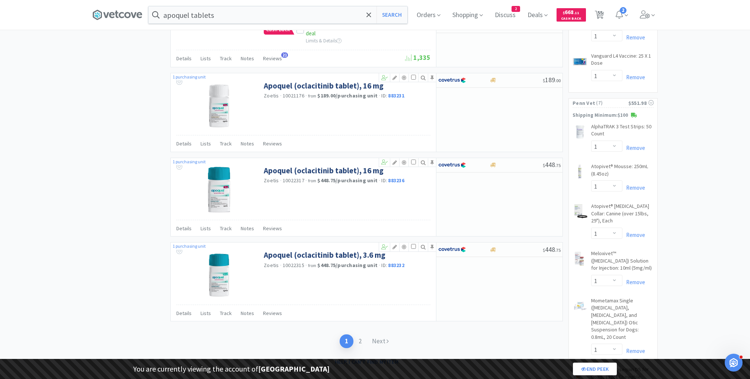
scroll to position [1265, 0]
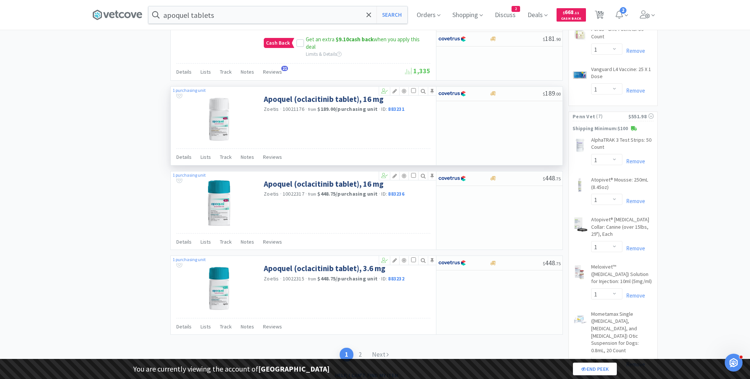
click at [300, 106] on span "10021176" at bounding box center [294, 109] width 22 height 7
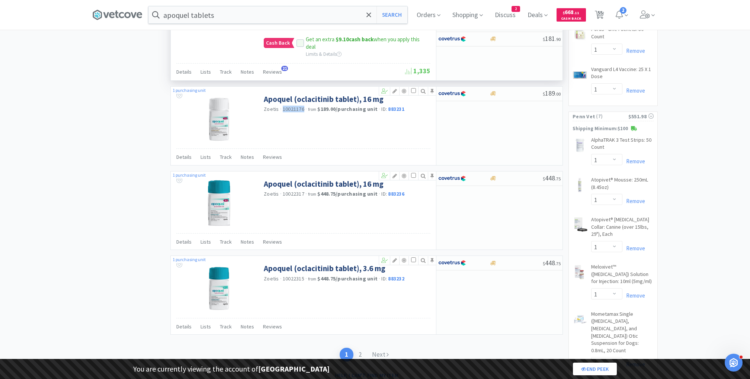
copy span "10021176"
click at [244, 13] on input "apoquel tablets" at bounding box center [277, 14] width 259 height 17
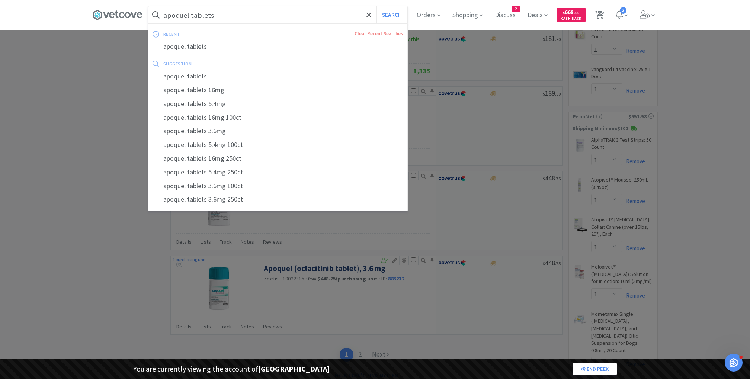
paste input "10021176"
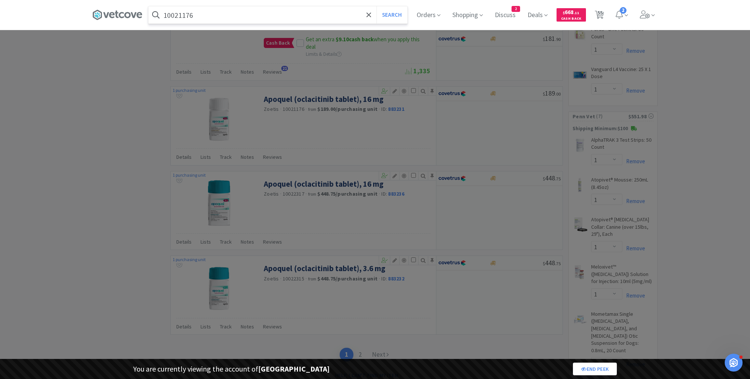
type input "10021176"
click at [376, 6] on button "Search" at bounding box center [391, 14] width 31 height 17
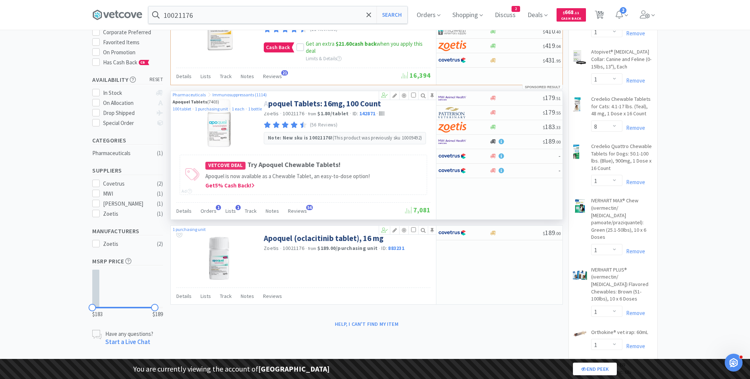
scroll to position [103, 0]
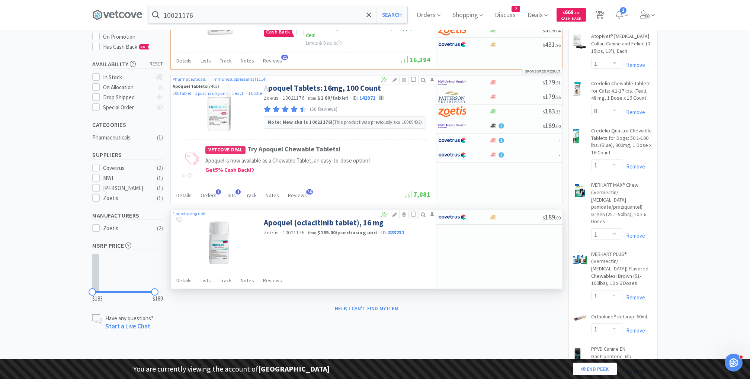
click at [414, 212] on input "checkbox" at bounding box center [413, 214] width 5 height 5
checkbox input "true"
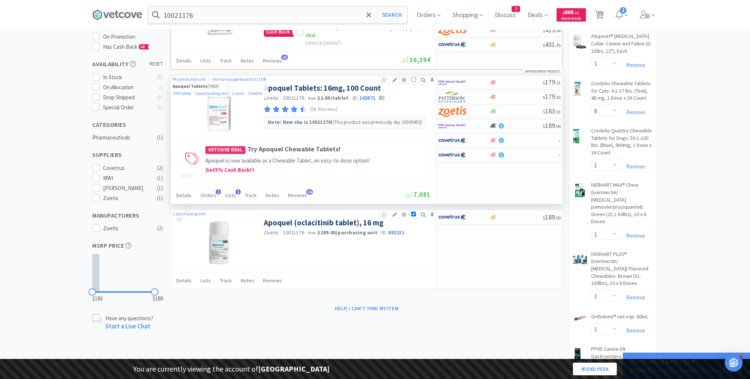
click at [403, 77] on icon at bounding box center [404, 79] width 9 height 5
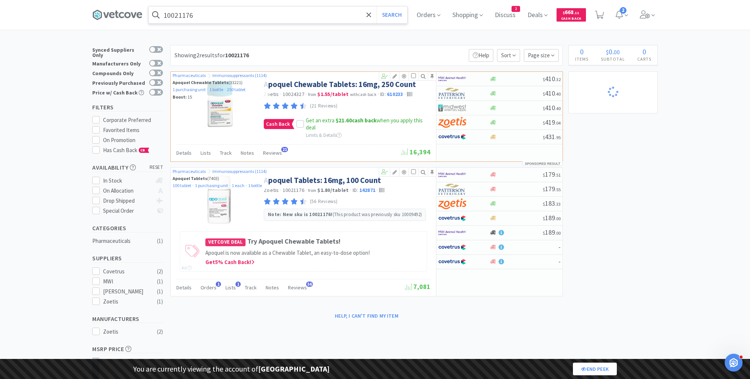
click at [235, 12] on input "10021176" at bounding box center [277, 14] width 259 height 17
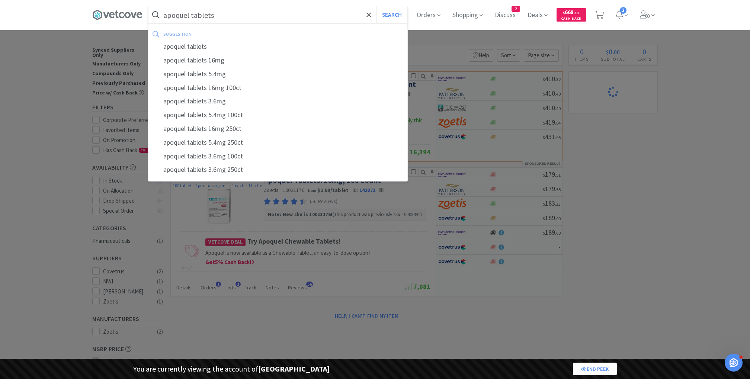
type input "apoquel tablets"
click at [376, 6] on button "Search" at bounding box center [391, 14] width 31 height 17
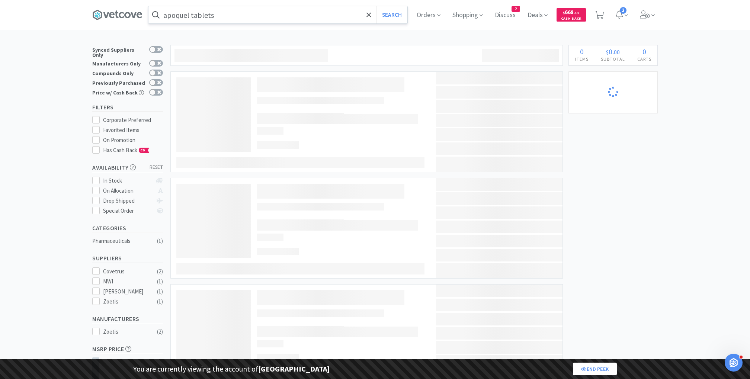
select select "1"
select select "8"
select select "1"
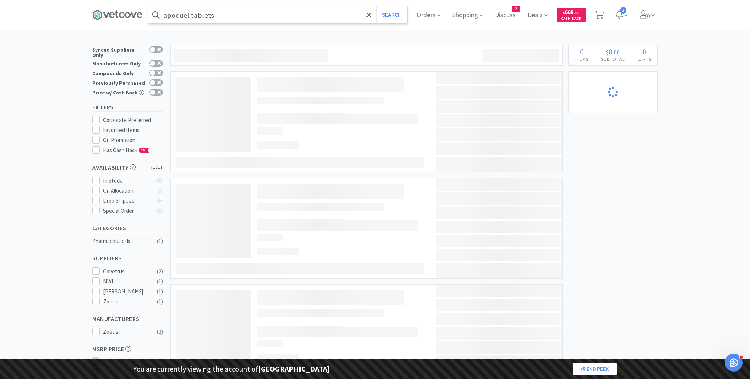
select select "1"
select select "2"
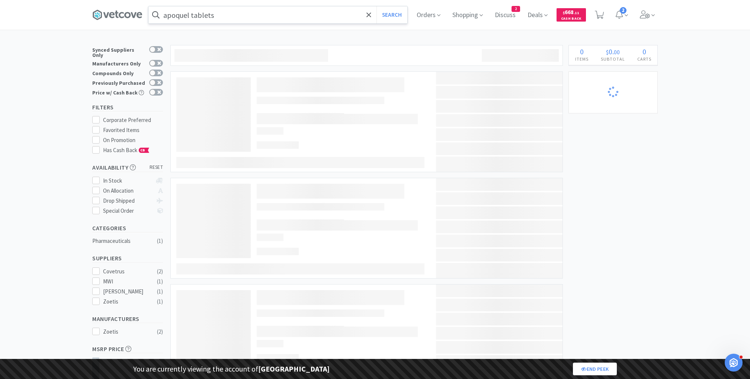
select select "1"
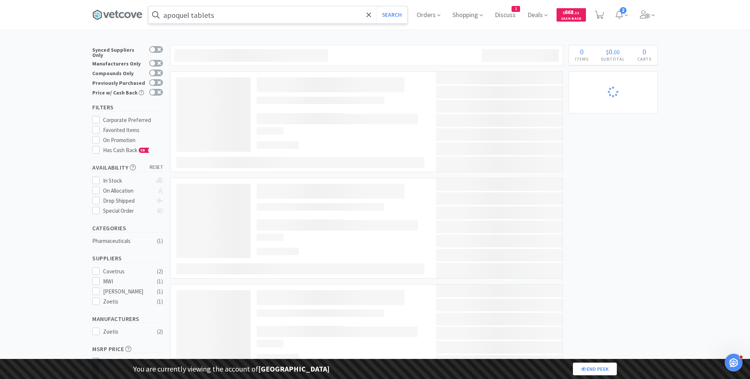
select select "1"
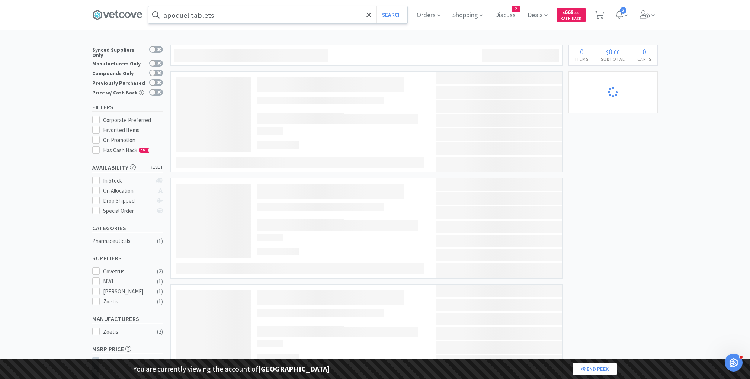
select select "2"
select select "1"
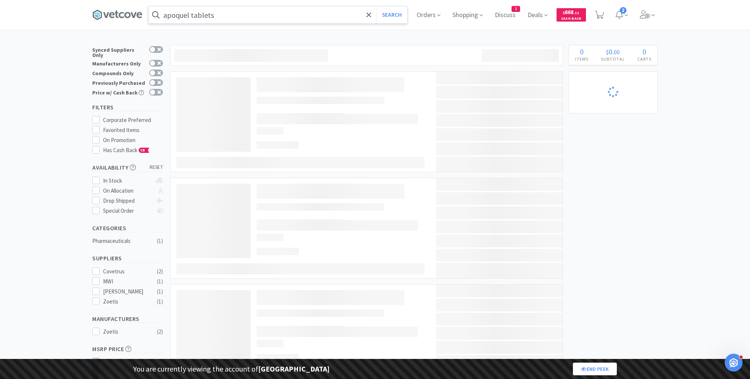
select select "1"
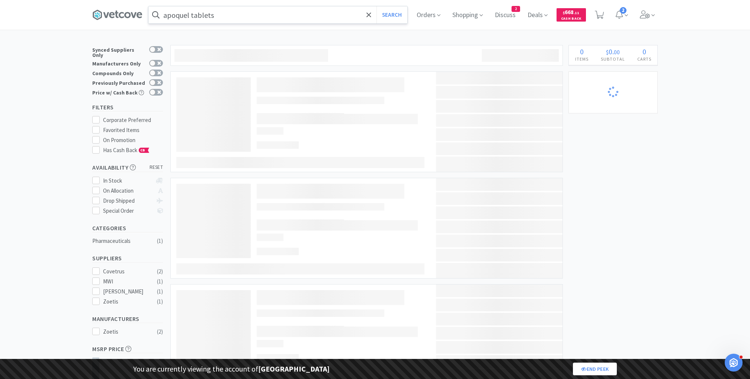
select select "1"
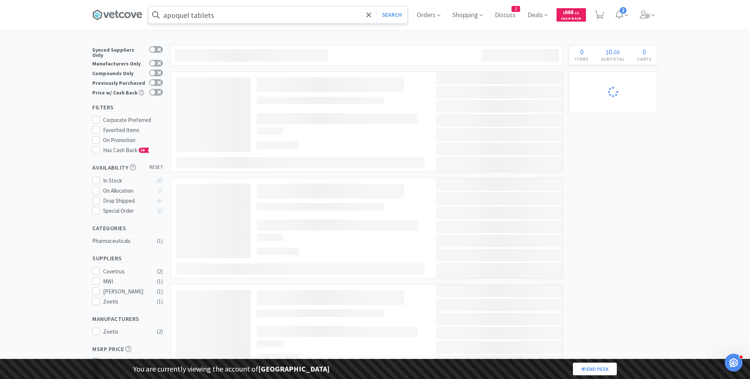
select select "1"
select select "10"
select select "1"
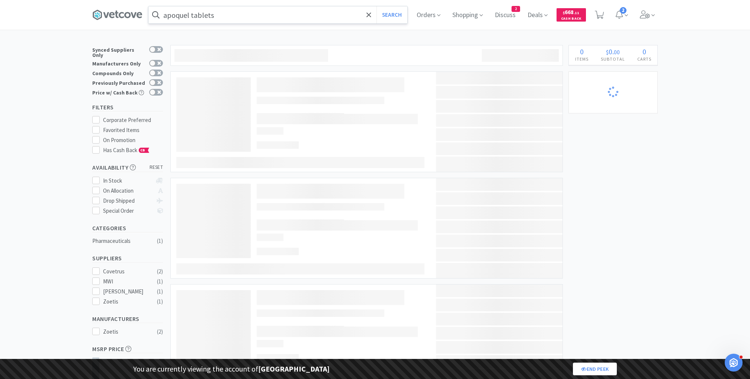
select select "3"
select select "2"
select select "3"
select select "2"
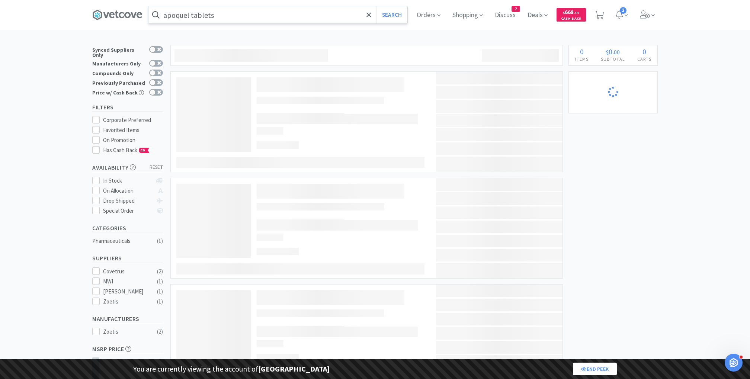
select select "1"
select select "10"
select select "1"
select select "2"
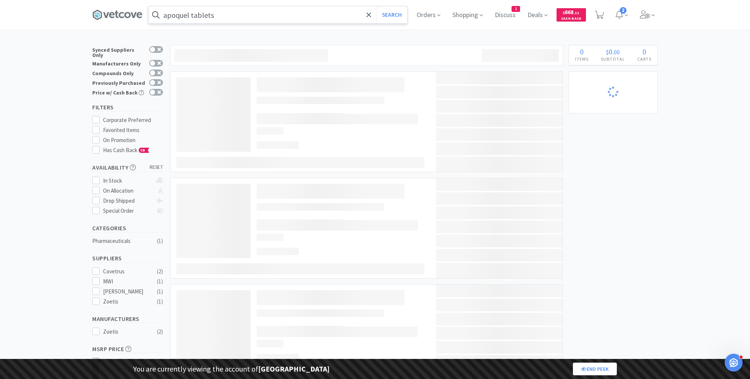
select select "1"
select select "2"
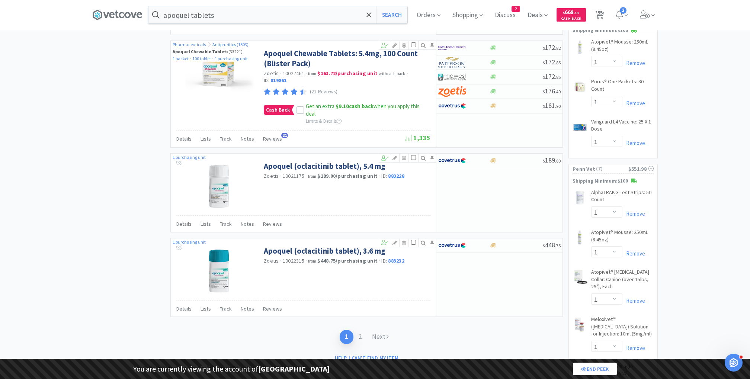
scroll to position [1206, 0]
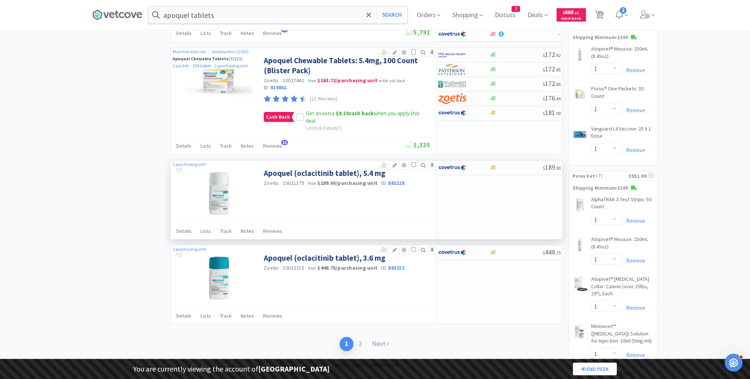
click at [294, 180] on span "10021175" at bounding box center [294, 183] width 22 height 7
copy span "10021175"
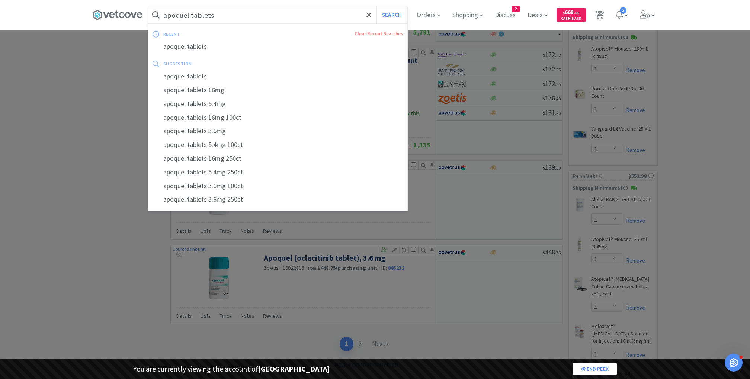
click at [236, 18] on input "apoquel tablets" at bounding box center [277, 14] width 259 height 17
paste input "10021175"
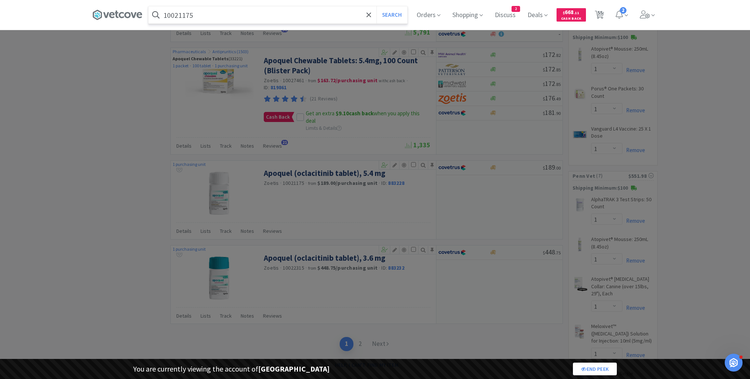
type input "10021175"
click at [376, 6] on button "Search" at bounding box center [391, 14] width 31 height 17
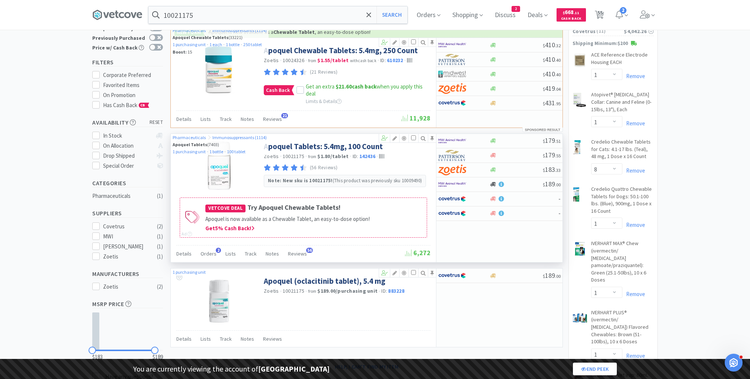
scroll to position [48, 0]
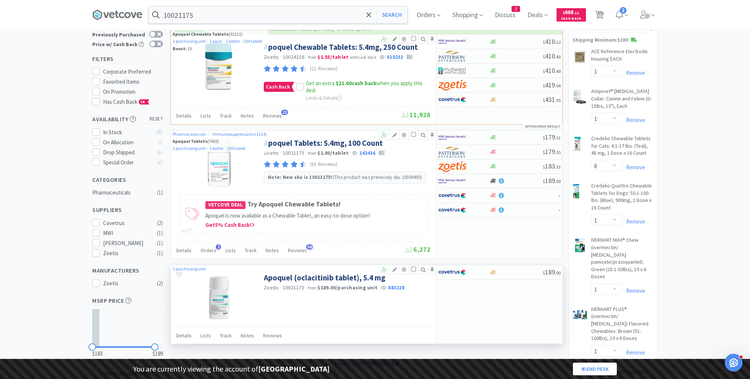
click at [415, 269] on input "checkbox" at bounding box center [413, 269] width 5 height 5
checkbox input "true"
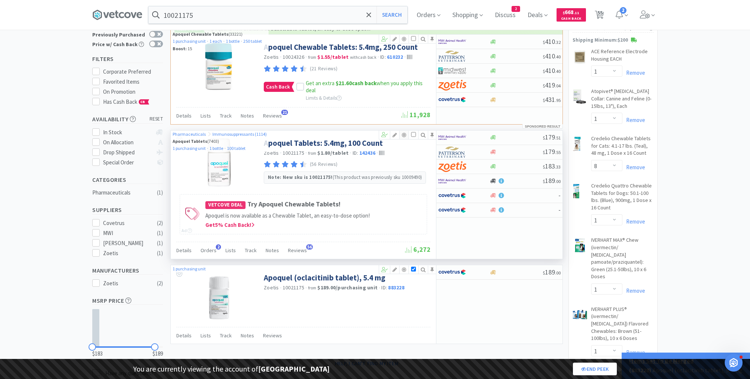
click at [405, 133] on icon at bounding box center [404, 134] width 9 height 5
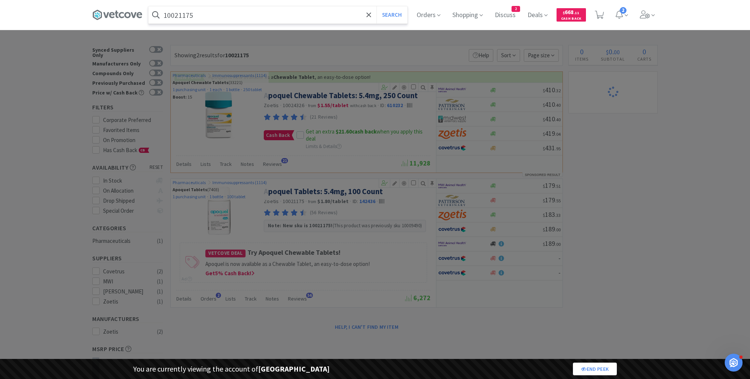
click at [252, 17] on input "10021175" at bounding box center [277, 14] width 259 height 17
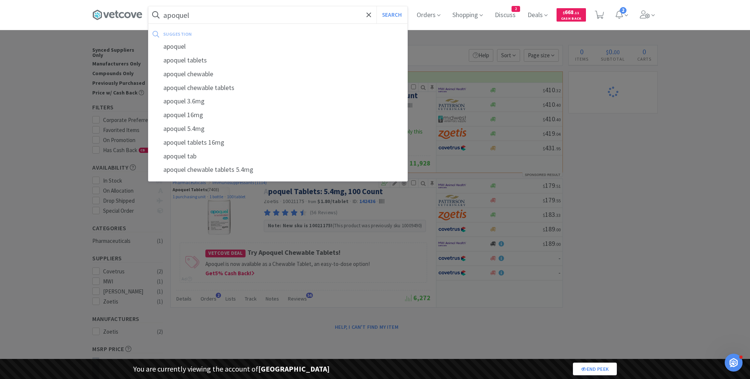
type input "apoquel"
select select "1"
select select "8"
select select "1"
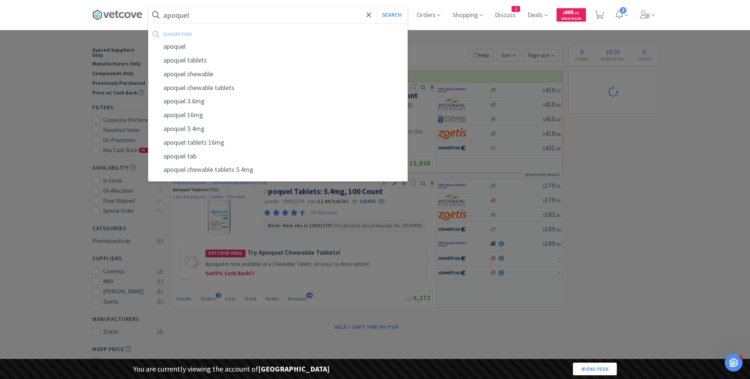
select select "1"
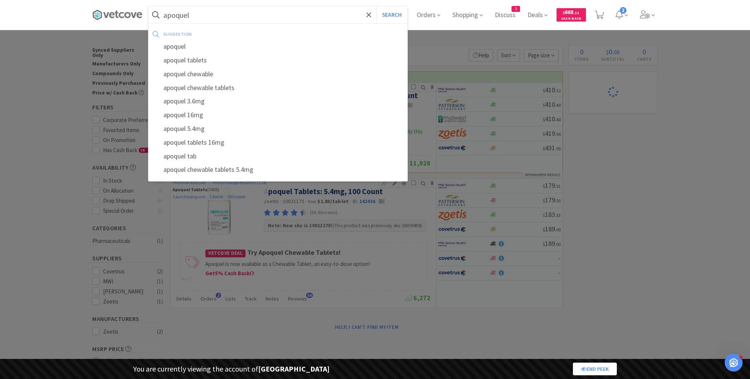
select select "2"
select select "1"
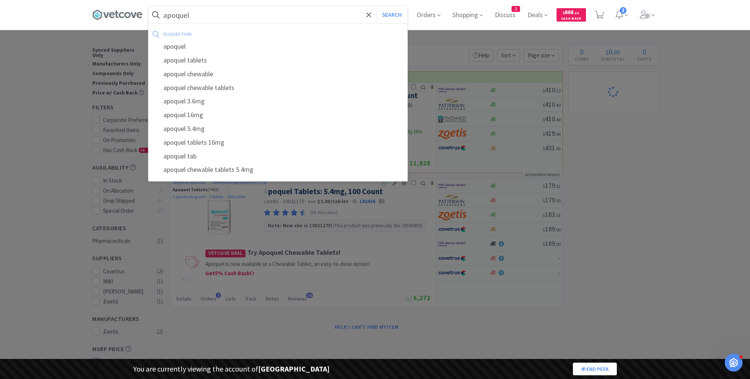
select select "1"
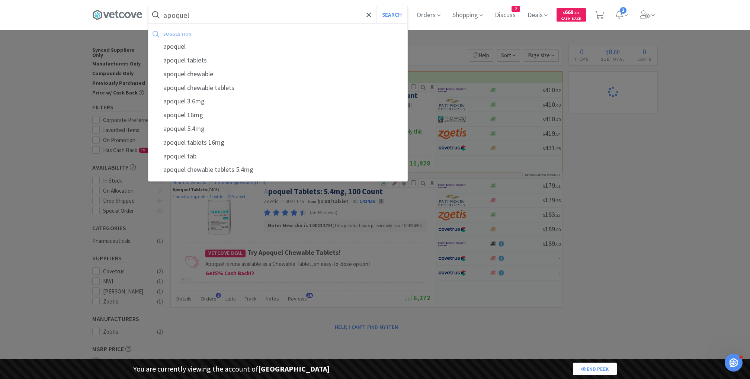
select select "1"
select select "2"
select select "1"
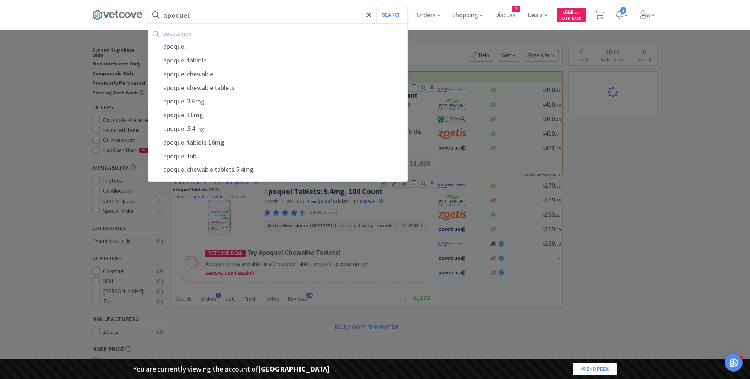
select select "1"
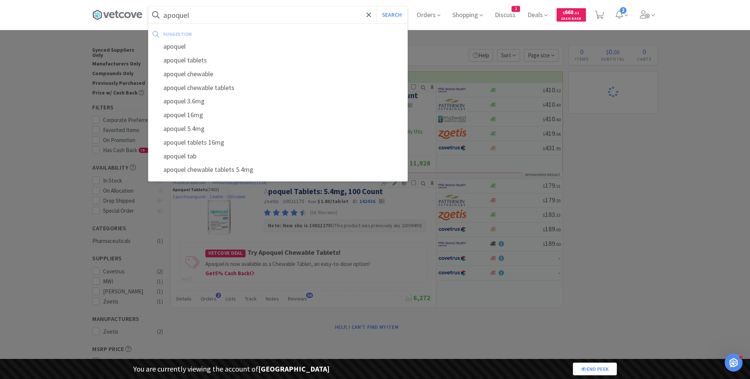
select select "1"
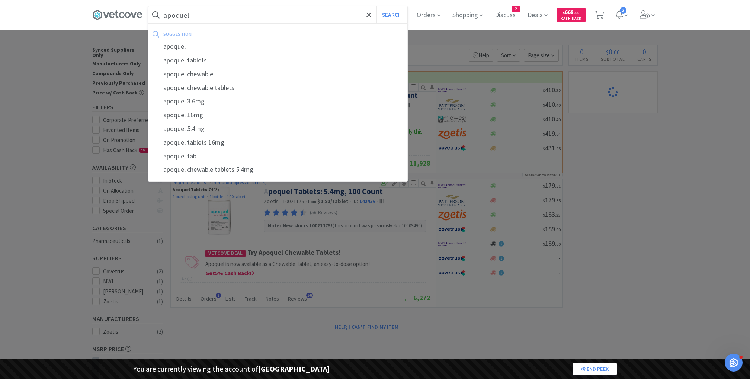
select select "1"
select select "10"
select select "1"
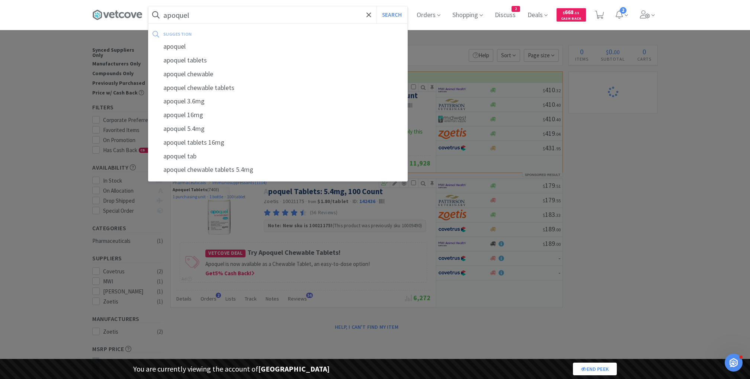
select select "1"
select select "3"
select select "2"
select select "3"
select select "2"
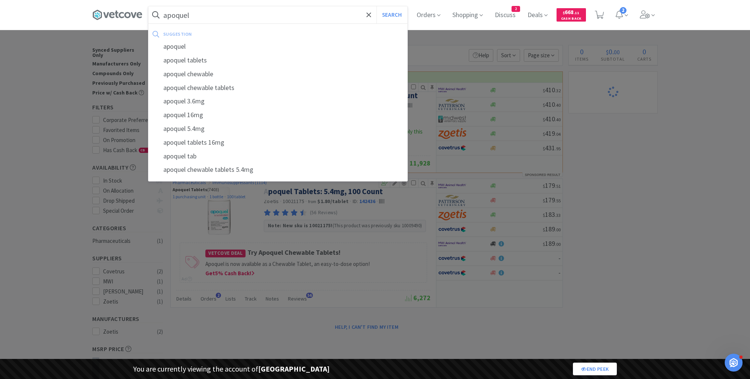
select select "2"
select select "1"
select select "10"
select select "1"
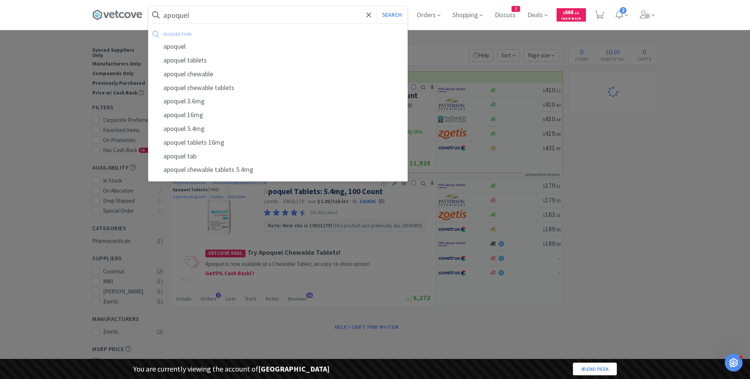
select select "2"
select select "1"
select select "2"
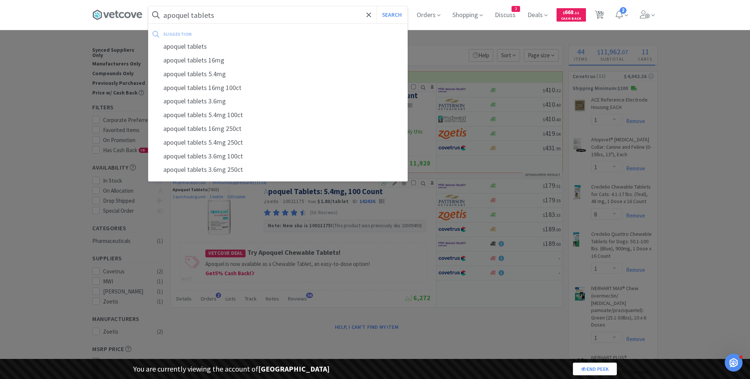
click at [376, 6] on button "Search" at bounding box center [391, 14] width 31 height 17
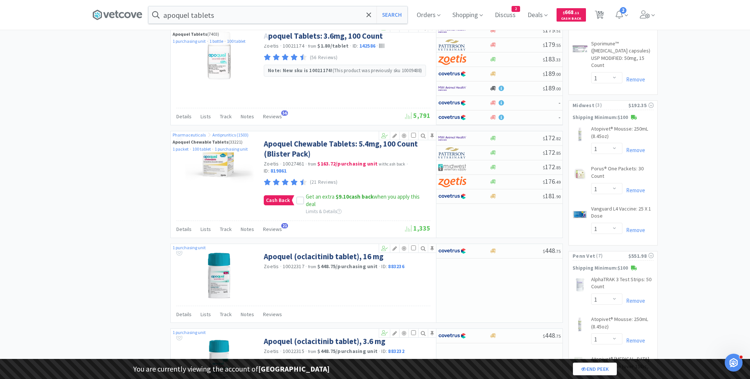
scroll to position [1125, 0]
click at [291, 264] on span "10022317" at bounding box center [294, 267] width 22 height 7
copy span "10022317"
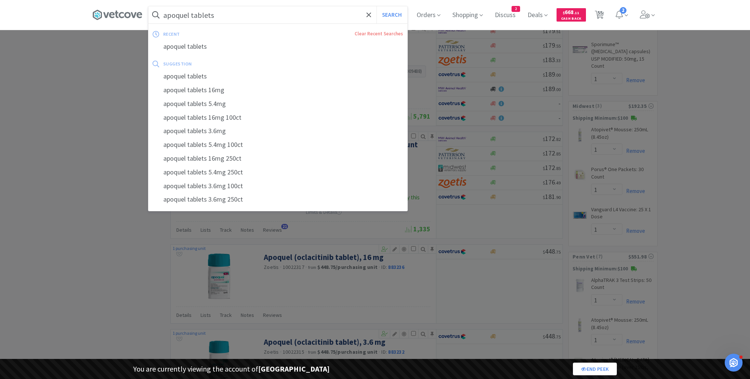
click at [248, 16] on input "apoquel tablets" at bounding box center [277, 14] width 259 height 17
paste input "10022317"
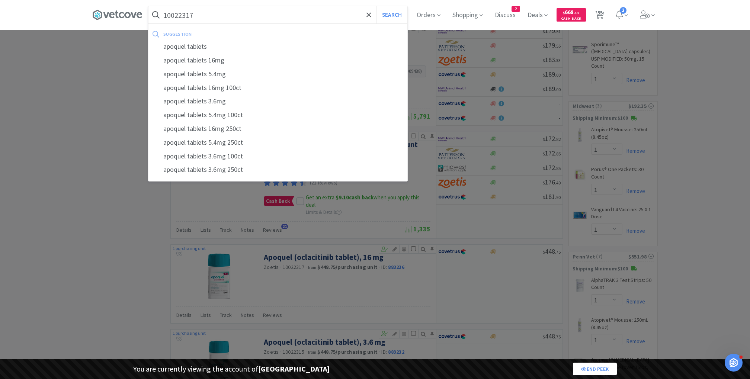
type input "10022317"
click at [376, 6] on button "Search" at bounding box center [391, 14] width 31 height 17
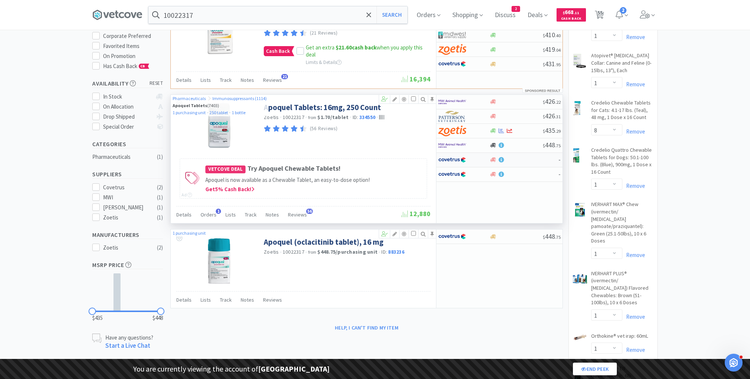
scroll to position [91, 0]
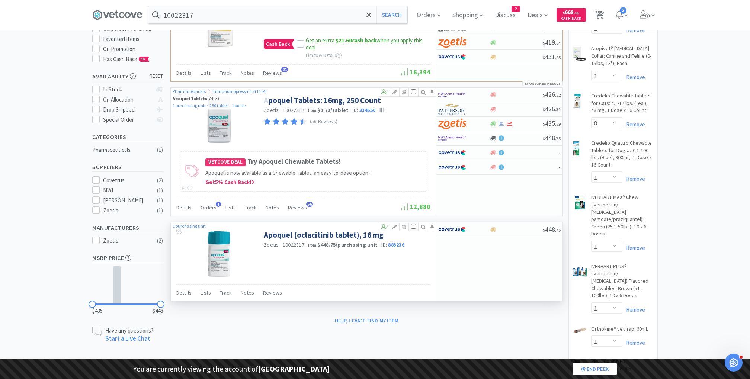
click at [413, 225] on input "checkbox" at bounding box center [413, 226] width 5 height 5
checkbox input "true"
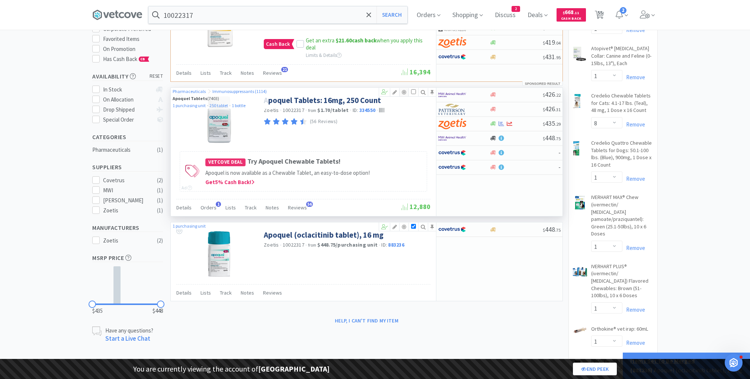
click at [405, 90] on icon at bounding box center [404, 92] width 9 height 5
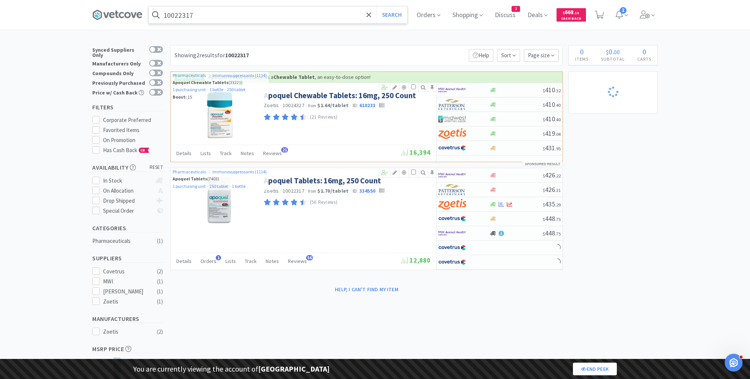
click at [219, 16] on input "10022317" at bounding box center [277, 14] width 259 height 17
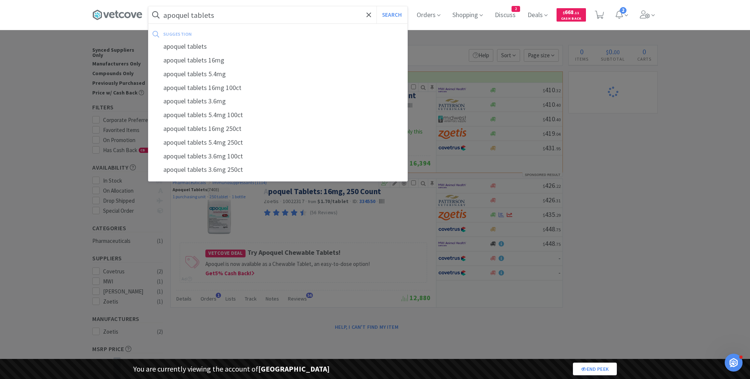
type input "apoquel tablets"
click at [376, 6] on button "Search" at bounding box center [391, 14] width 31 height 17
select select "1"
select select "8"
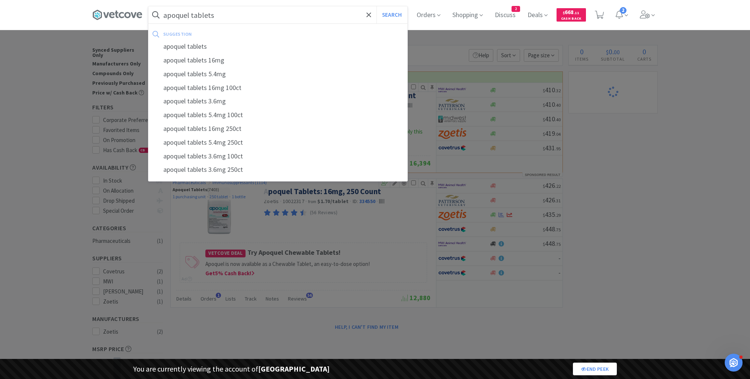
select select "1"
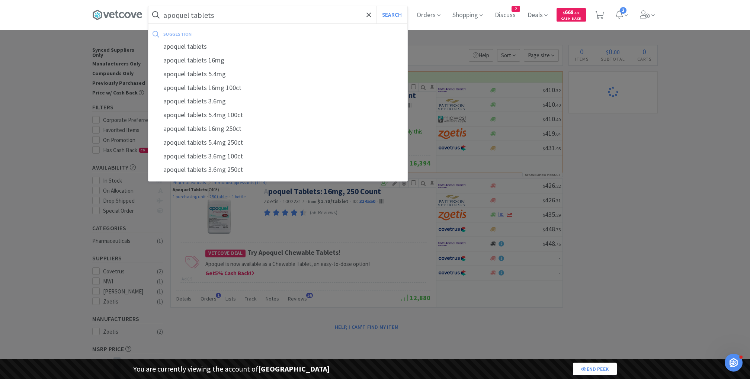
select select "1"
select select "2"
select select "1"
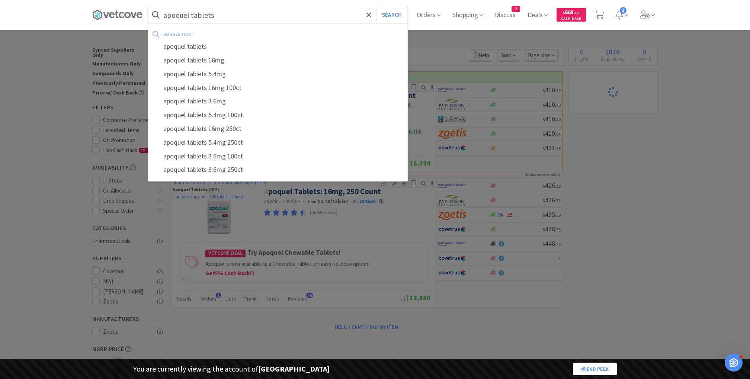
select select "1"
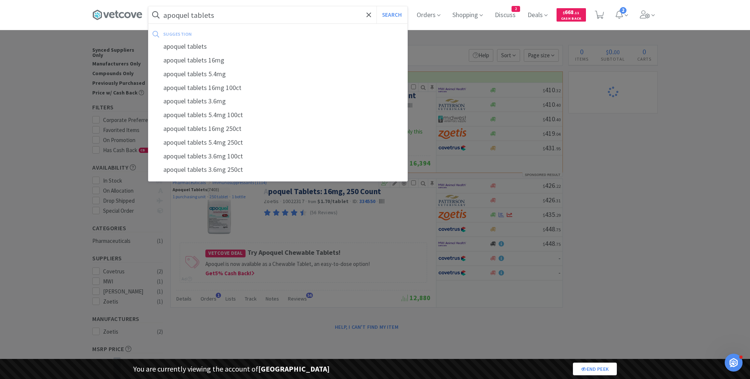
select select "1"
select select "2"
select select "1"
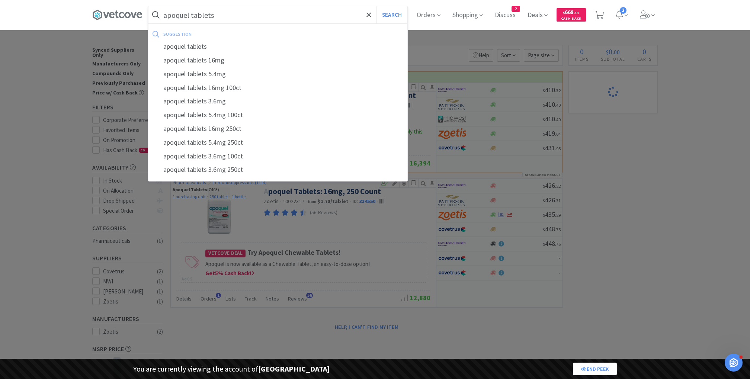
select select "1"
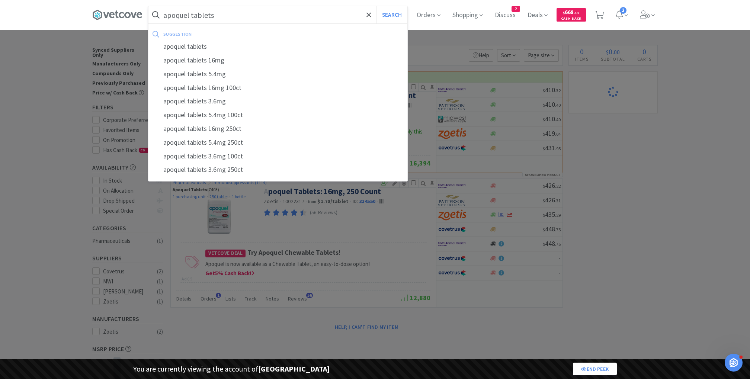
select select "1"
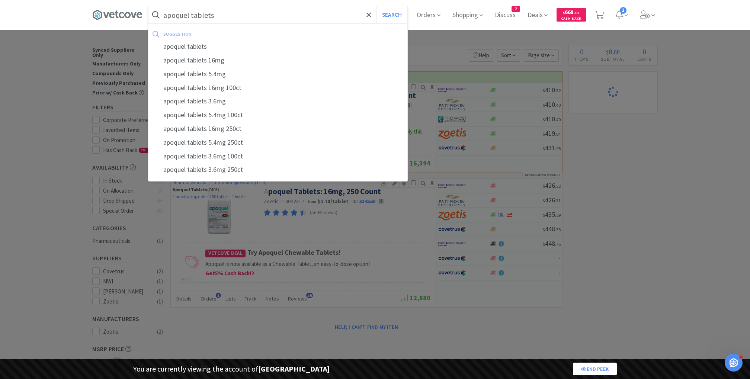
select select "1"
select select "10"
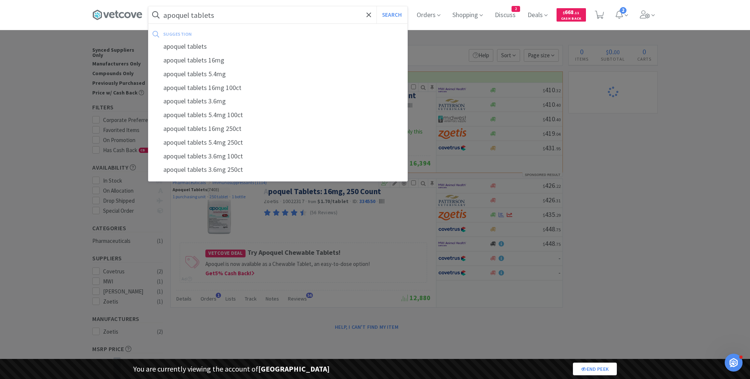
select select "1"
select select "3"
select select "2"
select select "3"
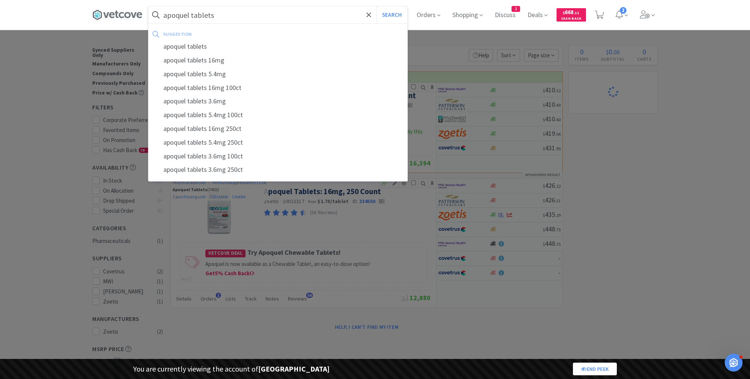
select select "2"
select select "1"
select select "10"
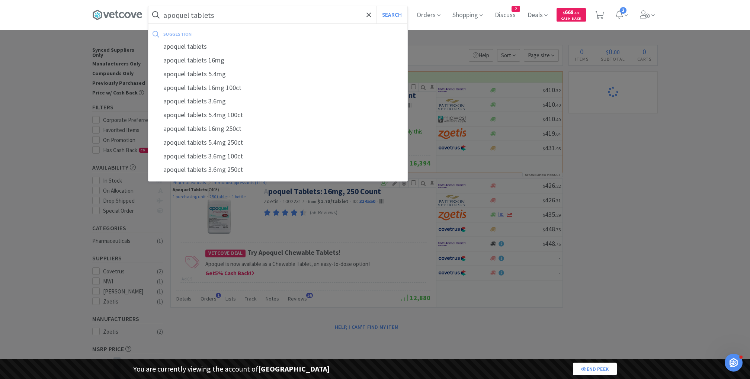
select select "1"
select select "2"
select select "1"
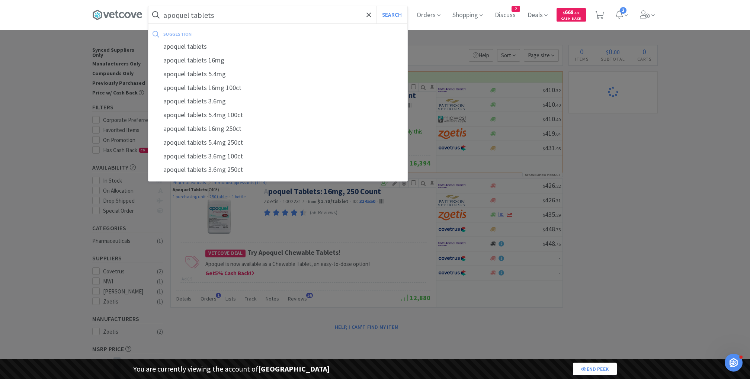
select select "2"
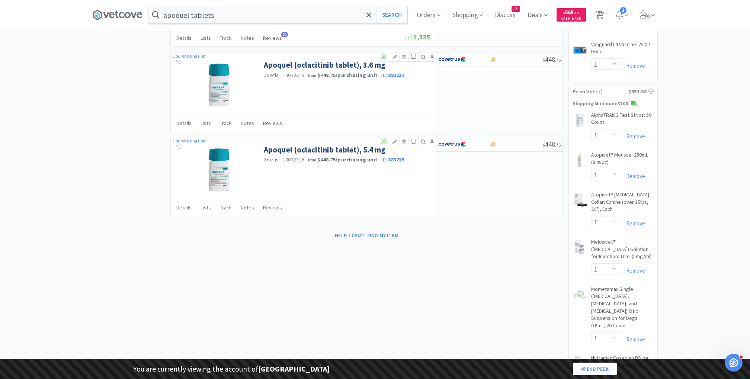
scroll to position [1295, 0]
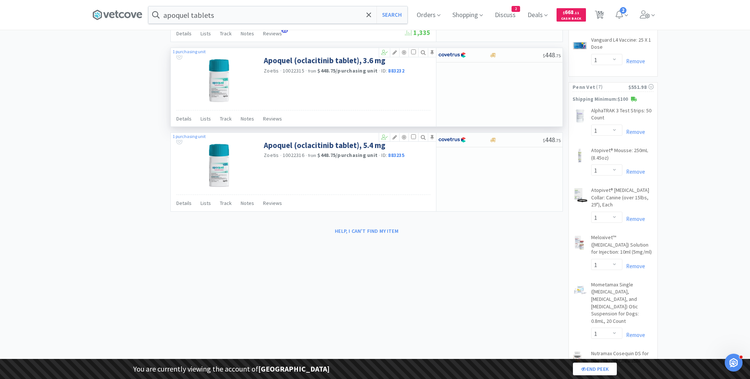
click at [293, 67] on span "10022315" at bounding box center [294, 70] width 22 height 7
copy span "10022315"
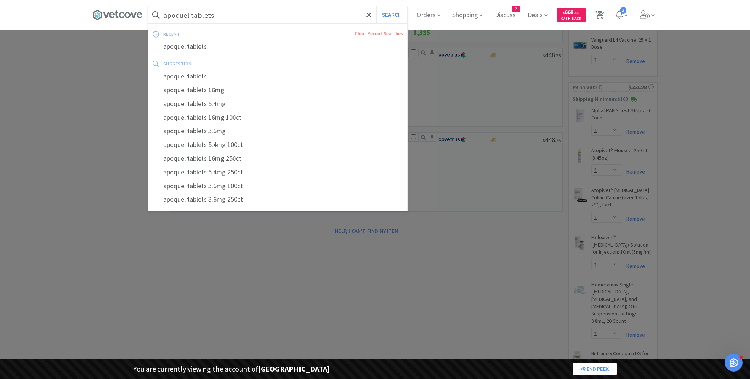
click at [253, 17] on input "apoquel tablets" at bounding box center [277, 14] width 259 height 17
paste input "10022315"
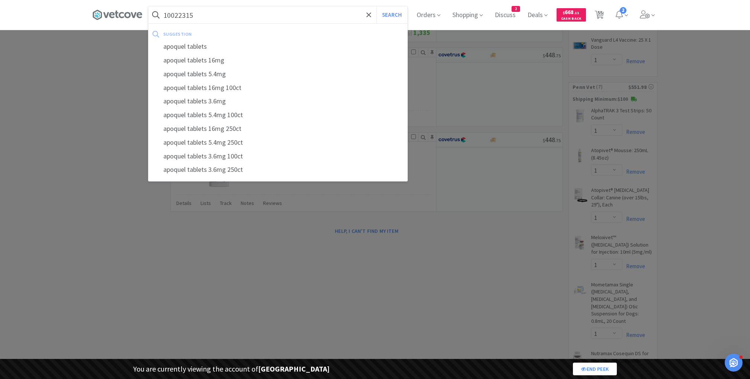
type input "10022315"
click at [376, 6] on button "Search" at bounding box center [391, 14] width 31 height 17
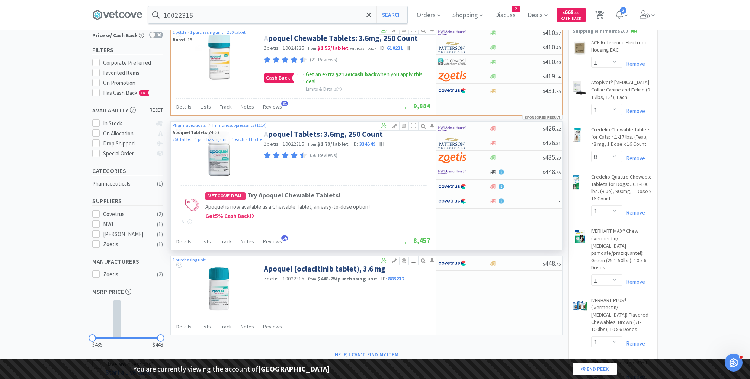
scroll to position [60, 0]
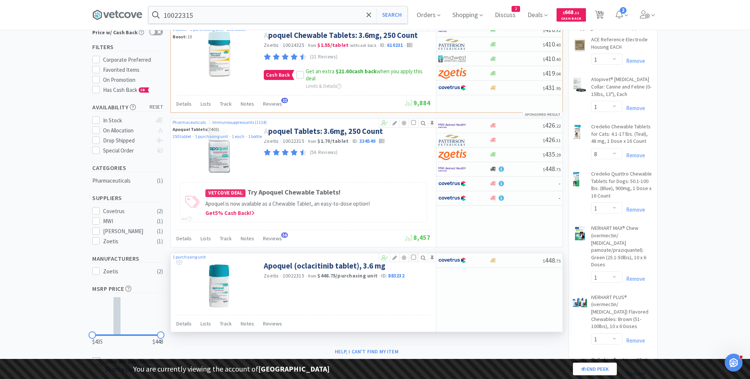
click at [416, 256] on input "checkbox" at bounding box center [413, 257] width 5 height 5
checkbox input "true"
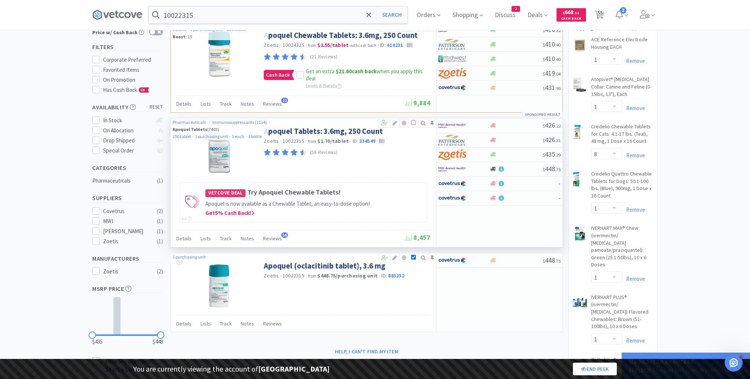
click at [405, 122] on icon at bounding box center [404, 123] width 9 height 5
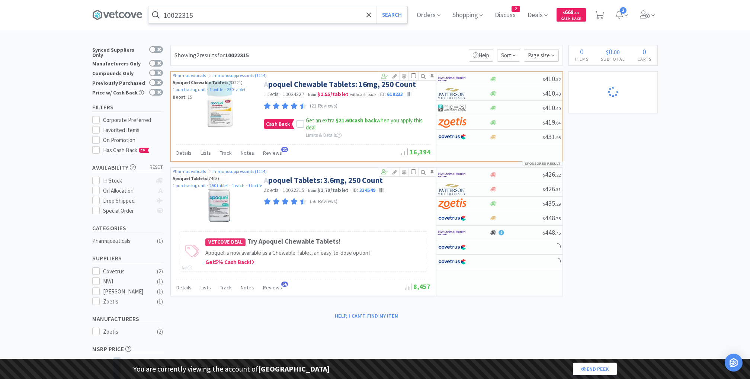
click at [266, 12] on input "10022315" at bounding box center [277, 14] width 259 height 17
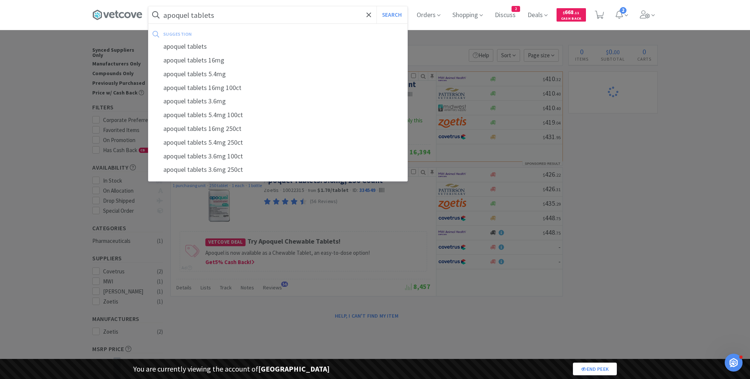
type input "apoquel tablets"
click at [376, 6] on button "Search" at bounding box center [391, 14] width 31 height 17
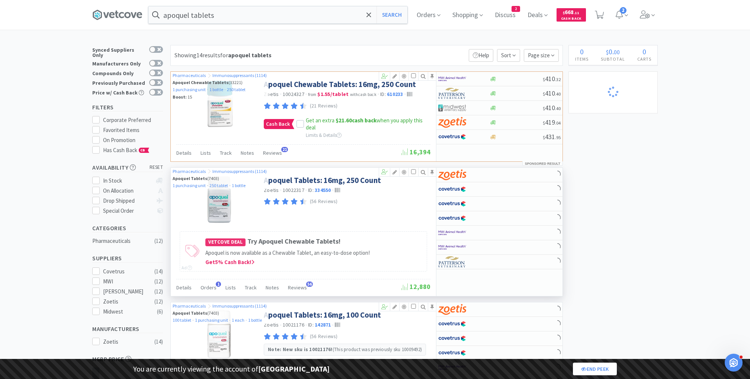
select select "1"
select select "8"
select select "1"
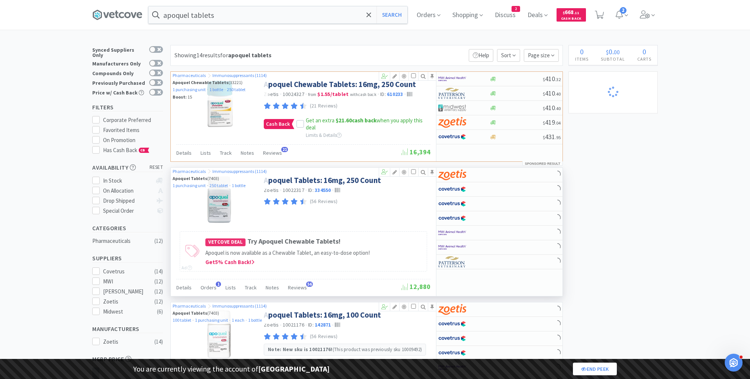
select select "1"
select select "2"
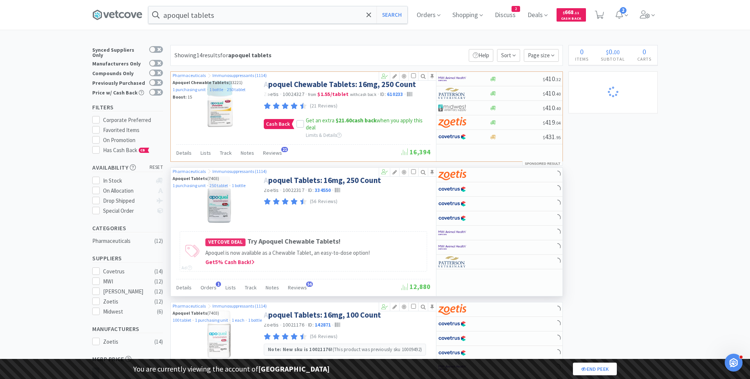
select select "1"
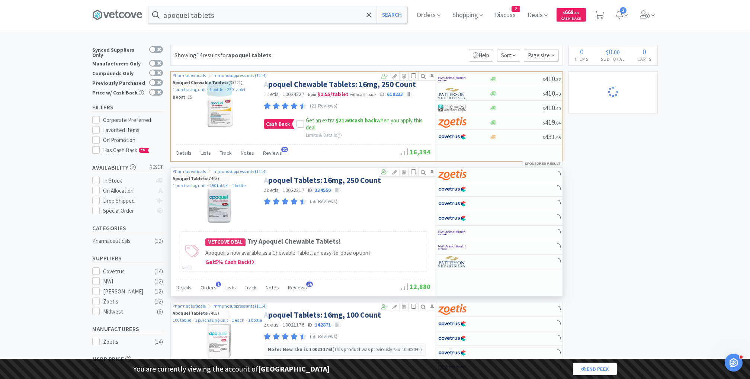
select select "1"
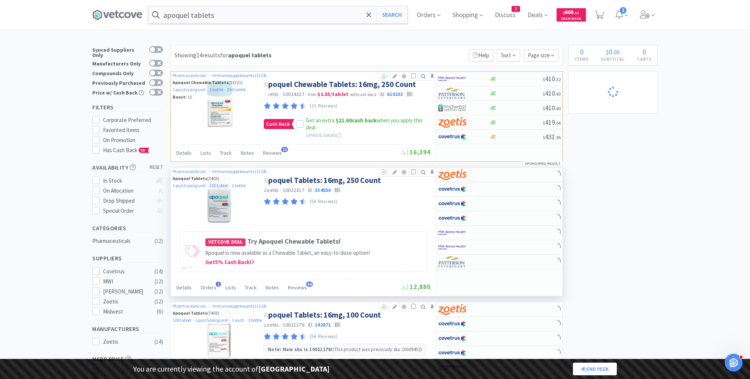
select select "2"
select select "1"
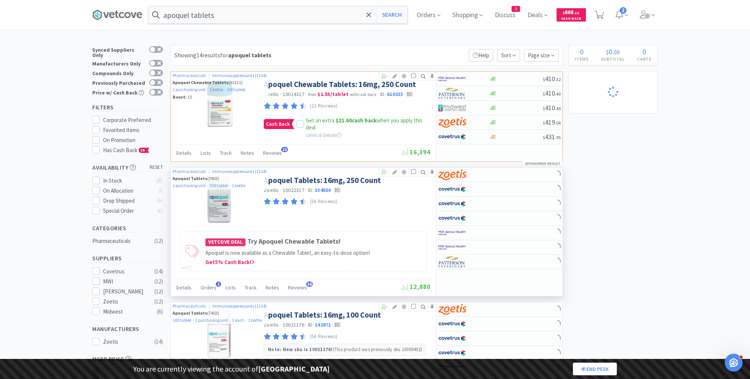
select select "1"
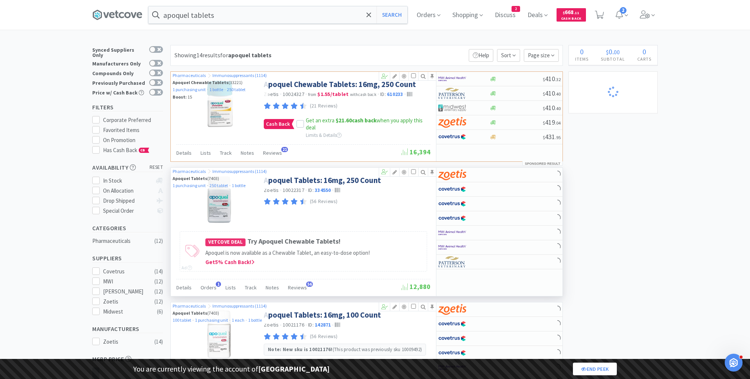
select select "1"
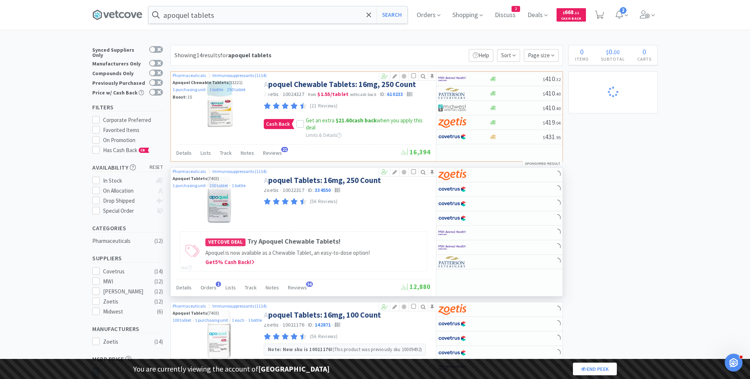
select select "1"
select select "10"
select select "1"
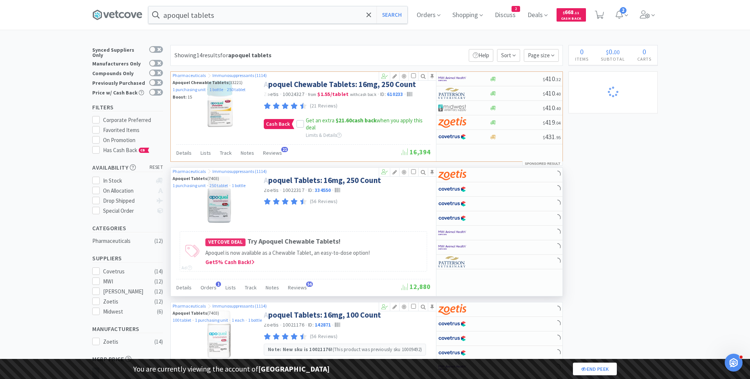
select select "3"
select select "2"
select select "3"
select select "2"
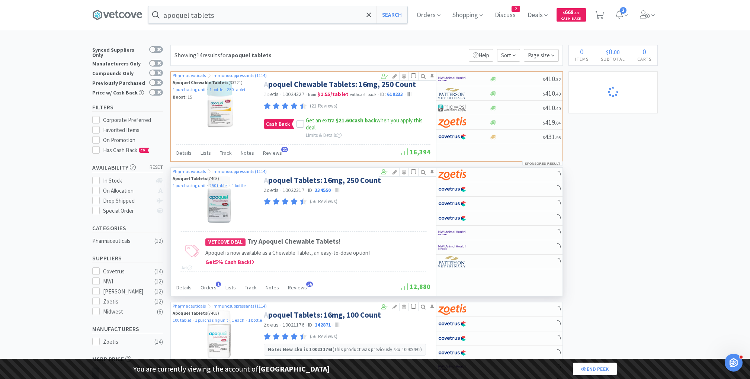
select select "1"
select select "10"
select select "1"
select select "2"
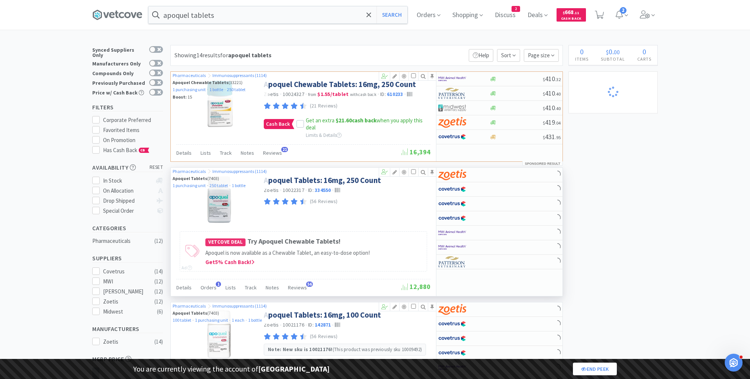
select select "1"
select select "2"
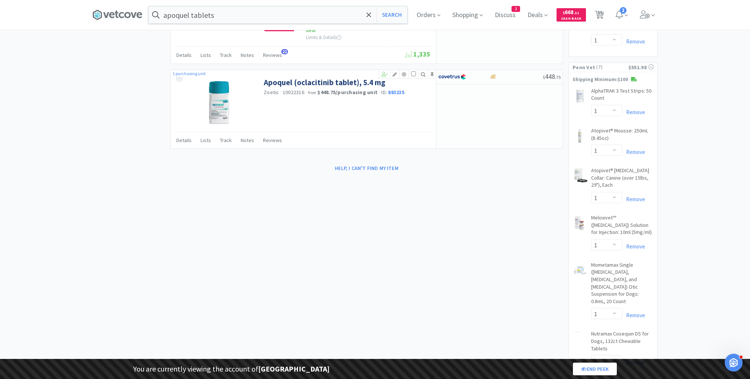
scroll to position [1291, 0]
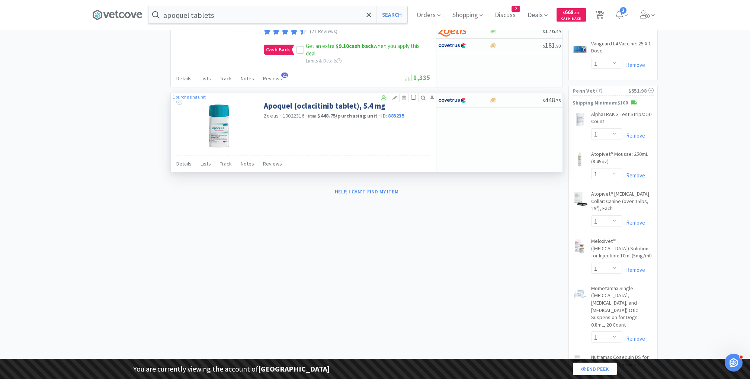
click at [291, 112] on span "10022316" at bounding box center [294, 115] width 22 height 7
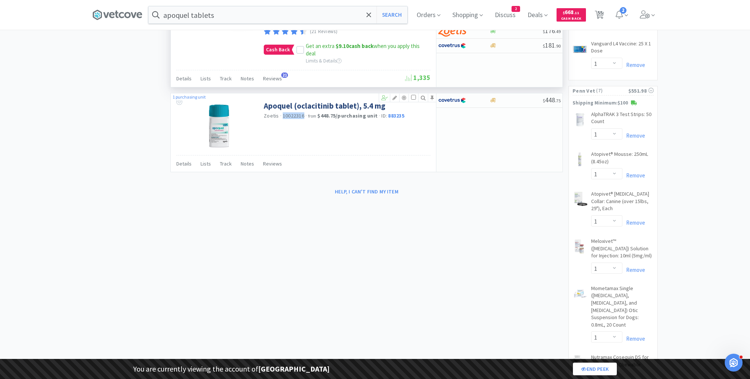
copy span "10022316"
click at [234, 18] on input "apoquel tablets" at bounding box center [277, 14] width 259 height 17
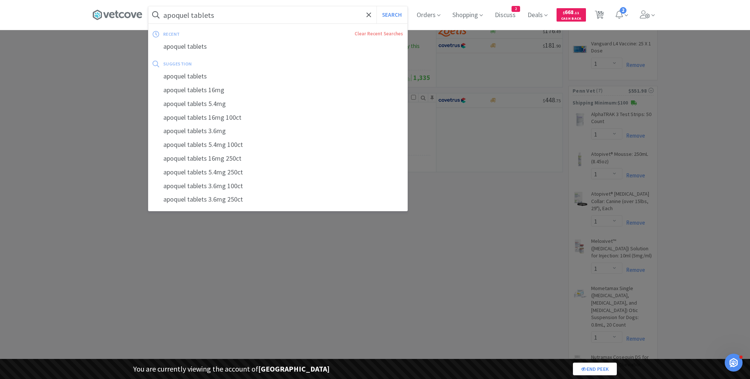
paste input "10022316"
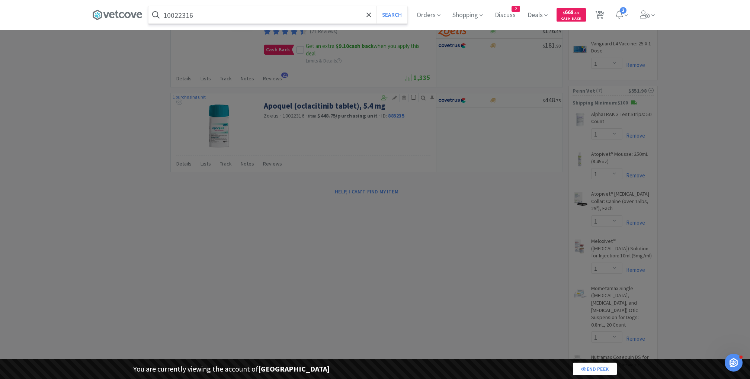
type input "10022316"
click at [376, 6] on button "Search" at bounding box center [391, 14] width 31 height 17
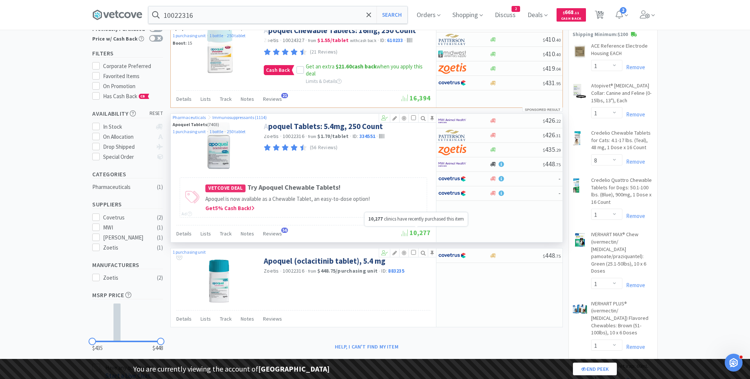
scroll to position [54, 0]
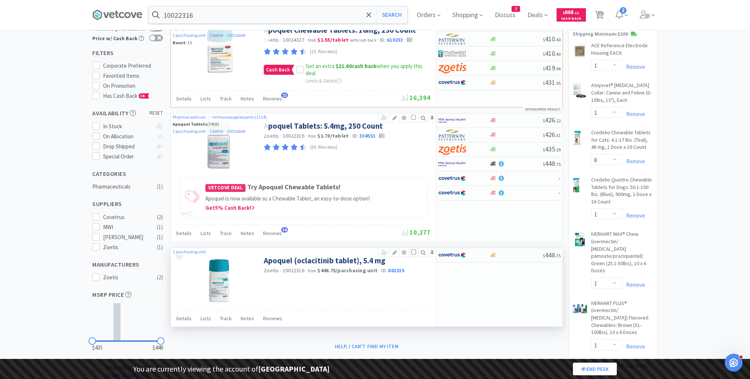
click at [413, 252] on input "checkbox" at bounding box center [413, 252] width 5 height 5
checkbox input "true"
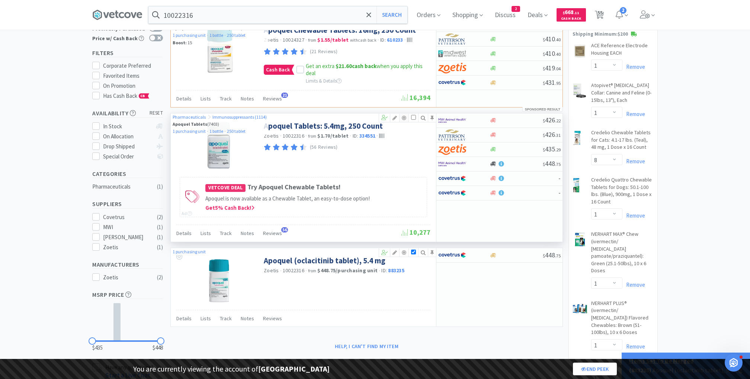
click at [405, 115] on icon at bounding box center [404, 117] width 9 height 5
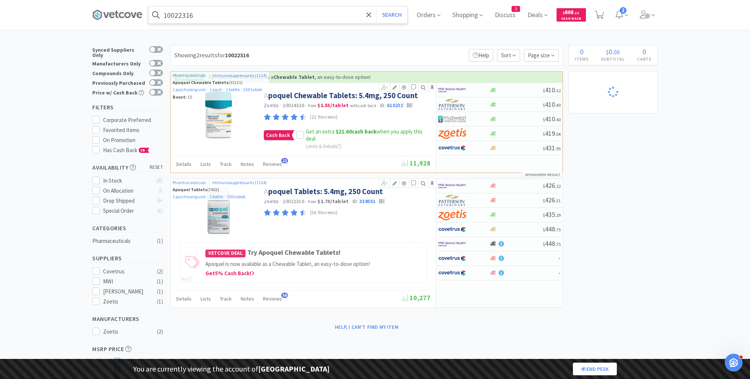
click at [221, 16] on input "10022316" at bounding box center [277, 14] width 259 height 17
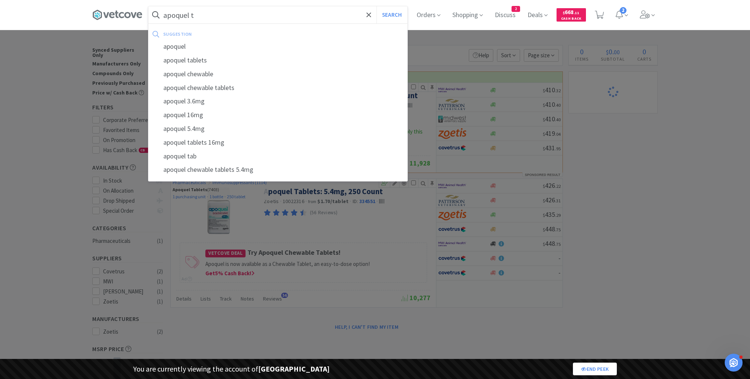
type input "apoquel ta"
select select "1"
select select "8"
select select "1"
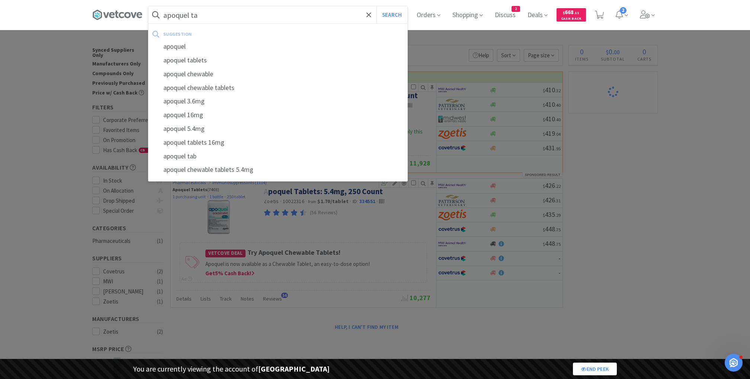
select select "1"
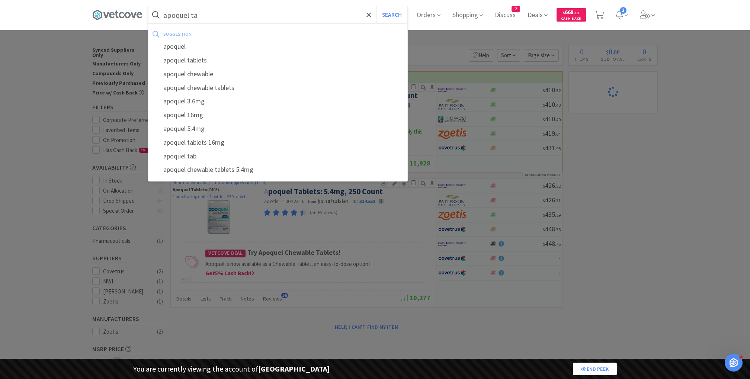
select select "2"
select select "1"
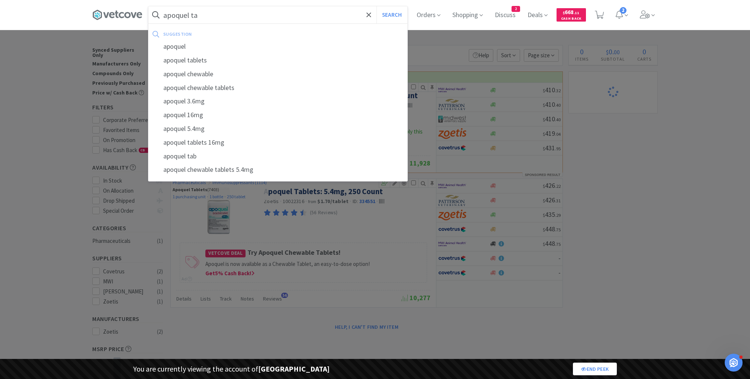
select select "1"
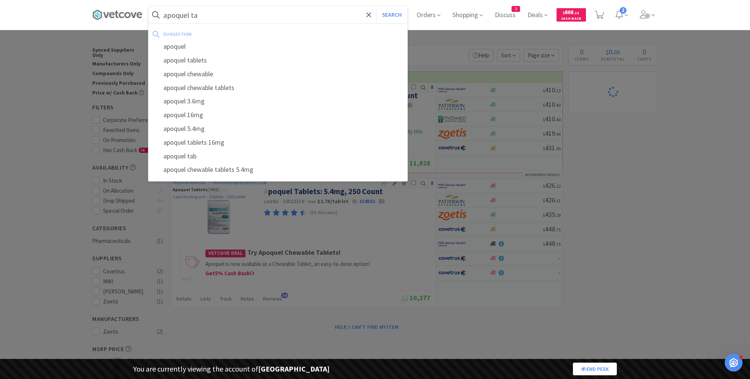
select select "1"
select select "2"
select select "1"
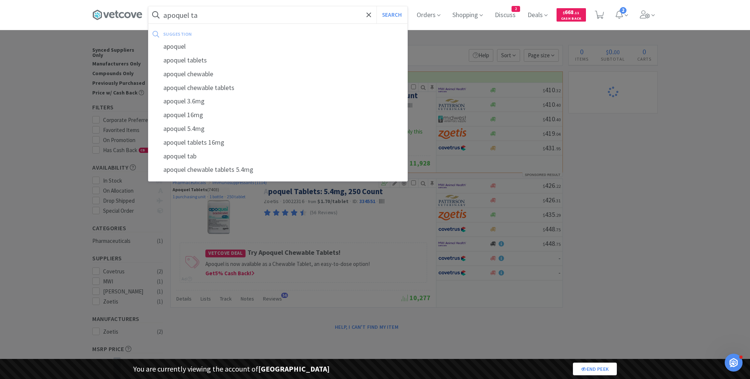
select select "1"
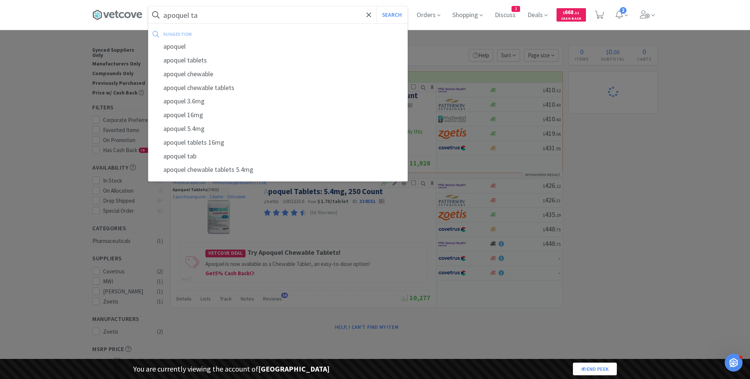
select select "1"
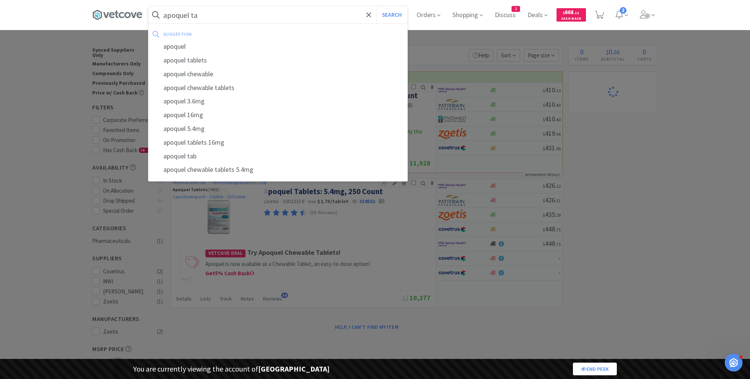
select select "1"
select select "10"
select select "1"
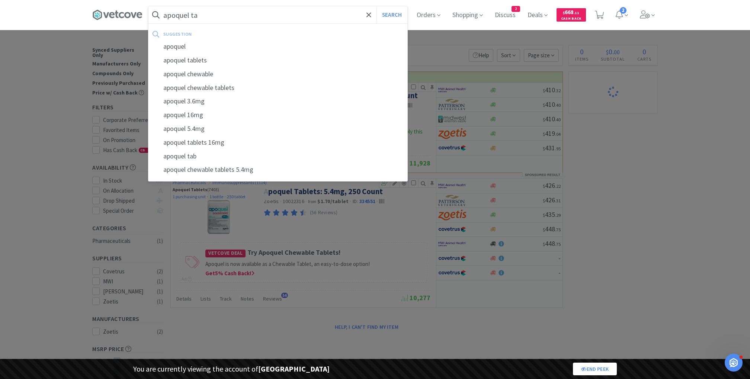
select select "1"
select select "3"
select select "2"
select select "3"
select select "2"
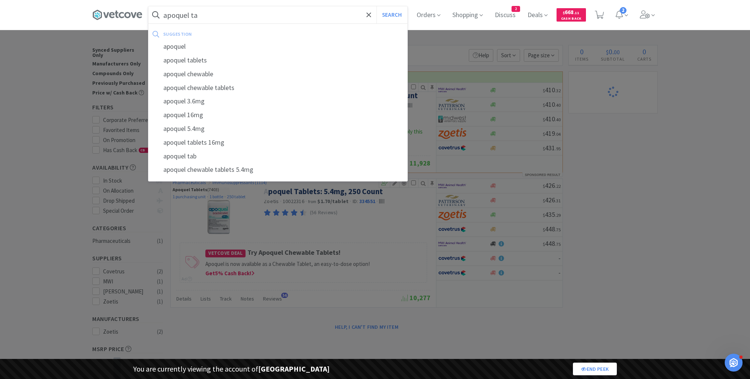
select select "2"
select select "1"
select select "10"
select select "1"
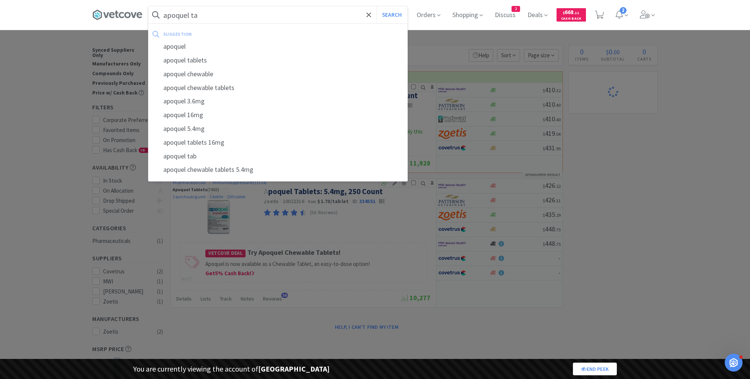
select select "2"
select select "1"
select select "2"
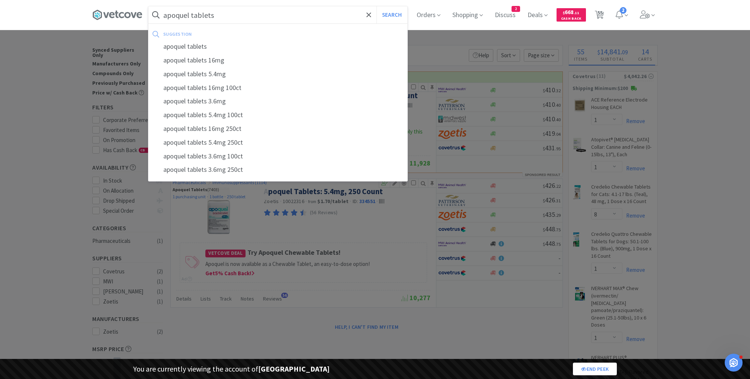
type input "apoquel tablets"
click at [376, 6] on button "Search" at bounding box center [391, 14] width 31 height 17
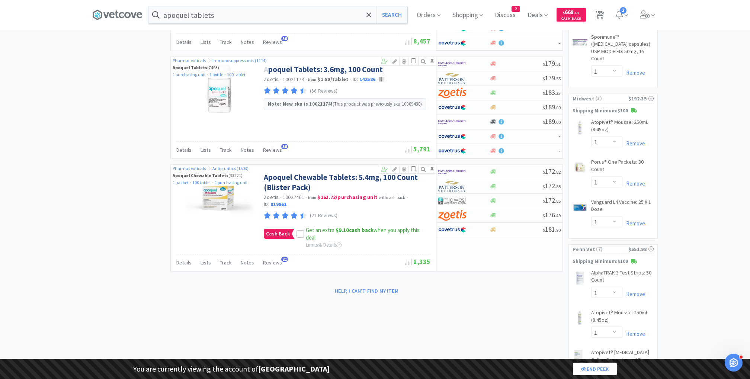
scroll to position [1144, 0]
